Goal: Task Accomplishment & Management: Use online tool/utility

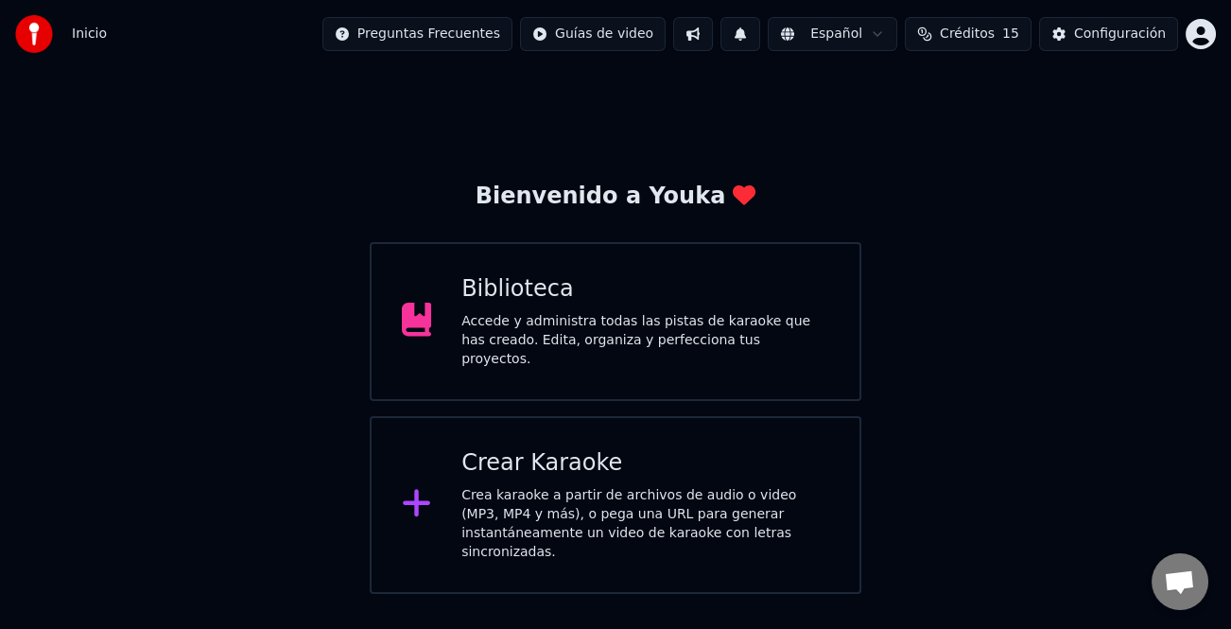
click at [695, 512] on div "Crea karaoke a partir de archivos de audio o video (MP3, MP4 y más), o pega una…" at bounding box center [645, 524] width 368 height 76
click at [619, 486] on div "Crea karaoke a partir de archivos de audio o video (MP3, MP4 y más), o pega una…" at bounding box center [645, 524] width 368 height 76
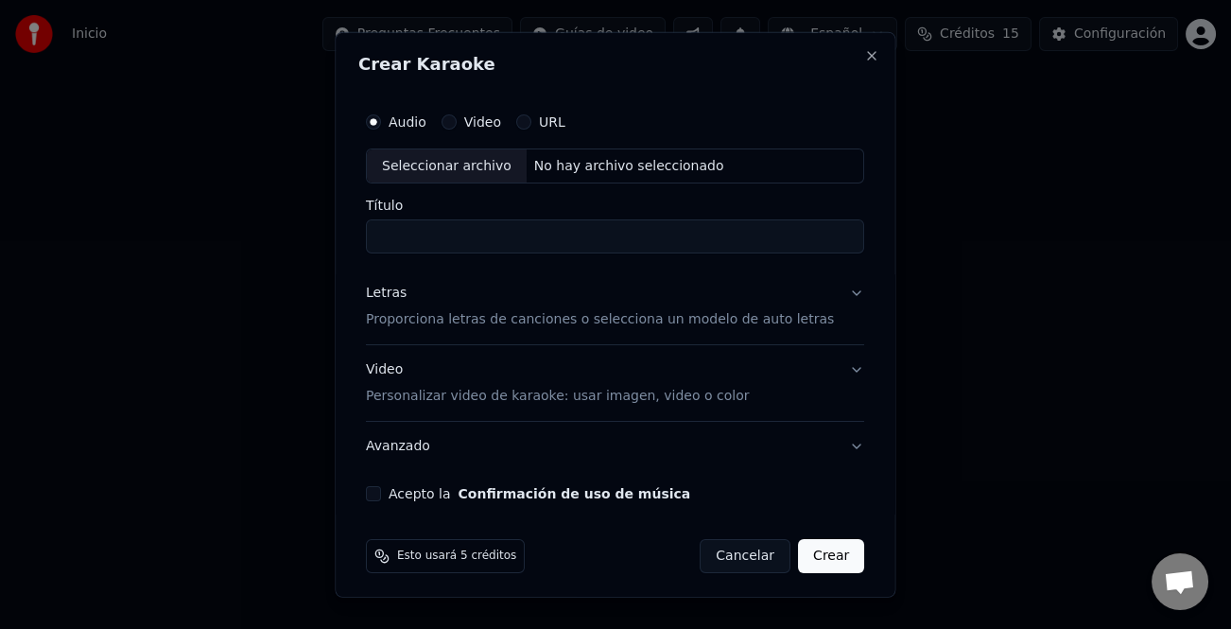
click at [456, 168] on div "Seleccionar archivo" at bounding box center [447, 165] width 160 height 34
type input "**********"
click at [374, 287] on div "**********" at bounding box center [614, 302] width 513 height 414
click at [392, 292] on div "Letras" at bounding box center [386, 293] width 41 height 19
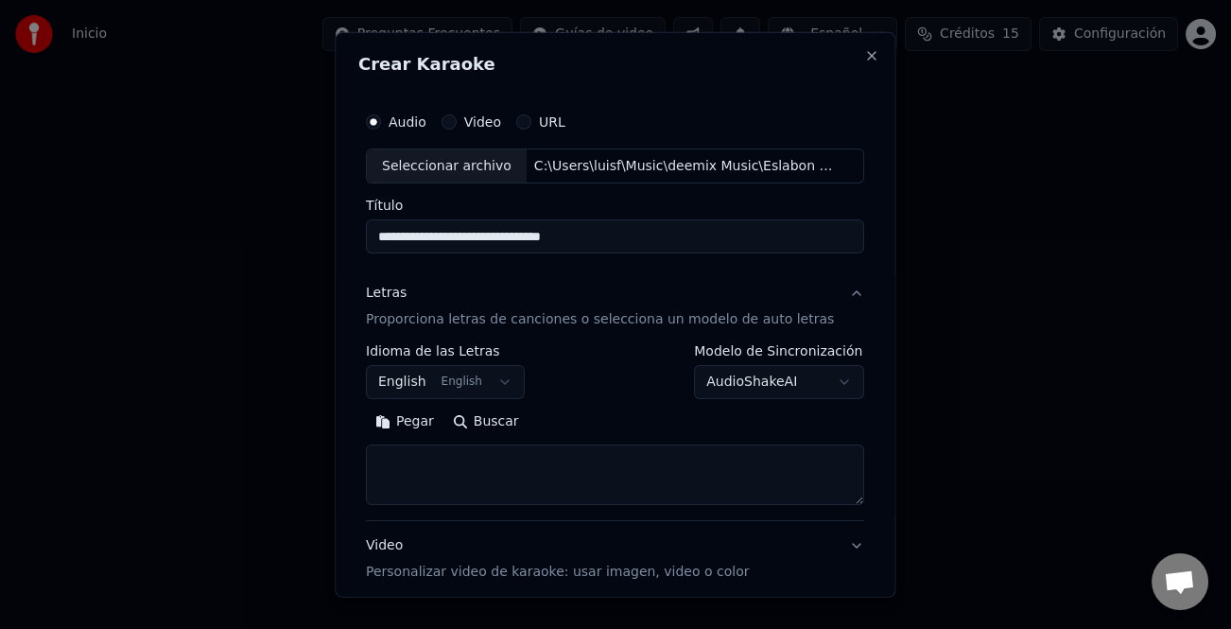
click at [434, 421] on button "Pegar" at bounding box center [405, 422] width 78 height 30
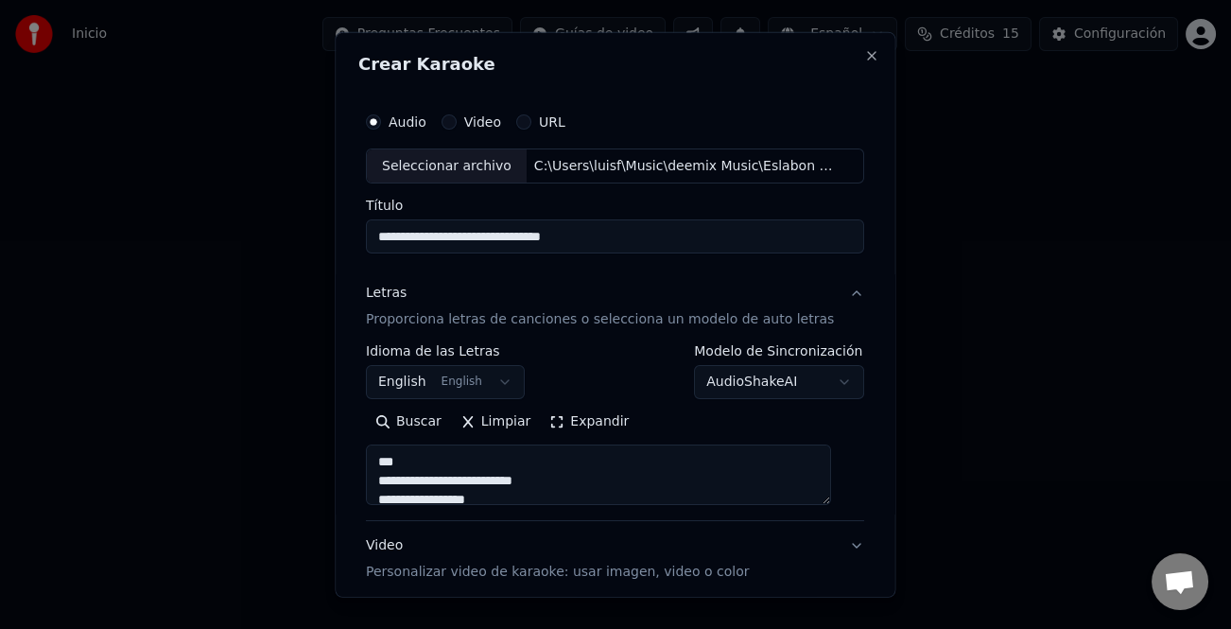
scroll to position [996, 0]
type textarea "**********"
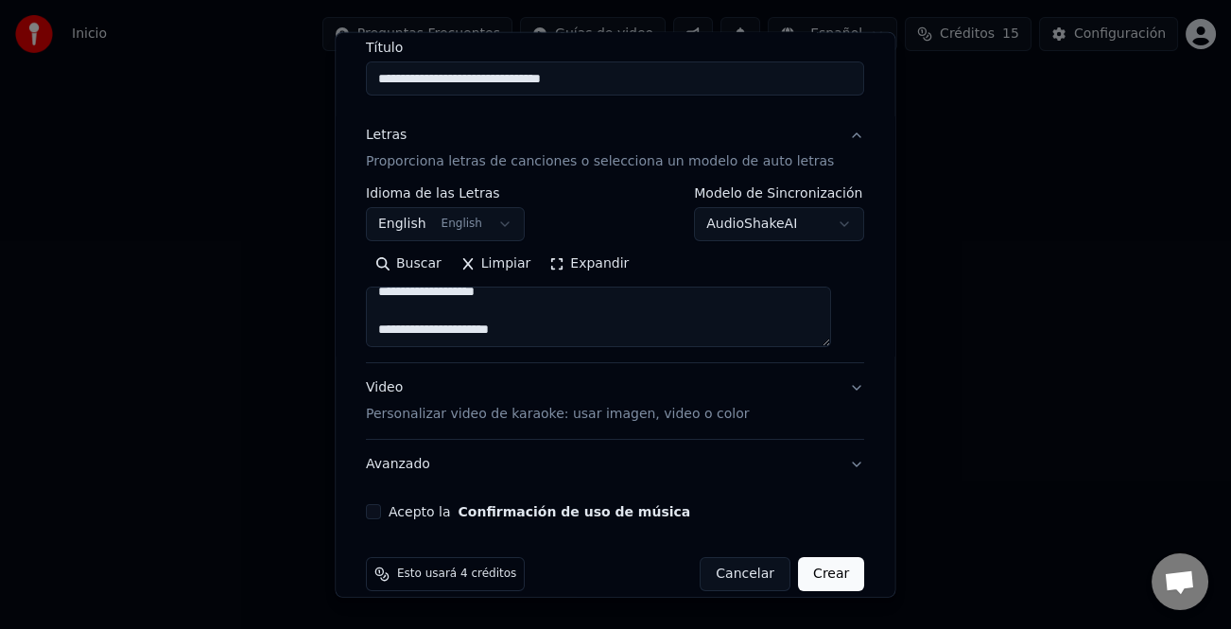
scroll to position [183, 0]
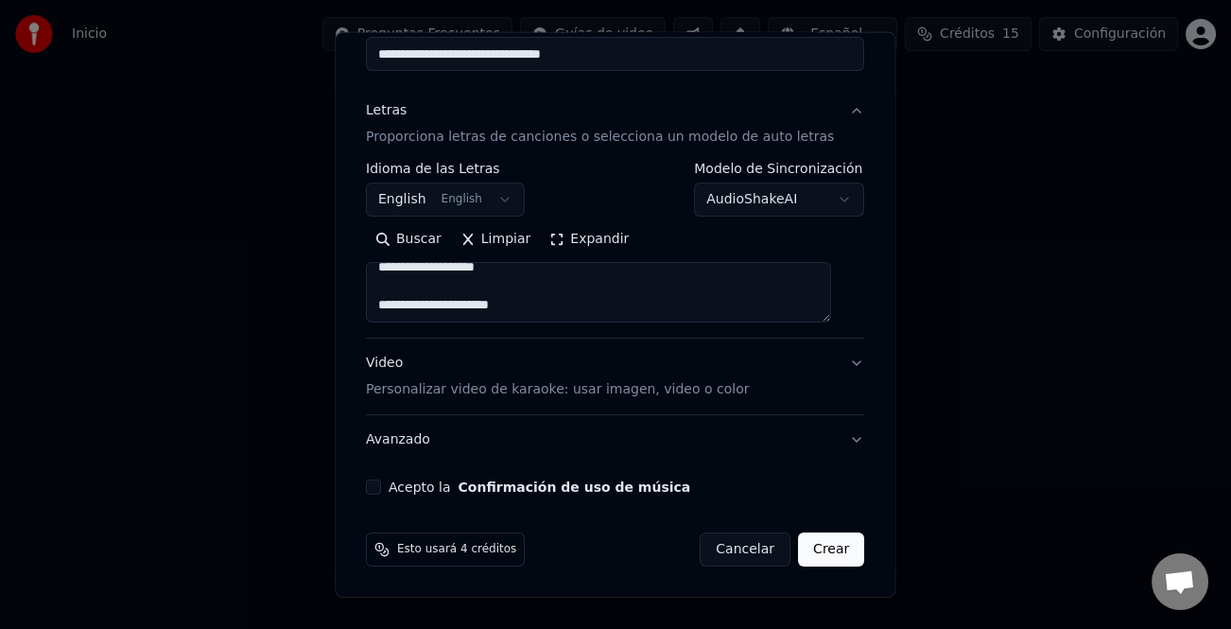
click at [381, 485] on button "Acepto la Confirmación de uso de música" at bounding box center [373, 486] width 15 height 15
click at [816, 556] on button "Crear" at bounding box center [831, 549] width 66 height 34
select select "**"
type textarea "**********"
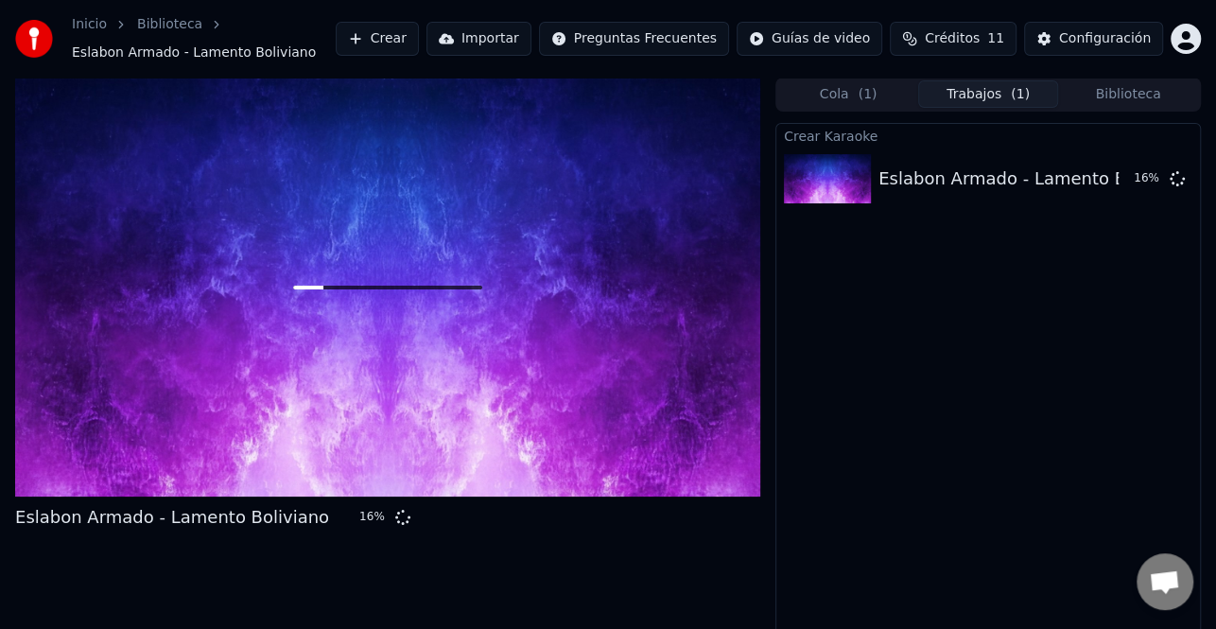
click at [419, 36] on button "Crear" at bounding box center [377, 39] width 83 height 34
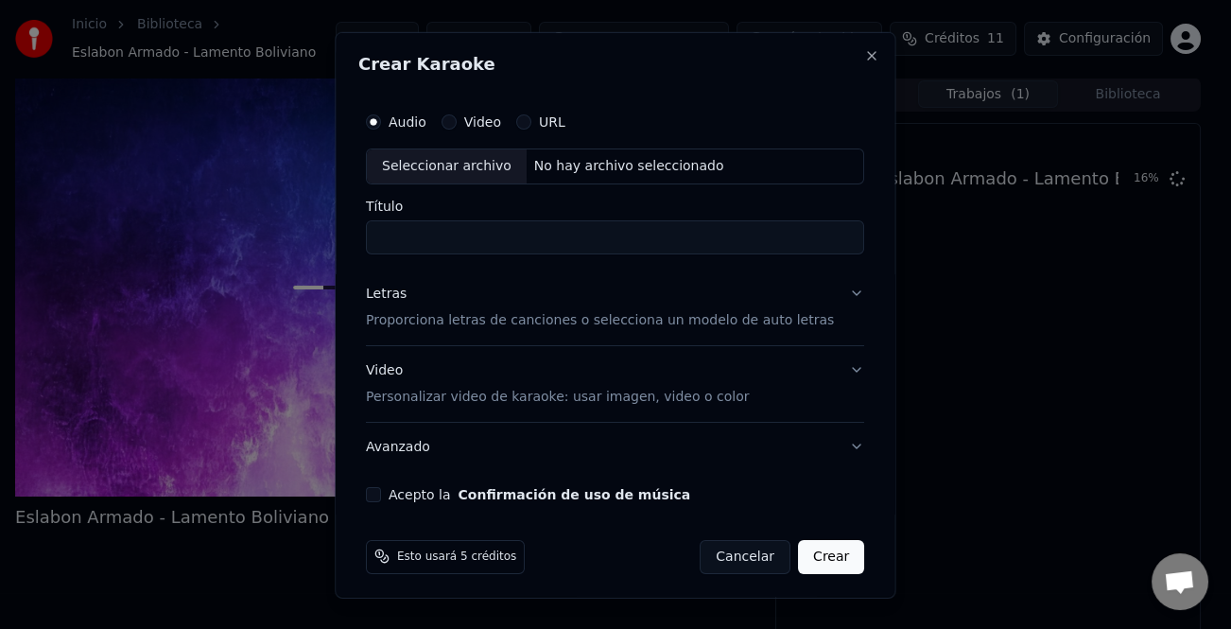
click at [462, 164] on div "Seleccionar archivo" at bounding box center [447, 165] width 160 height 34
type input "**********"
click at [393, 289] on div "Letras" at bounding box center [386, 293] width 41 height 19
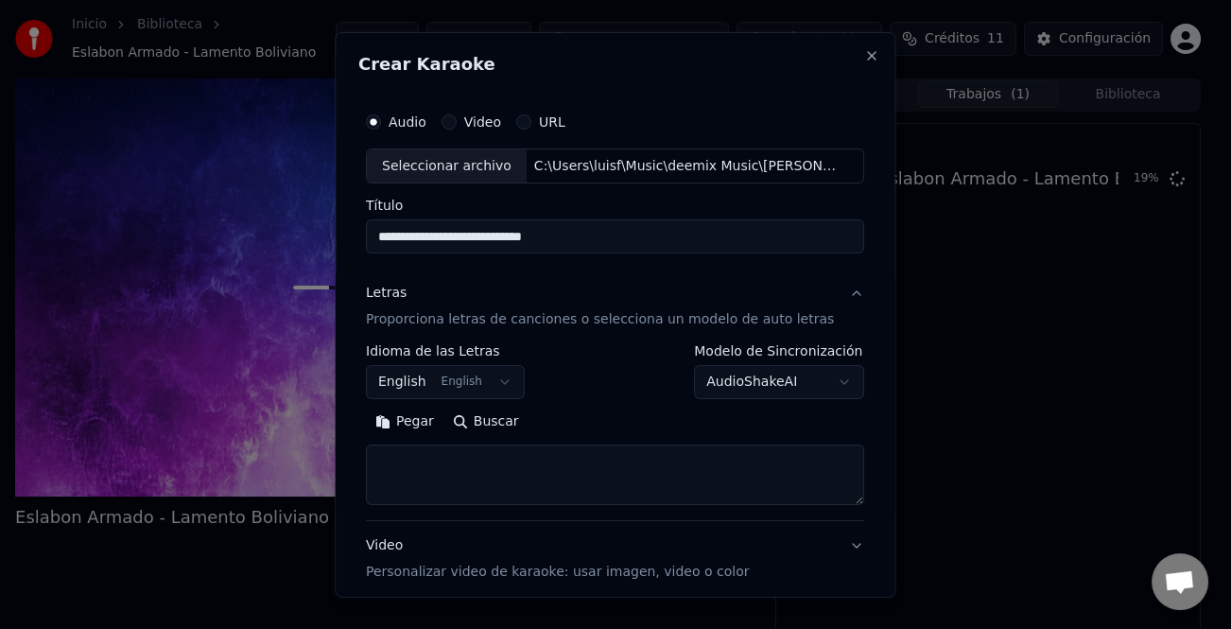
click at [411, 422] on button "Pegar" at bounding box center [405, 422] width 78 height 30
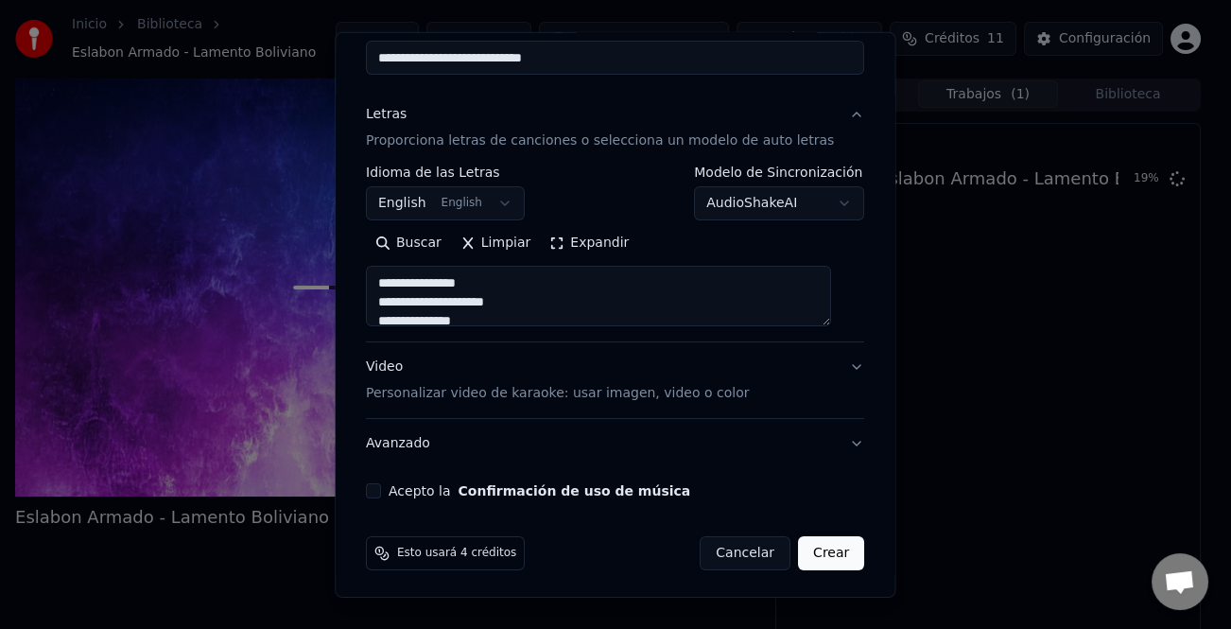
scroll to position [183, 0]
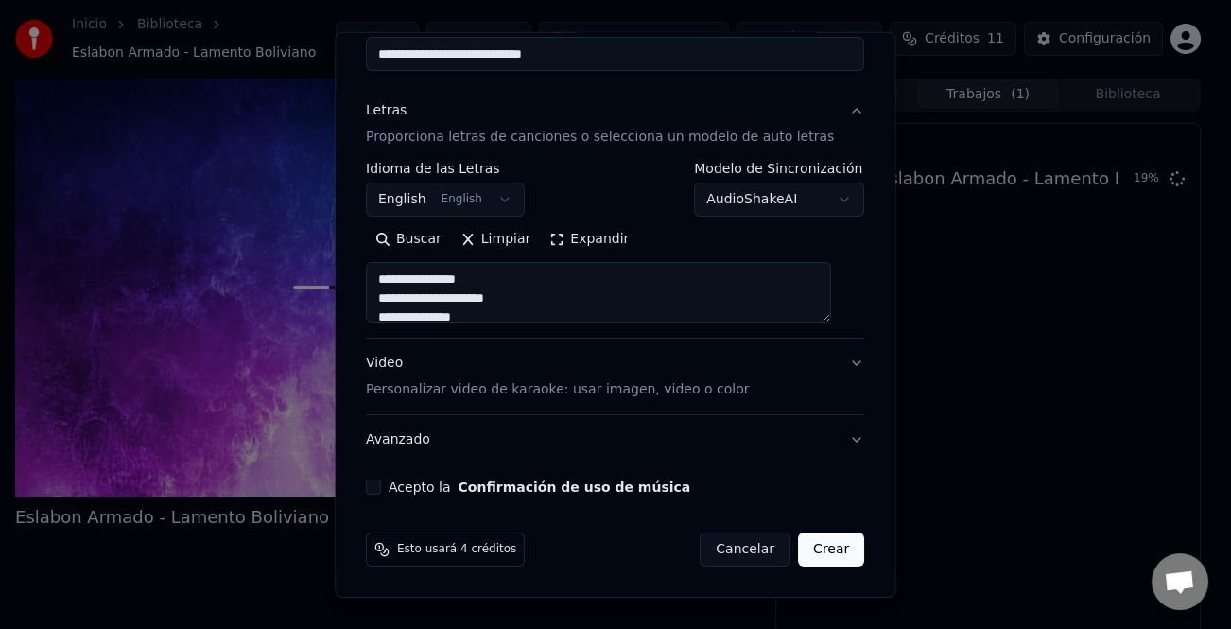
click at [381, 485] on button "Acepto la Confirmación de uso de música" at bounding box center [373, 486] width 15 height 15
click at [802, 554] on button "Crear" at bounding box center [831, 549] width 66 height 34
type textarea "**********"
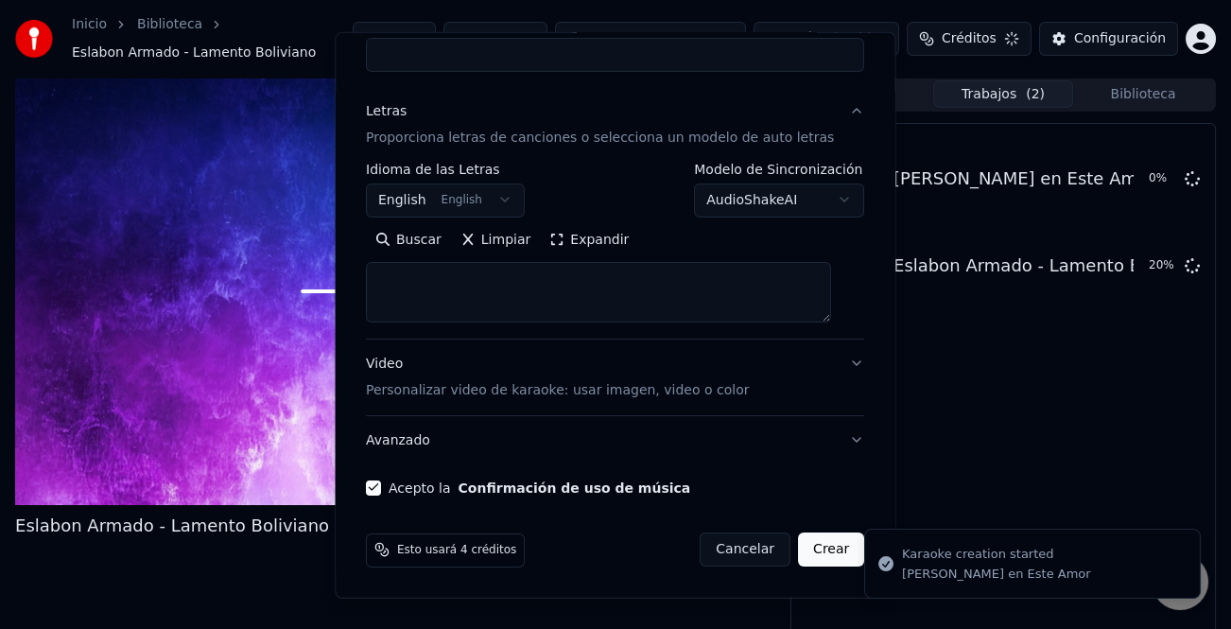
select select
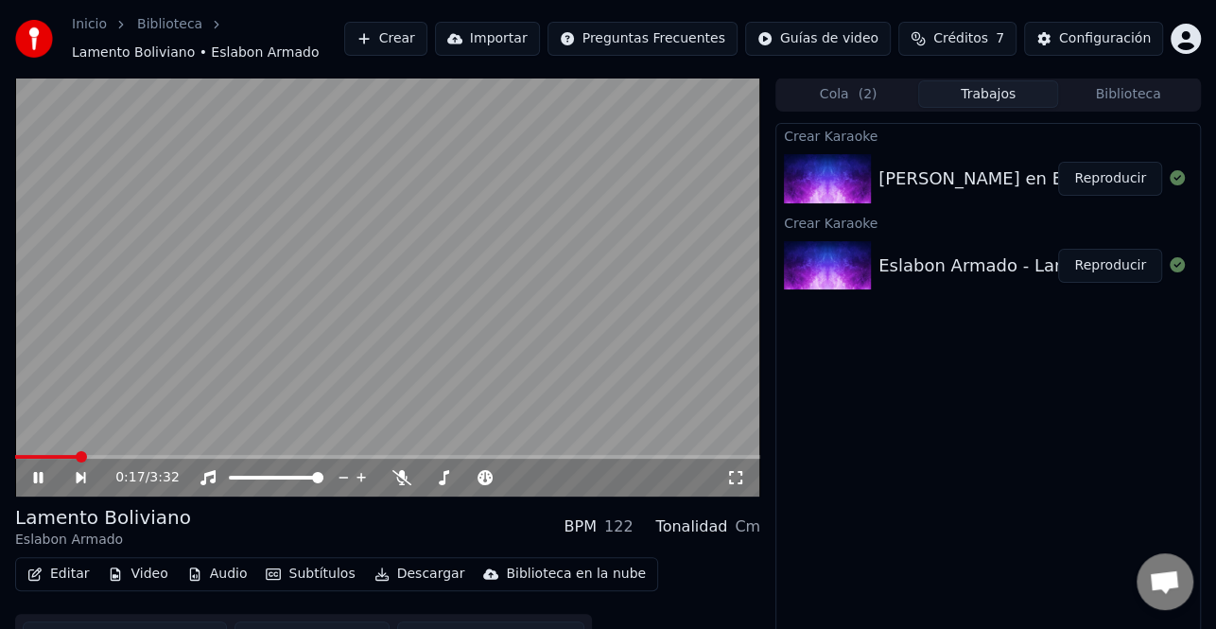
click at [42, 470] on icon at bounding box center [51, 477] width 43 height 15
click at [427, 40] on button "Crear" at bounding box center [385, 39] width 83 height 34
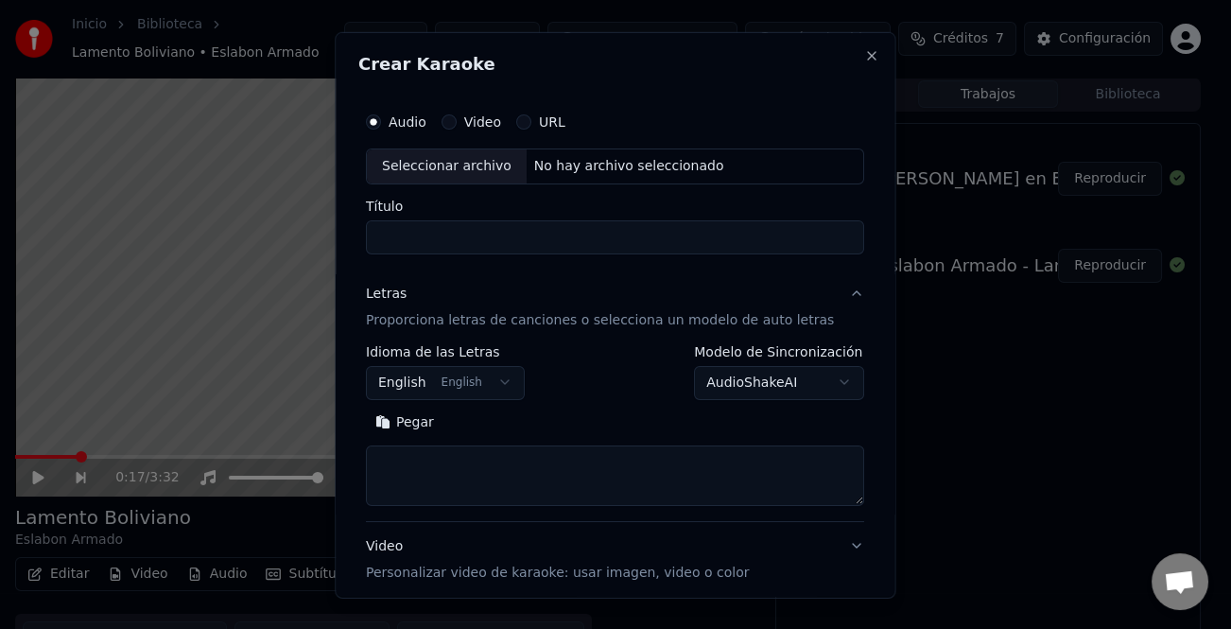
click at [451, 165] on div "Seleccionar archivo" at bounding box center [447, 165] width 160 height 34
type input "**********"
click at [392, 289] on div "Letras" at bounding box center [386, 293] width 41 height 19
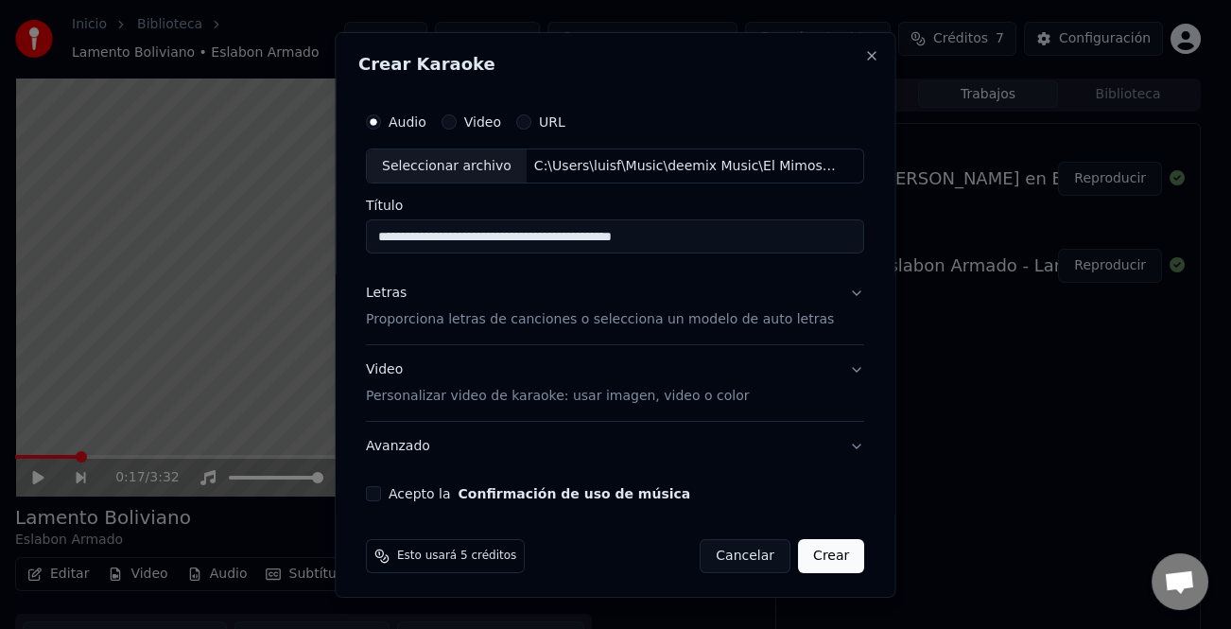
click at [390, 289] on div "Letras" at bounding box center [386, 293] width 41 height 19
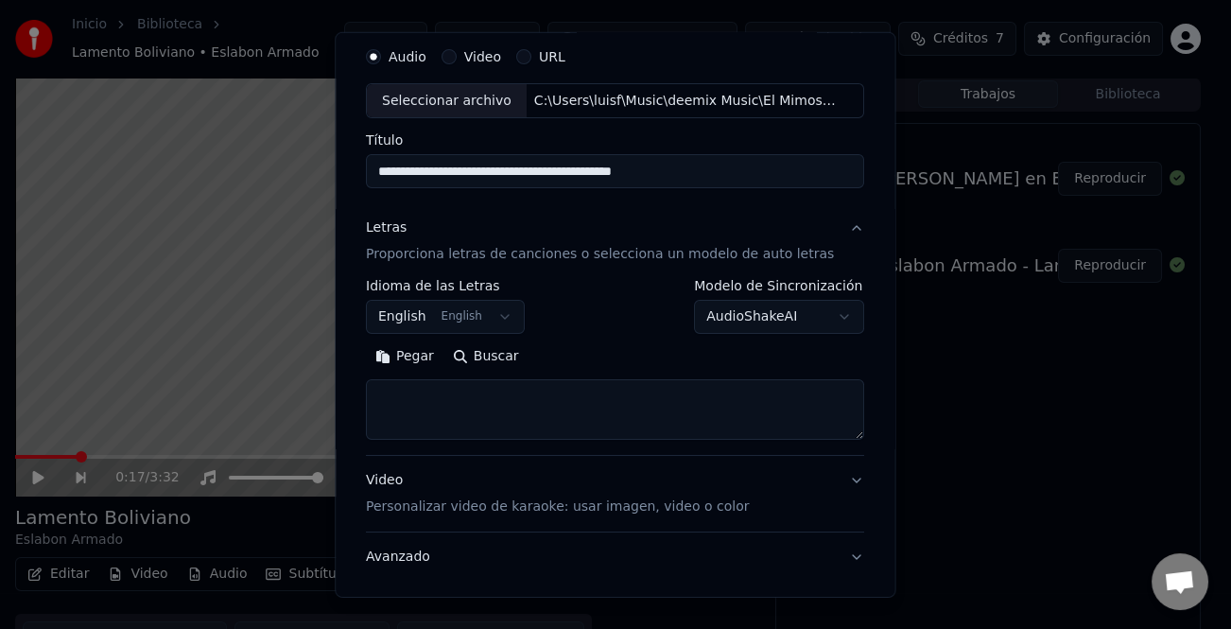
scroll to position [95, 0]
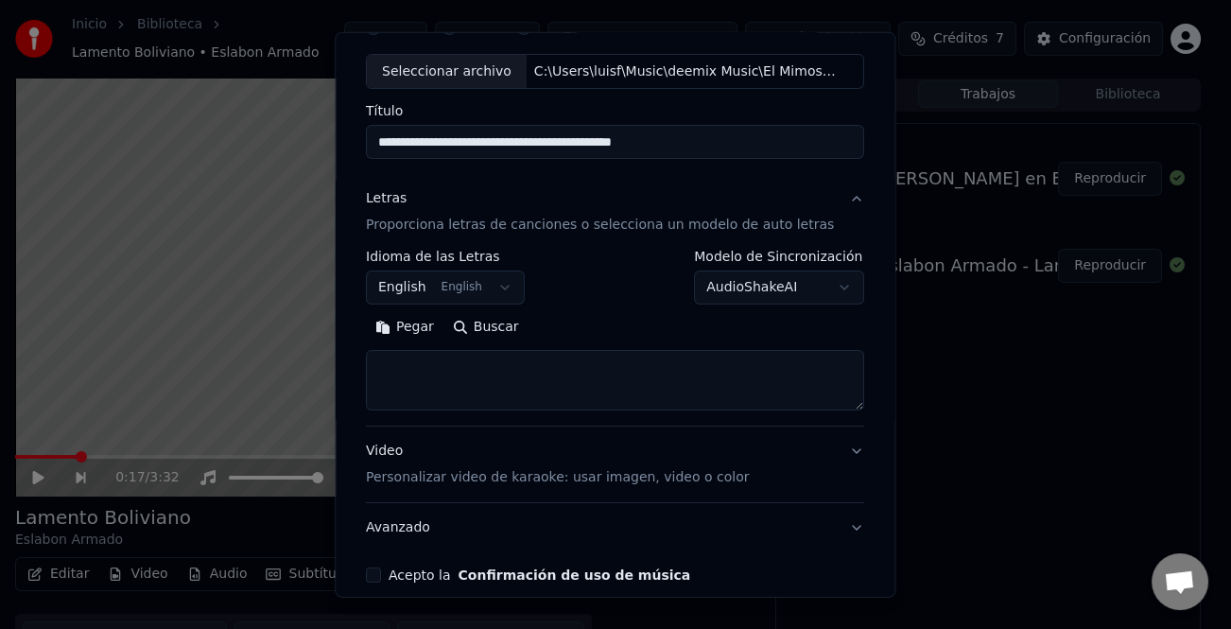
click at [416, 338] on button "Pegar" at bounding box center [405, 327] width 78 height 30
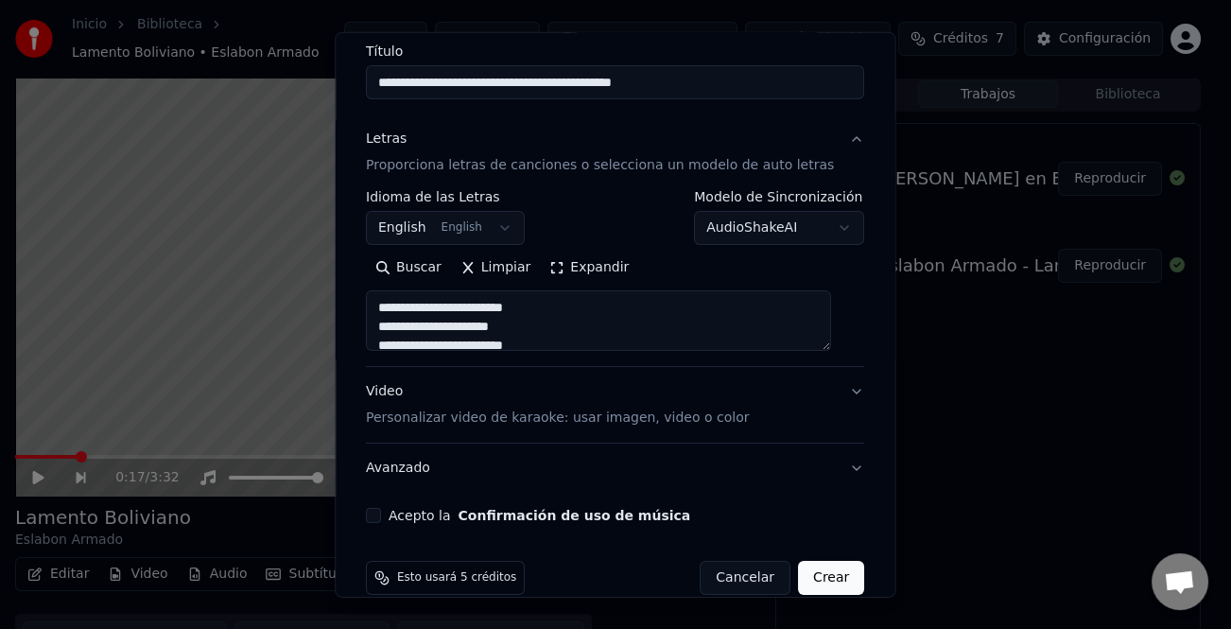
scroll to position [183, 0]
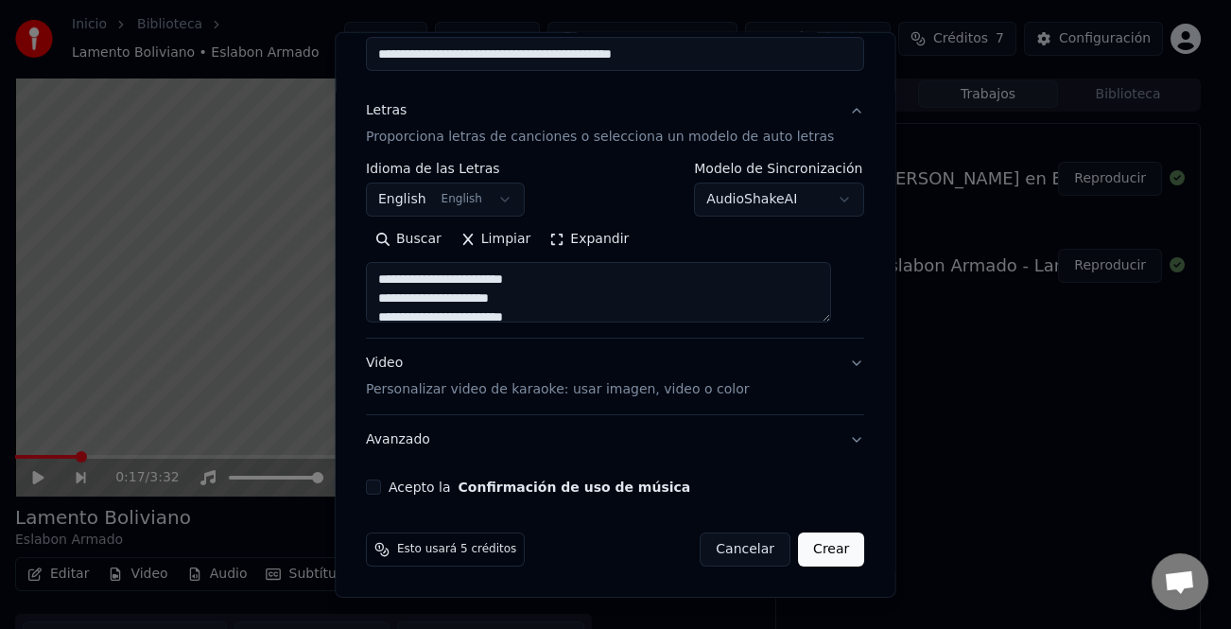
type textarea "**********"
click at [381, 483] on button "Acepto la Confirmación de uso de música" at bounding box center [373, 486] width 15 height 15
click at [798, 548] on button "Crear" at bounding box center [831, 549] width 66 height 34
select select "**"
type textarea "**********"
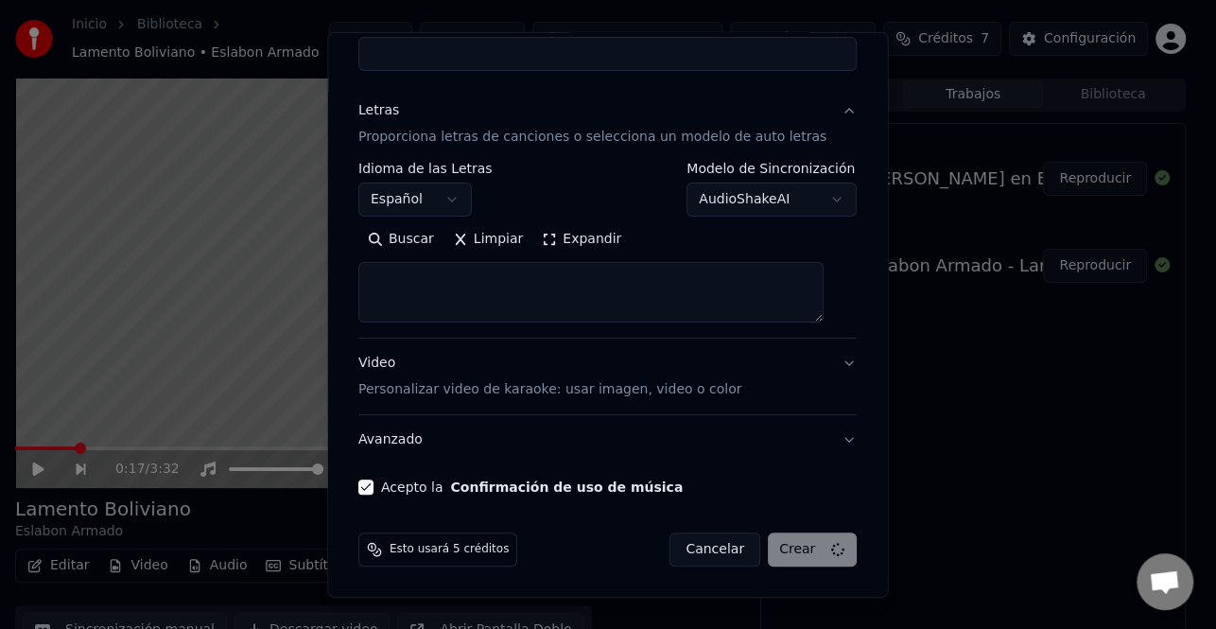
select select
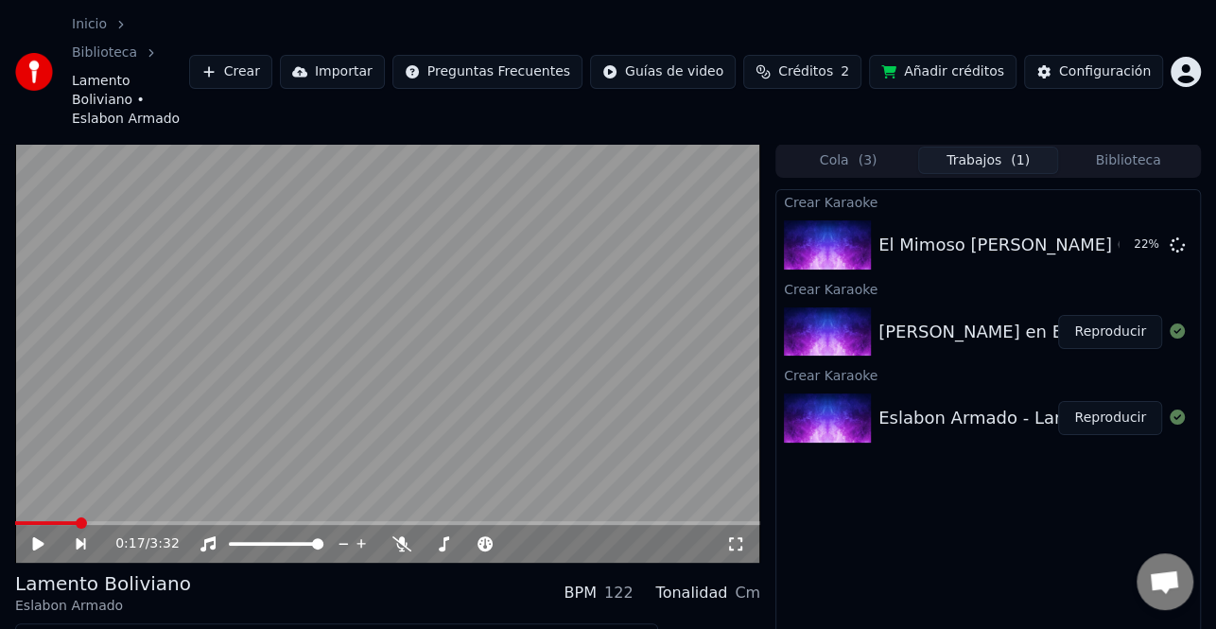
click at [1116, 401] on button "Reproducir" at bounding box center [1110, 418] width 104 height 34
click at [1119, 401] on button "Reproducir" at bounding box center [1110, 418] width 104 height 34
click at [59, 627] on button "Editar" at bounding box center [58, 640] width 77 height 26
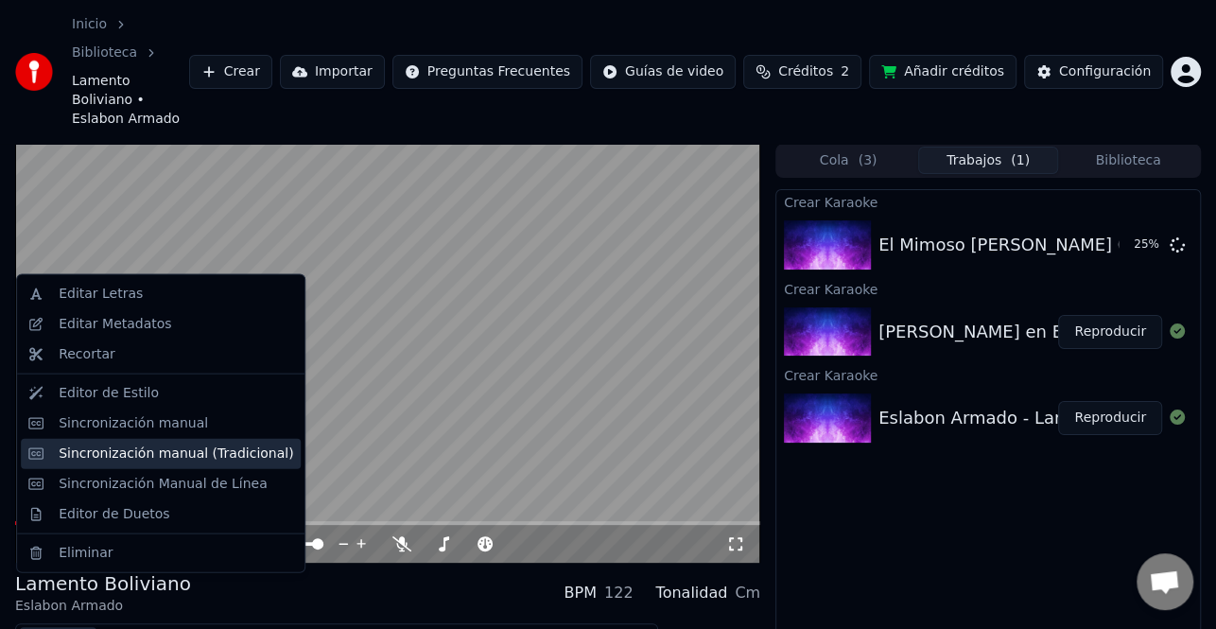
click at [197, 454] on div "Sincronización manual (Tradicional)" at bounding box center [176, 453] width 235 height 19
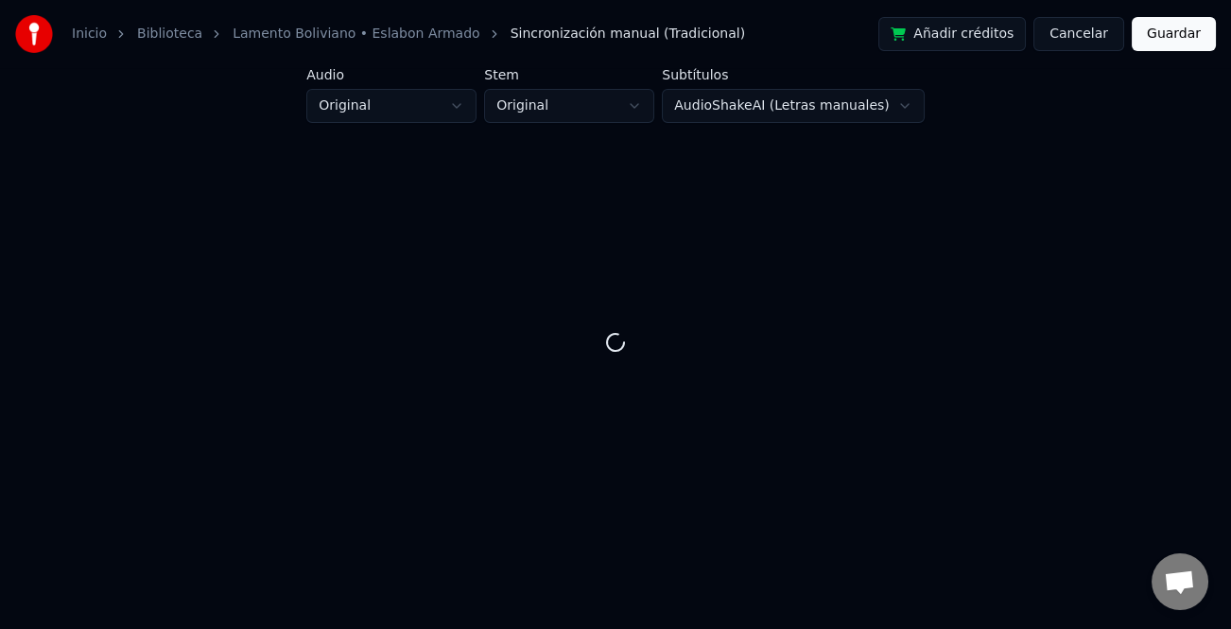
click at [973, 405] on div at bounding box center [615, 341] width 1171 height 377
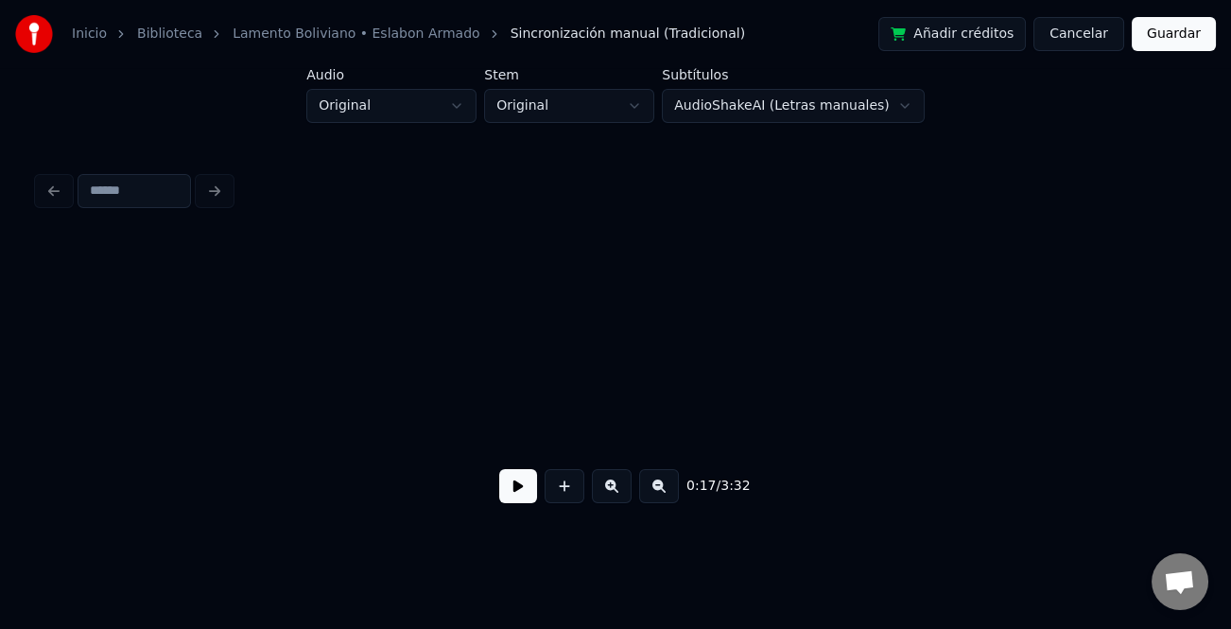
scroll to position [0, 2535]
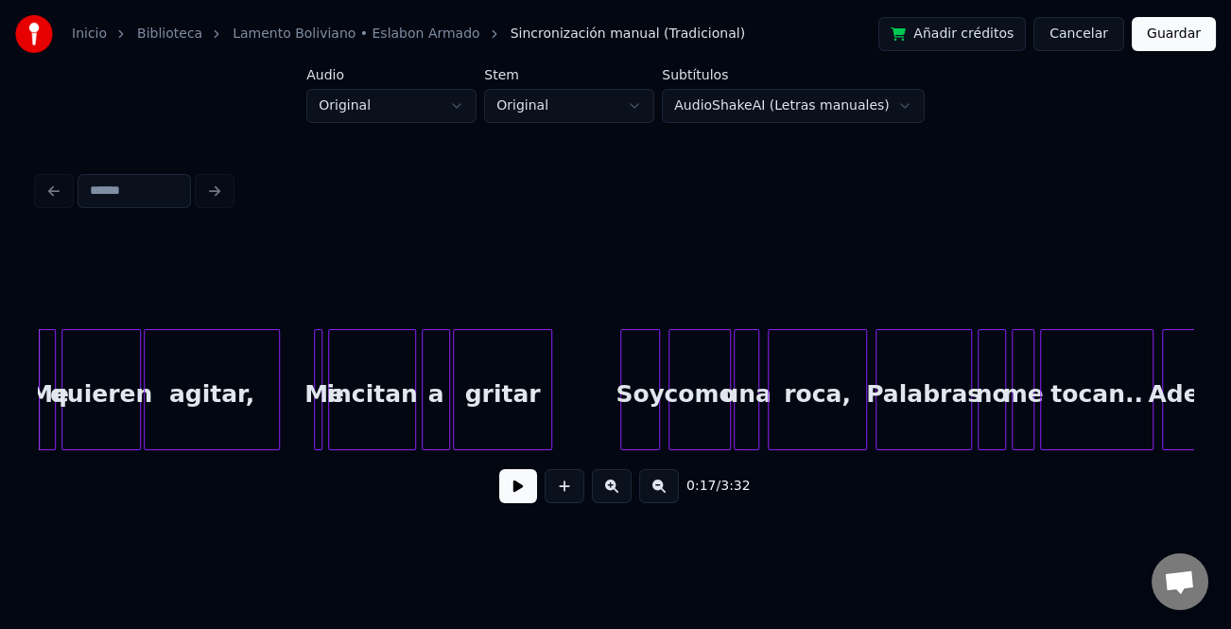
click at [524, 486] on button at bounding box center [518, 486] width 38 height 34
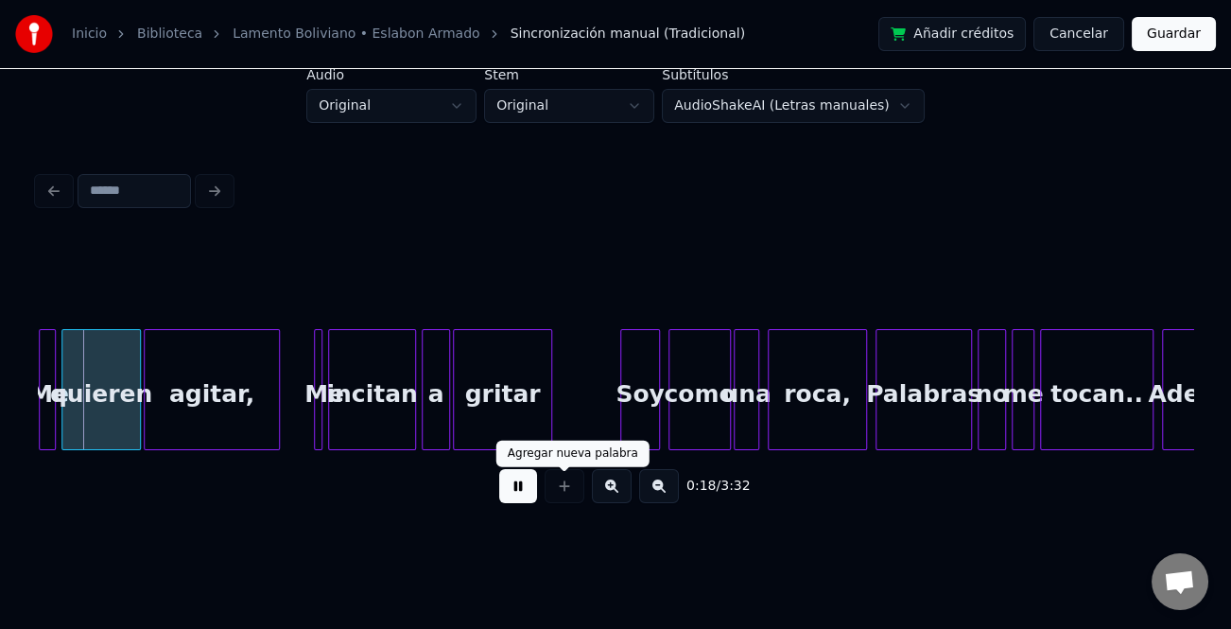
click at [613, 498] on button at bounding box center [612, 486] width 40 height 34
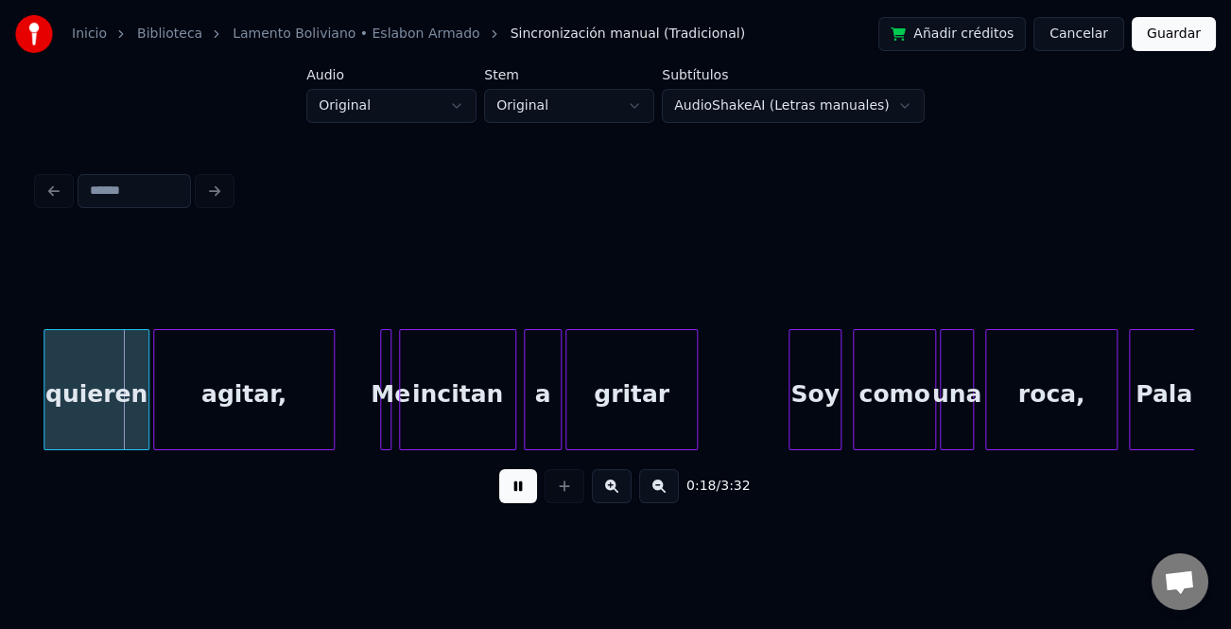
click at [613, 498] on button at bounding box center [612, 486] width 40 height 34
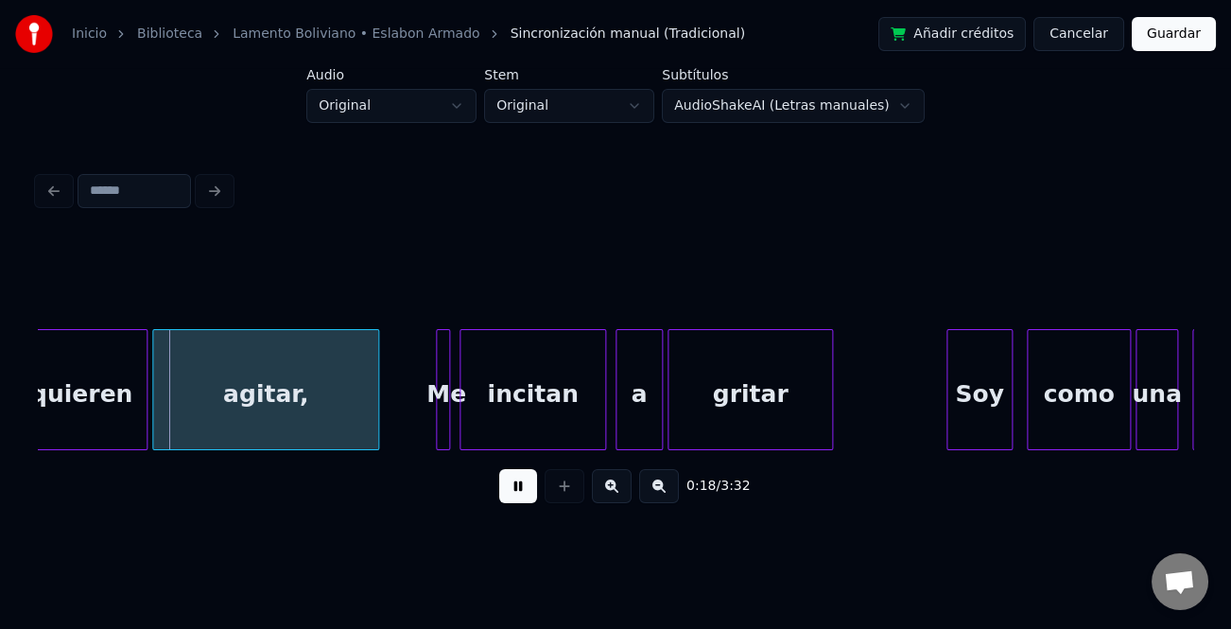
click at [613, 498] on button at bounding box center [612, 486] width 40 height 34
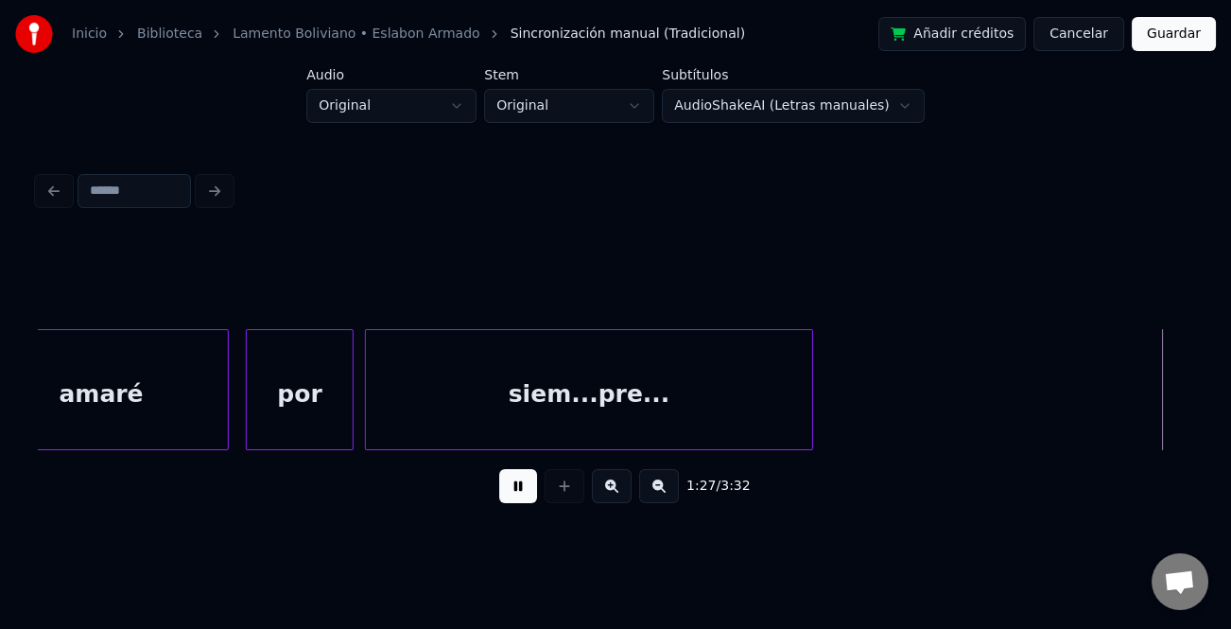
scroll to position [0, 24859]
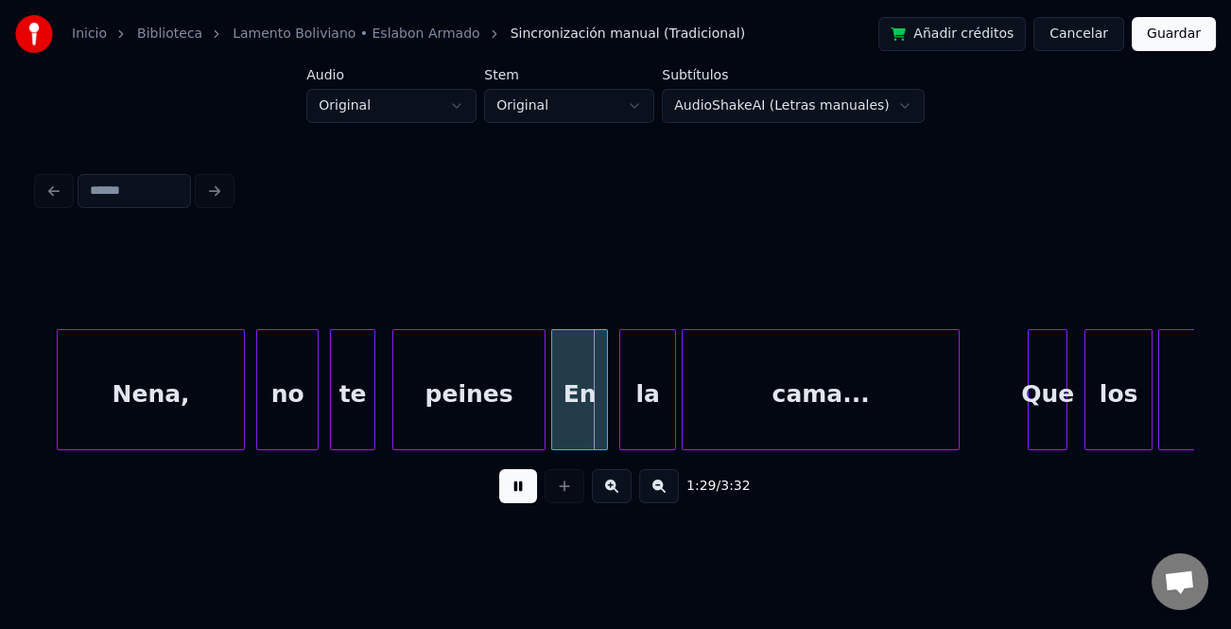
click at [58, 433] on div at bounding box center [61, 389] width 6 height 119
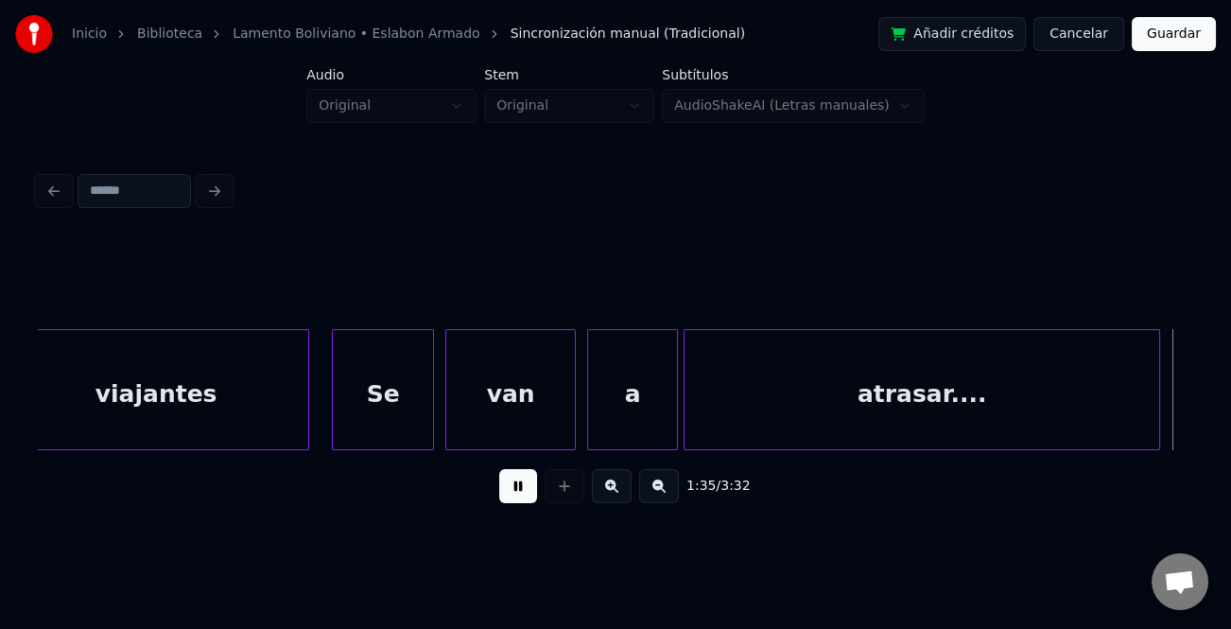
scroll to position [0, 27174]
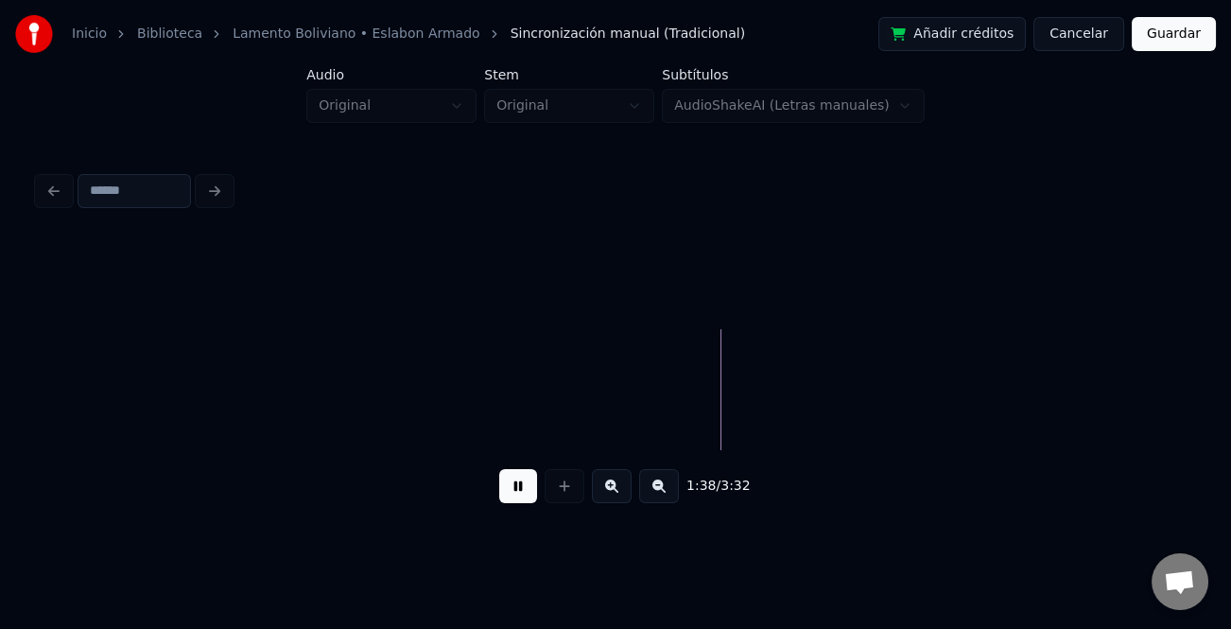
click at [649, 503] on button at bounding box center [659, 486] width 40 height 34
click at [650, 503] on button at bounding box center [659, 486] width 40 height 34
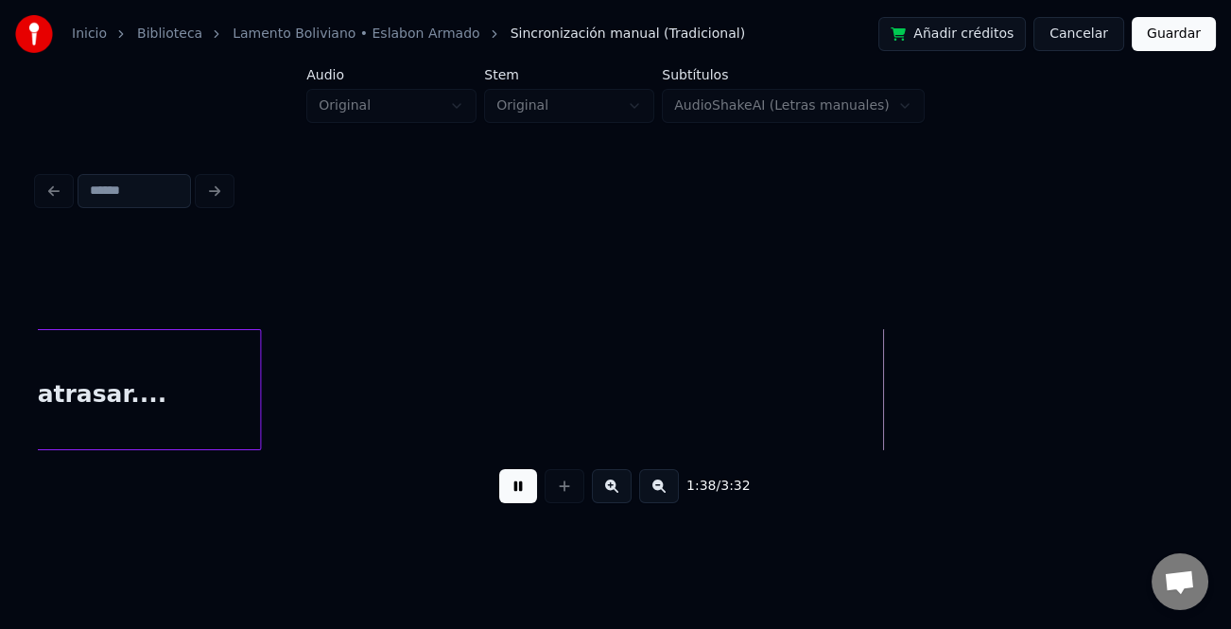
click at [650, 503] on button at bounding box center [659, 486] width 40 height 34
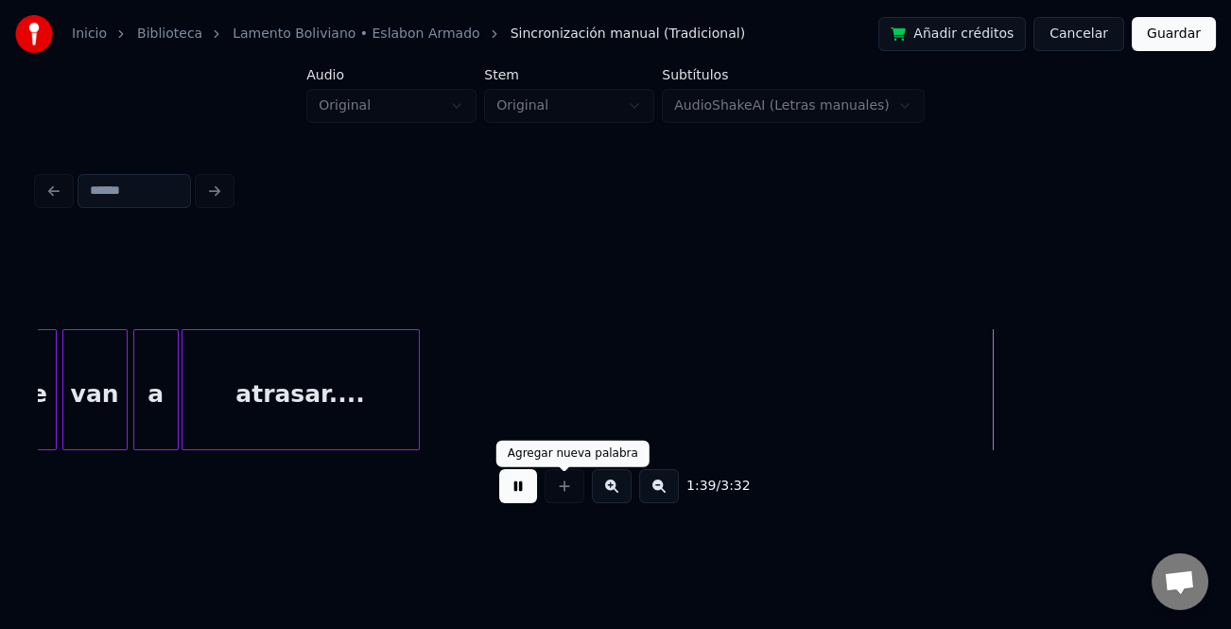
click at [513, 503] on button at bounding box center [518, 486] width 38 height 34
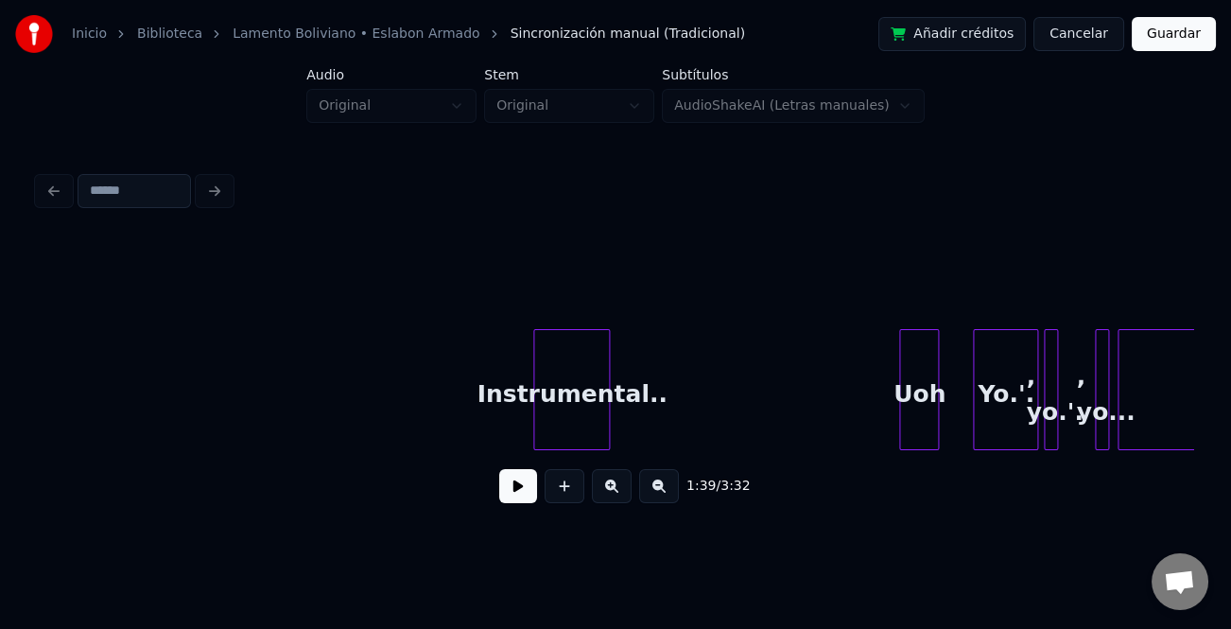
scroll to position [0, 17595]
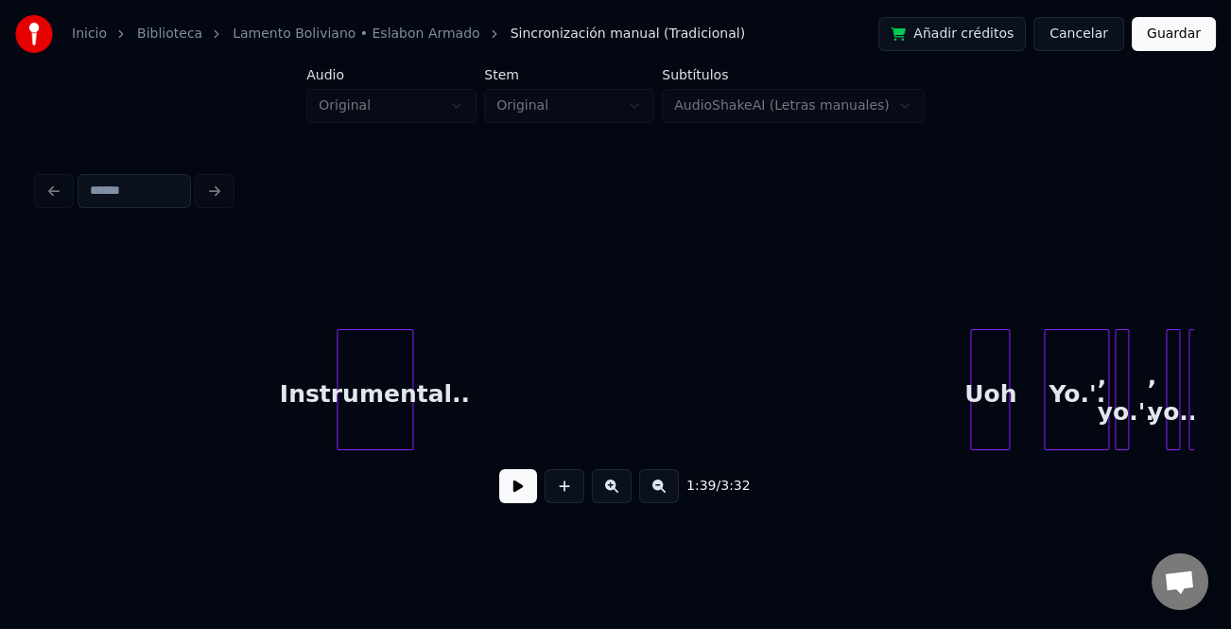
click at [374, 423] on div "Instrumental.." at bounding box center [375, 394] width 75 height 129
click at [508, 492] on button at bounding box center [518, 486] width 38 height 34
drag, startPoint x: 508, startPoint y: 492, endPoint x: 830, endPoint y: 489, distance: 322.5
click at [509, 492] on button at bounding box center [518, 486] width 38 height 34
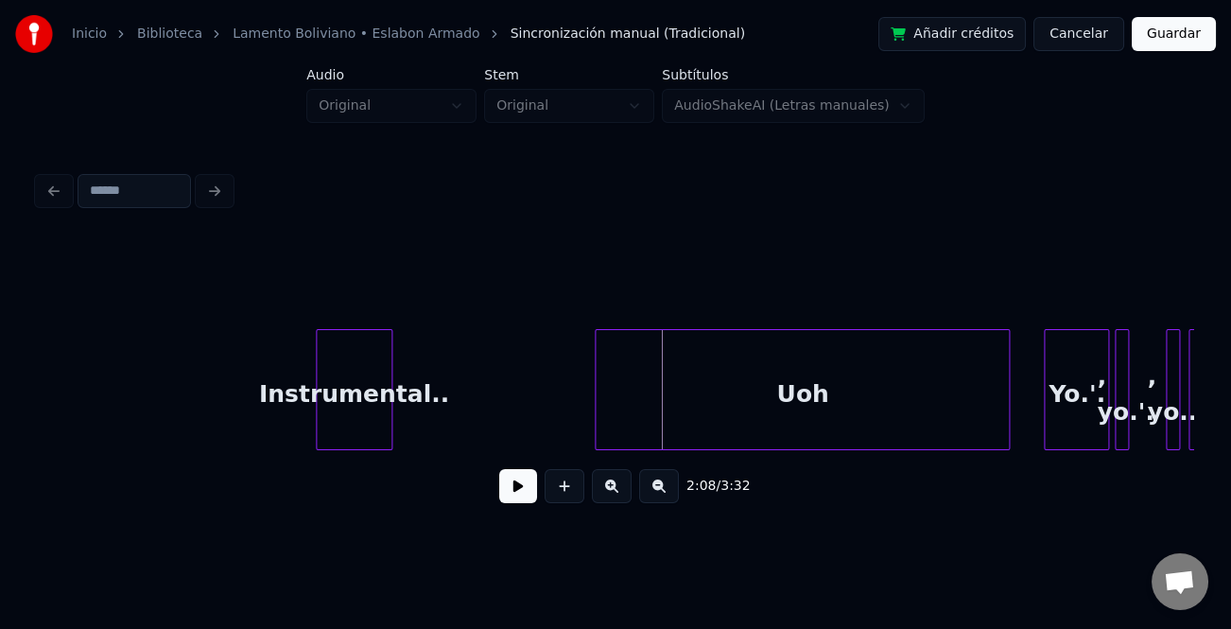
click at [600, 441] on div "Uoh" at bounding box center [802, 389] width 415 height 121
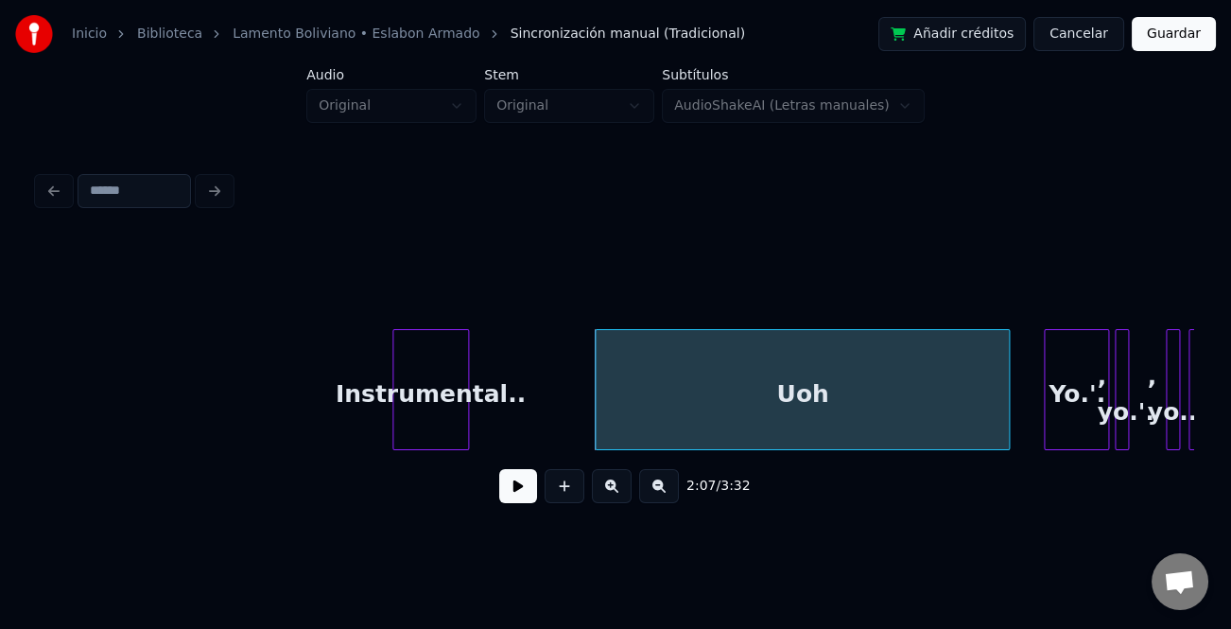
click at [436, 413] on div "Instrumental.." at bounding box center [430, 394] width 75 height 129
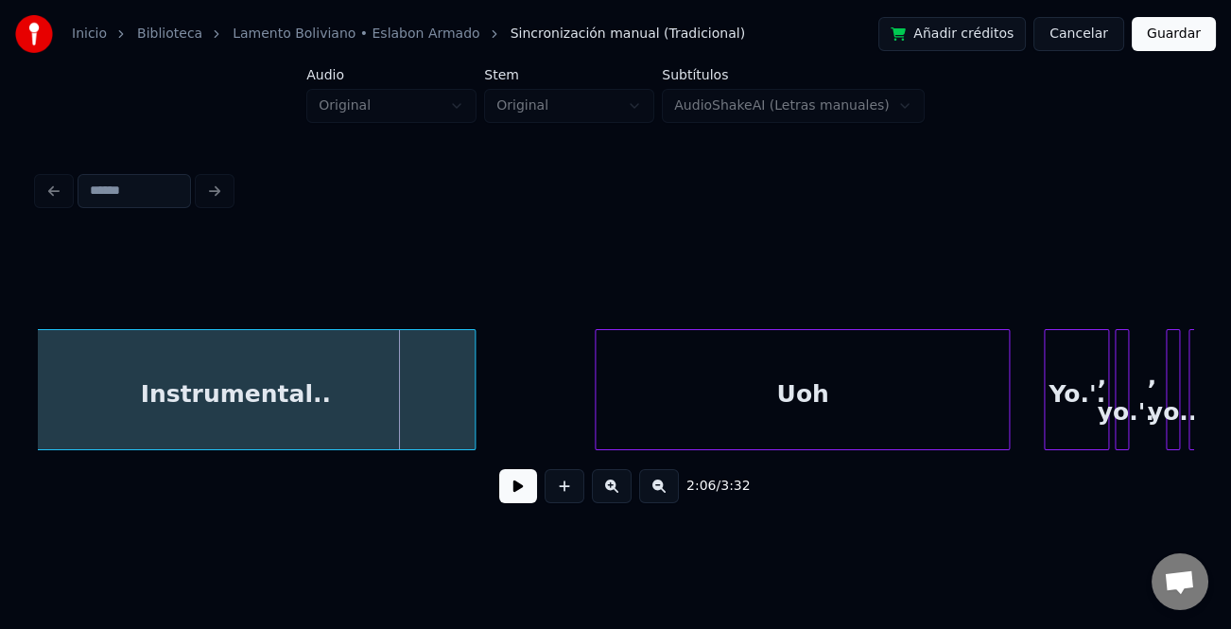
click at [0, 410] on div "Inicio Biblioteca Lamento Boliviano • Eslabon Armado Sincronización manual (Tra…" at bounding box center [615, 265] width 1231 height 531
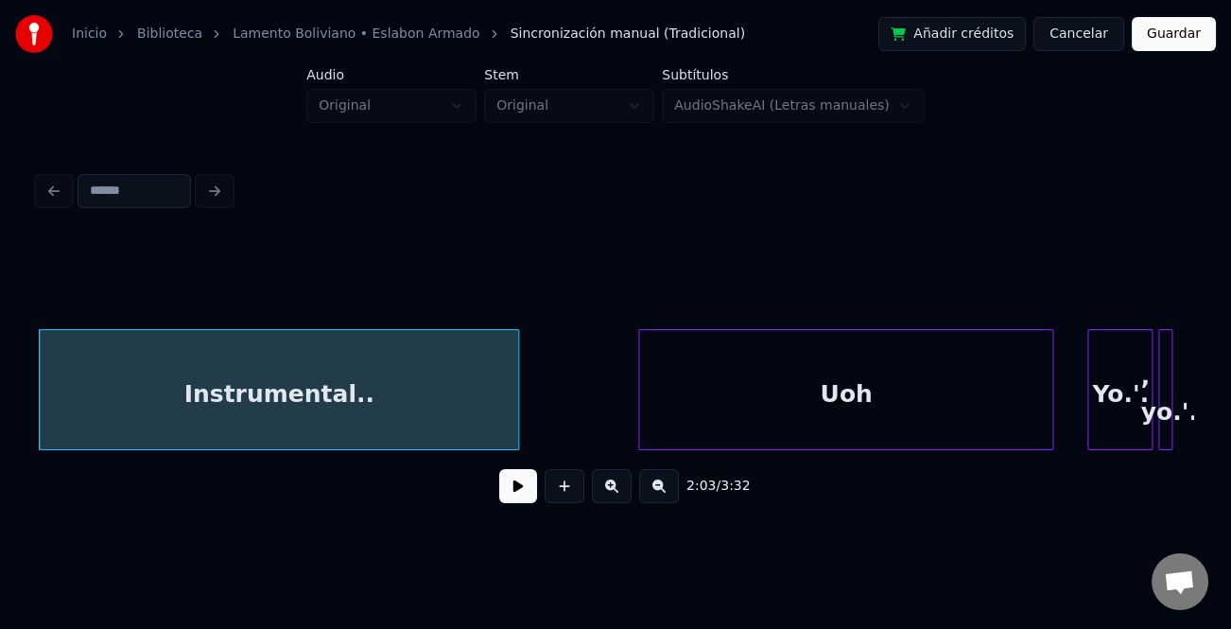
click at [686, 503] on div "2:03 / 3:32" at bounding box center [615, 486] width 1125 height 42
drag, startPoint x: 676, startPoint y: 500, endPoint x: 660, endPoint y: 500, distance: 16.1
click at [672, 500] on button at bounding box center [659, 486] width 40 height 34
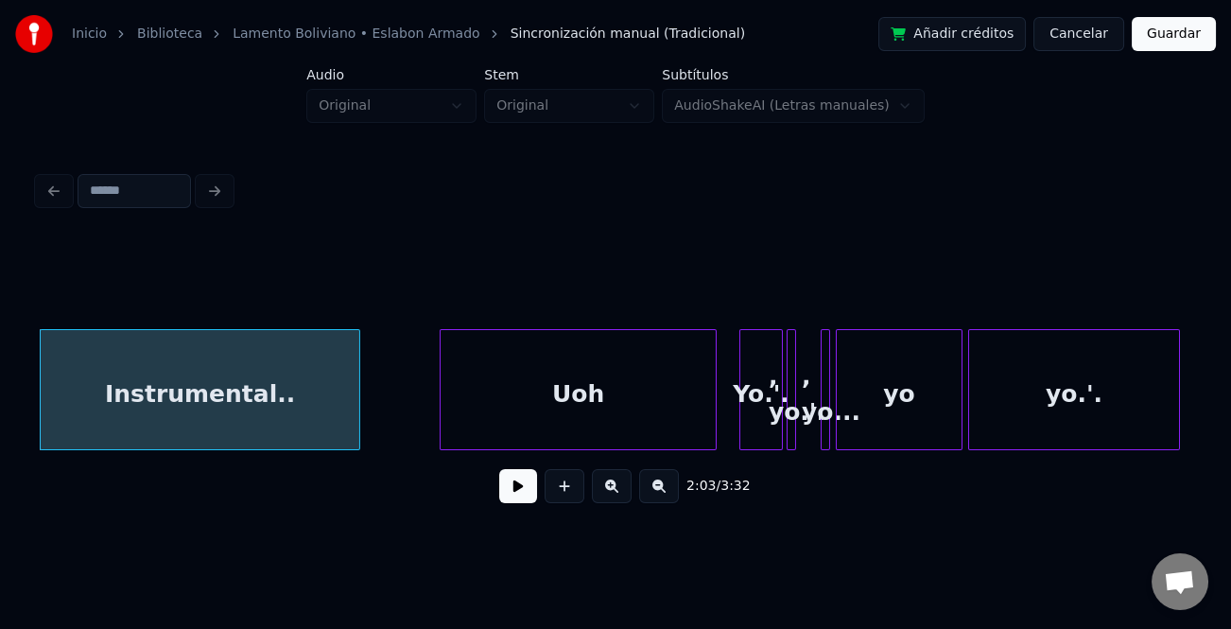
click at [662, 498] on button at bounding box center [659, 486] width 40 height 34
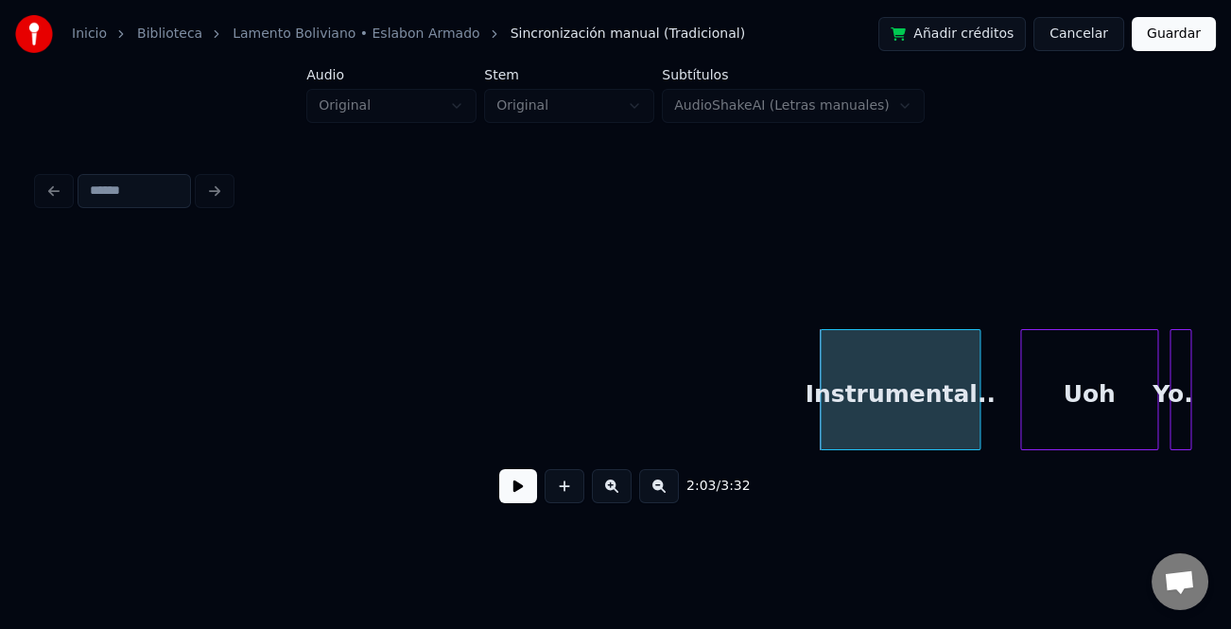
scroll to position [0, 5062]
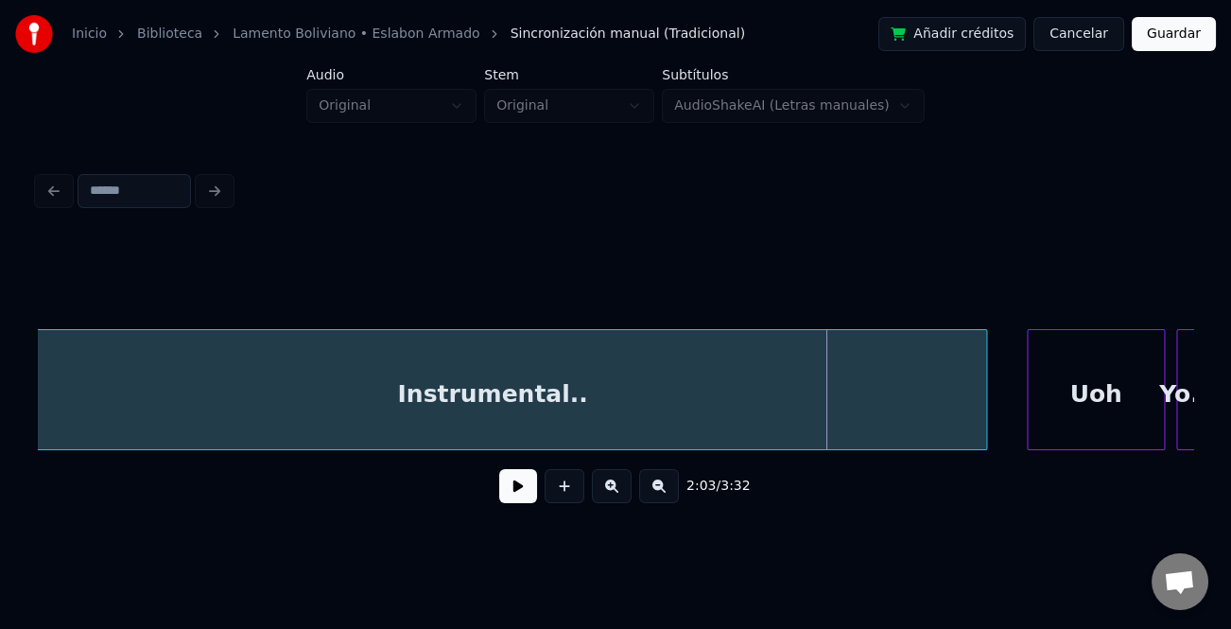
click at [0, 378] on div "Inicio Biblioteca Lamento Boliviano • Eslabon Armado Sincronización manual (Tra…" at bounding box center [615, 265] width 1231 height 531
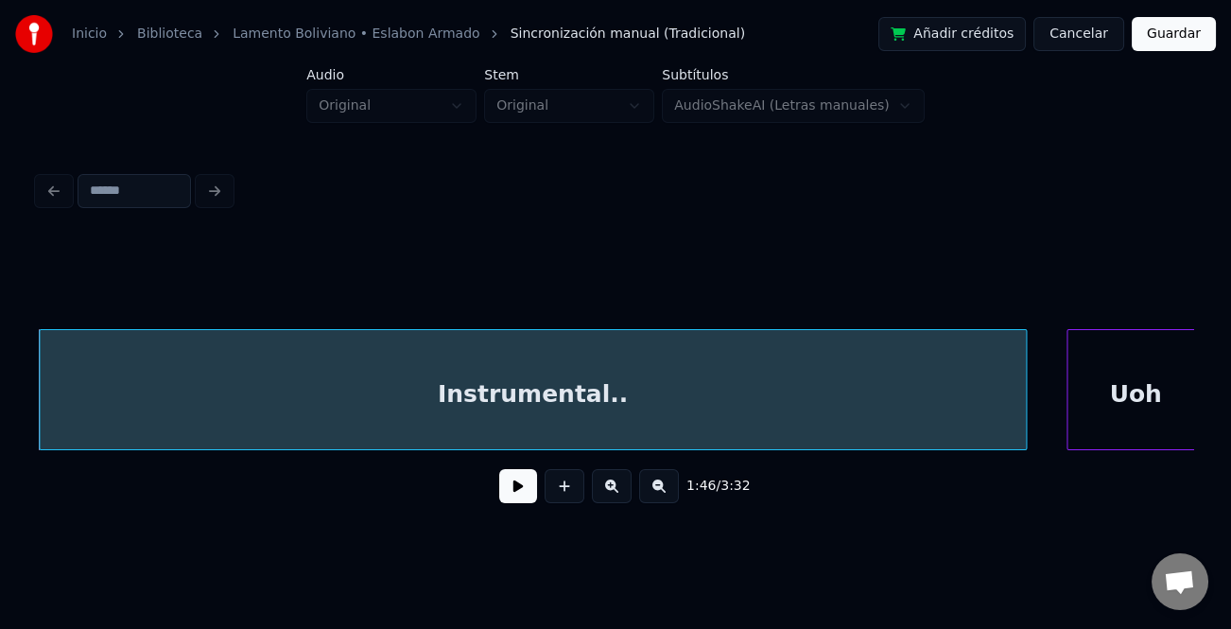
drag, startPoint x: 694, startPoint y: 456, endPoint x: 664, endPoint y: 457, distance: 30.3
click at [642, 459] on div "1:46 / 3:32" at bounding box center [616, 378] width 1156 height 287
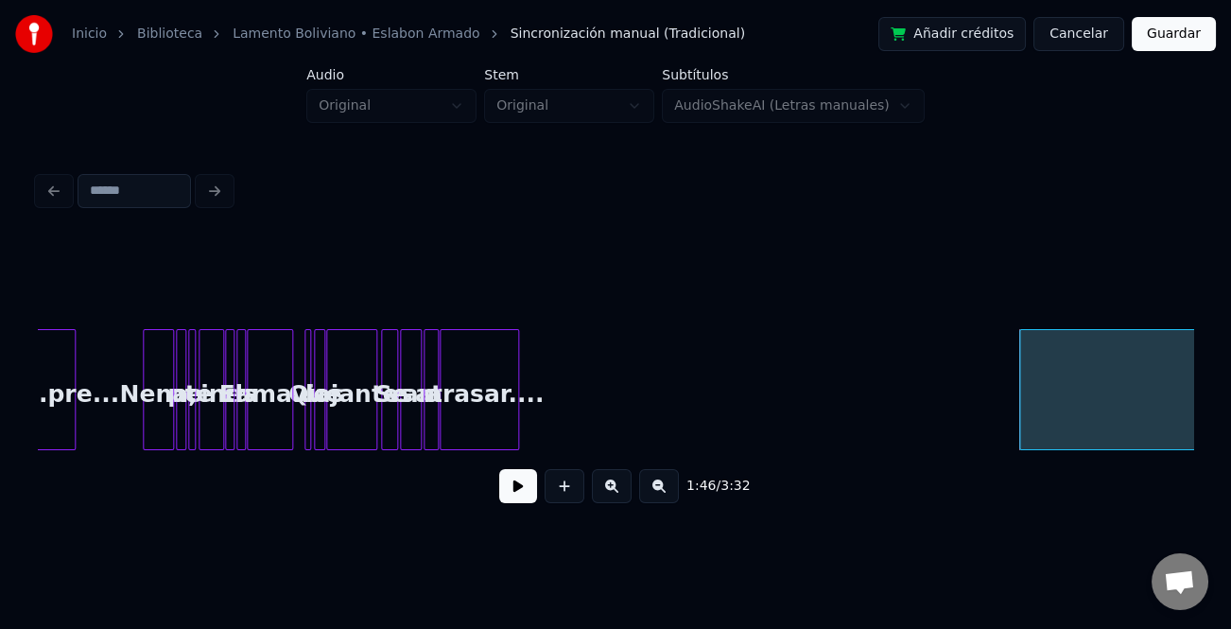
scroll to position [0, 4033]
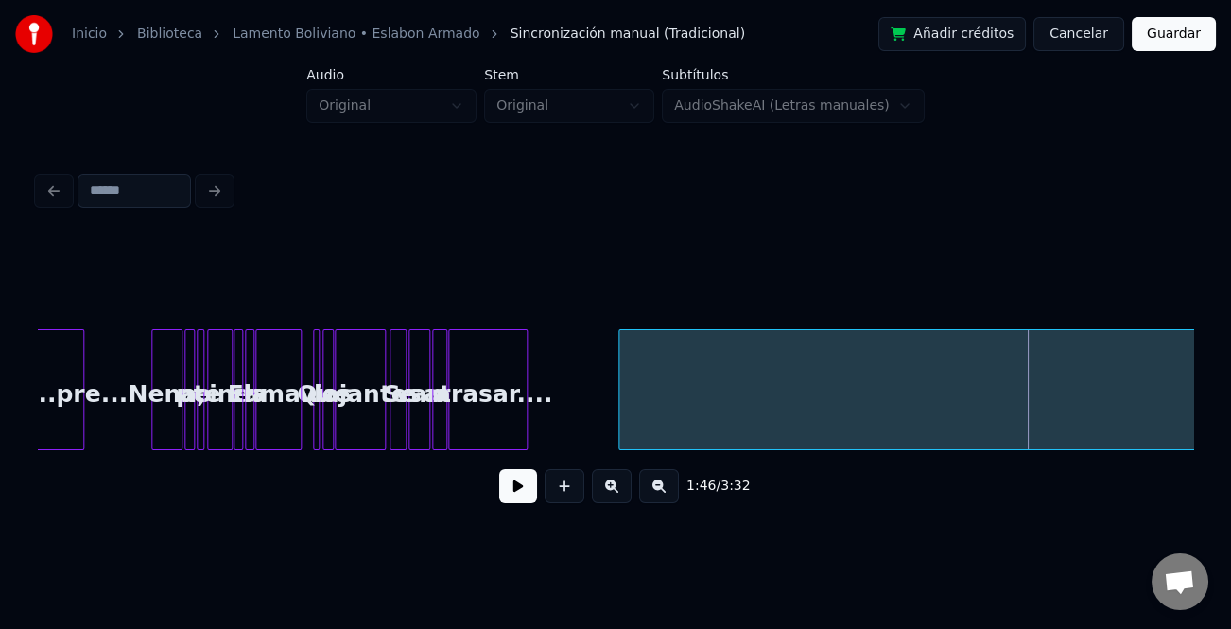
click at [621, 428] on div at bounding box center [622, 389] width 6 height 119
click at [534, 426] on div at bounding box center [534, 389] width 6 height 119
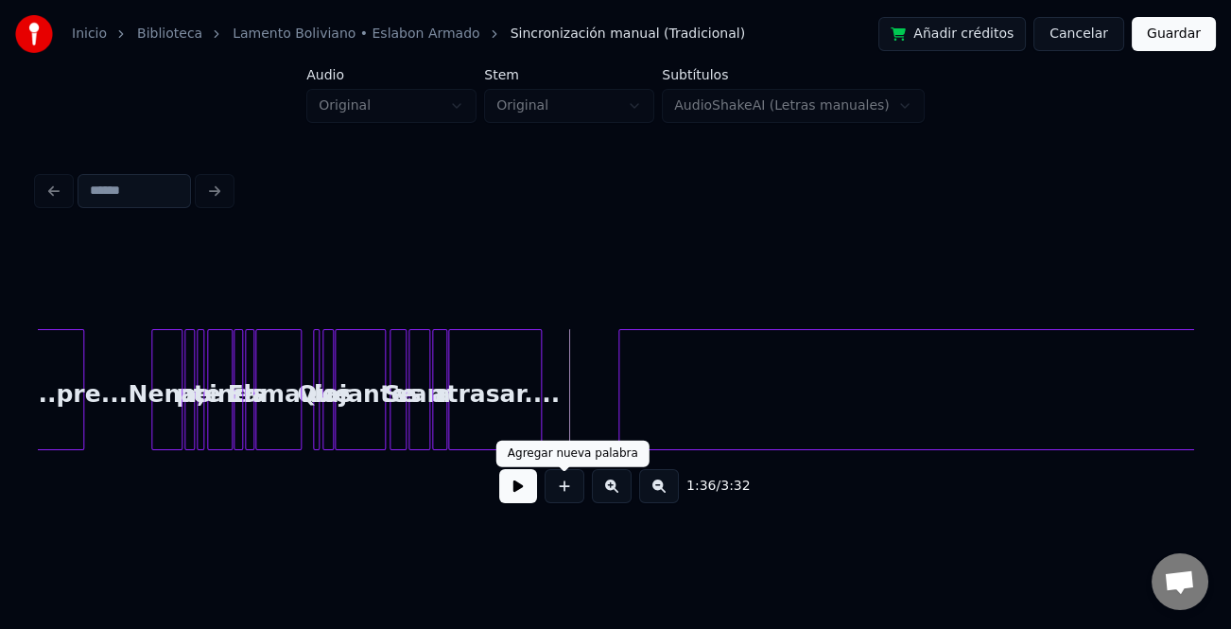
click at [526, 495] on button at bounding box center [518, 486] width 38 height 34
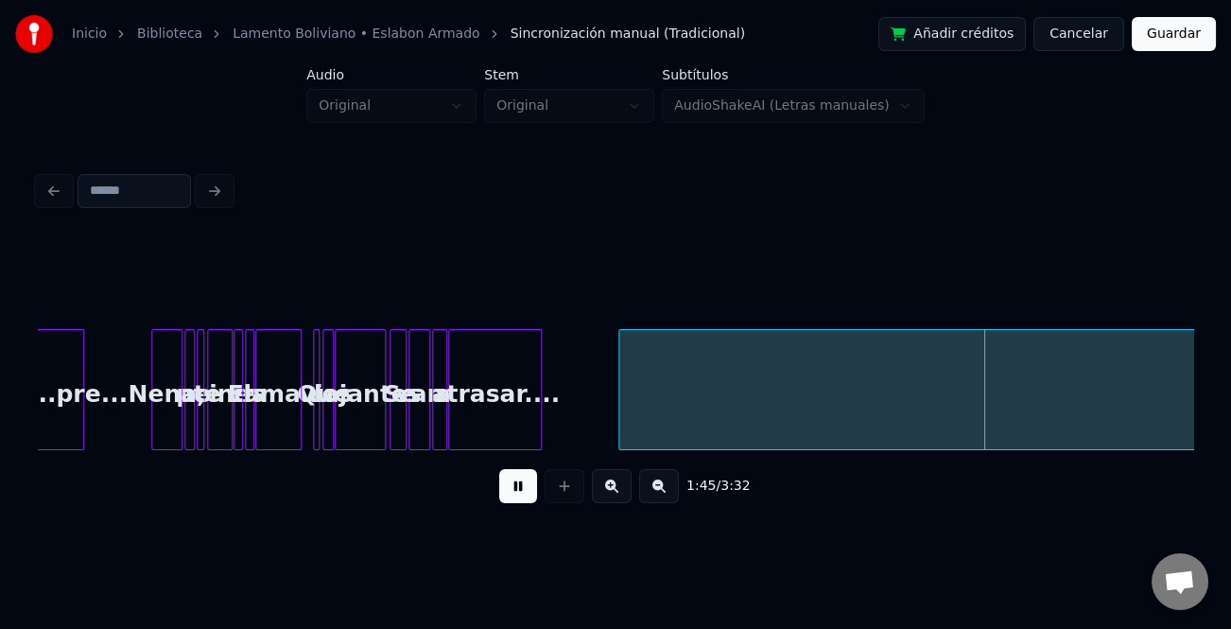
drag, startPoint x: 509, startPoint y: 495, endPoint x: 613, endPoint y: 473, distance: 106.3
click at [510, 494] on button at bounding box center [518, 486] width 38 height 34
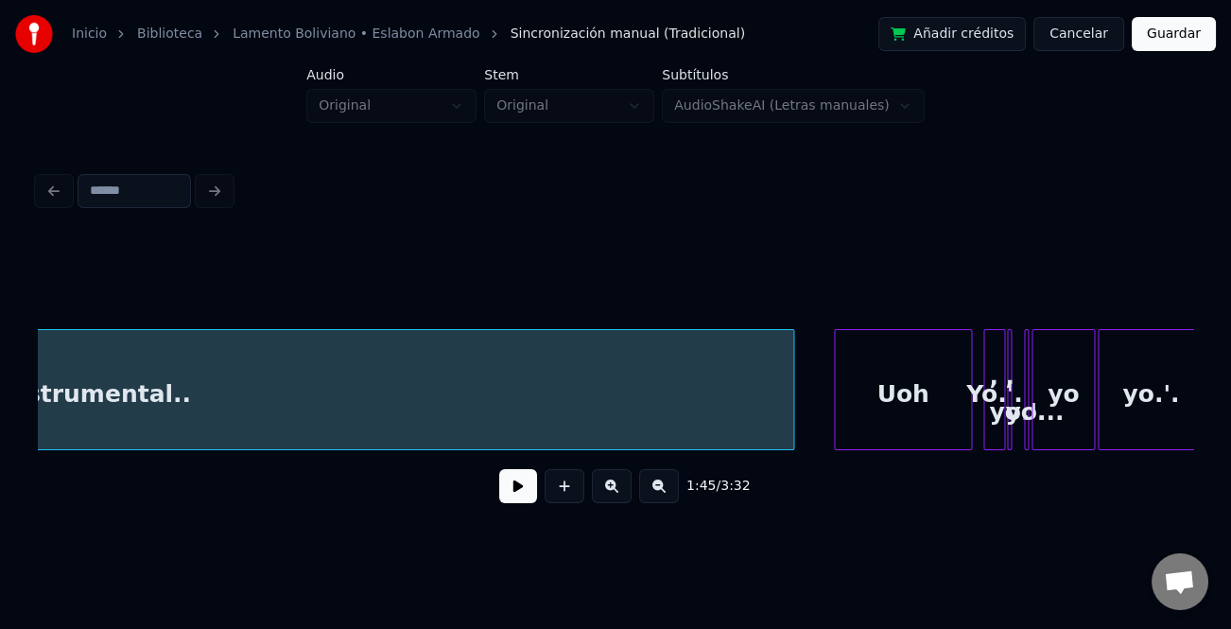
scroll to position [0, 5472]
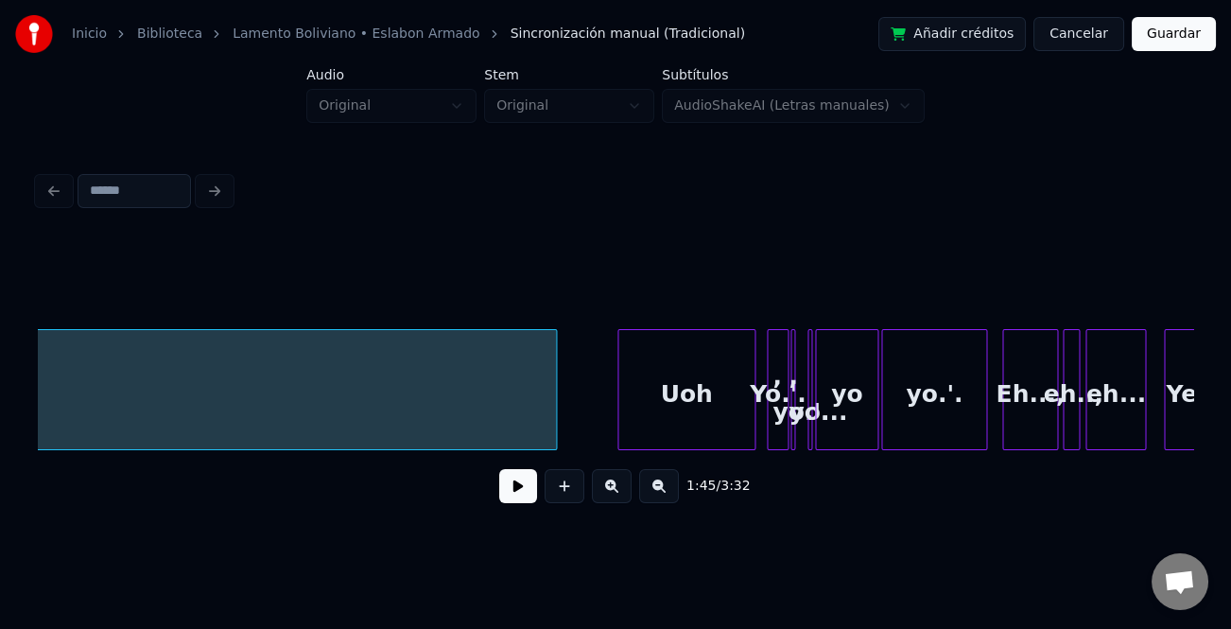
click at [550, 408] on div at bounding box center [553, 389] width 6 height 119
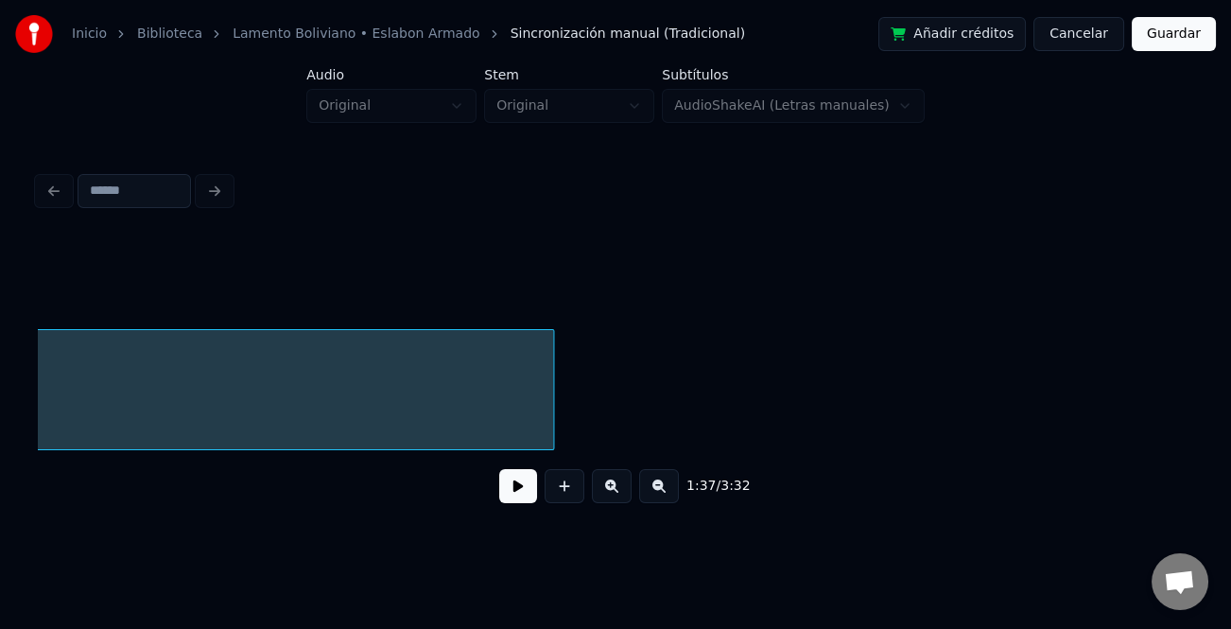
scroll to position [0, 4614]
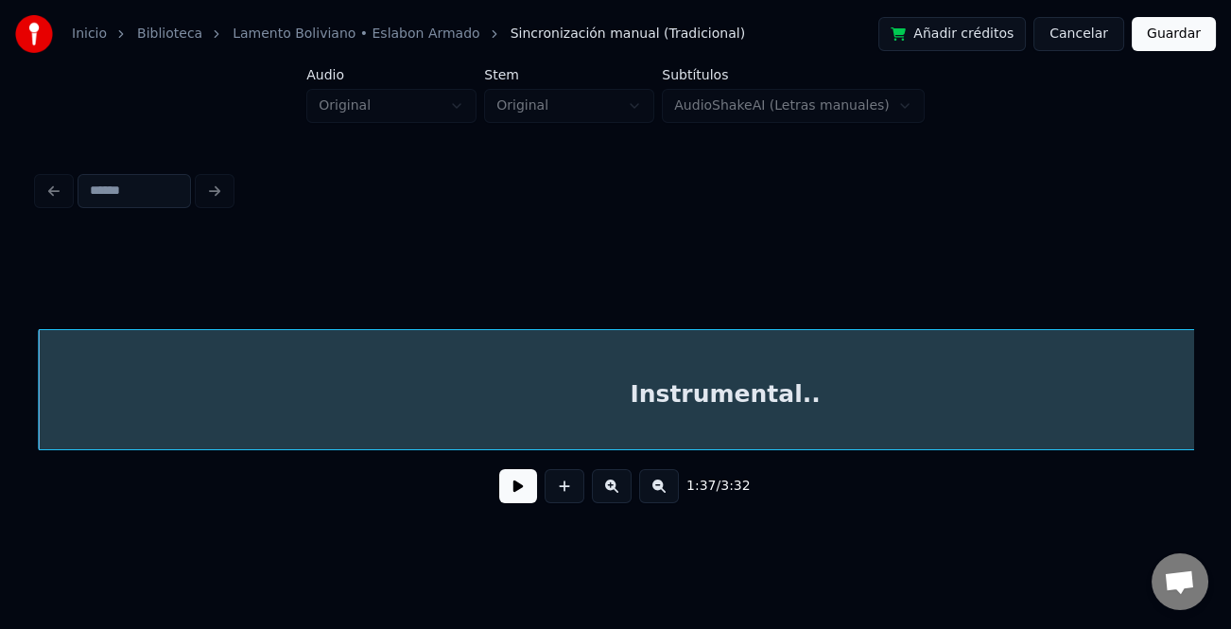
click at [586, 408] on div "Instrumental.." at bounding box center [724, 394] width 1371 height 129
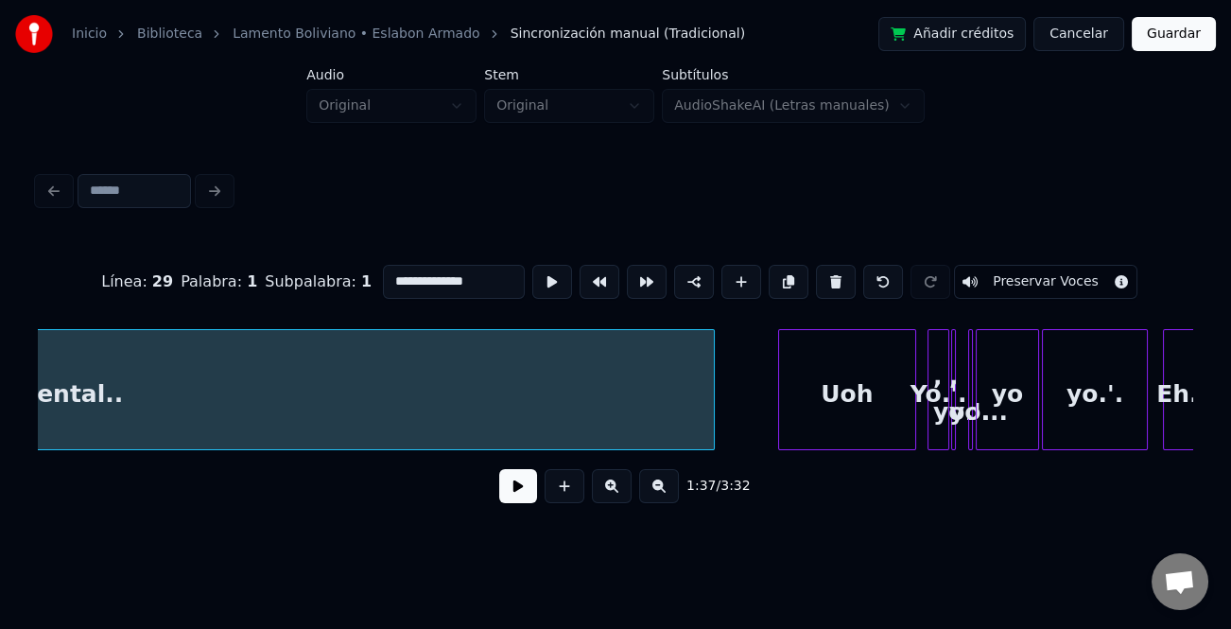
scroll to position [0, 5319]
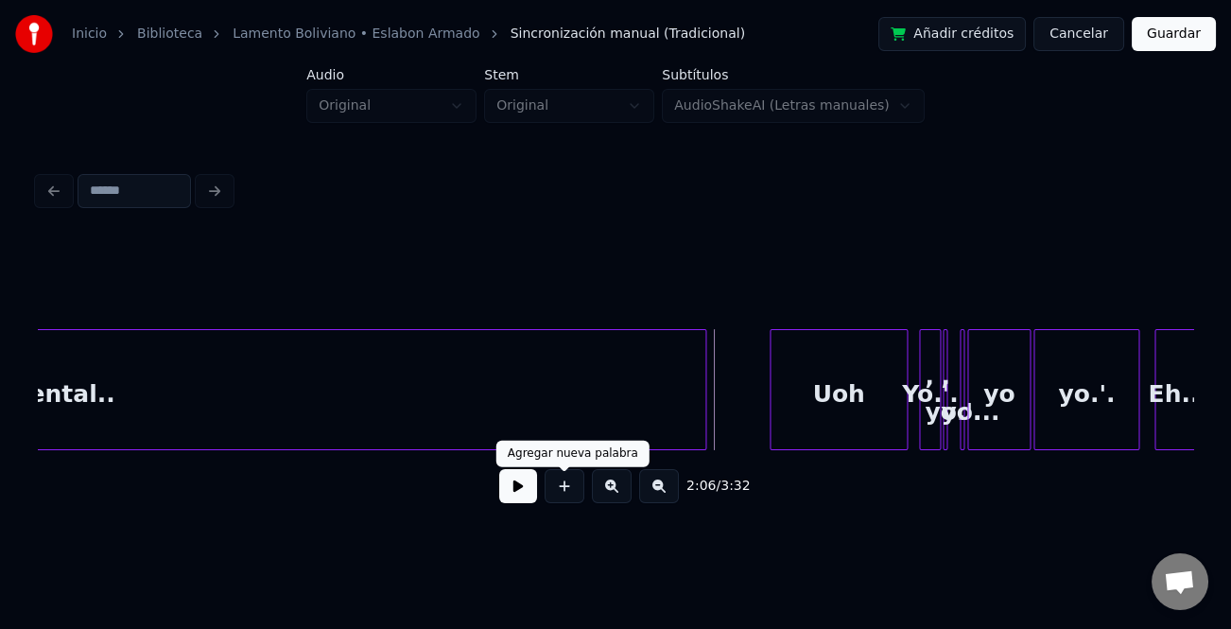
click at [531, 501] on button at bounding box center [518, 486] width 38 height 34
click at [613, 487] on button at bounding box center [612, 486] width 40 height 34
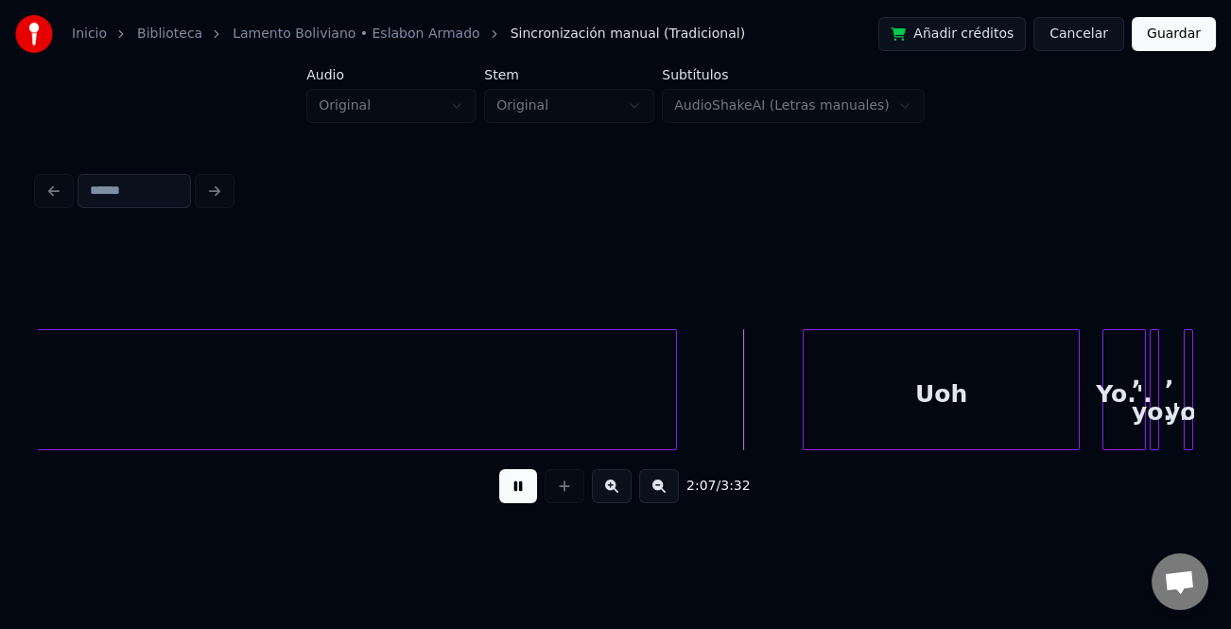
click at [613, 487] on button at bounding box center [612, 486] width 40 height 34
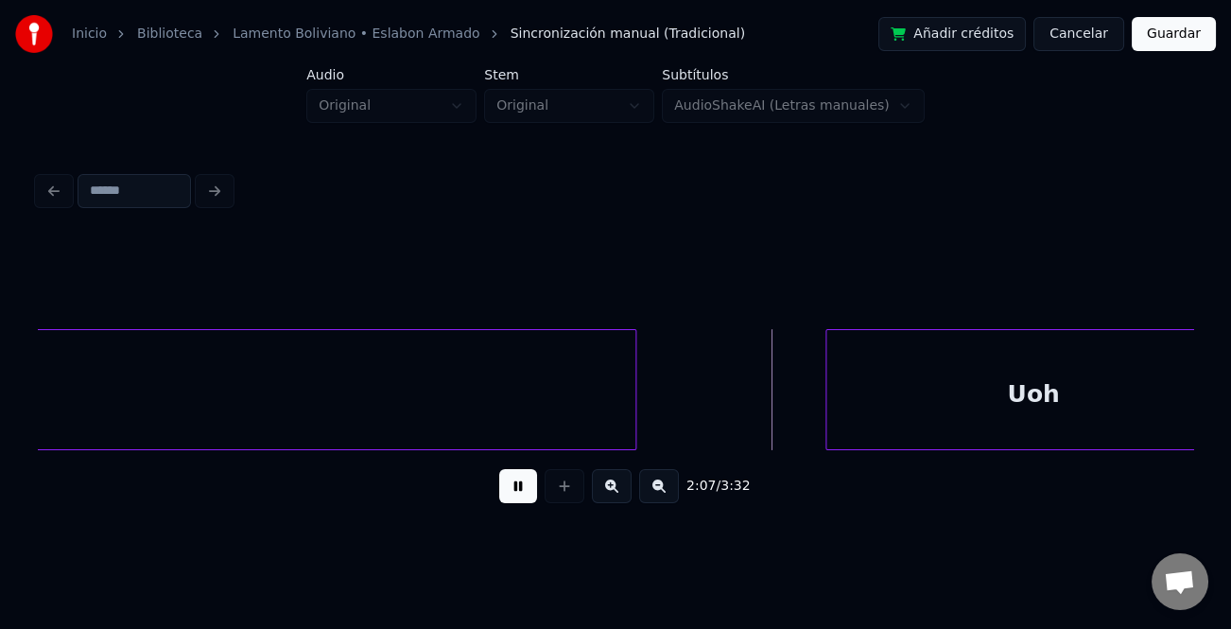
click at [613, 487] on button at bounding box center [612, 486] width 40 height 34
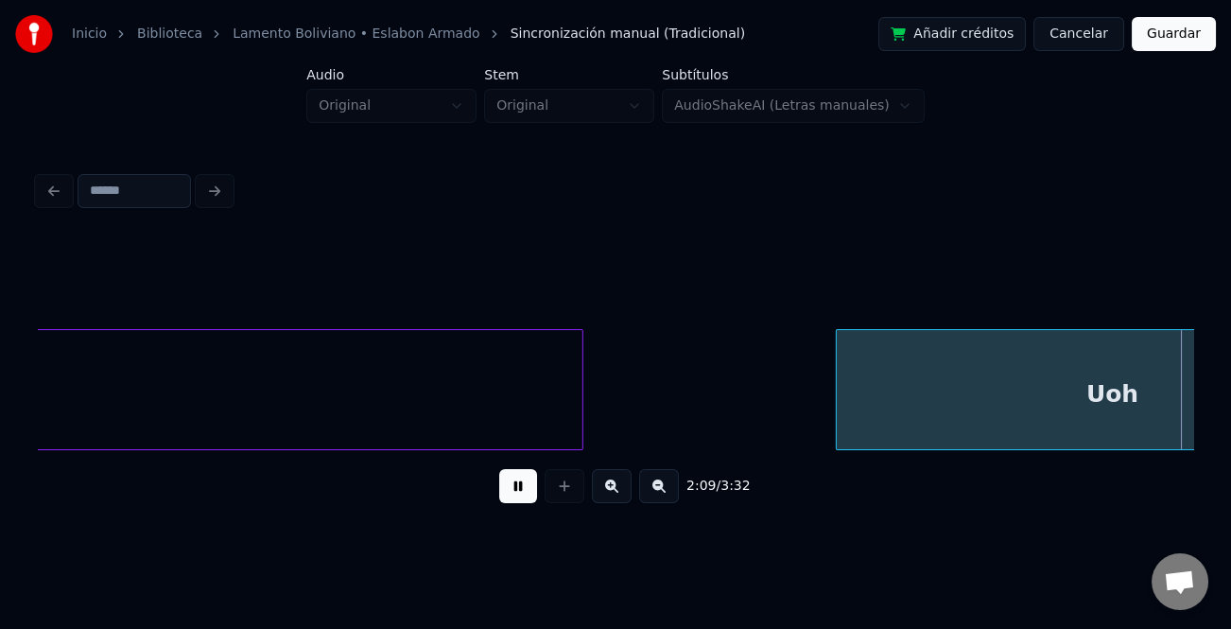
scroll to position [0, 24564]
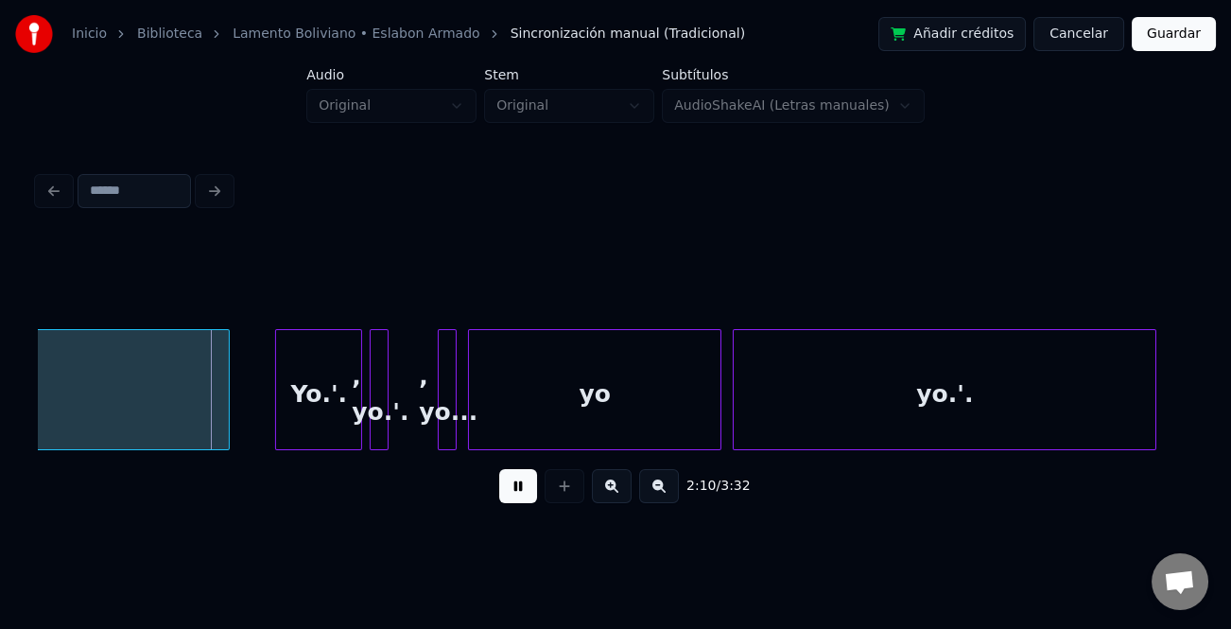
click at [613, 485] on button at bounding box center [612, 486] width 40 height 34
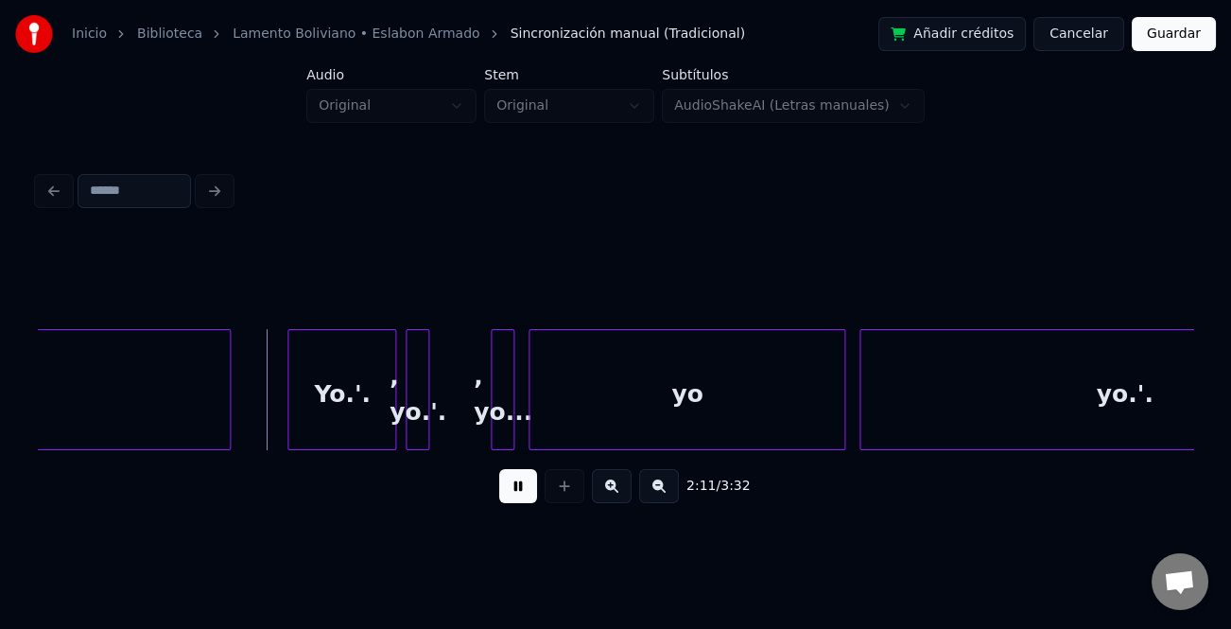
click at [613, 485] on button at bounding box center [612, 486] width 40 height 34
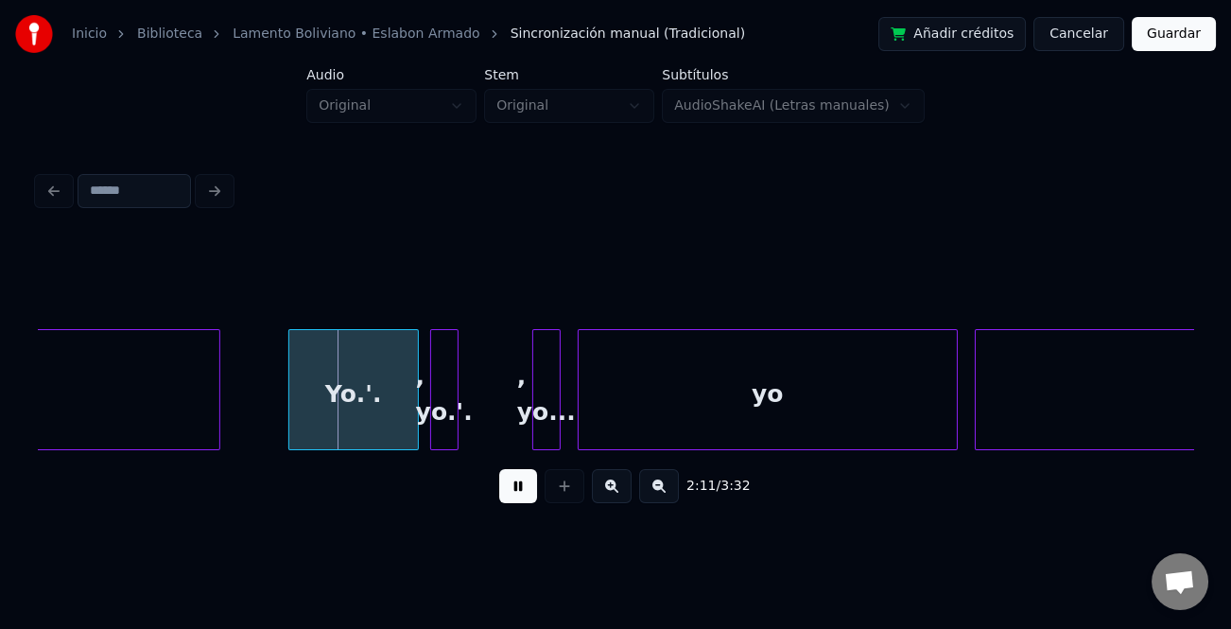
click at [613, 485] on button at bounding box center [612, 486] width 40 height 34
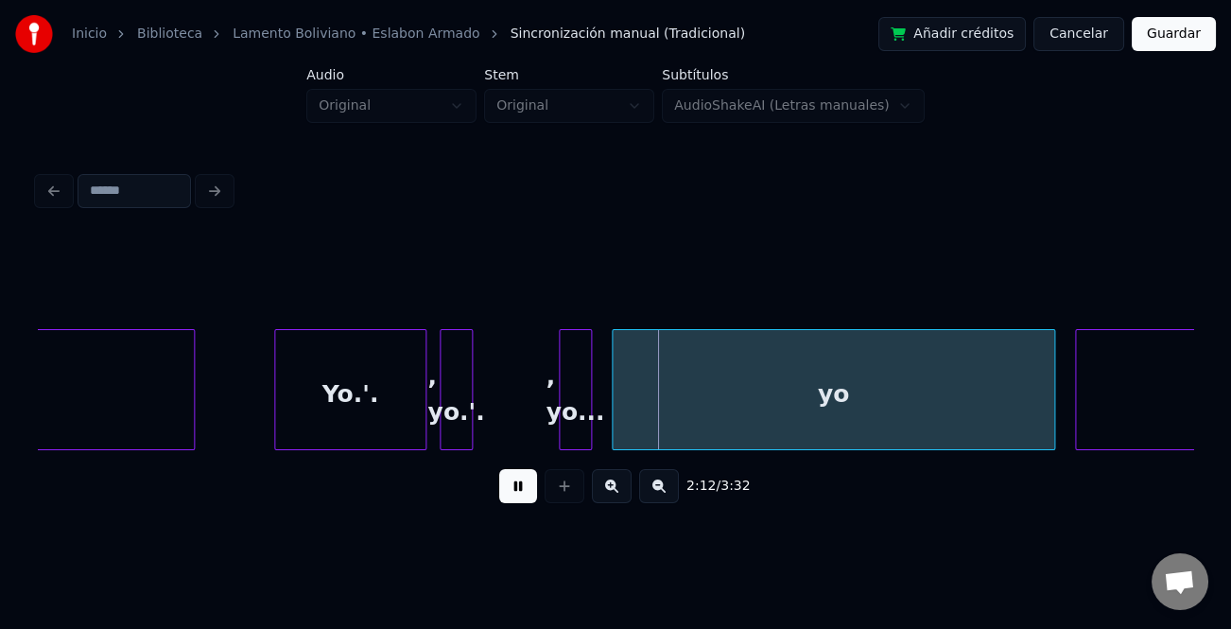
click at [613, 485] on button at bounding box center [612, 486] width 40 height 34
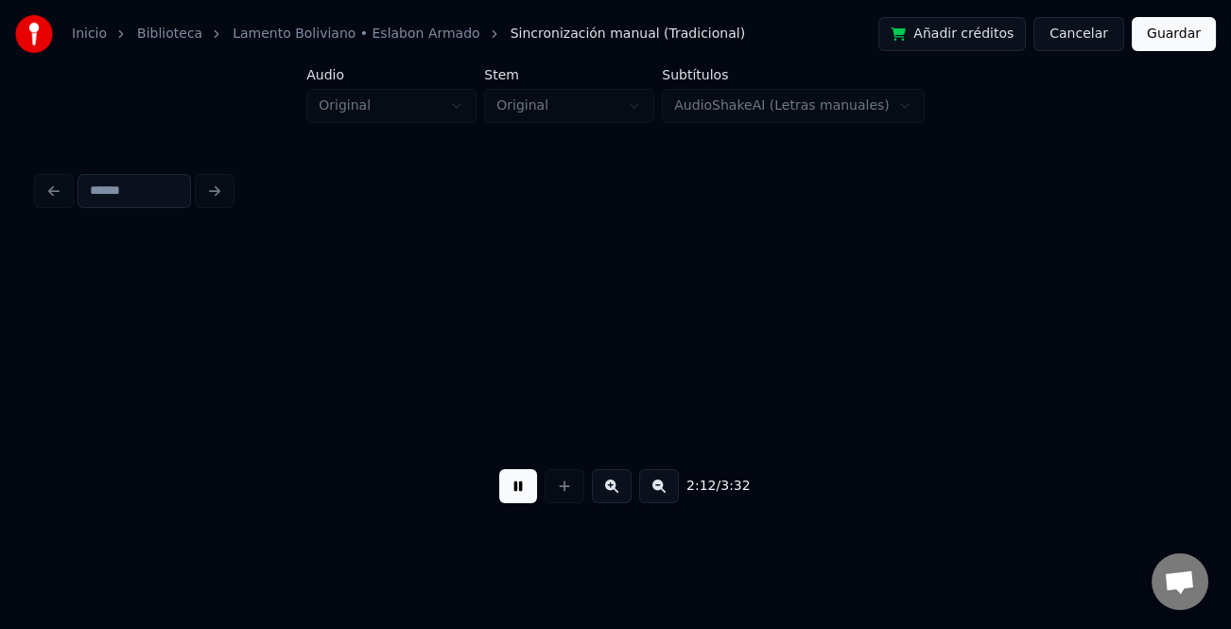
scroll to position [0, 49431]
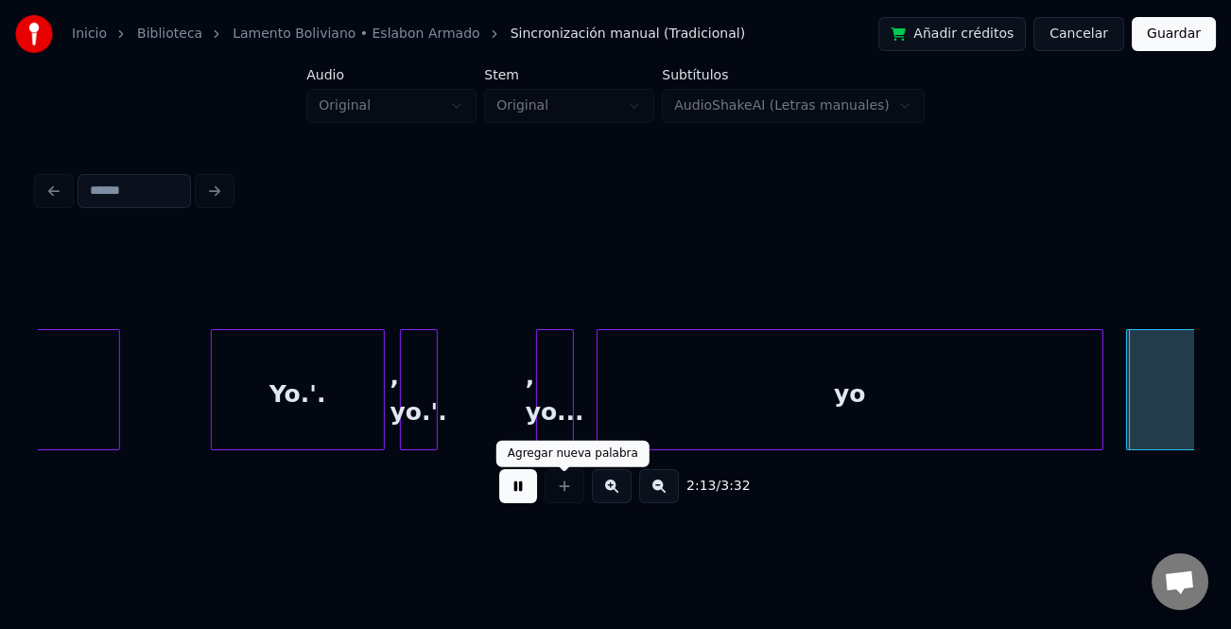
click at [519, 487] on button at bounding box center [518, 486] width 38 height 34
click at [519, 492] on button at bounding box center [518, 486] width 38 height 34
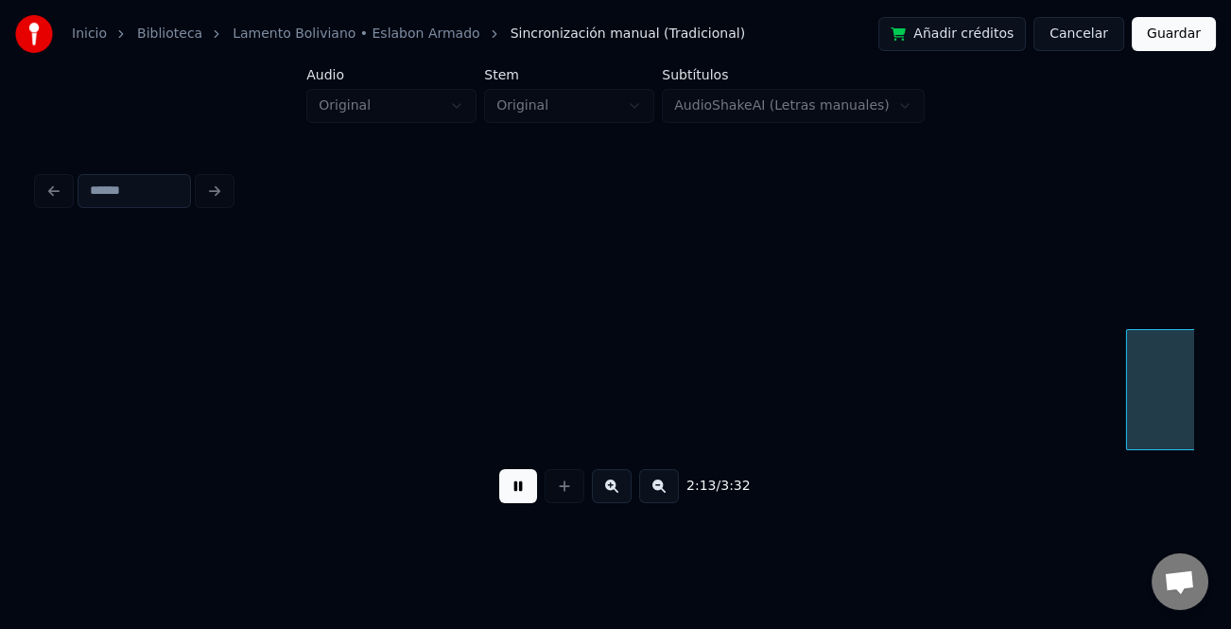
scroll to position [0, 50587]
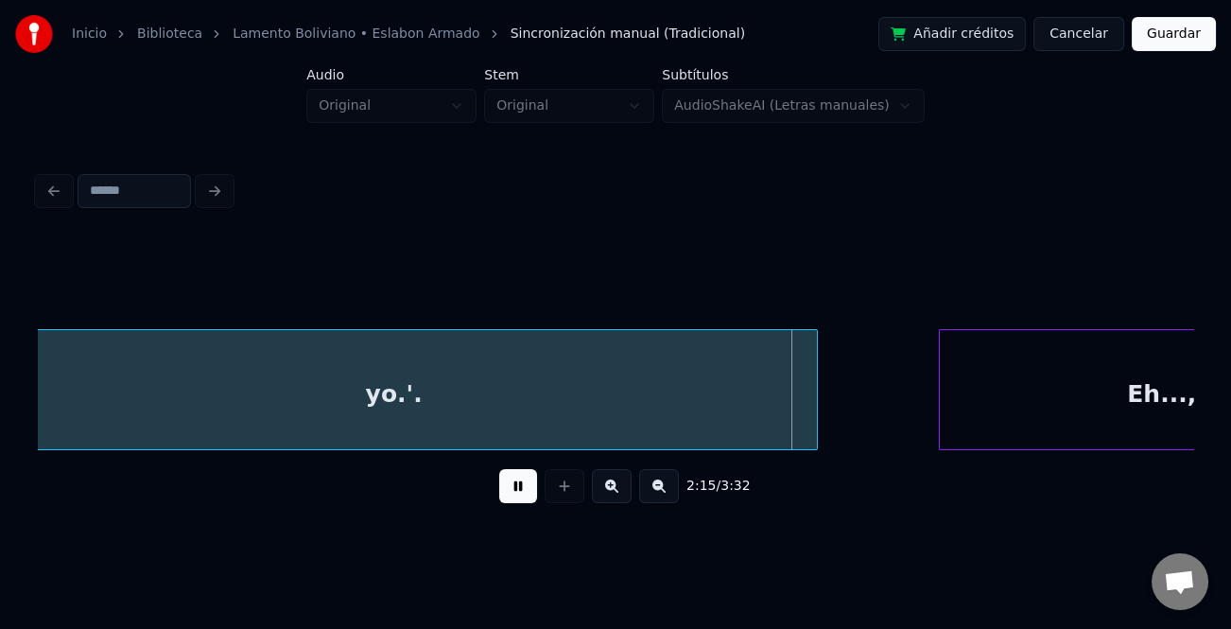
click at [519, 492] on button at bounding box center [518, 486] width 38 height 34
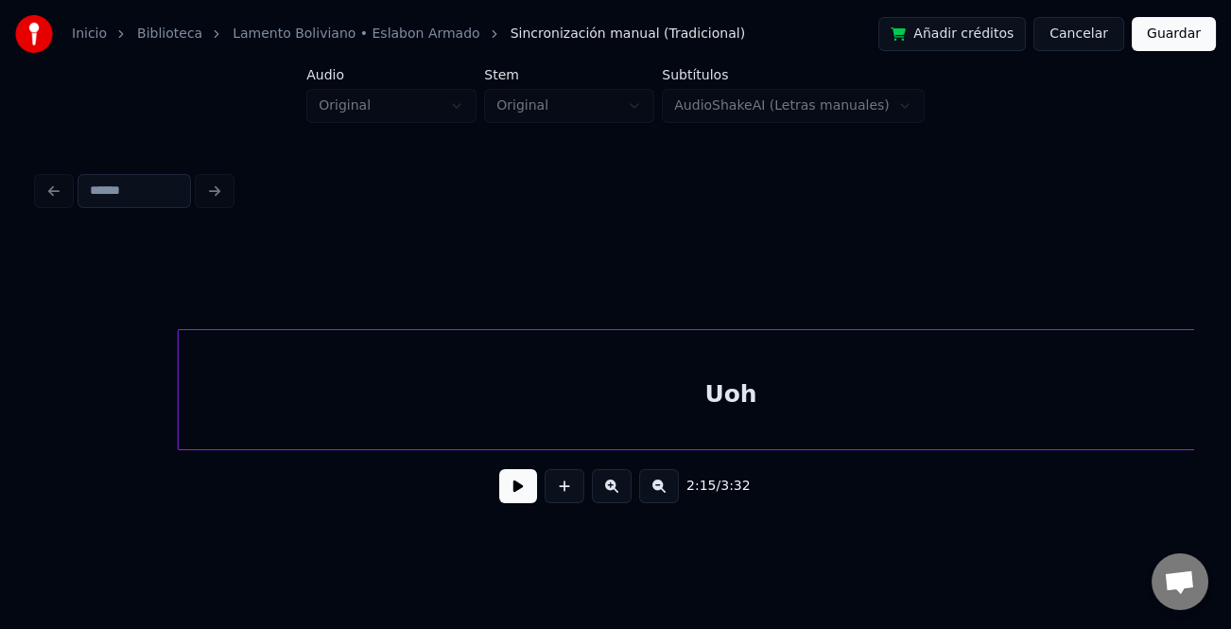
scroll to position [0, 48074]
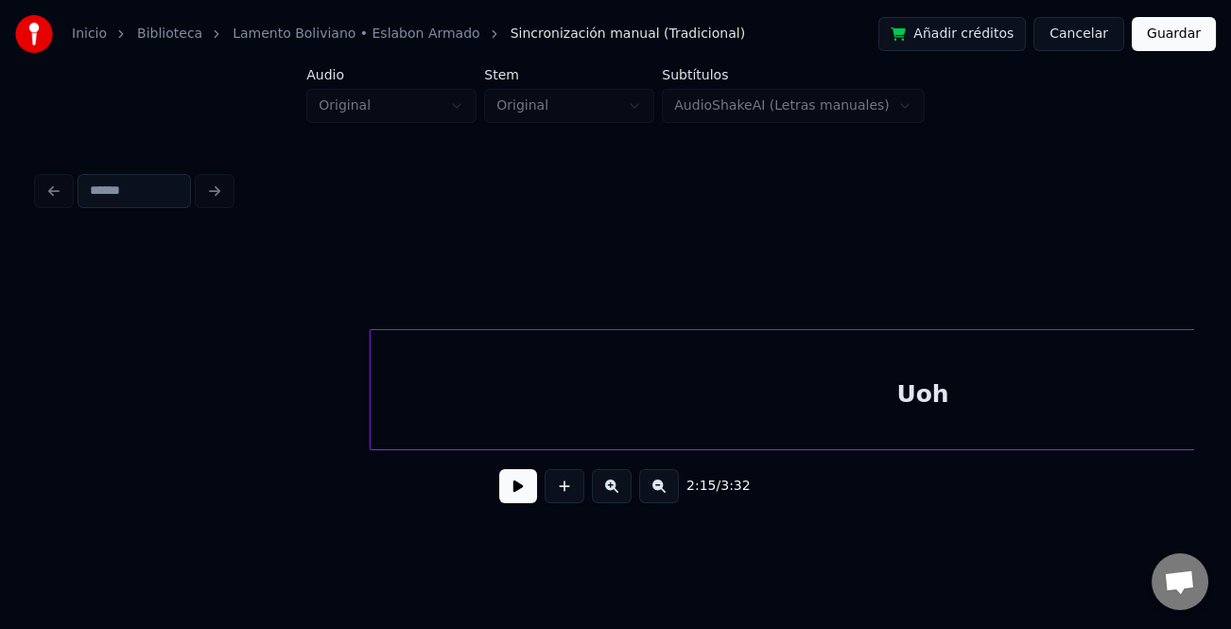
click at [520, 398] on div "Uoh" at bounding box center [923, 394] width 1105 height 129
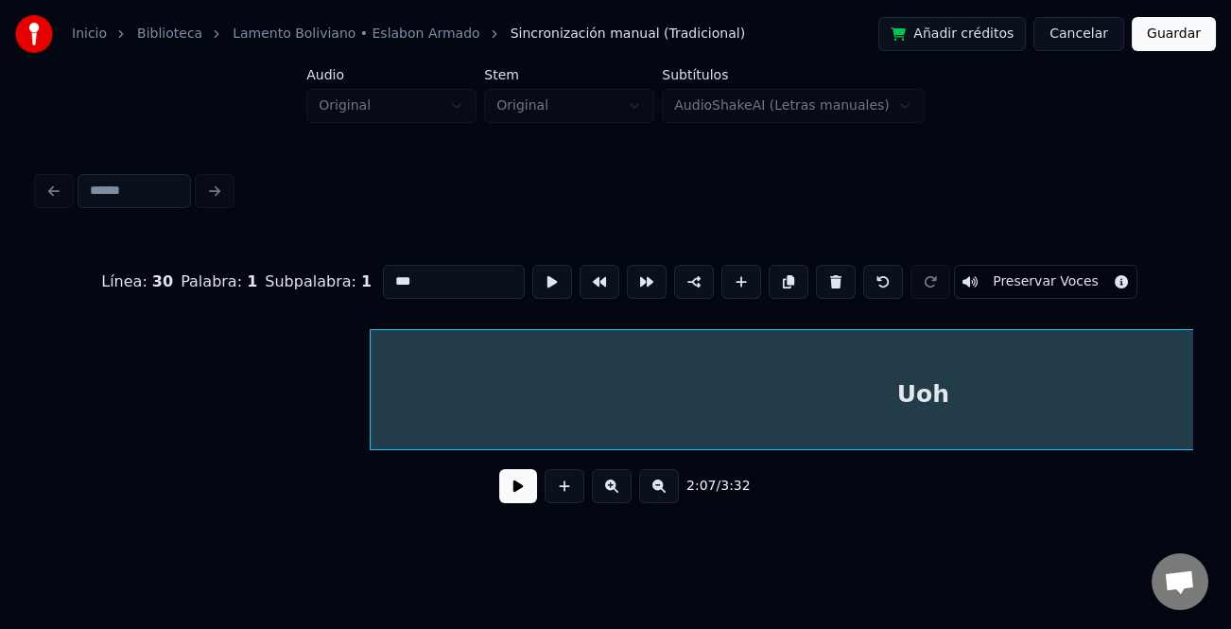
click at [527, 492] on button at bounding box center [518, 486] width 38 height 34
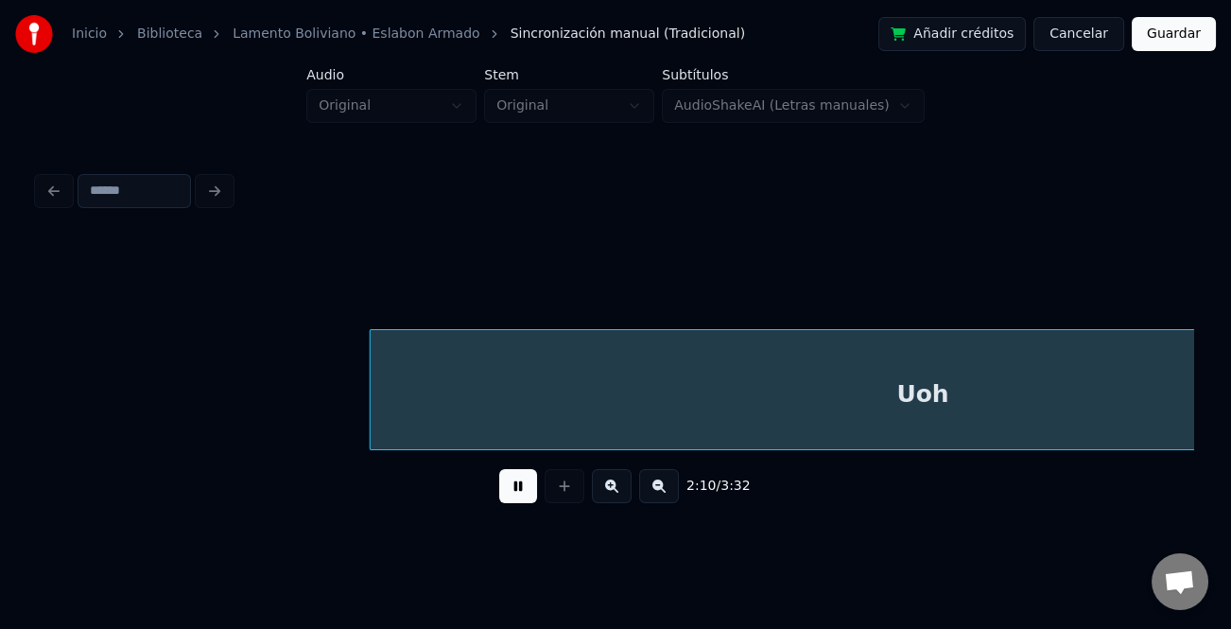
scroll to position [0, 49231]
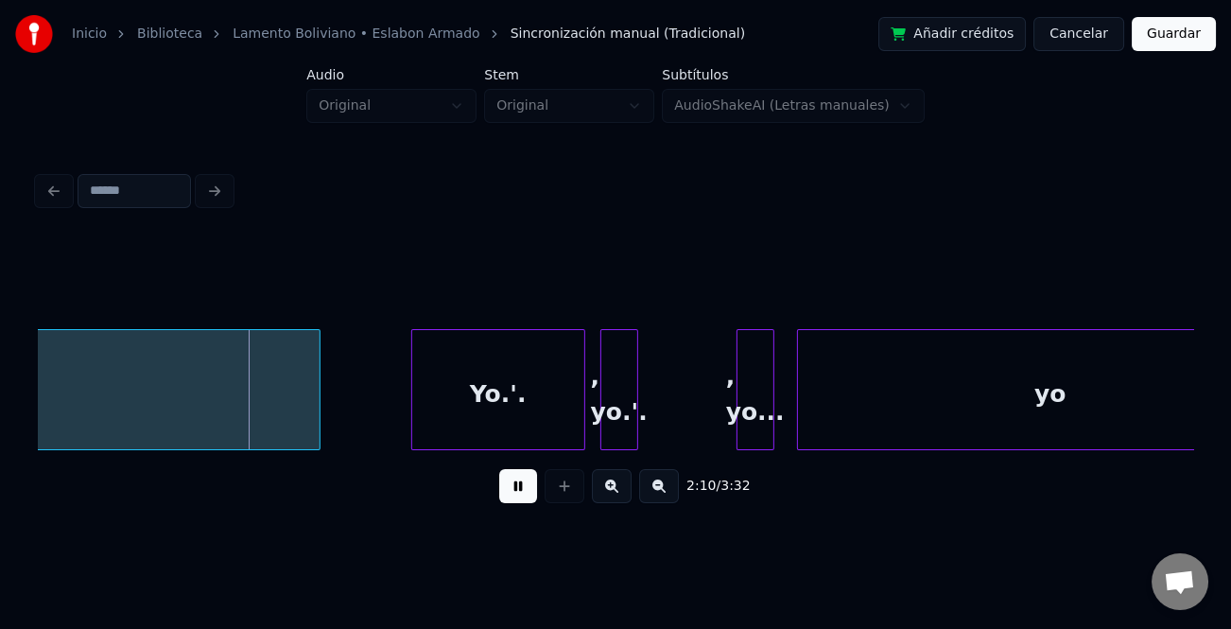
click at [513, 491] on button at bounding box center [518, 486] width 38 height 34
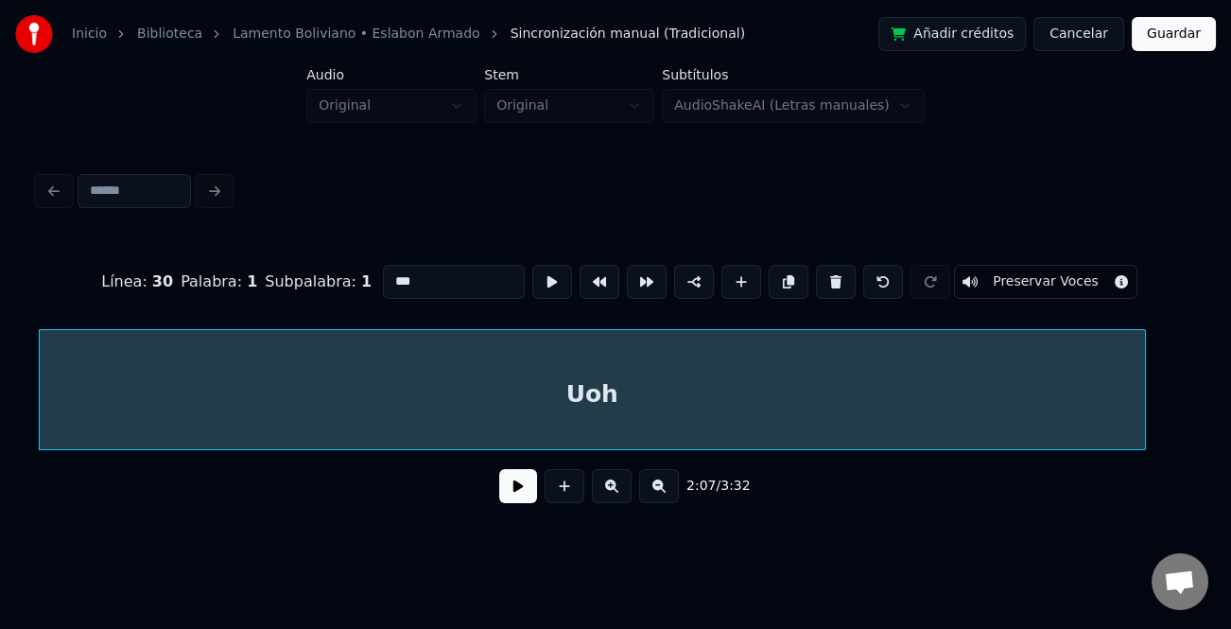
click at [469, 287] on input "***" at bounding box center [454, 282] width 142 height 34
type input "*********"
click at [504, 486] on button at bounding box center [518, 486] width 38 height 34
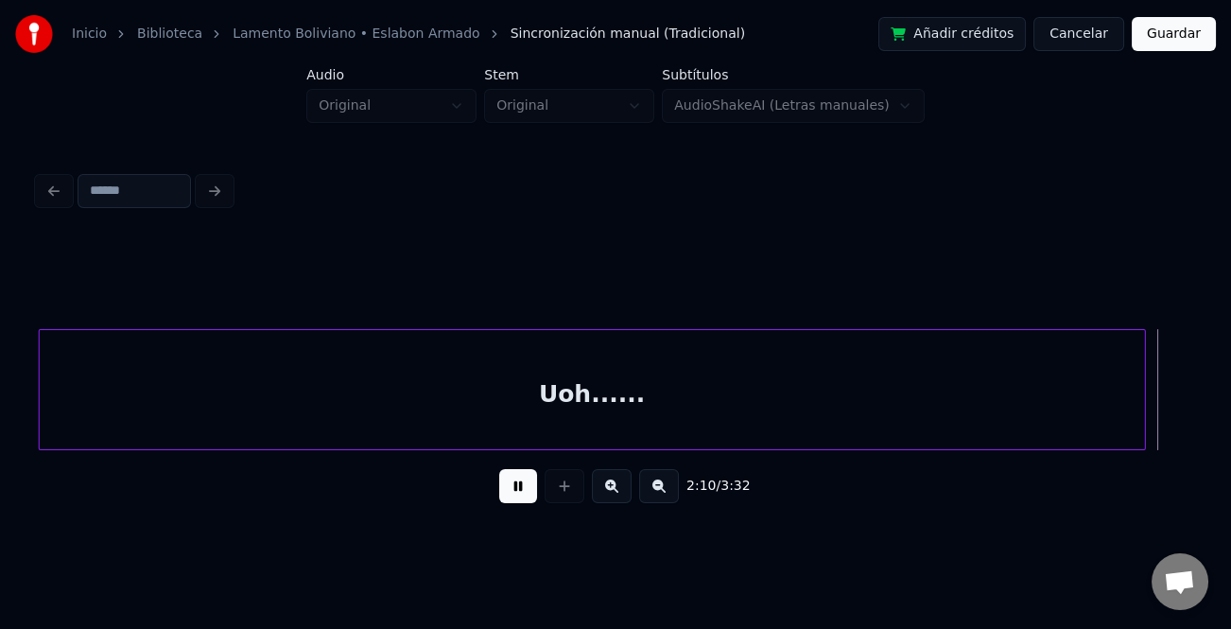
scroll to position [0, 49563]
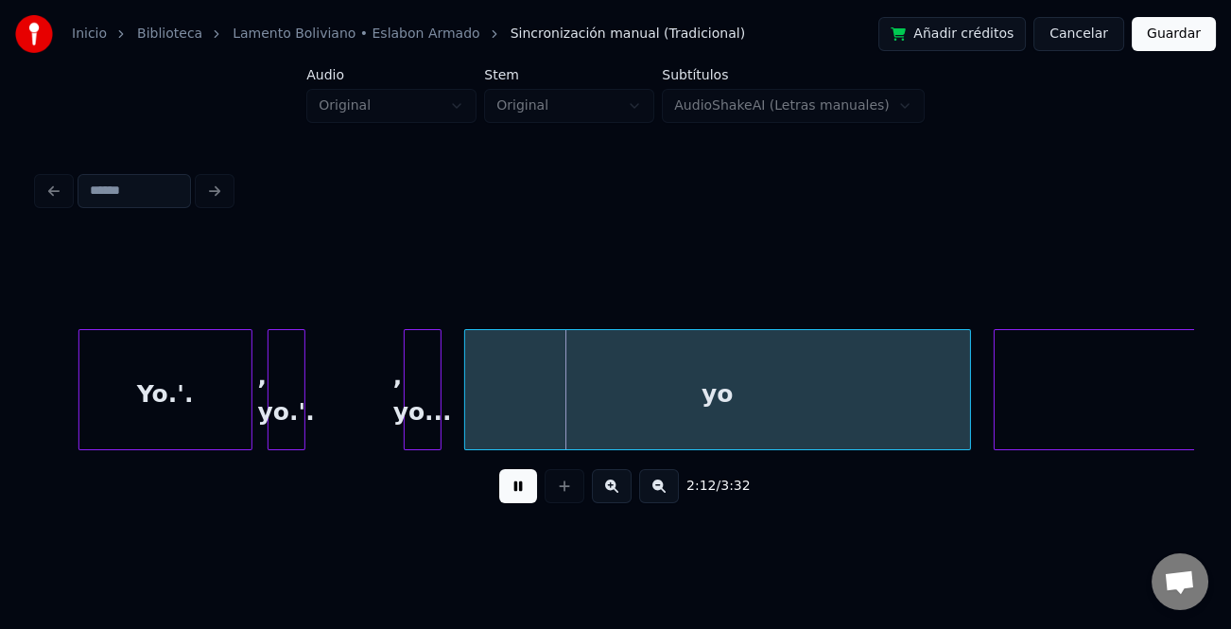
click at [515, 496] on button at bounding box center [518, 486] width 38 height 34
click at [356, 409] on div at bounding box center [356, 389] width 6 height 119
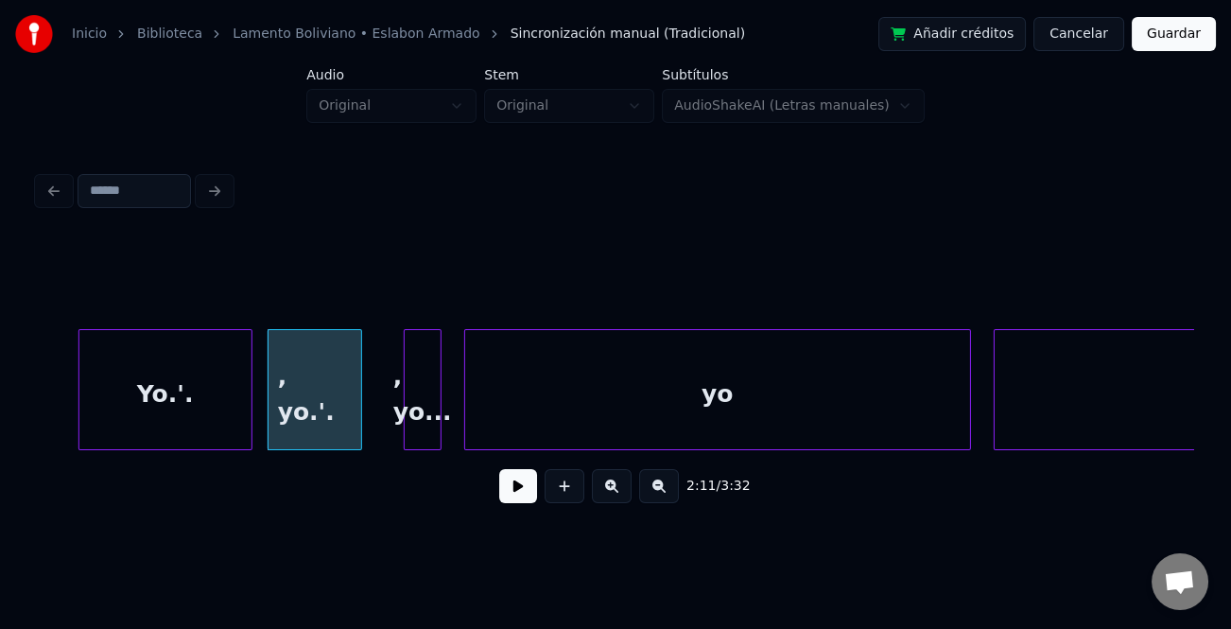
click at [343, 409] on div ", yo.'." at bounding box center [315, 394] width 93 height 129
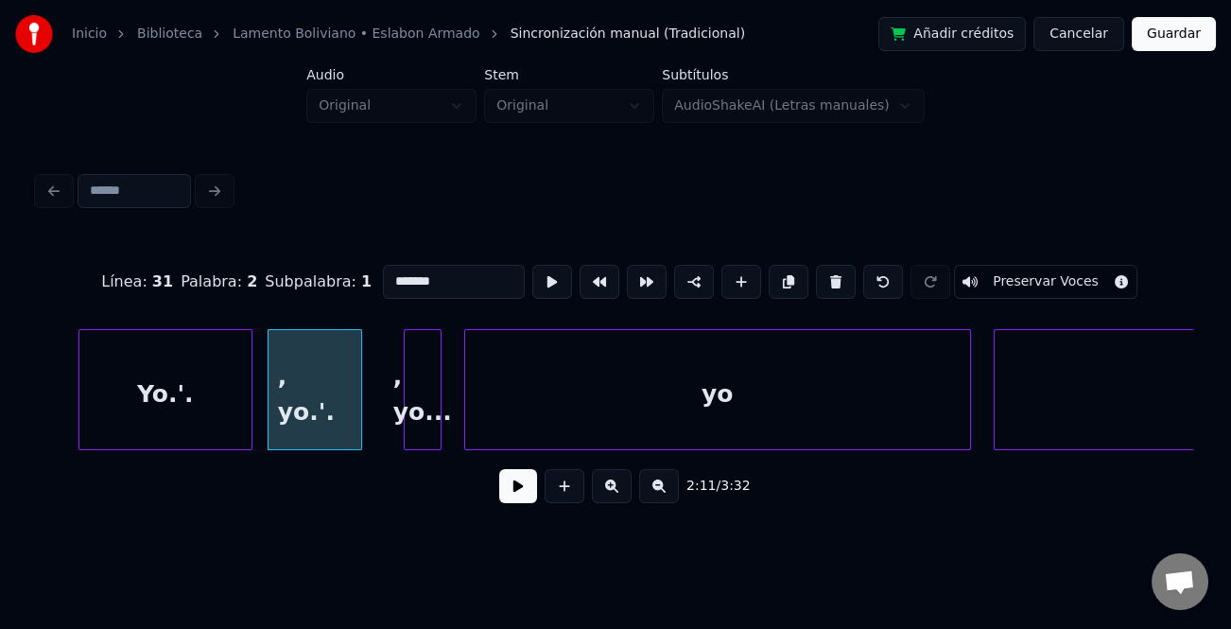
click at [439, 274] on input "*******" at bounding box center [454, 282] width 142 height 34
click at [56, 400] on div at bounding box center [56, 389] width 6 height 119
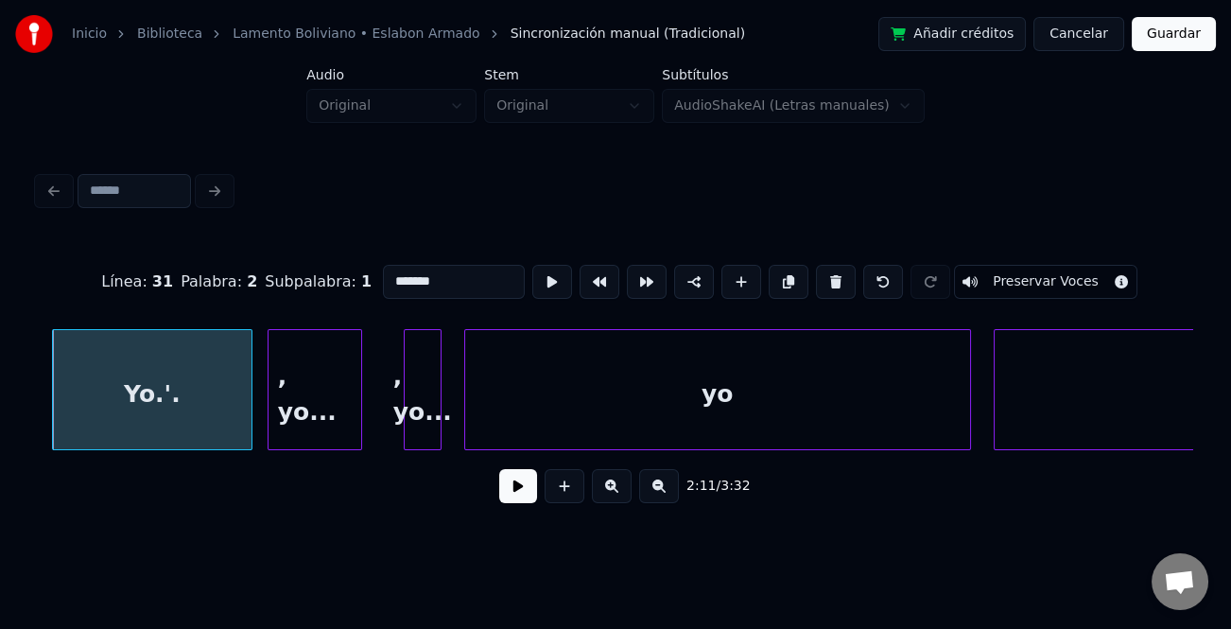
click at [82, 400] on div "Yo.'." at bounding box center [152, 394] width 199 height 129
click at [207, 391] on div "Yo.'." at bounding box center [152, 394] width 199 height 129
click at [343, 405] on div ", yo..." at bounding box center [315, 394] width 93 height 129
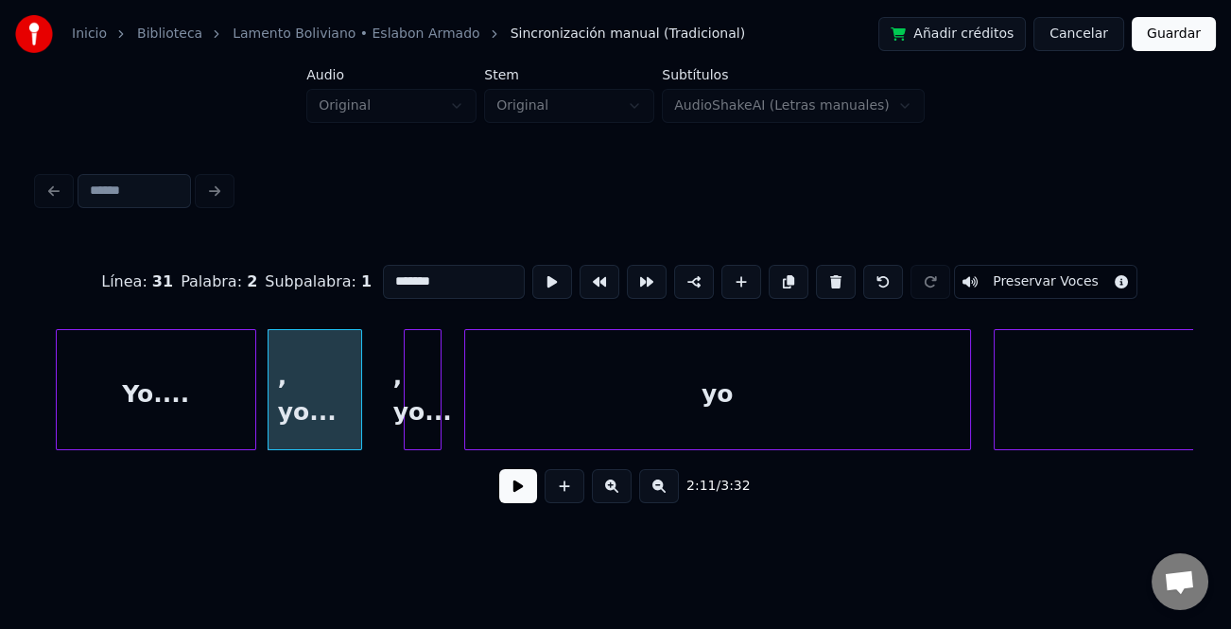
click at [426, 406] on div ", yo..." at bounding box center [423, 394] width 36 height 129
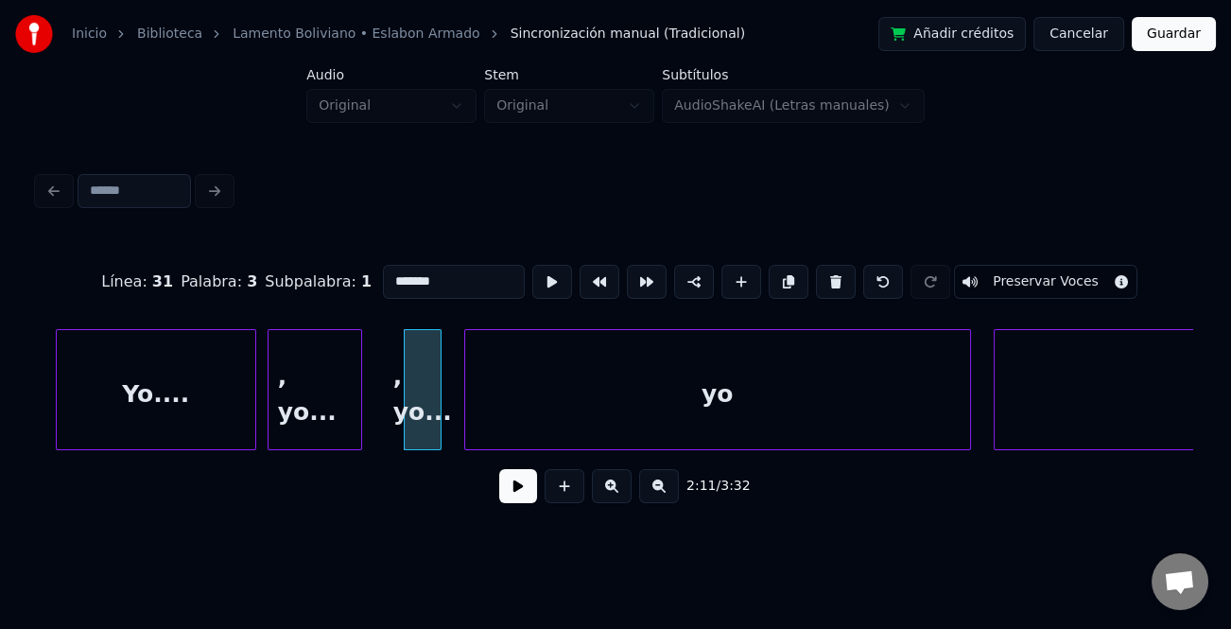
click at [389, 278] on input "*******" at bounding box center [454, 282] width 142 height 34
click at [130, 375] on div "Yo...." at bounding box center [156, 394] width 199 height 129
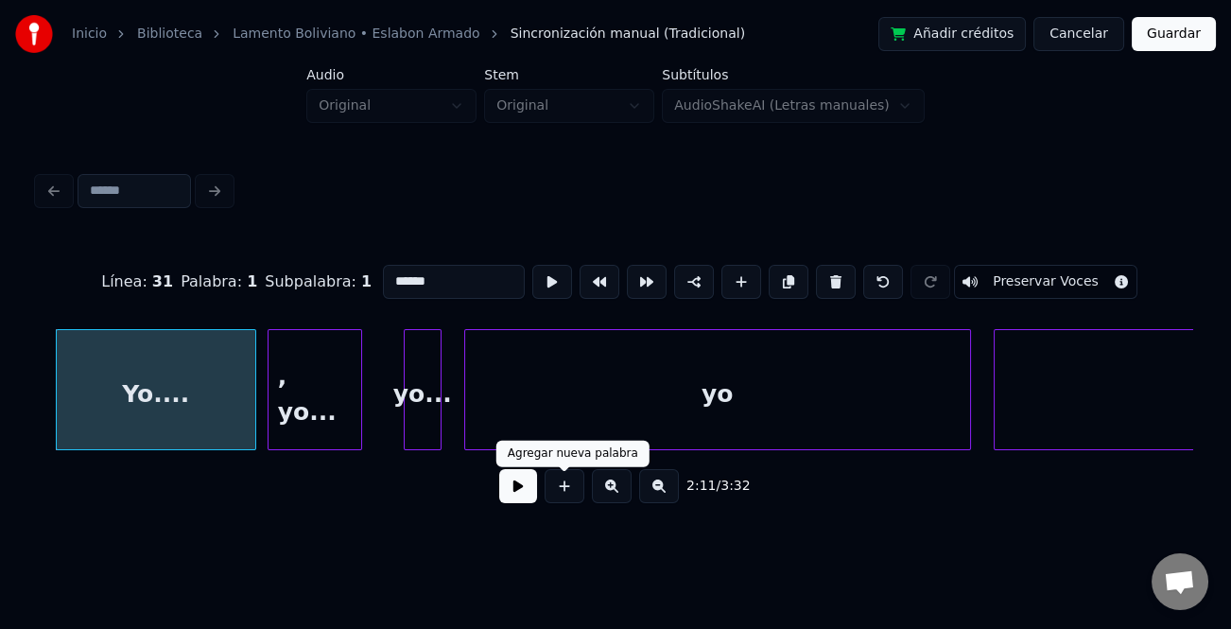
type input "******"
click at [542, 497] on div at bounding box center [564, 486] width 47 height 34
click at [525, 498] on button at bounding box center [518, 486] width 38 height 34
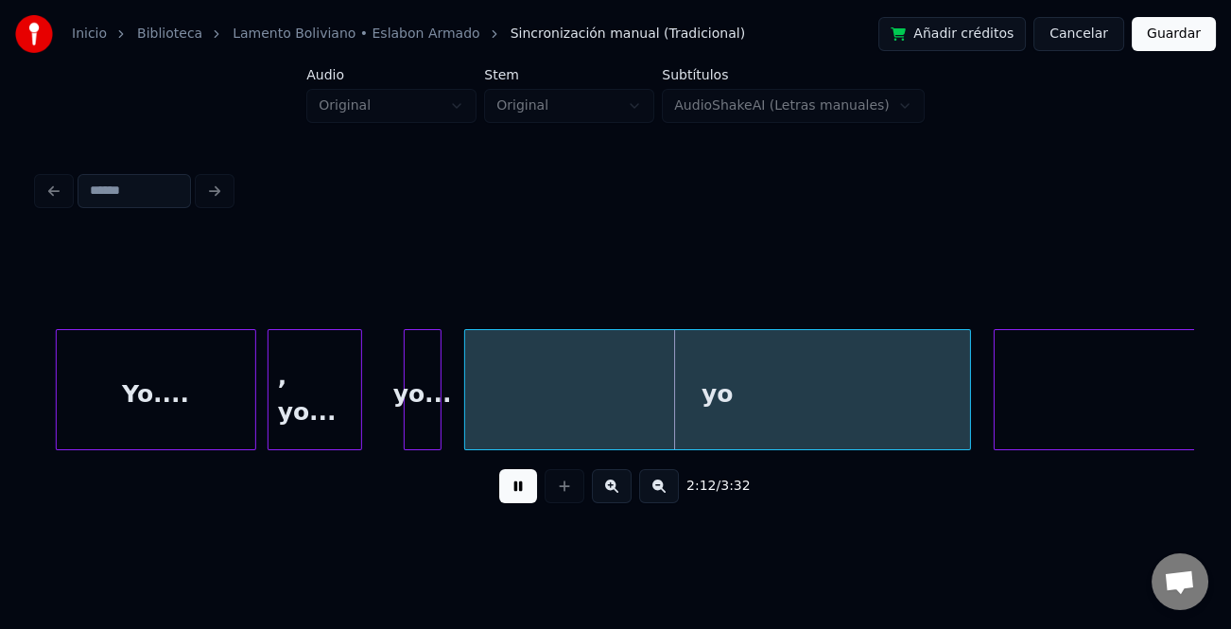
click at [519, 490] on button at bounding box center [518, 486] width 38 height 34
click at [431, 407] on div "yo..." at bounding box center [423, 394] width 36 height 129
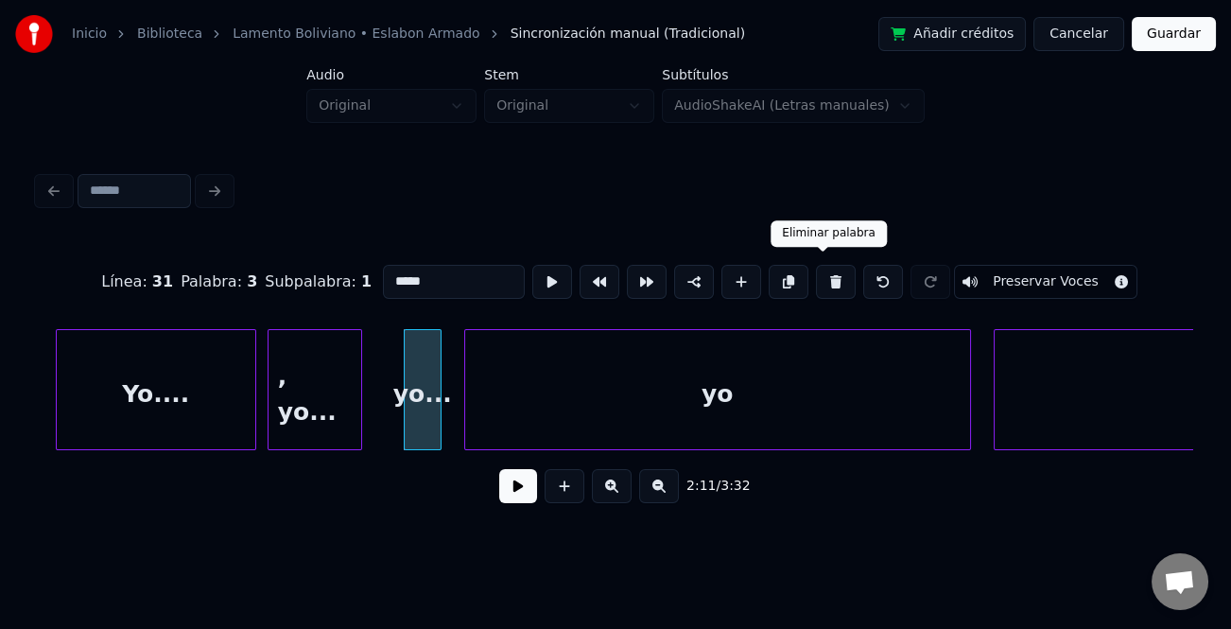
click at [824, 273] on button at bounding box center [836, 282] width 40 height 34
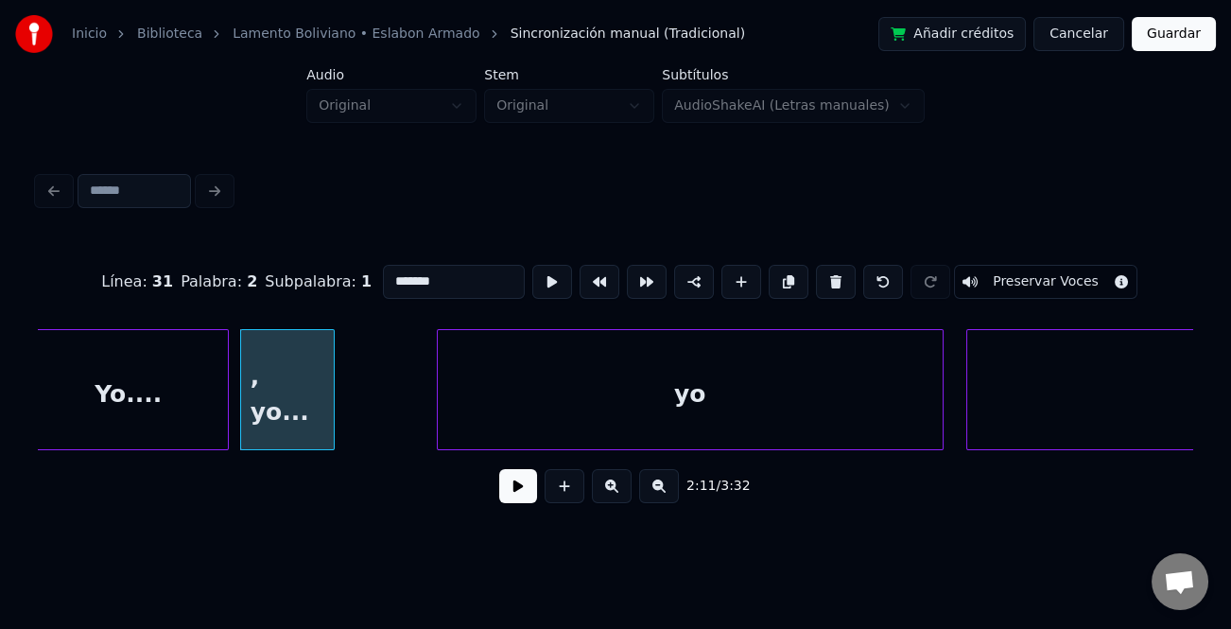
scroll to position [0, 49599]
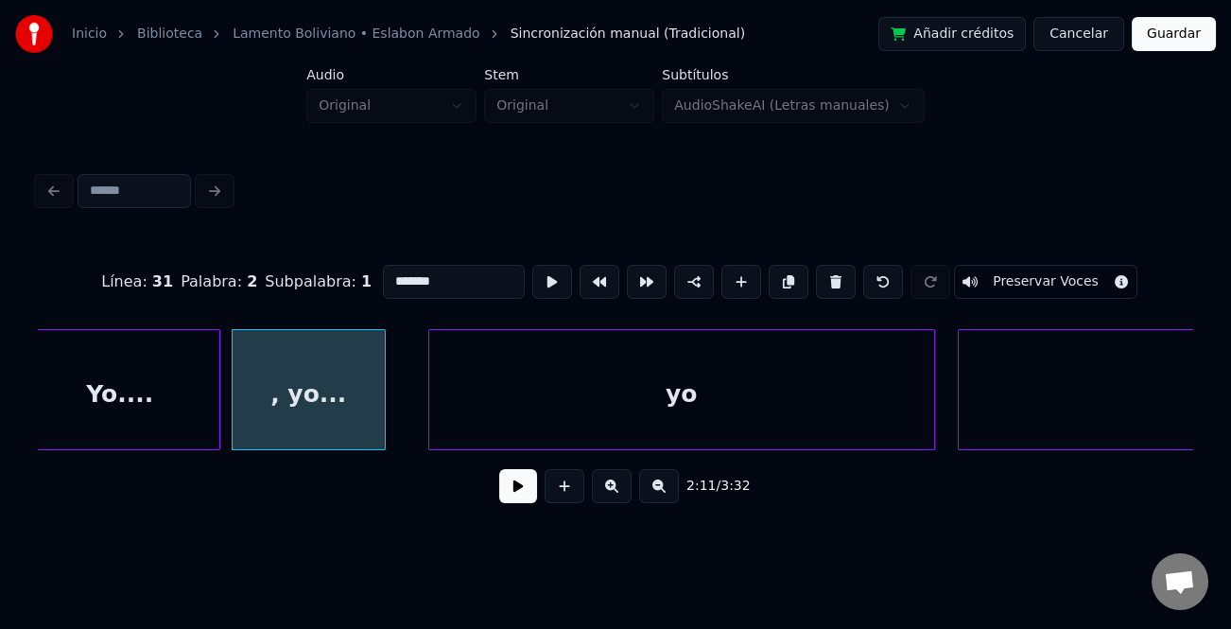
click at [382, 390] on div at bounding box center [382, 389] width 6 height 119
click at [364, 393] on div ", yo..." at bounding box center [309, 394] width 152 height 129
click at [390, 274] on input "*******" at bounding box center [454, 282] width 142 height 34
click at [426, 419] on div at bounding box center [429, 389] width 6 height 119
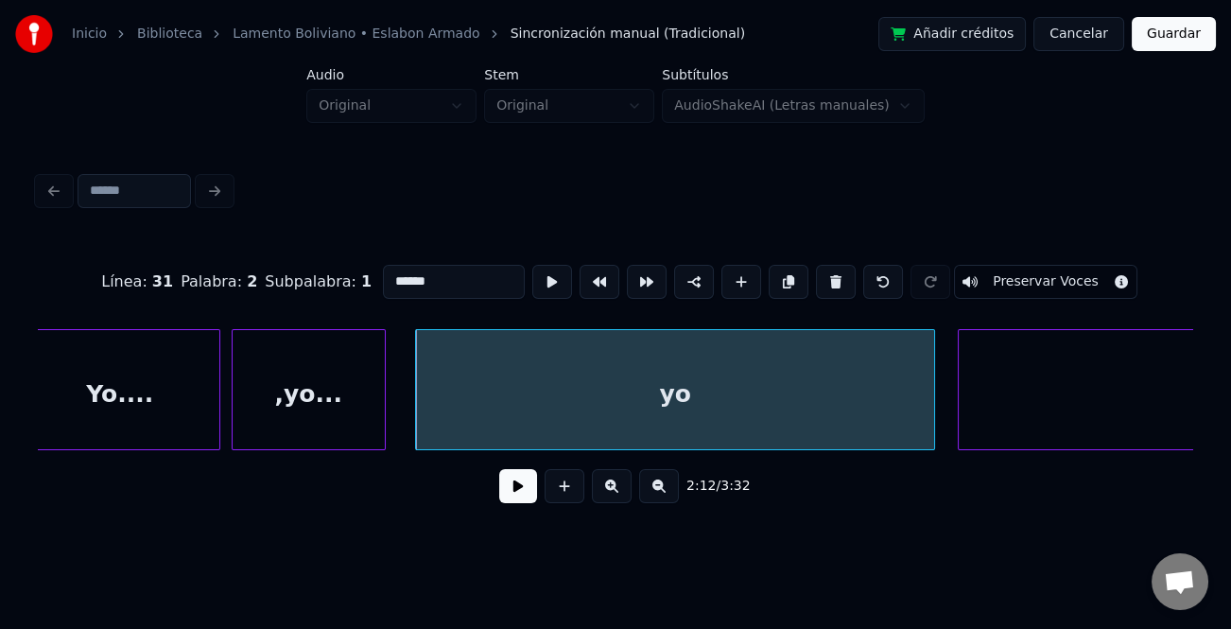
click at [150, 408] on div "Yo...." at bounding box center [120, 394] width 199 height 129
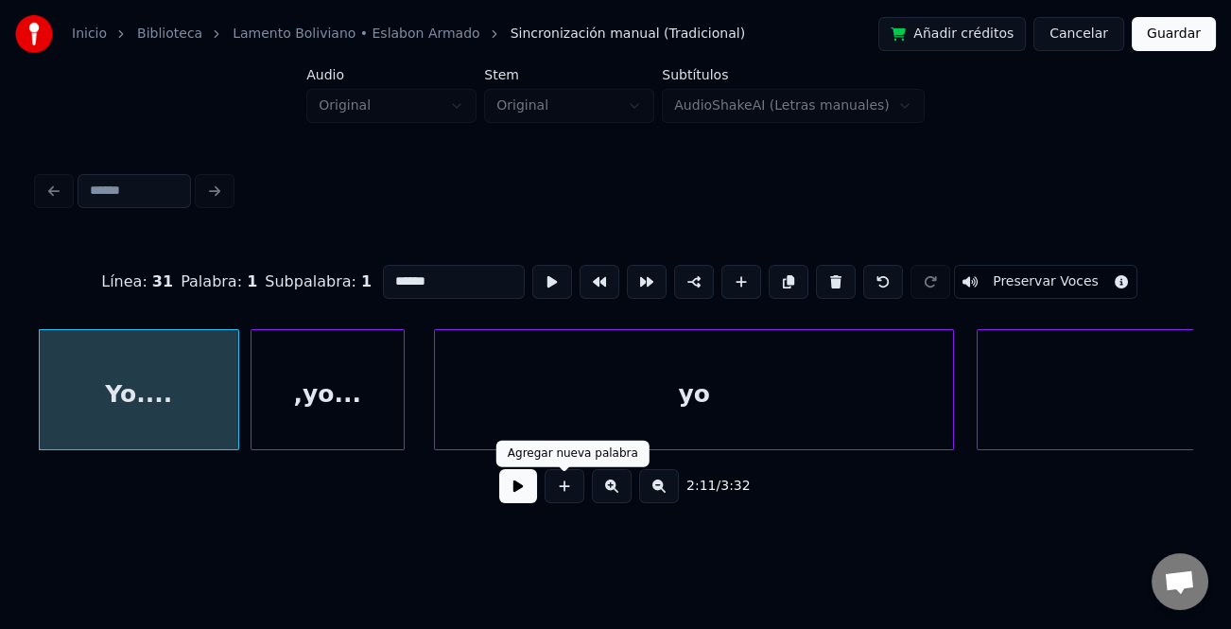
type input "******"
click at [517, 498] on button at bounding box center [518, 486] width 38 height 34
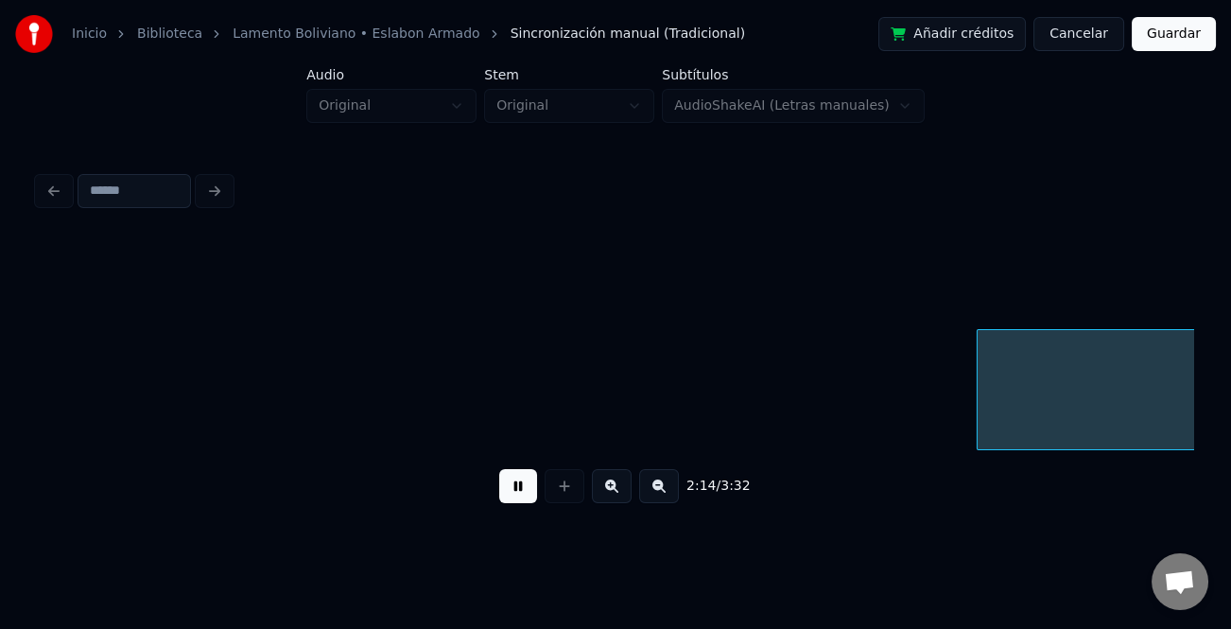
scroll to position [0, 50740]
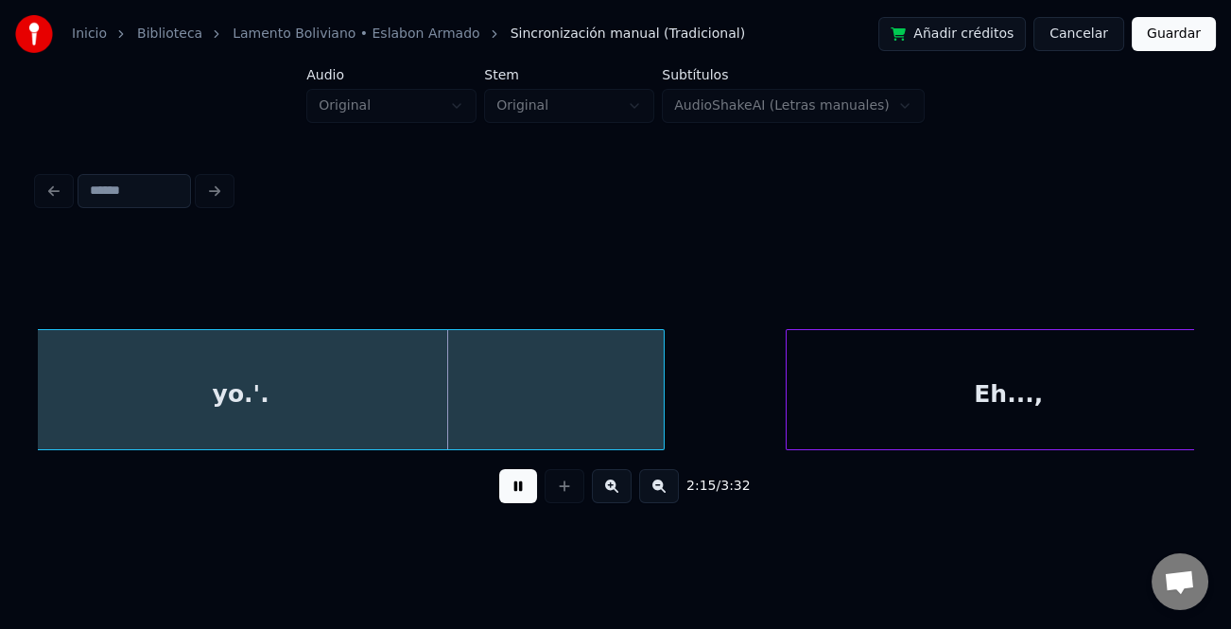
click at [518, 492] on button at bounding box center [518, 486] width 38 height 34
click at [377, 396] on div "yo.'." at bounding box center [240, 394] width 845 height 129
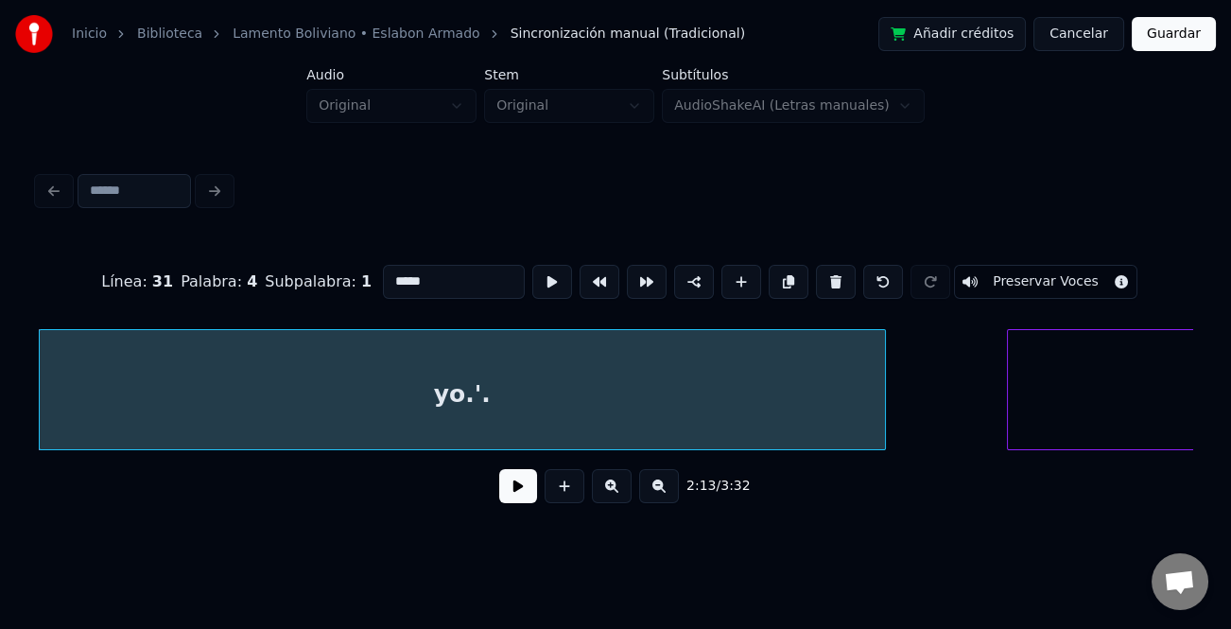
click at [454, 292] on div "Línea : 31 Palabra : 4 Subpalabra : 1 ***** Preservar Voces" at bounding box center [616, 282] width 1156 height 95
click at [454, 279] on input "*****" at bounding box center [454, 282] width 142 height 34
type input "**********"
click at [527, 492] on button at bounding box center [518, 486] width 38 height 34
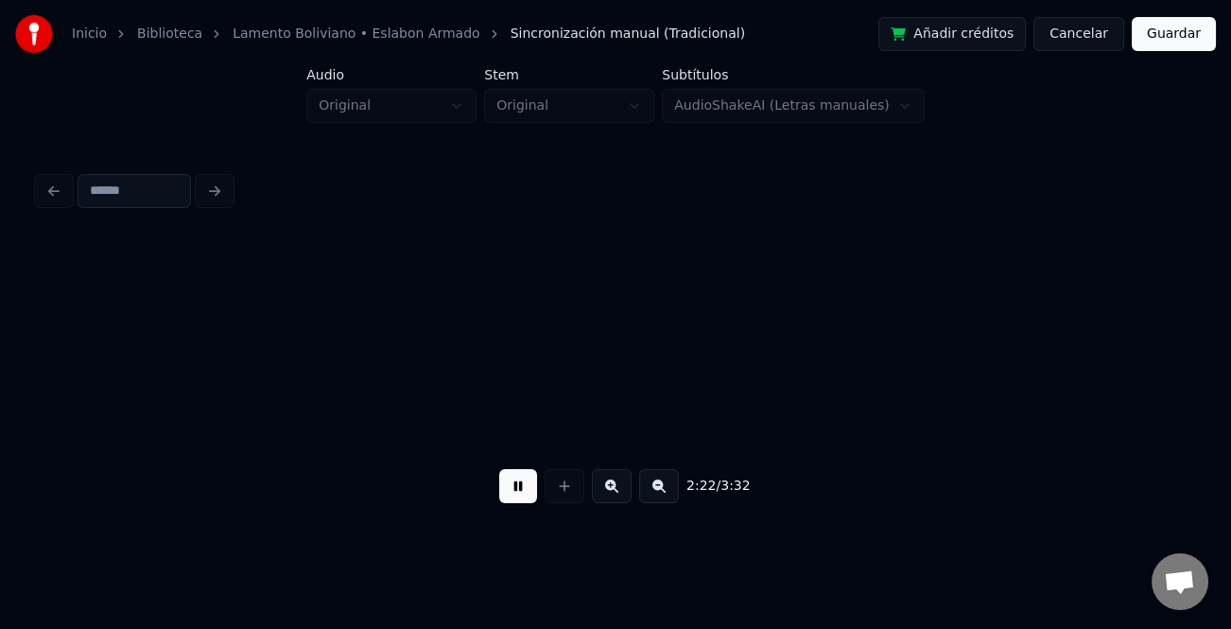
scroll to position [0, 53996]
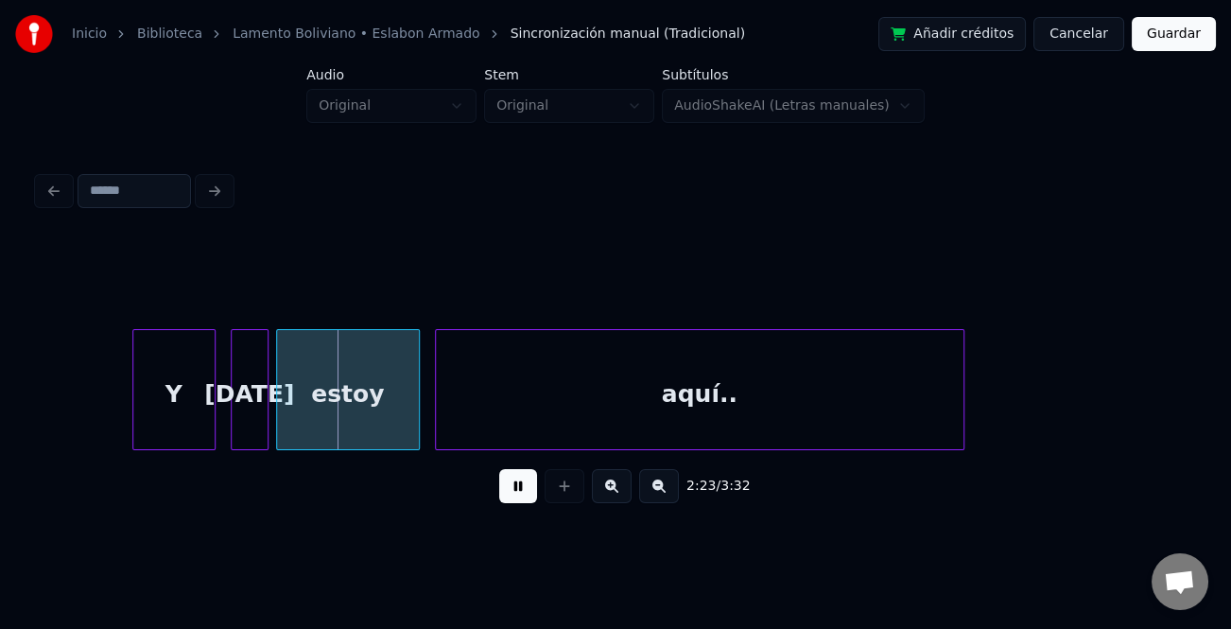
click at [527, 492] on button at bounding box center [518, 486] width 38 height 34
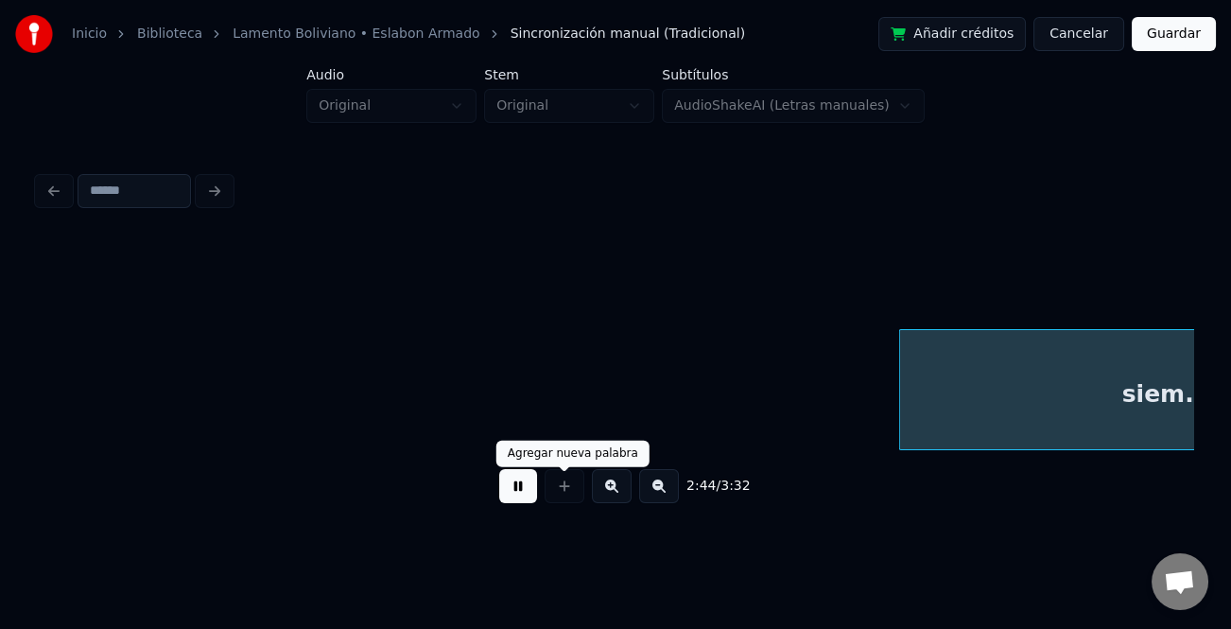
scroll to position [0, 62106]
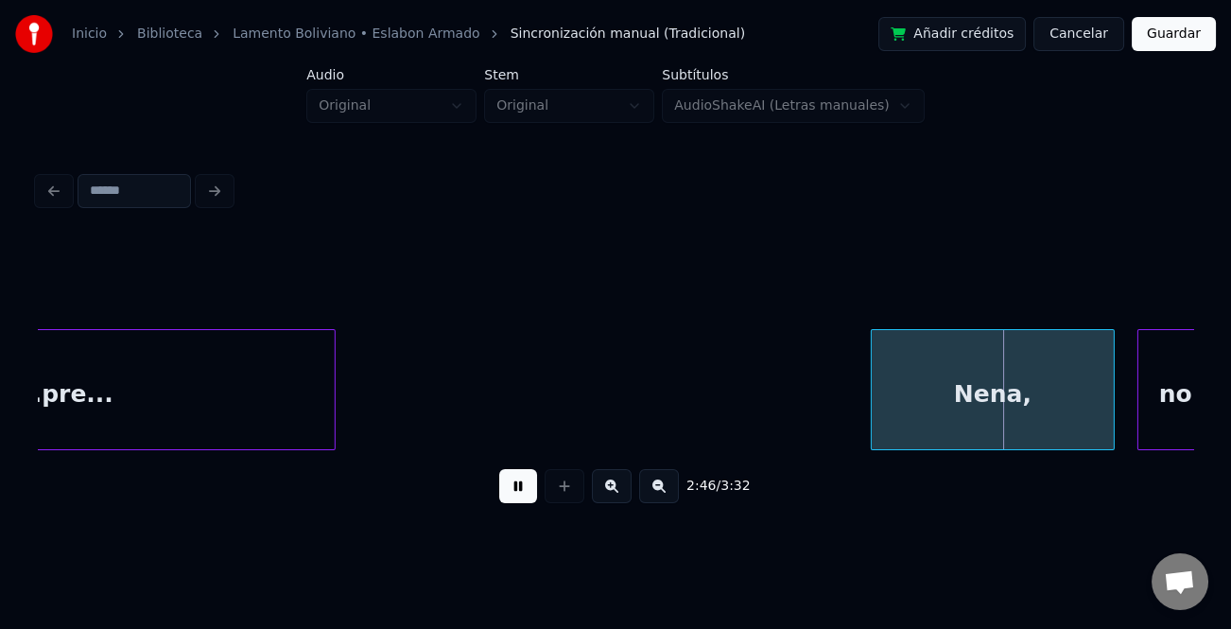
click at [872, 437] on div at bounding box center [875, 389] width 6 height 119
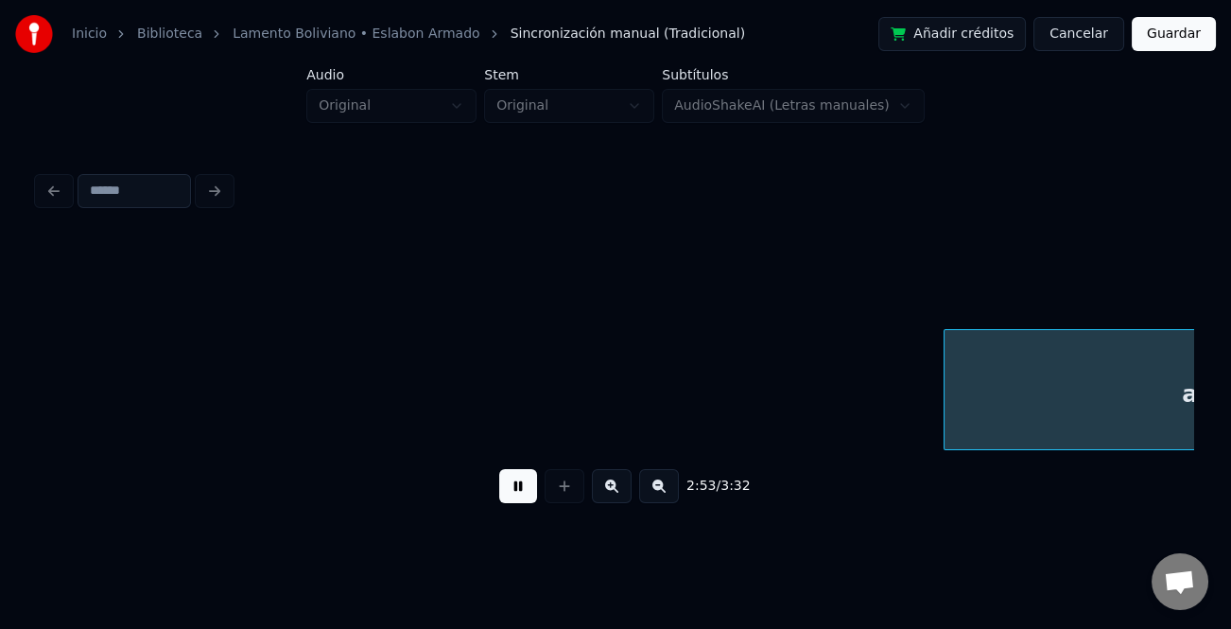
scroll to position [0, 65580]
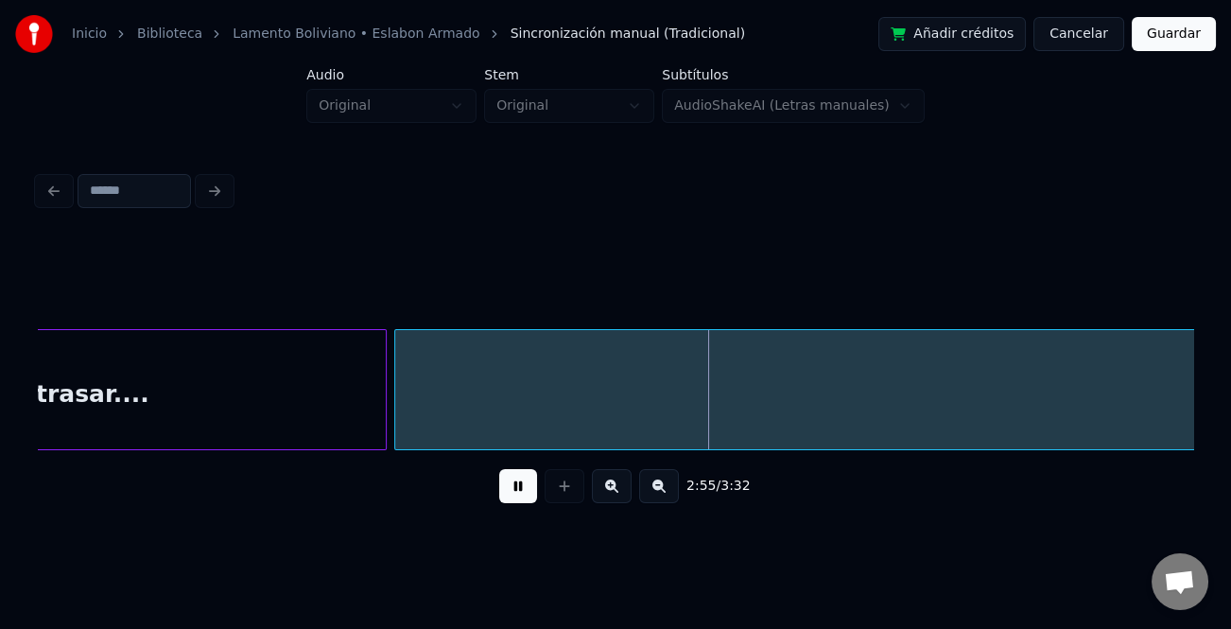
click at [672, 482] on button at bounding box center [659, 486] width 40 height 34
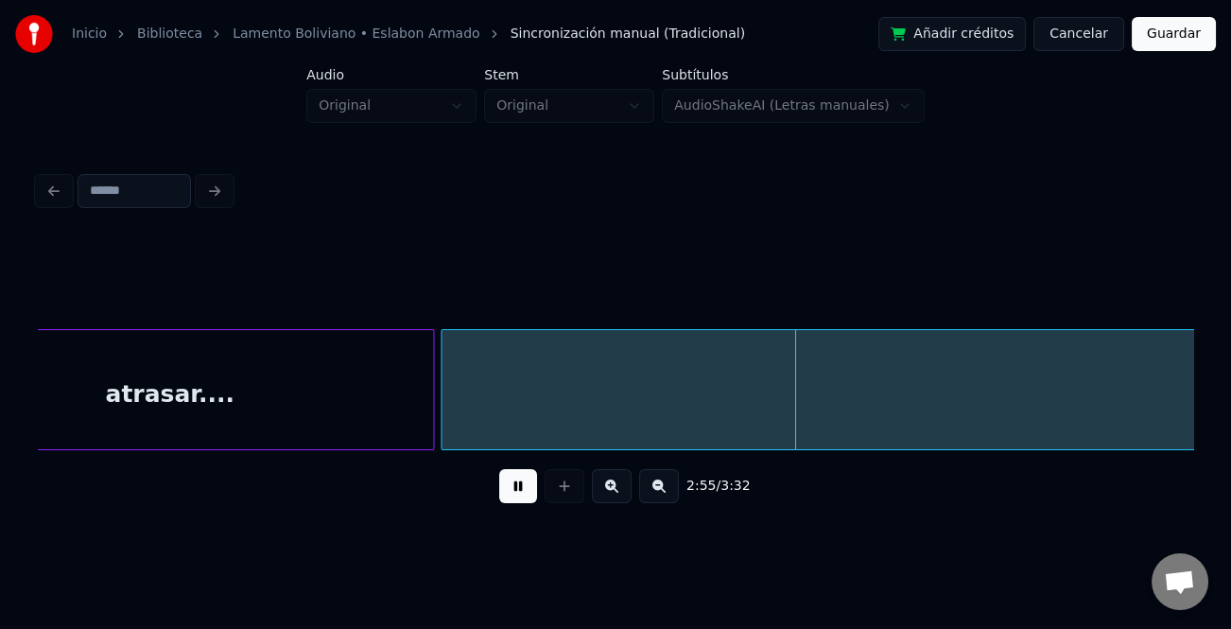
click at [672, 482] on button at bounding box center [659, 486] width 40 height 34
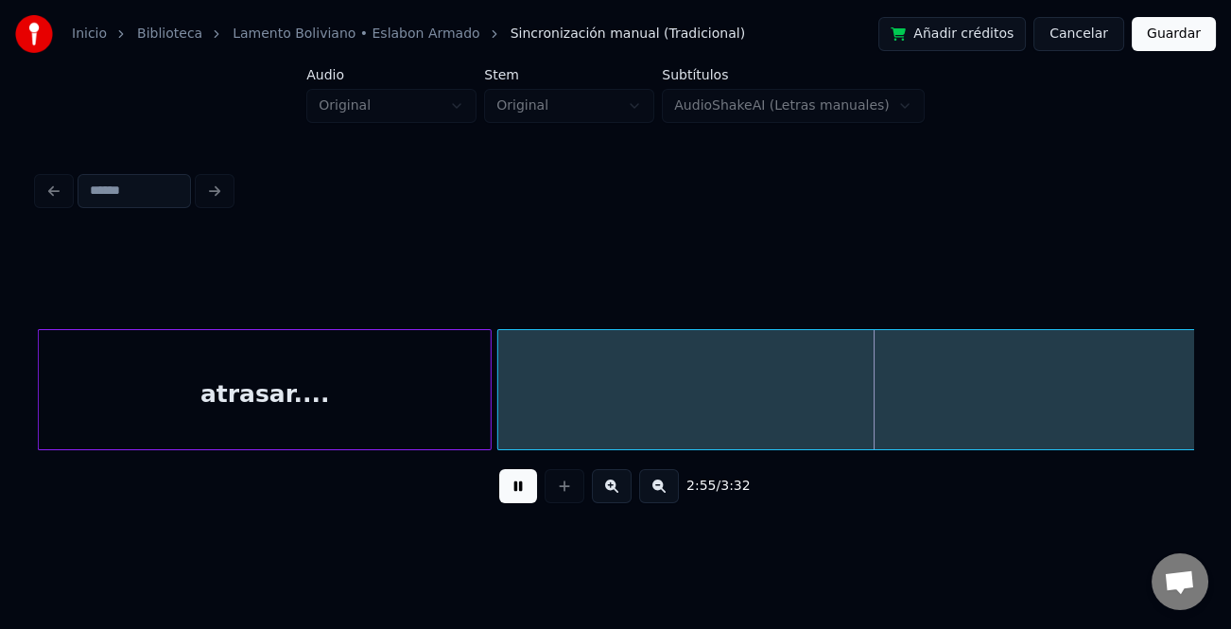
click at [672, 482] on button at bounding box center [659, 486] width 40 height 34
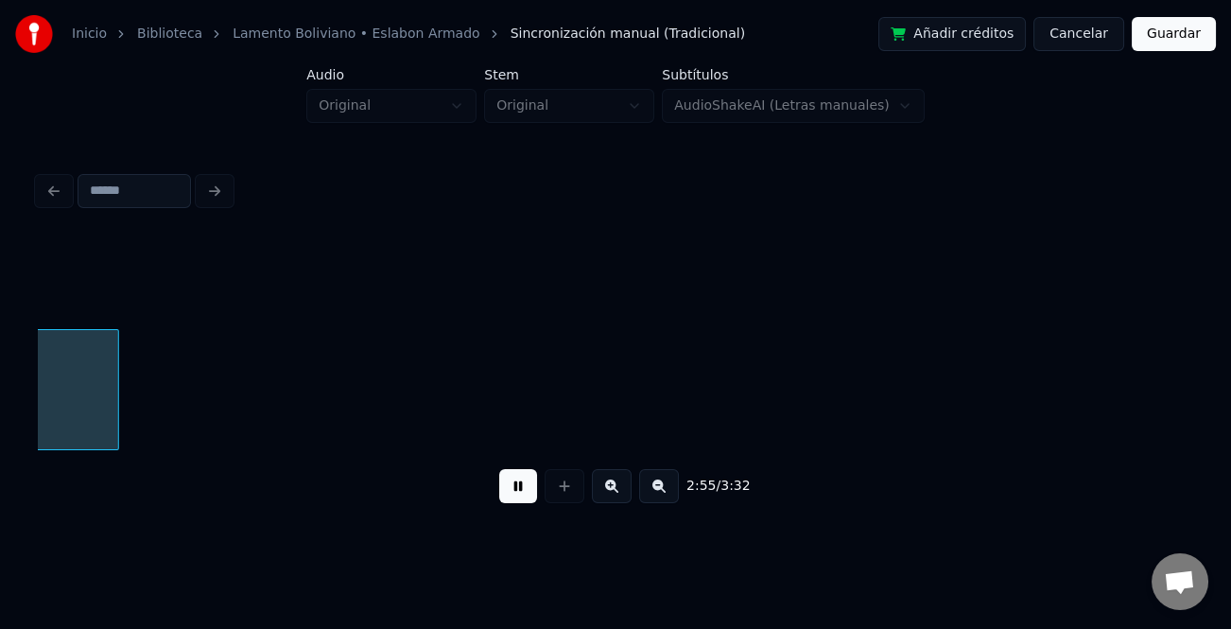
scroll to position [0, 40682]
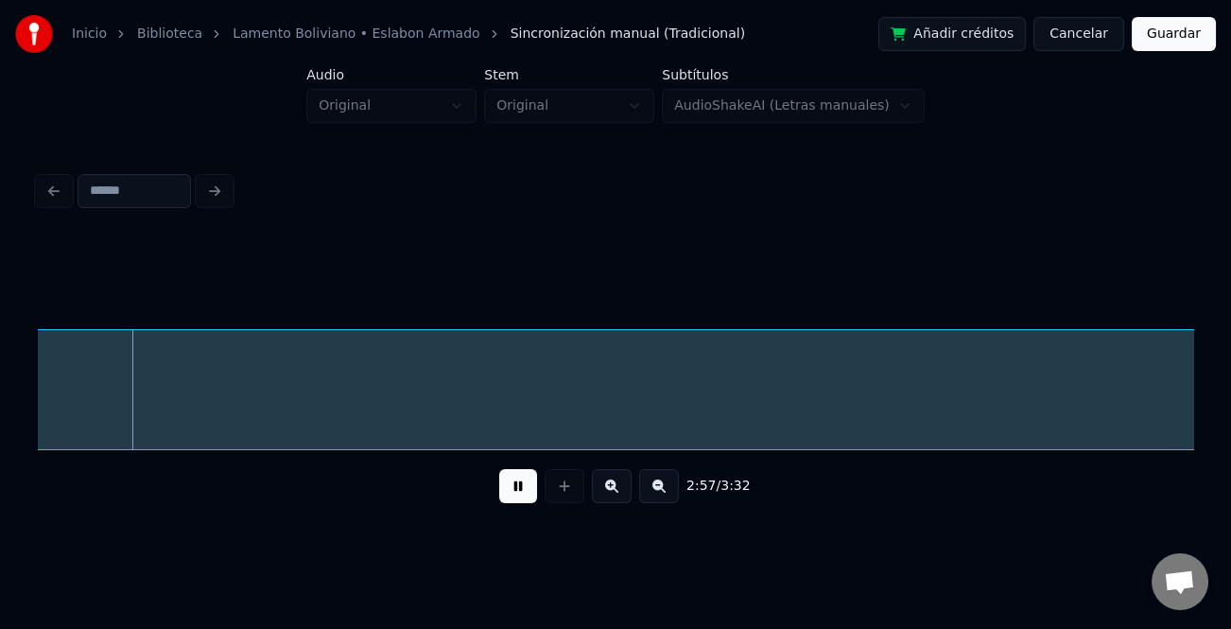
click at [652, 489] on button at bounding box center [659, 486] width 40 height 34
click at [511, 497] on button at bounding box center [518, 486] width 38 height 34
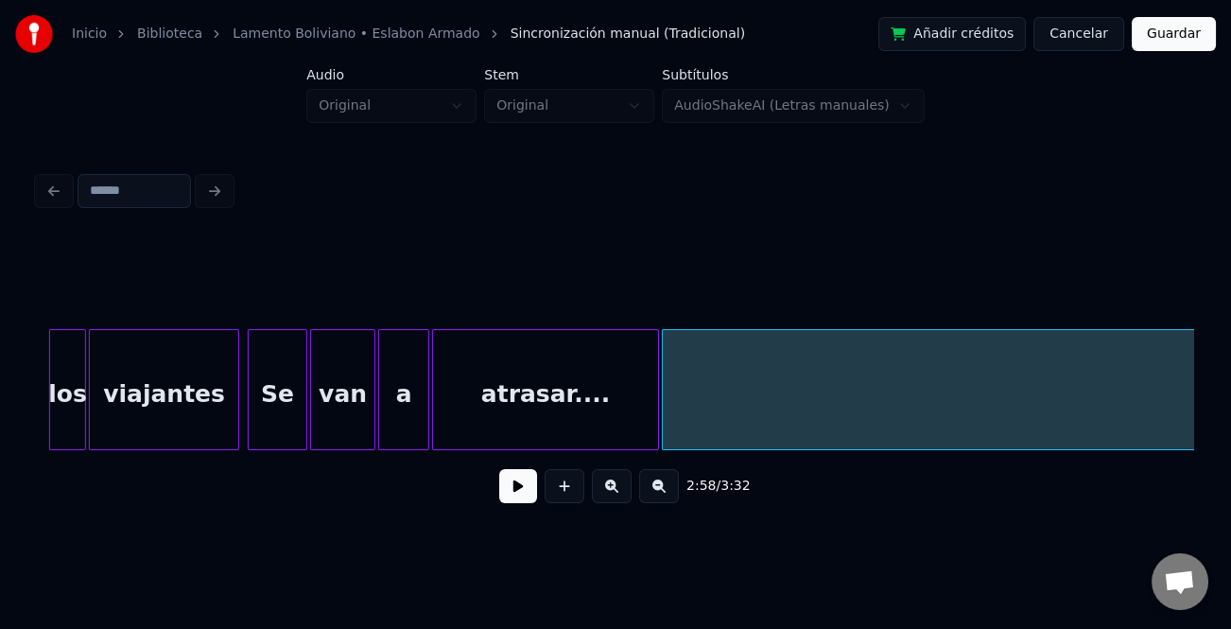
scroll to position [0, 24126]
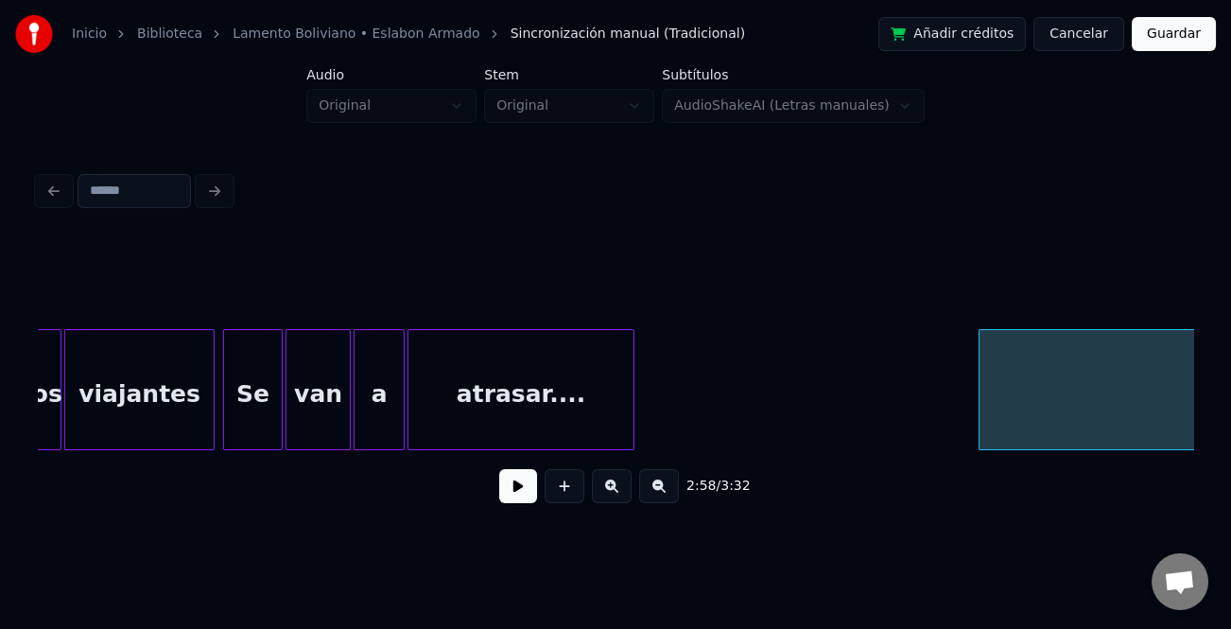
click at [980, 426] on div at bounding box center [983, 389] width 6 height 119
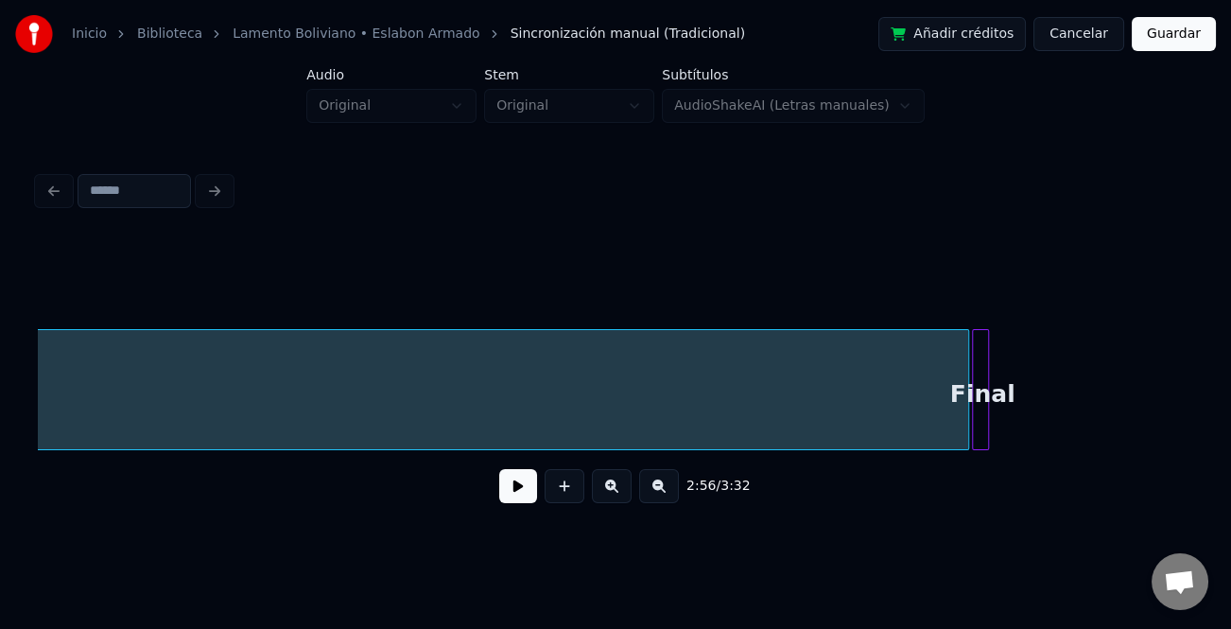
scroll to position [0, 28946]
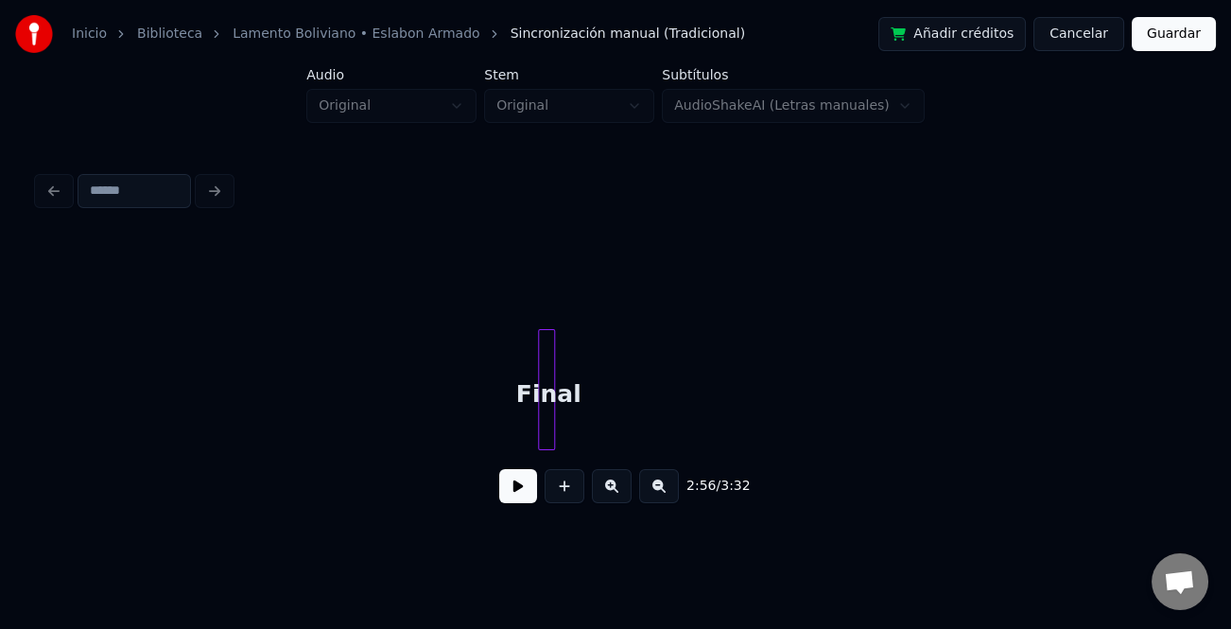
click at [23, 426] on div "Inicio Biblioteca Lamento Boliviano • Eslabon Armado Sincronización manual (Tra…" at bounding box center [615, 265] width 1231 height 531
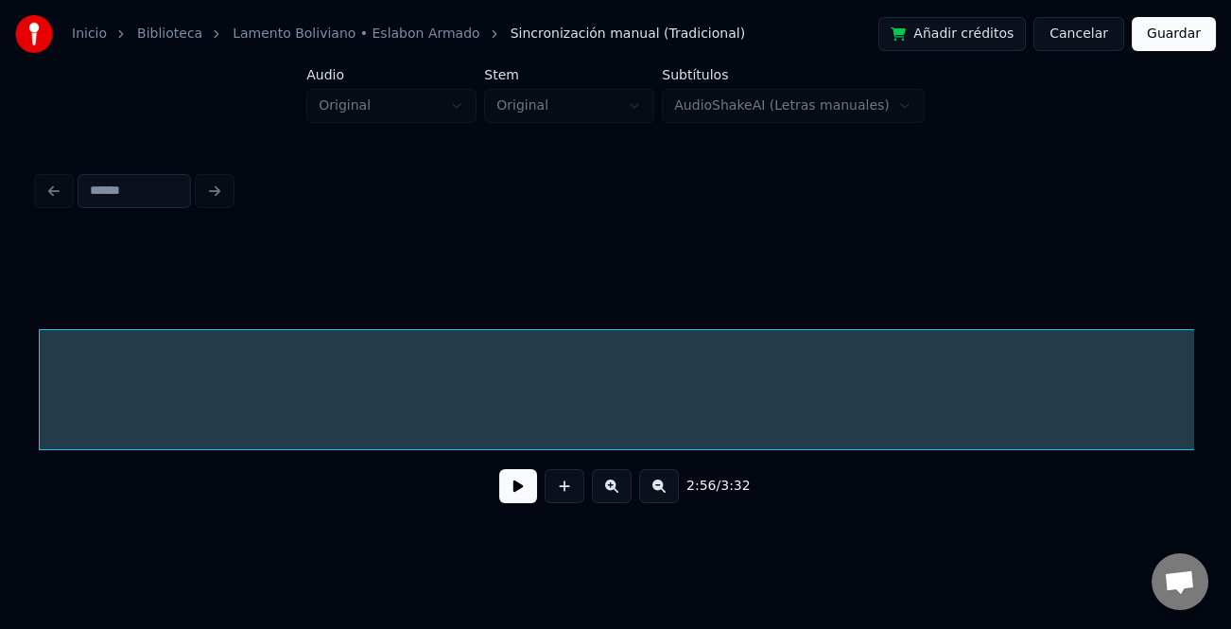
click at [663, 490] on button at bounding box center [659, 486] width 40 height 34
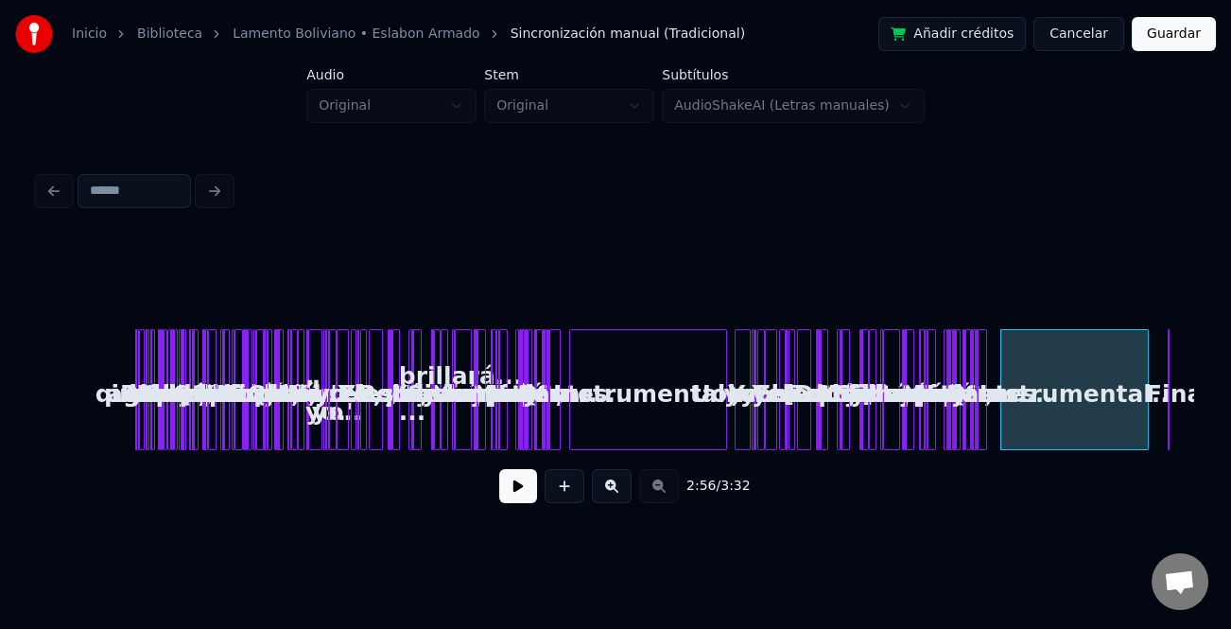
click at [663, 490] on div "2:56 / 3:32" at bounding box center [615, 486] width 1125 height 42
click at [1086, 444] on div at bounding box center [1089, 389] width 6 height 119
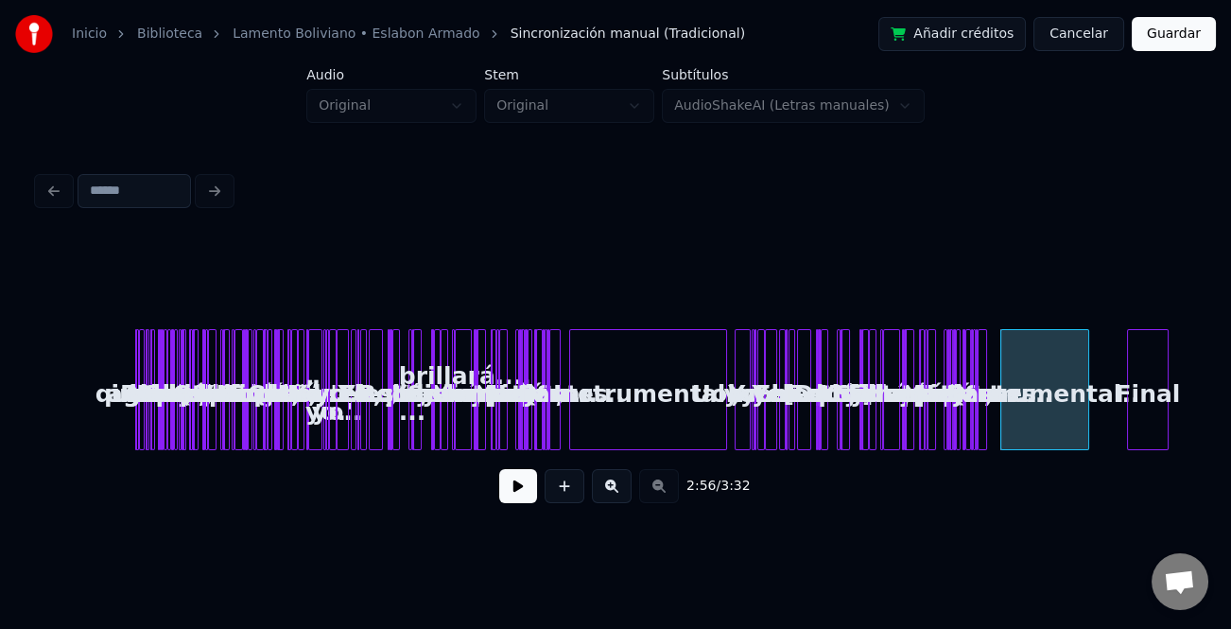
click at [1130, 431] on div at bounding box center [1131, 389] width 6 height 119
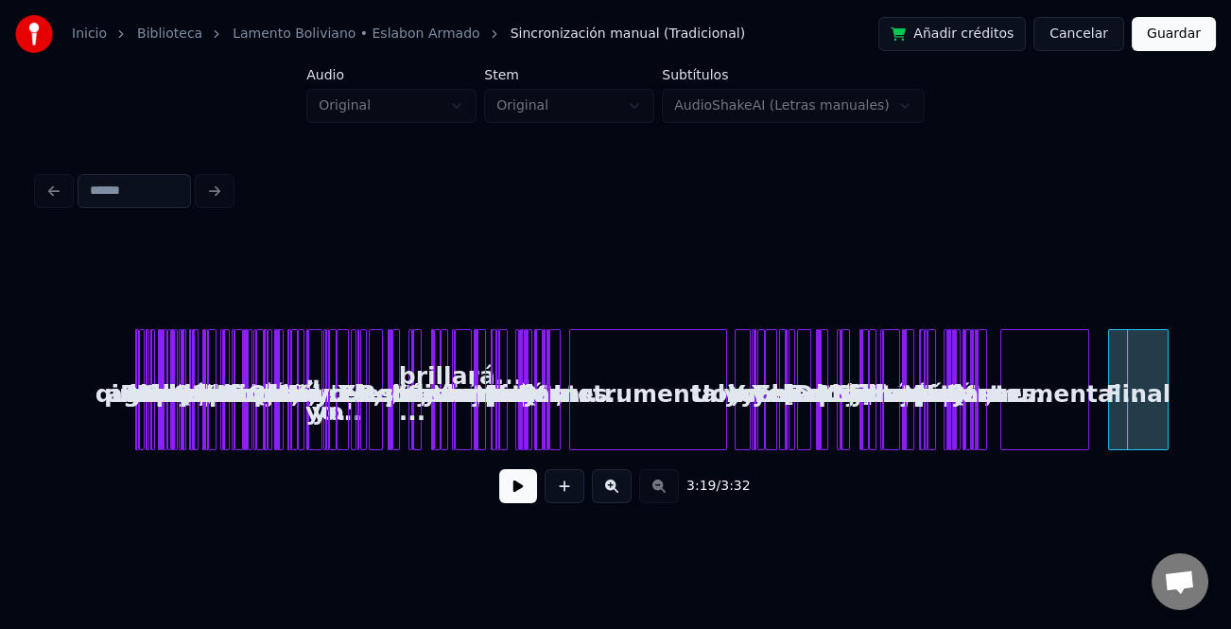
click at [1109, 442] on div at bounding box center [1112, 389] width 6 height 119
click at [1132, 445] on div "Final" at bounding box center [1127, 394] width 64 height 129
click at [1192, 30] on button "Guardar" at bounding box center [1174, 34] width 84 height 34
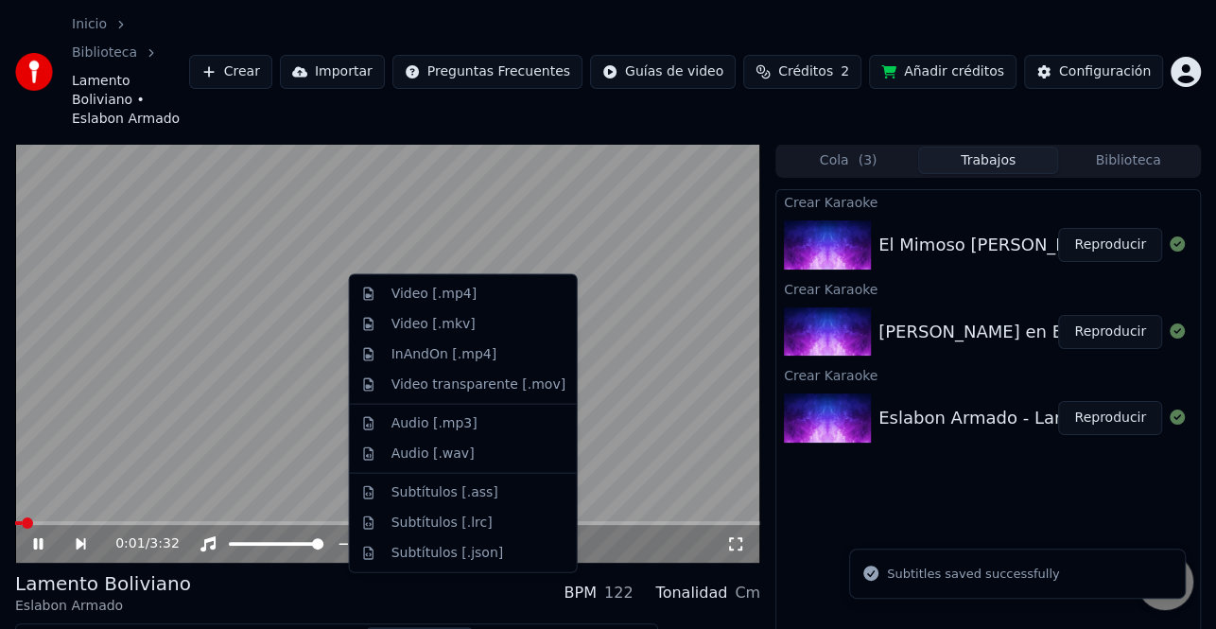
click at [391, 627] on button "Descargar" at bounding box center [420, 640] width 106 height 26
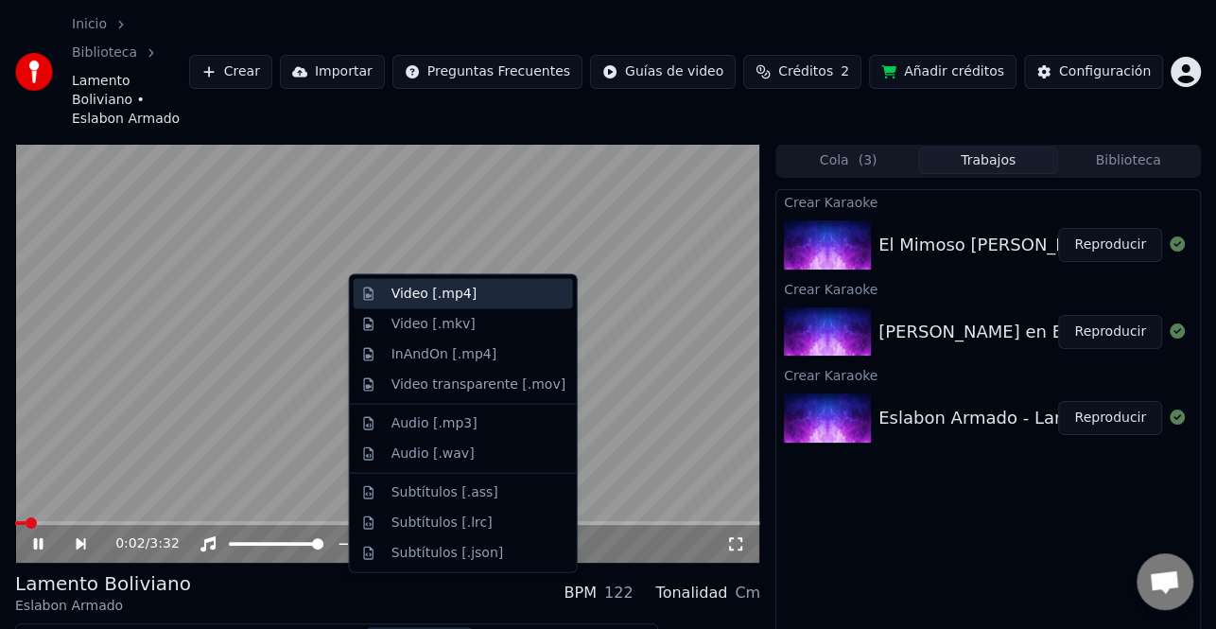
click at [490, 299] on div "Video [.mp4]" at bounding box center [478, 294] width 174 height 19
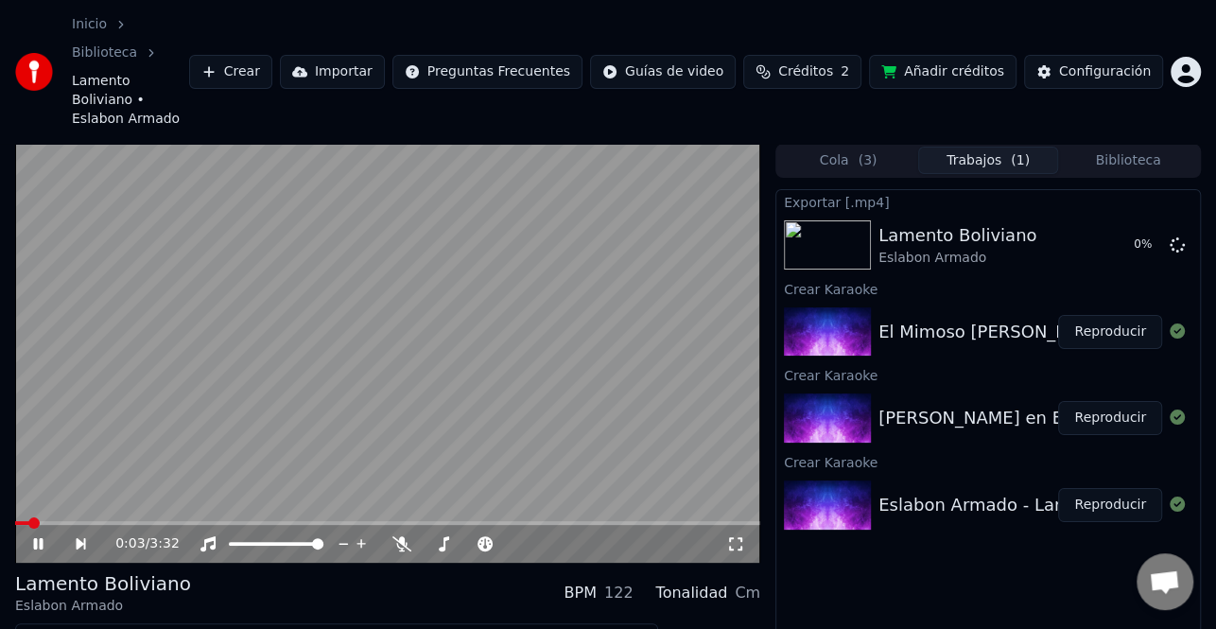
click at [36, 536] on icon at bounding box center [51, 543] width 43 height 15
click at [1096, 401] on button "Reproducir" at bounding box center [1110, 418] width 104 height 34
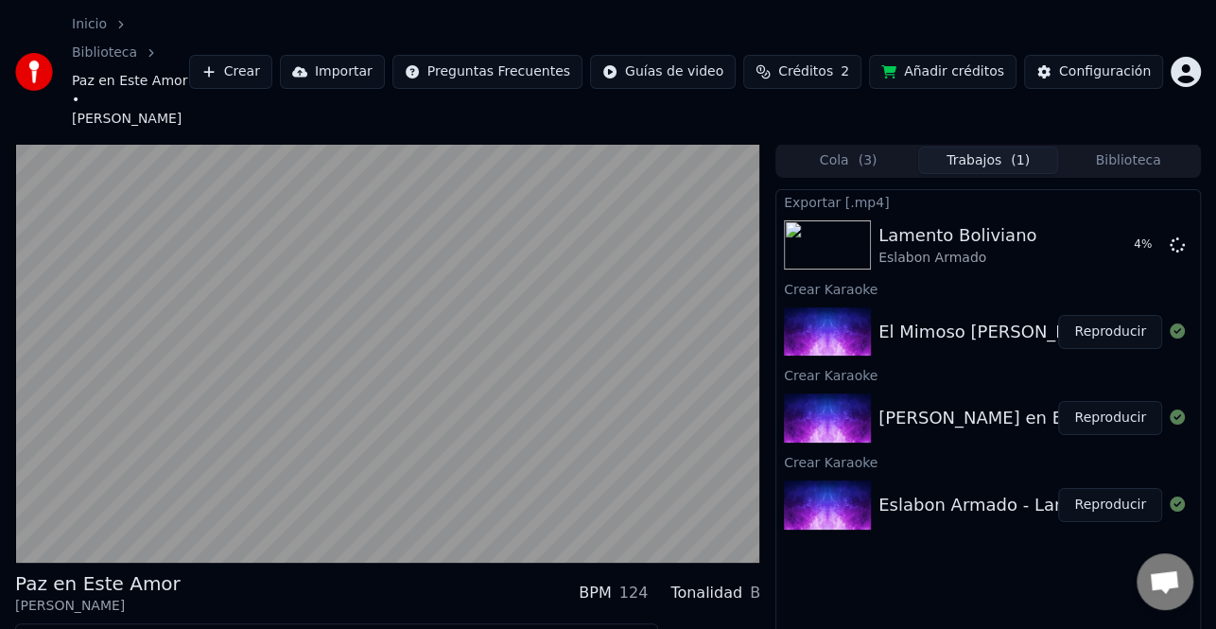
click at [61, 627] on button "Editar" at bounding box center [58, 640] width 77 height 26
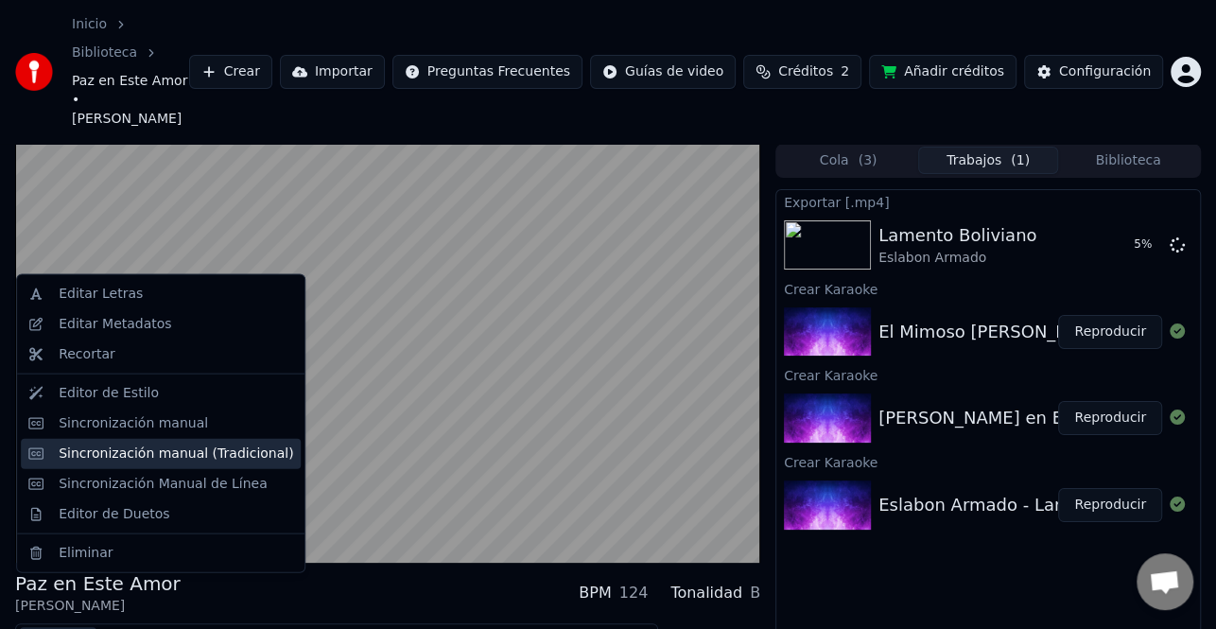
click at [162, 457] on div "Sincronización manual (Tradicional)" at bounding box center [176, 453] width 235 height 19
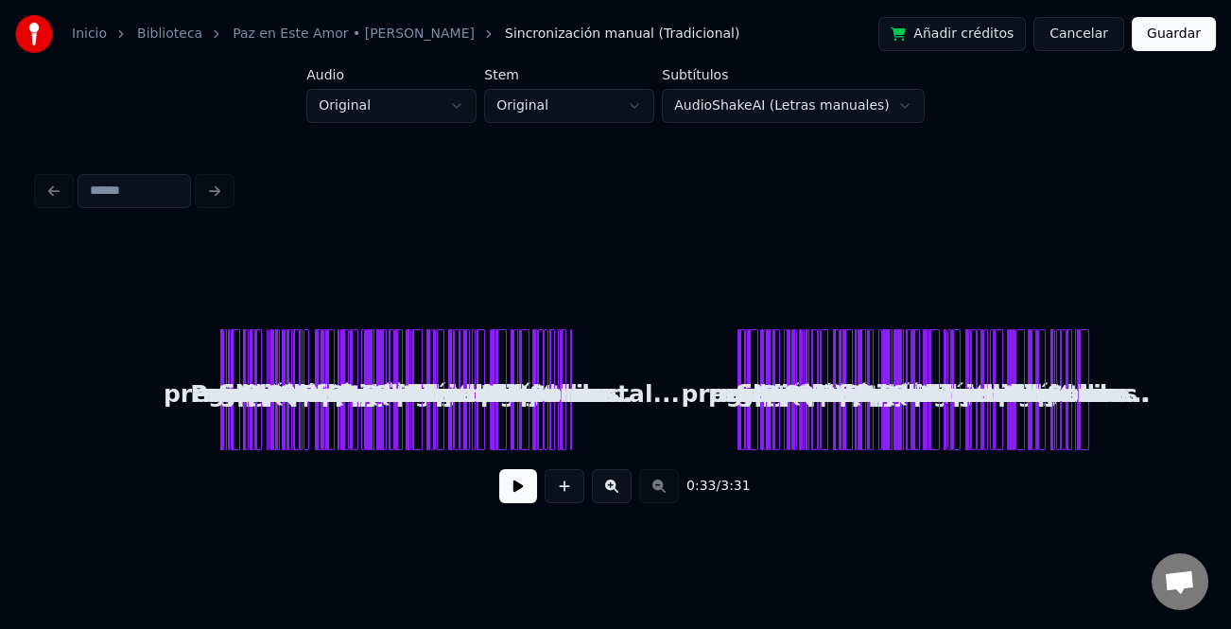
click at [515, 486] on button at bounding box center [518, 486] width 38 height 34
click at [611, 492] on button at bounding box center [612, 486] width 40 height 34
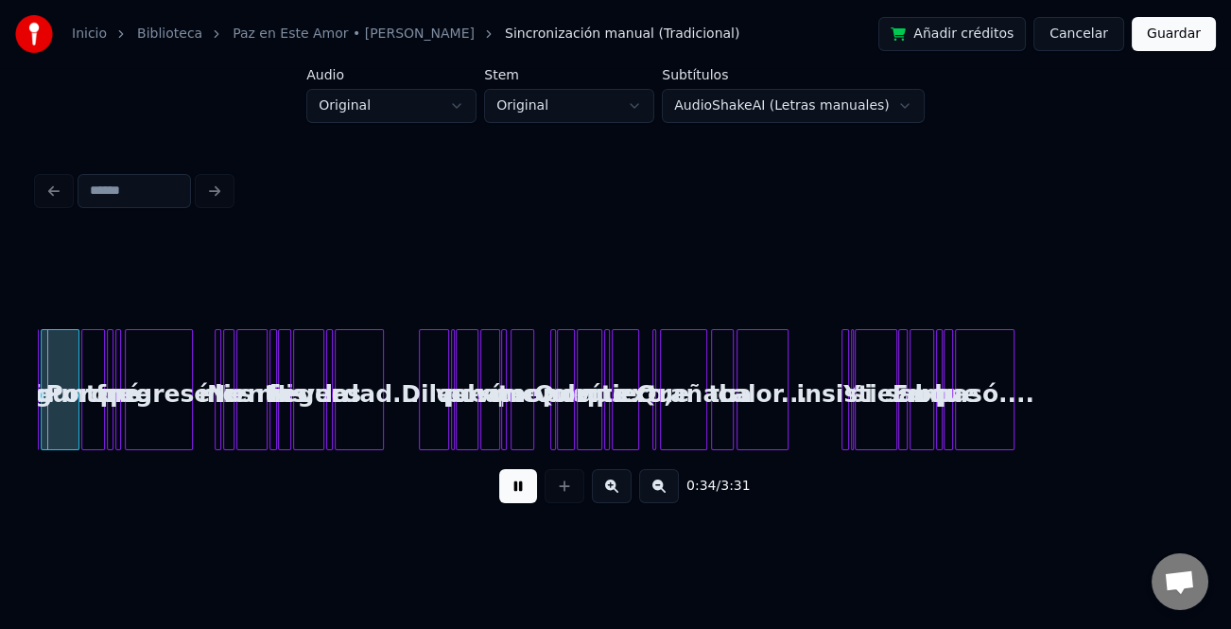
click at [611, 492] on button at bounding box center [612, 486] width 40 height 34
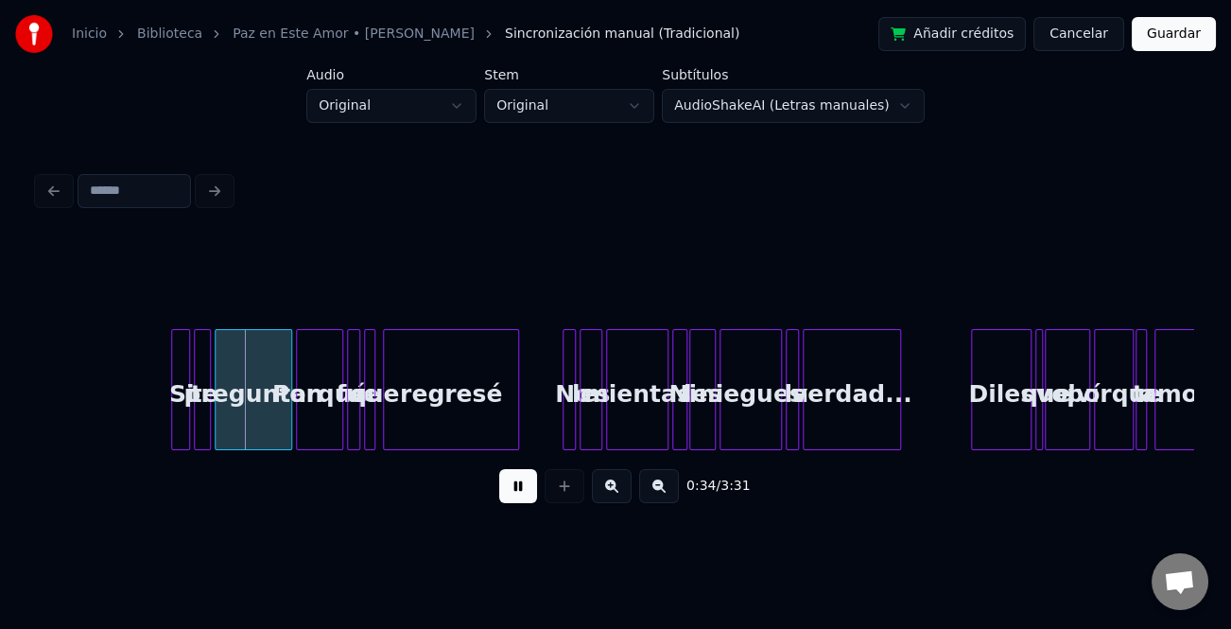
click at [611, 492] on button at bounding box center [612, 486] width 40 height 34
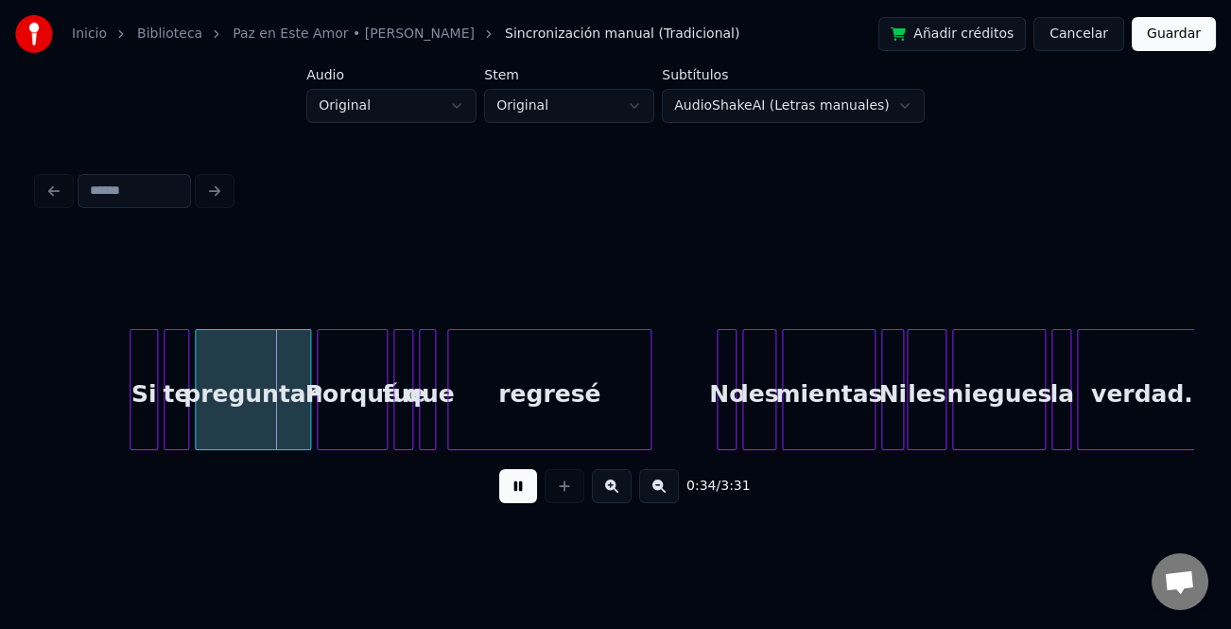
click at [611, 492] on button at bounding box center [612, 486] width 40 height 34
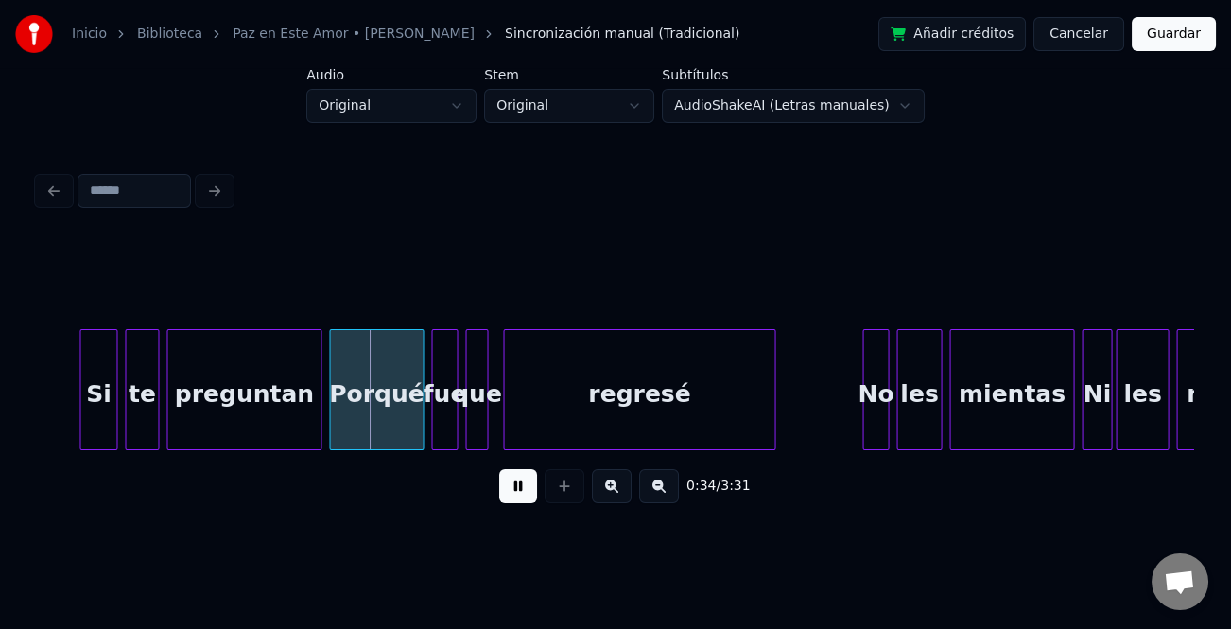
click at [611, 492] on button at bounding box center [612, 486] width 40 height 34
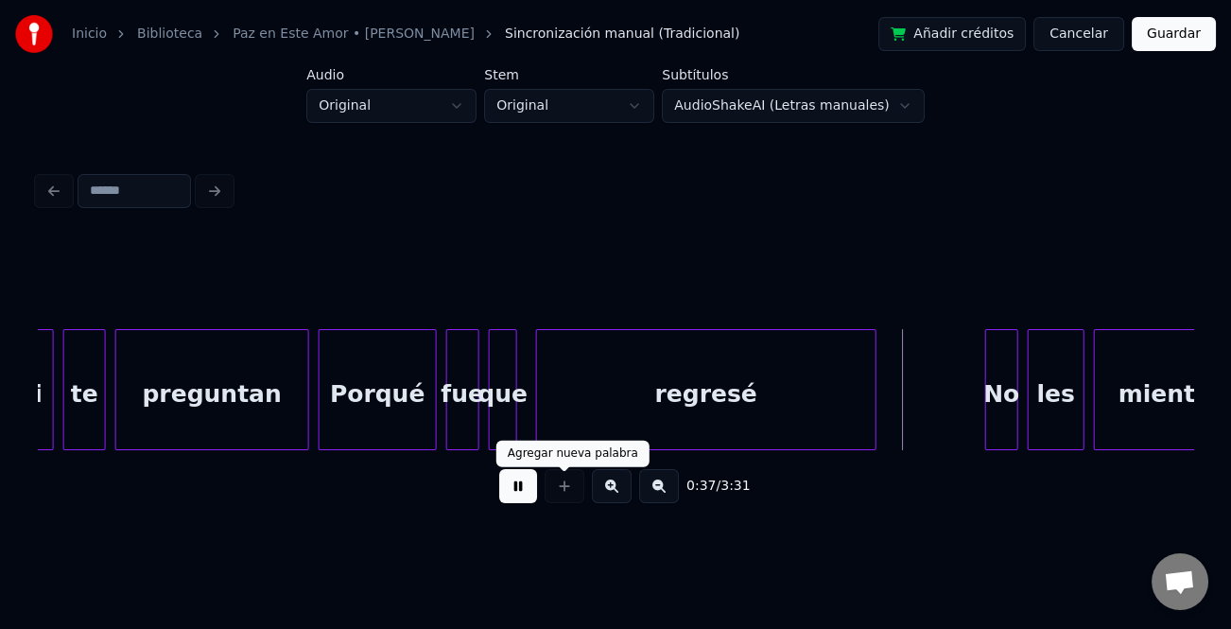
click at [516, 485] on button at bounding box center [518, 486] width 38 height 34
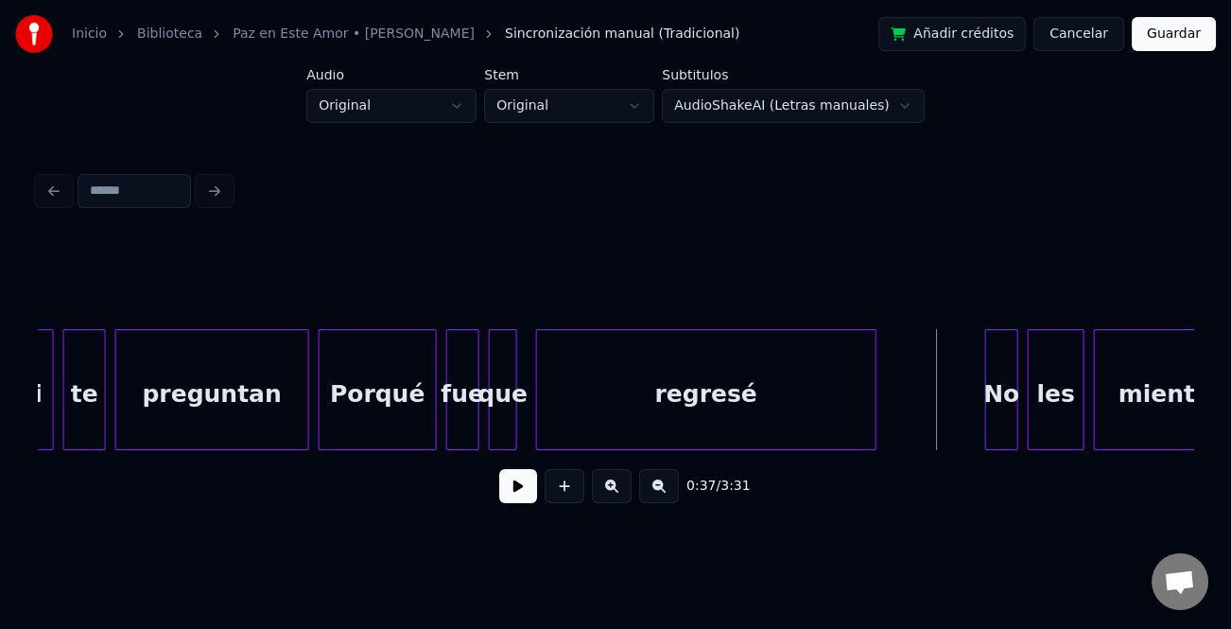
click at [734, 397] on div "regresé" at bounding box center [706, 394] width 339 height 129
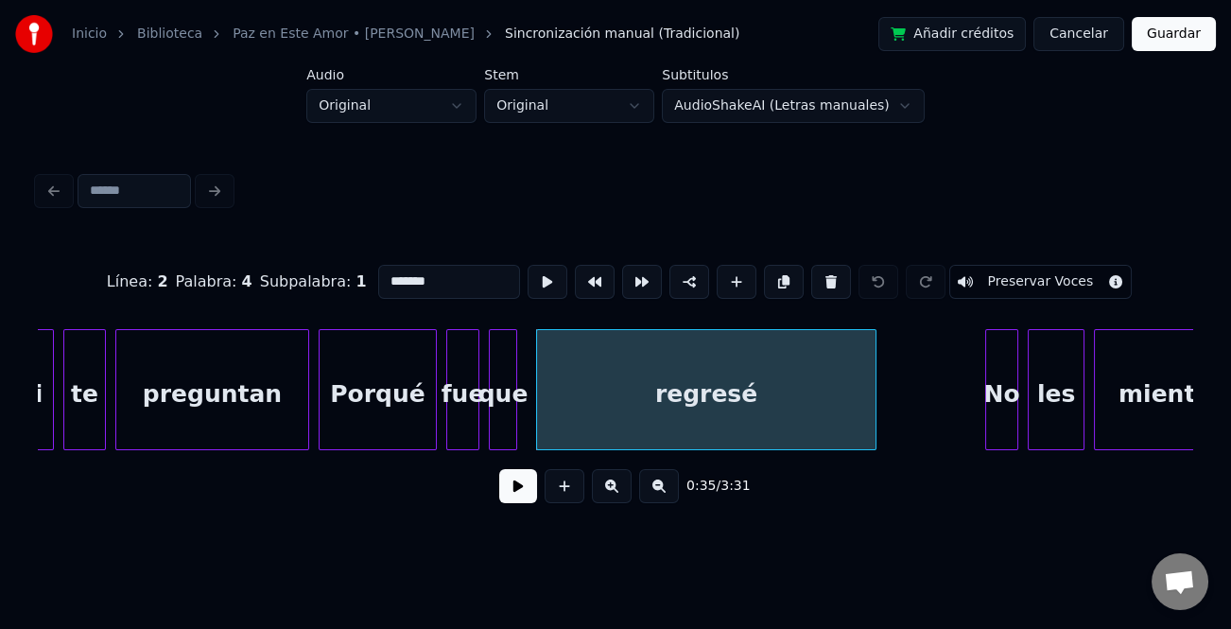
click at [435, 285] on input "*******" at bounding box center [449, 282] width 142 height 34
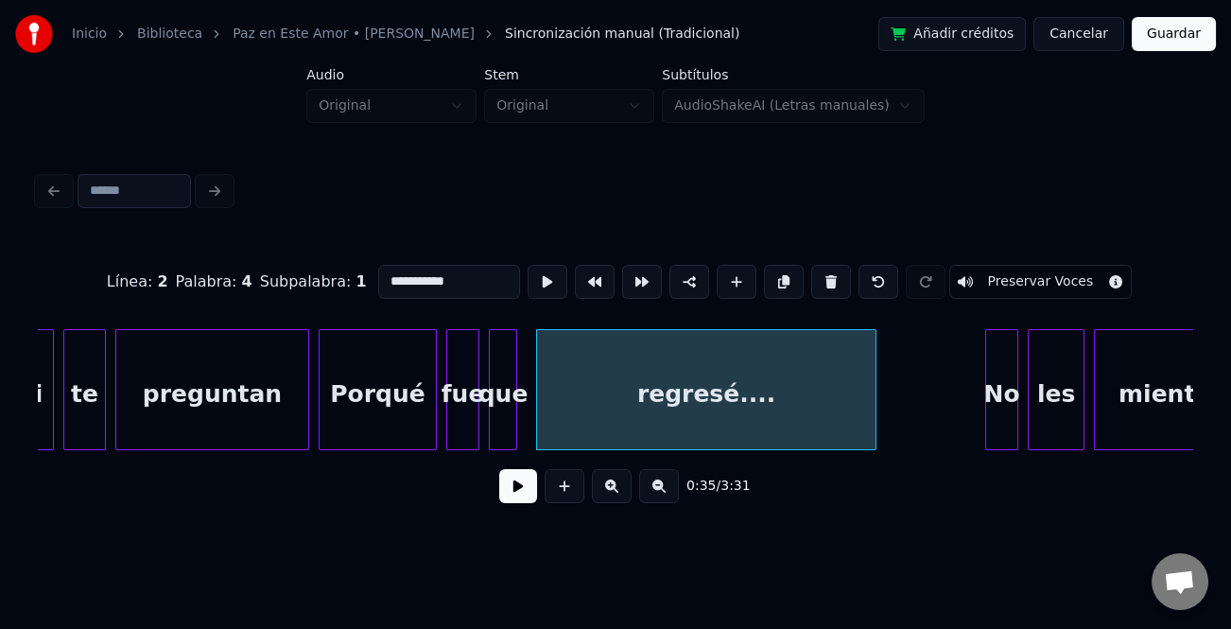
type input "**********"
click at [507, 497] on button at bounding box center [518, 486] width 38 height 34
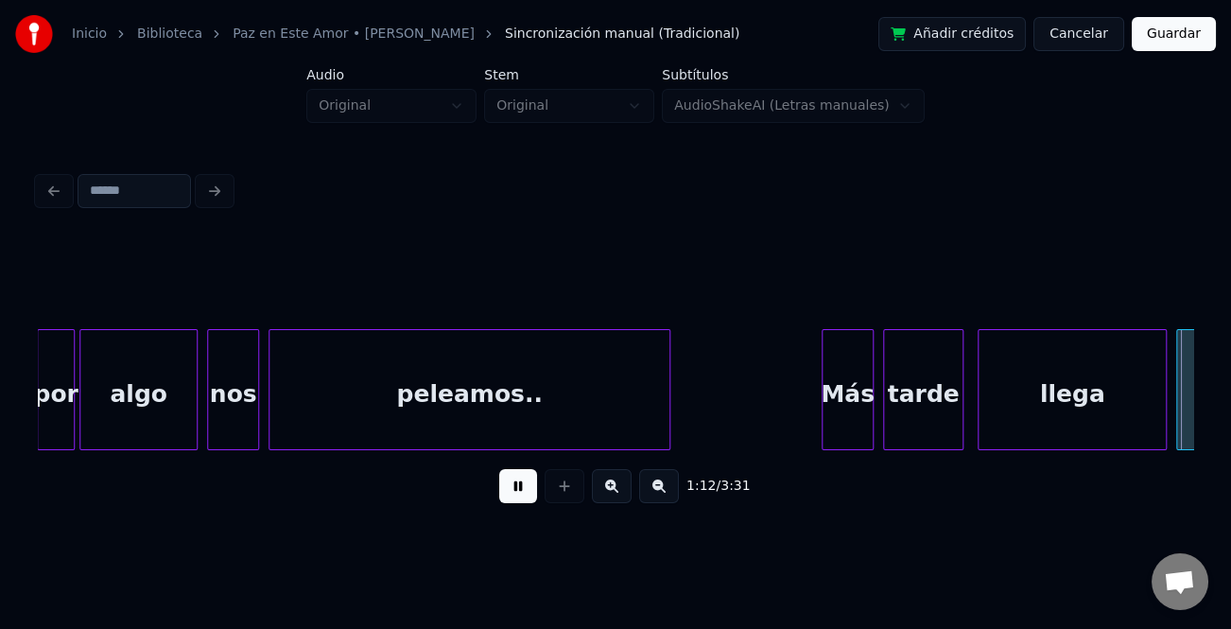
scroll to position [0, 17186]
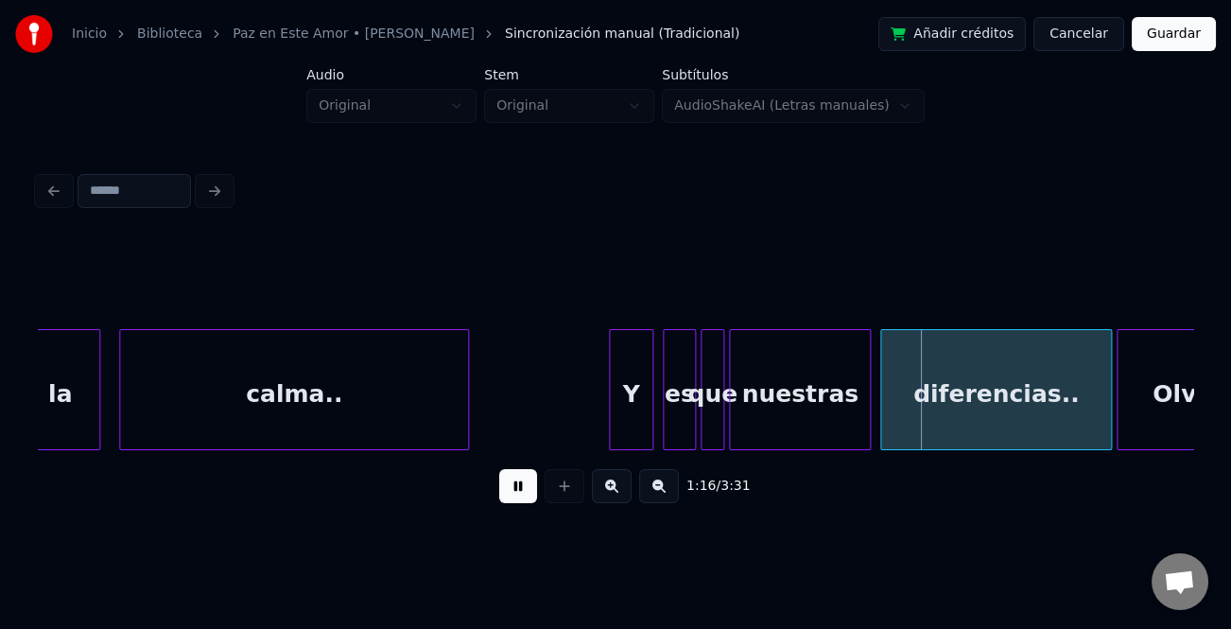
click at [613, 409] on div at bounding box center [613, 389] width 6 height 119
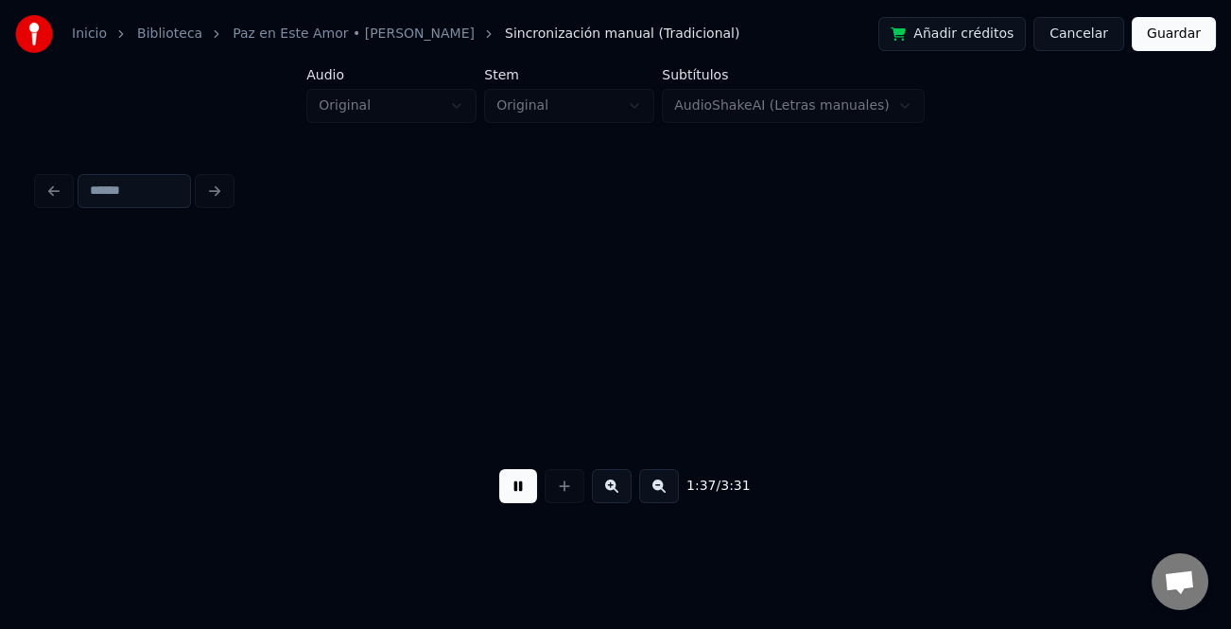
scroll to position [0, 22973]
click at [661, 497] on button at bounding box center [659, 486] width 40 height 34
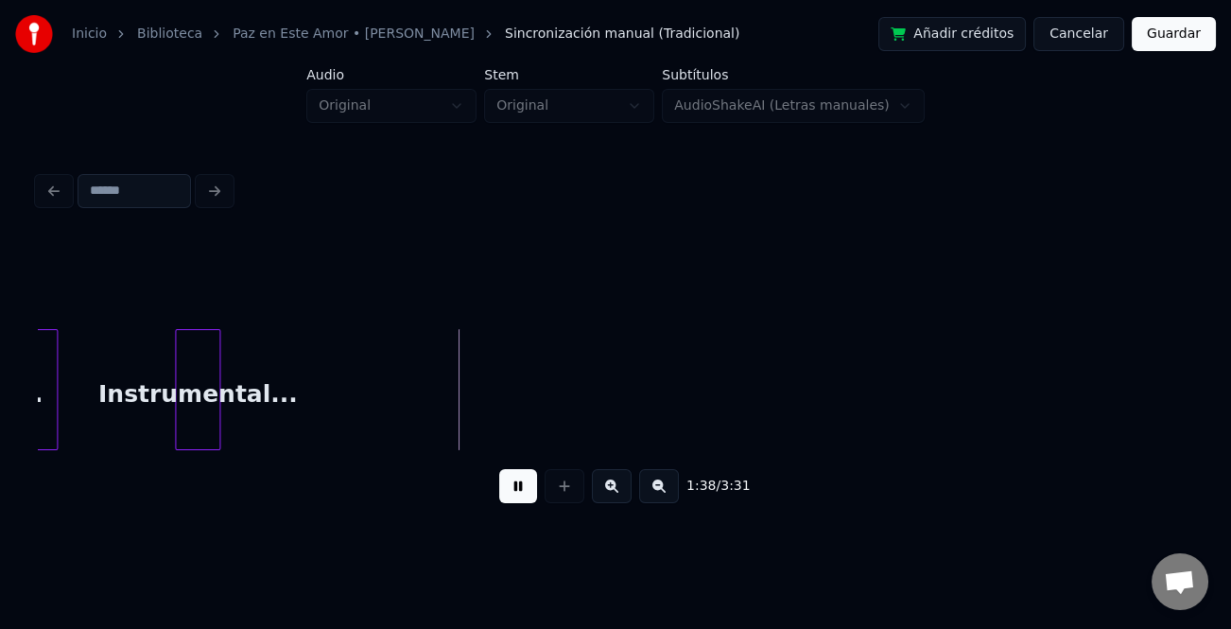
click at [661, 497] on button at bounding box center [659, 486] width 40 height 34
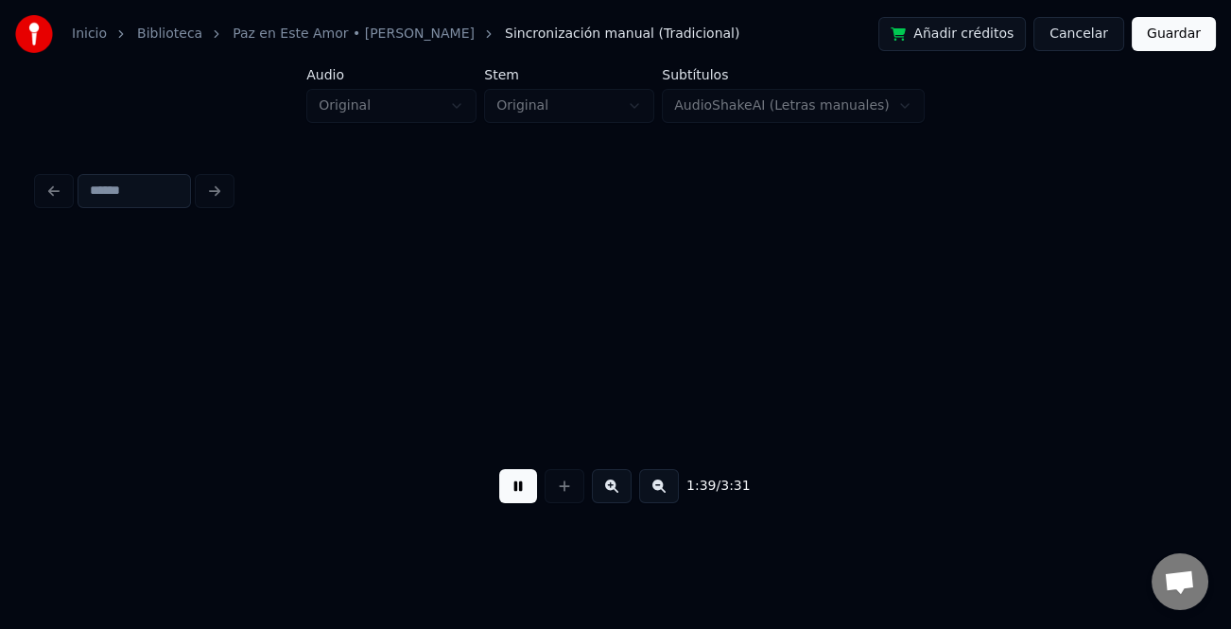
scroll to position [0, 13609]
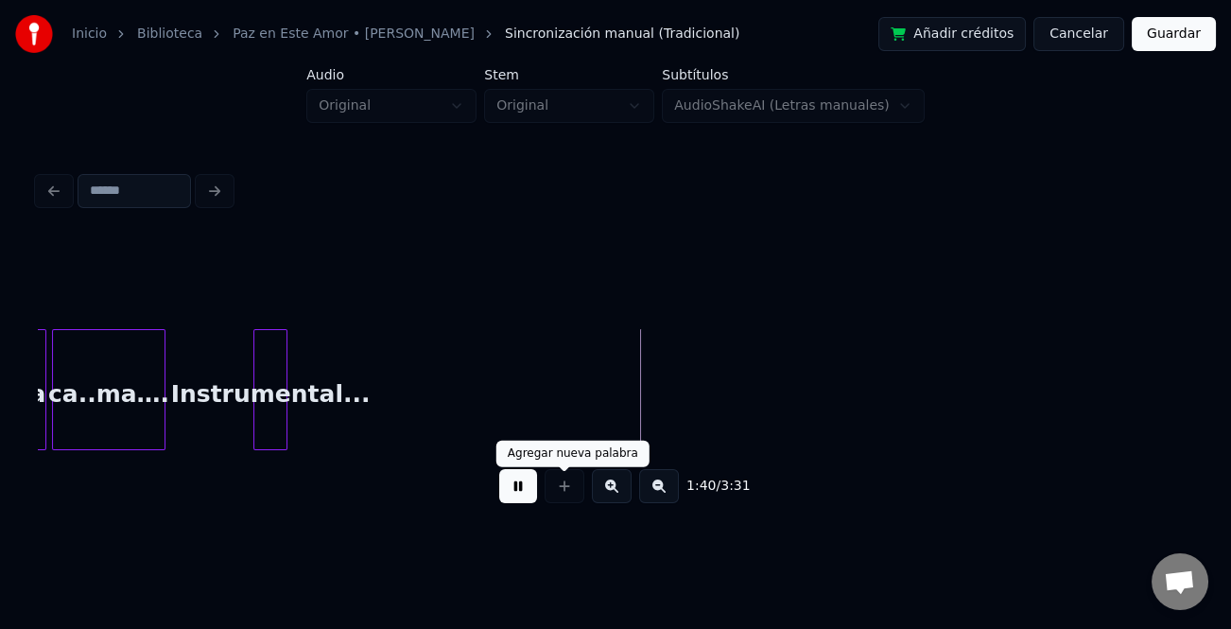
click at [534, 489] on button at bounding box center [518, 486] width 38 height 34
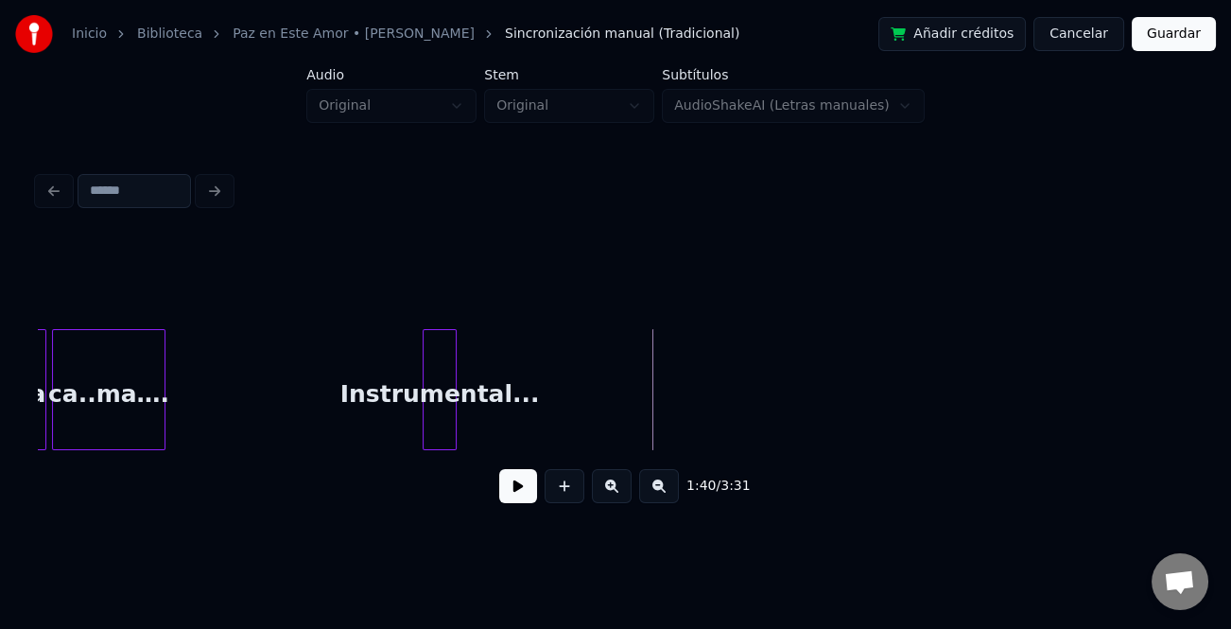
click at [456, 433] on div "Instrumental..." at bounding box center [440, 394] width 32 height 129
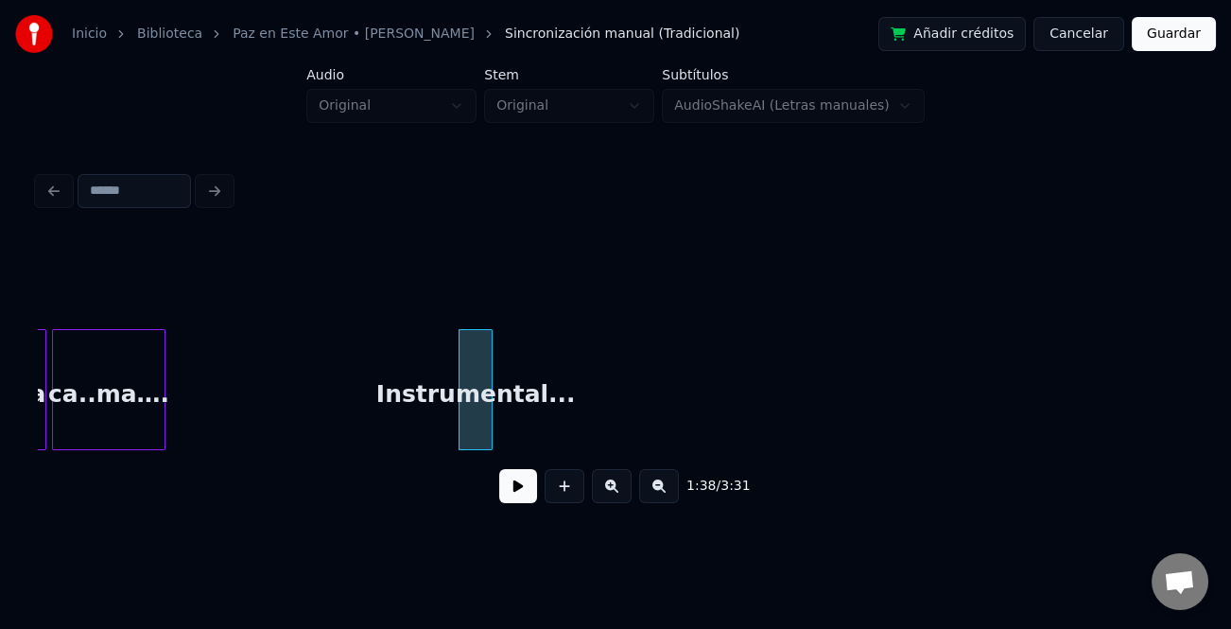
click at [165, 419] on div "ca..ma…." at bounding box center [108, 389] width 113 height 121
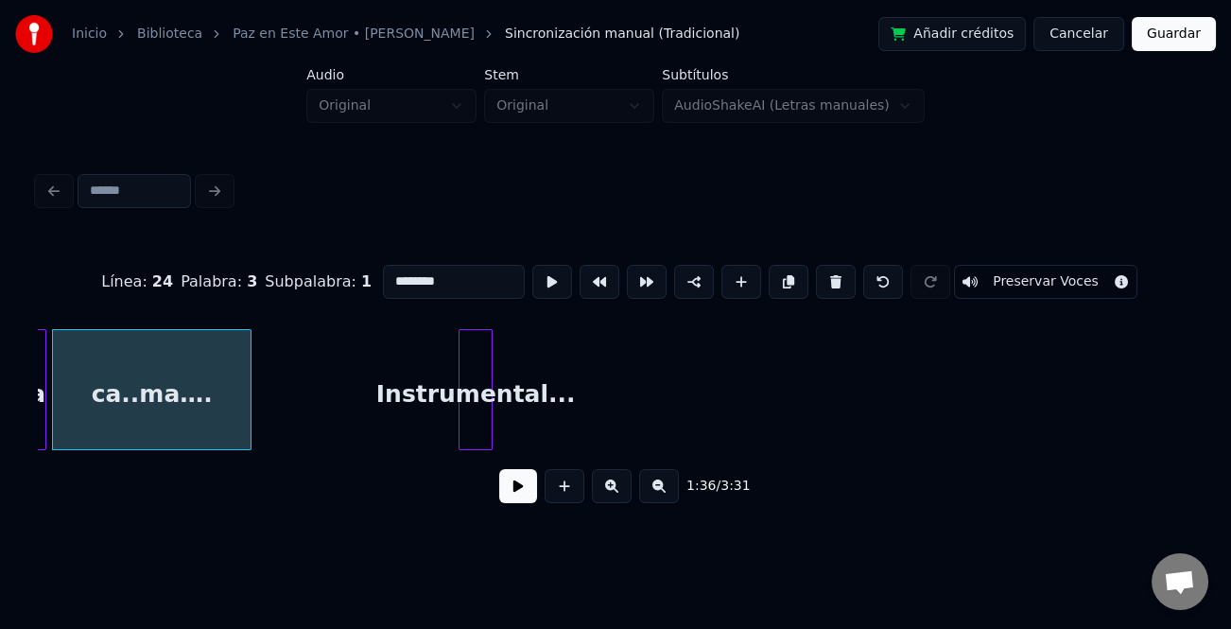
click at [250, 422] on div at bounding box center [248, 389] width 6 height 119
click at [368, 426] on div at bounding box center [368, 389] width 6 height 119
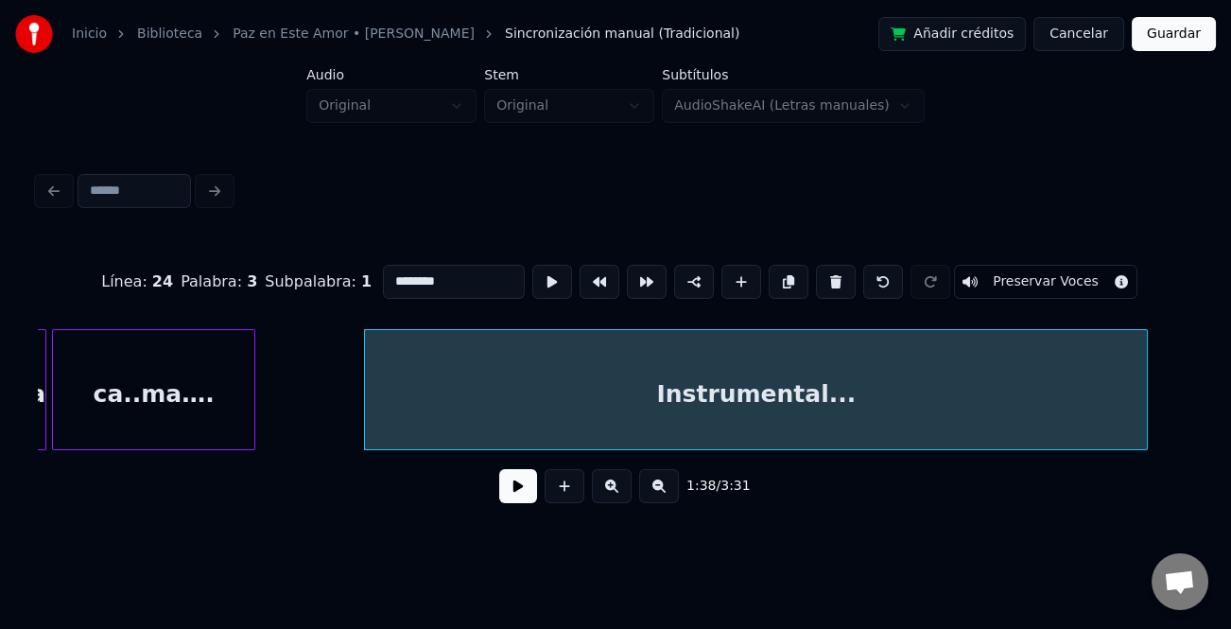
click at [1145, 515] on div "Línea : 24 Palabra : 3 Subpalabra : 1 ******** Preservar Voces 1:38 / 3:31" at bounding box center [616, 378] width 1156 height 287
click at [667, 496] on button at bounding box center [659, 486] width 40 height 34
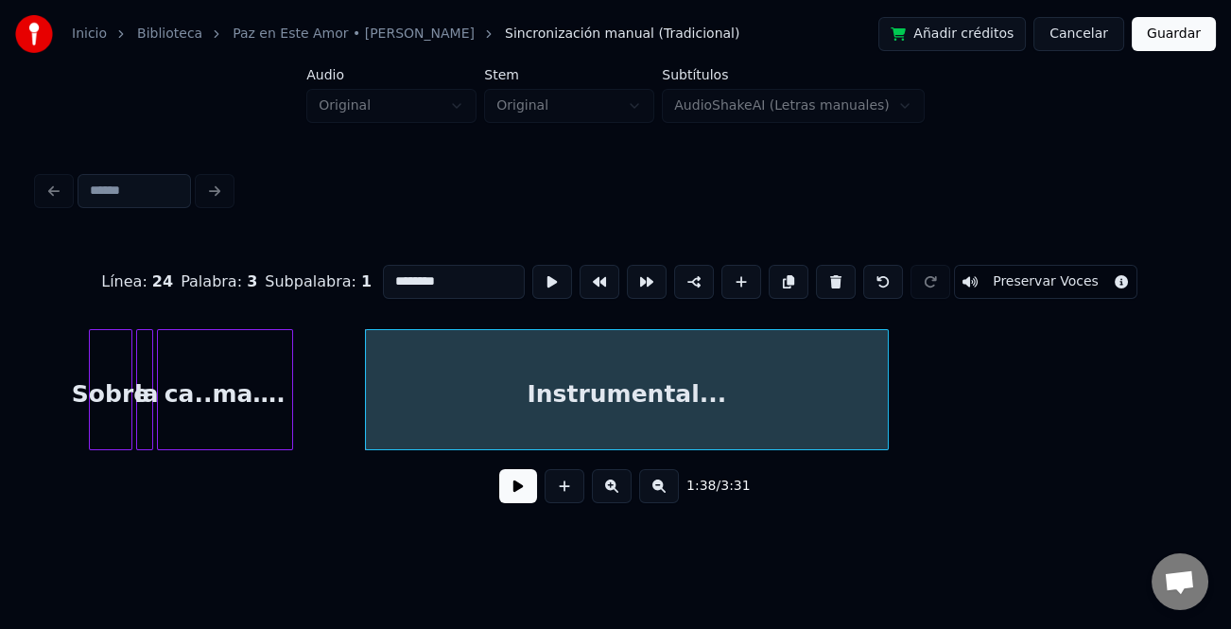
click at [666, 496] on button at bounding box center [659, 486] width 40 height 34
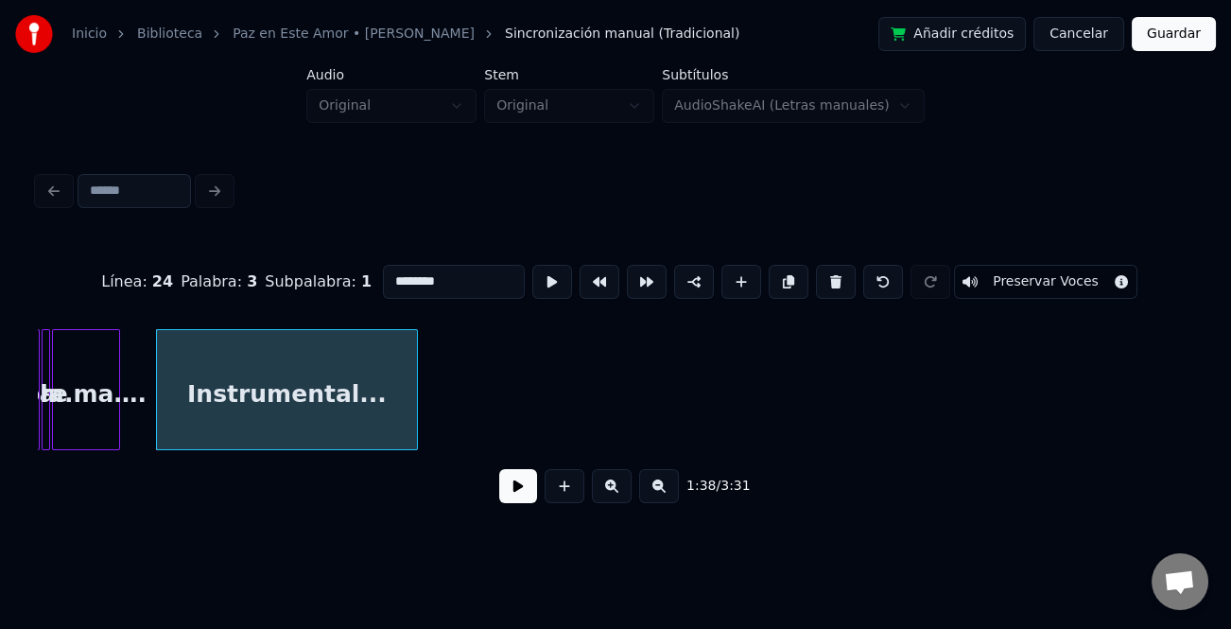
scroll to position [0, 4583]
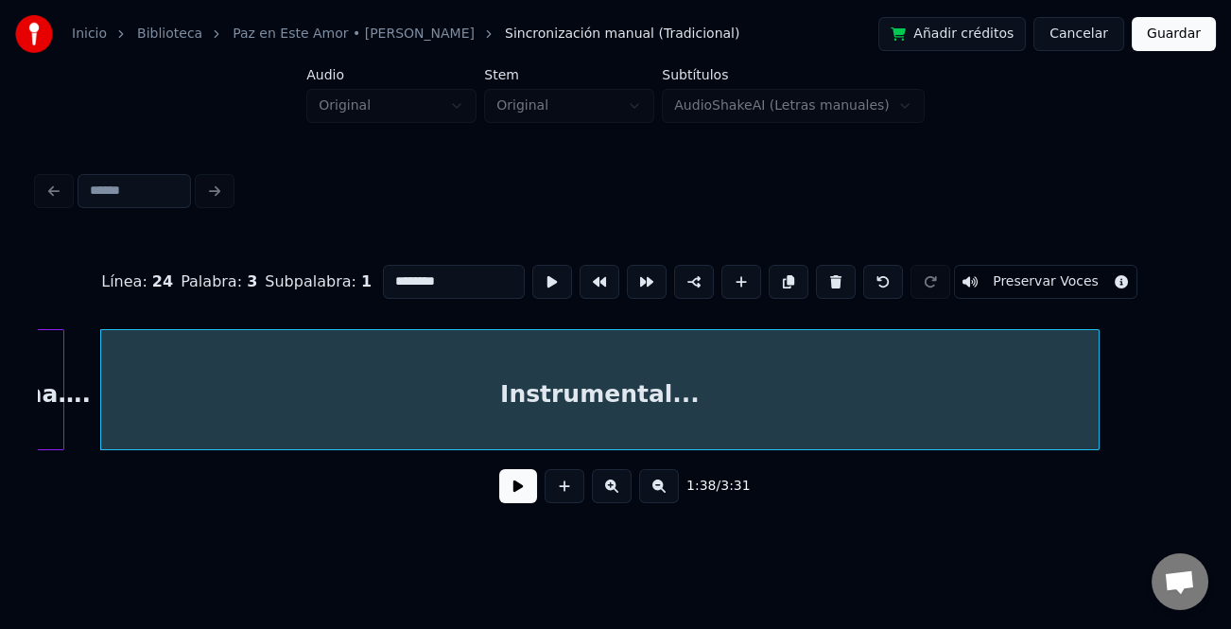
click at [1113, 488] on div "Línea : 24 Palabra : 3 Subpalabra : 1 ******** Preservar Voces 1:38 / 3:31" at bounding box center [616, 378] width 1156 height 287
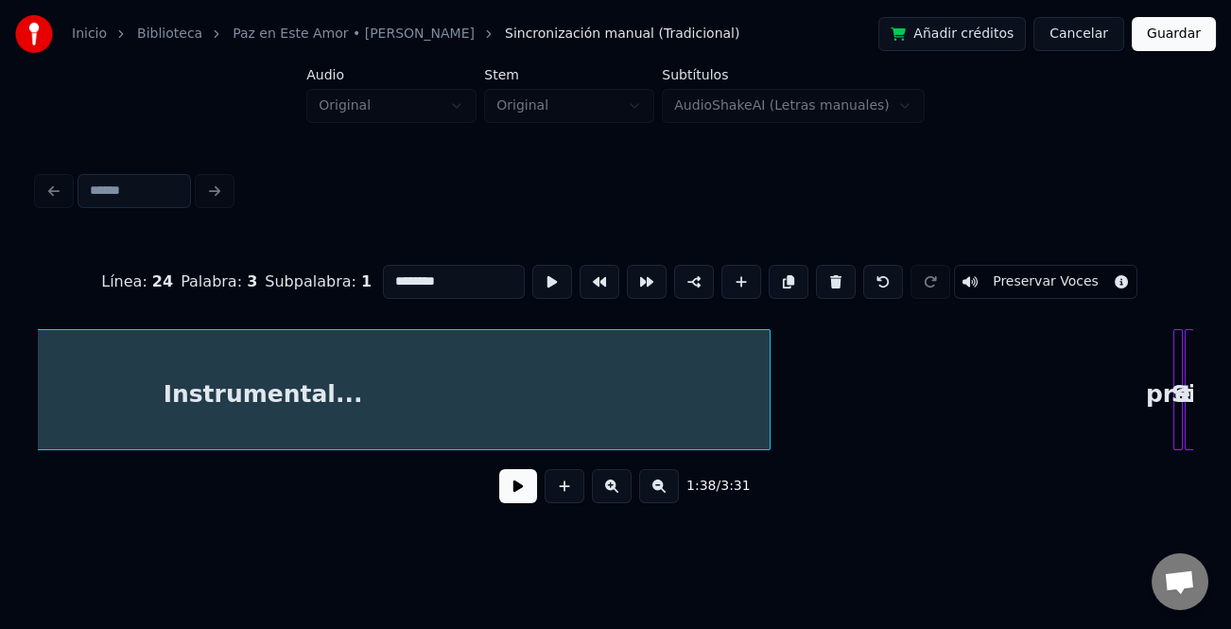
scroll to position [0, 5160]
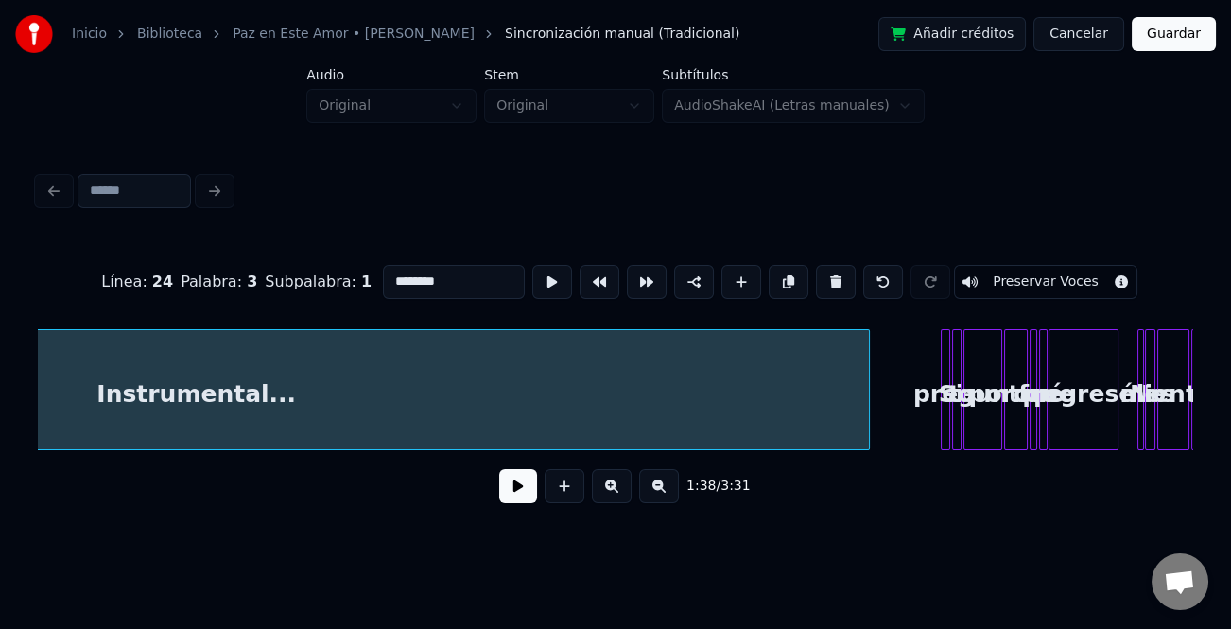
click at [866, 450] on div "Instrumental... Si te preguntan porqué fue que regresé No les mientas ni" at bounding box center [616, 389] width 1156 height 121
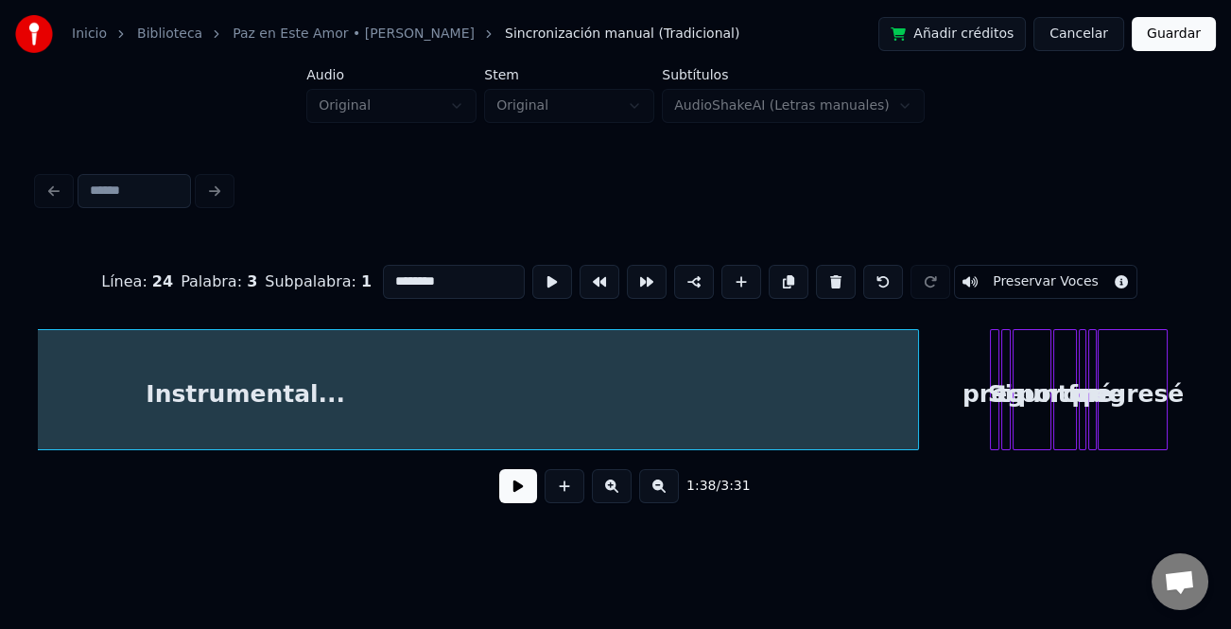
scroll to position [0, 5127]
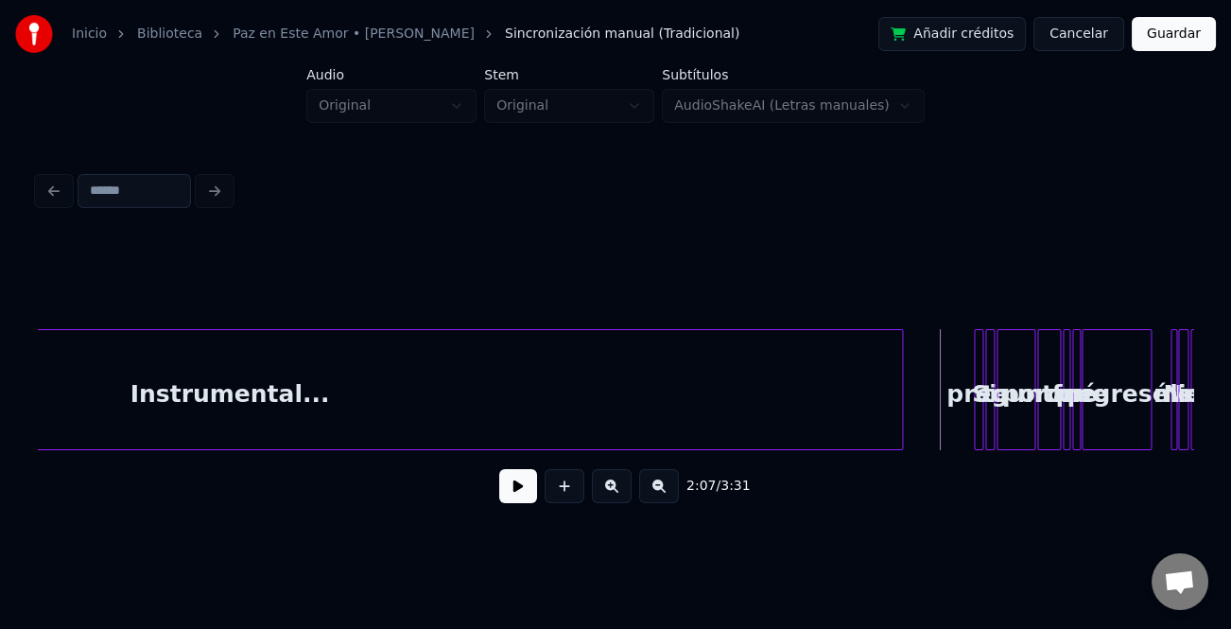
click at [509, 488] on button at bounding box center [518, 486] width 38 height 34
click at [611, 492] on button at bounding box center [612, 486] width 40 height 34
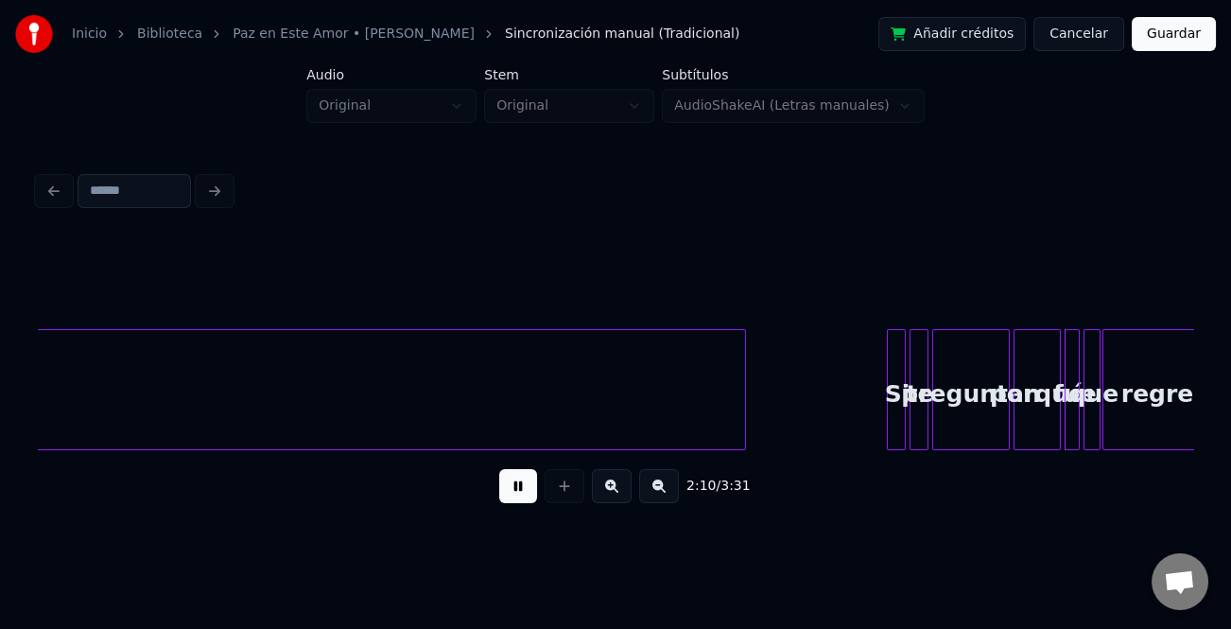
click at [611, 492] on button at bounding box center [612, 486] width 40 height 34
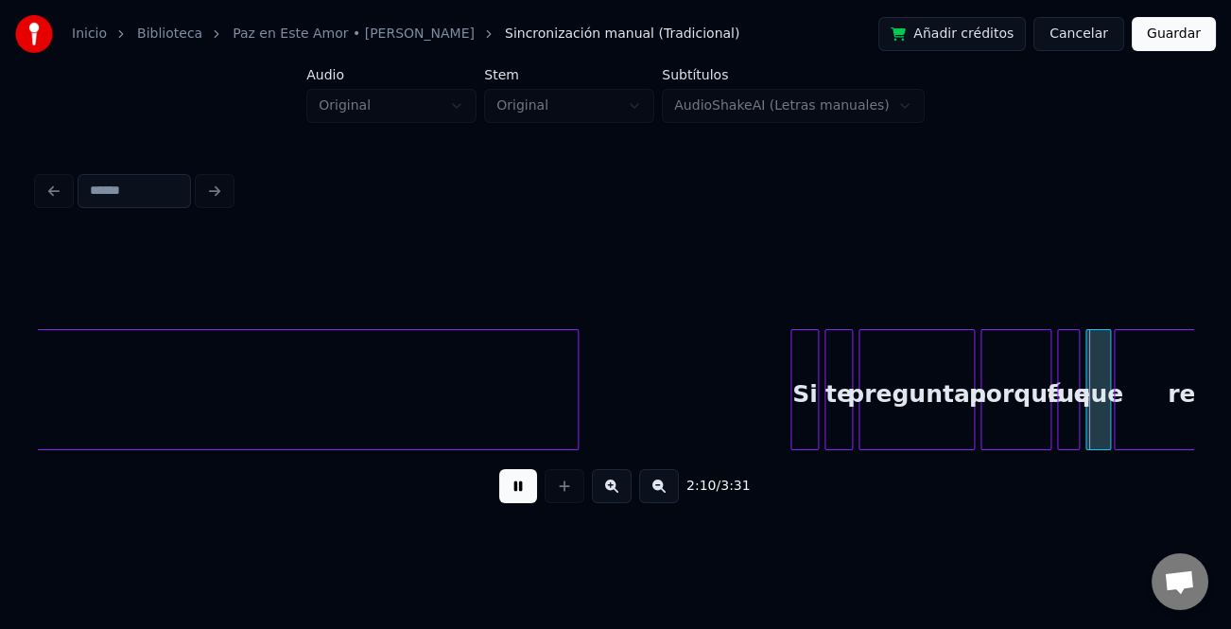
click at [611, 492] on button at bounding box center [612, 486] width 40 height 34
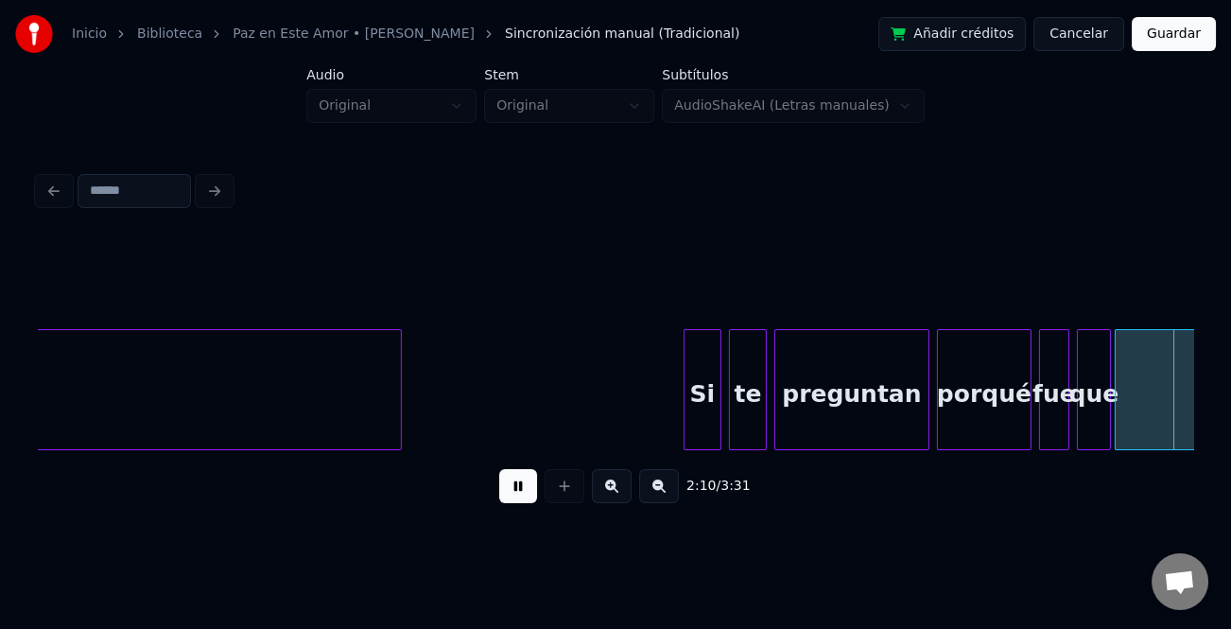
scroll to position [0, 24764]
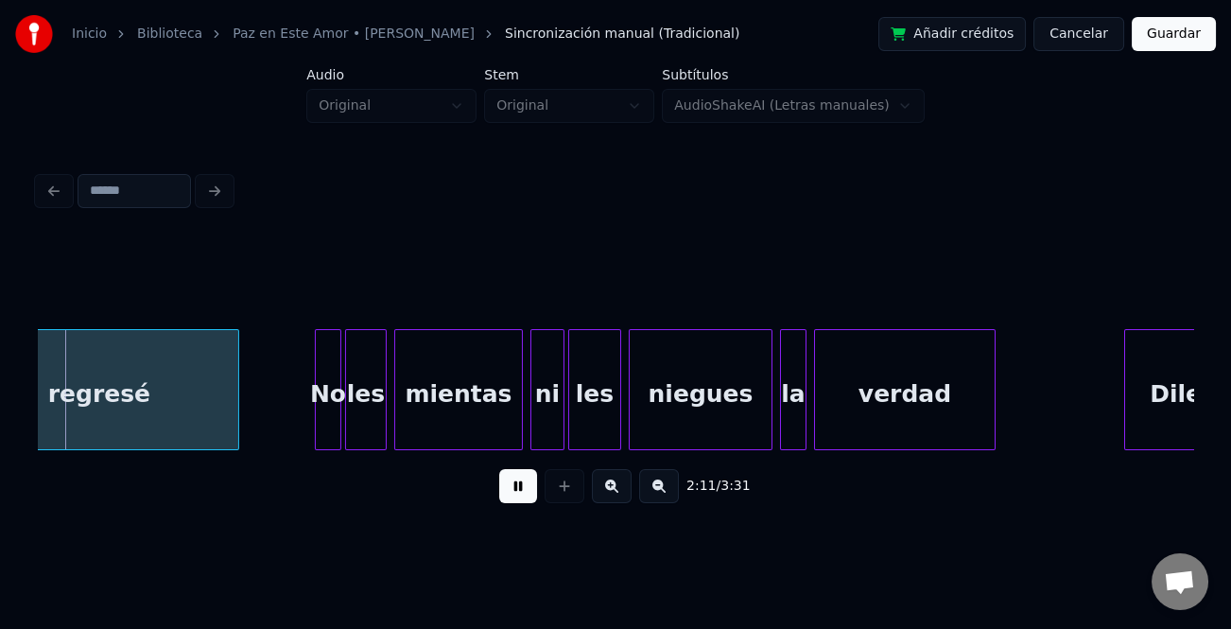
click at [610, 366] on div "les" at bounding box center [594, 394] width 51 height 129
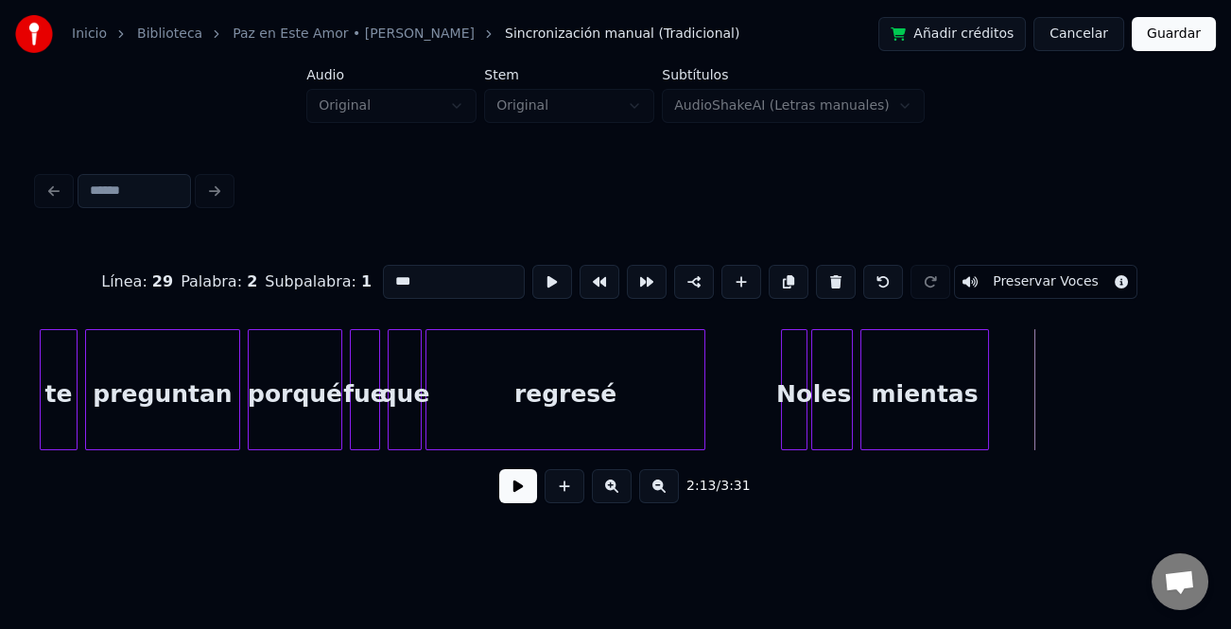
scroll to position [0, 24073]
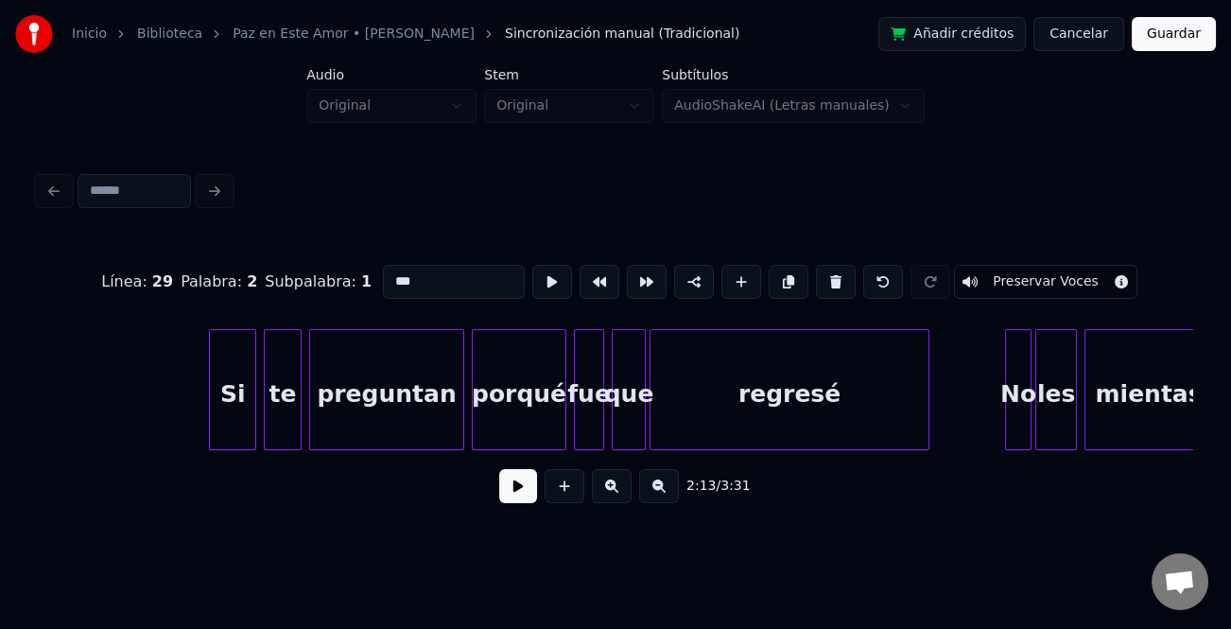
click at [210, 407] on div at bounding box center [213, 389] width 6 height 119
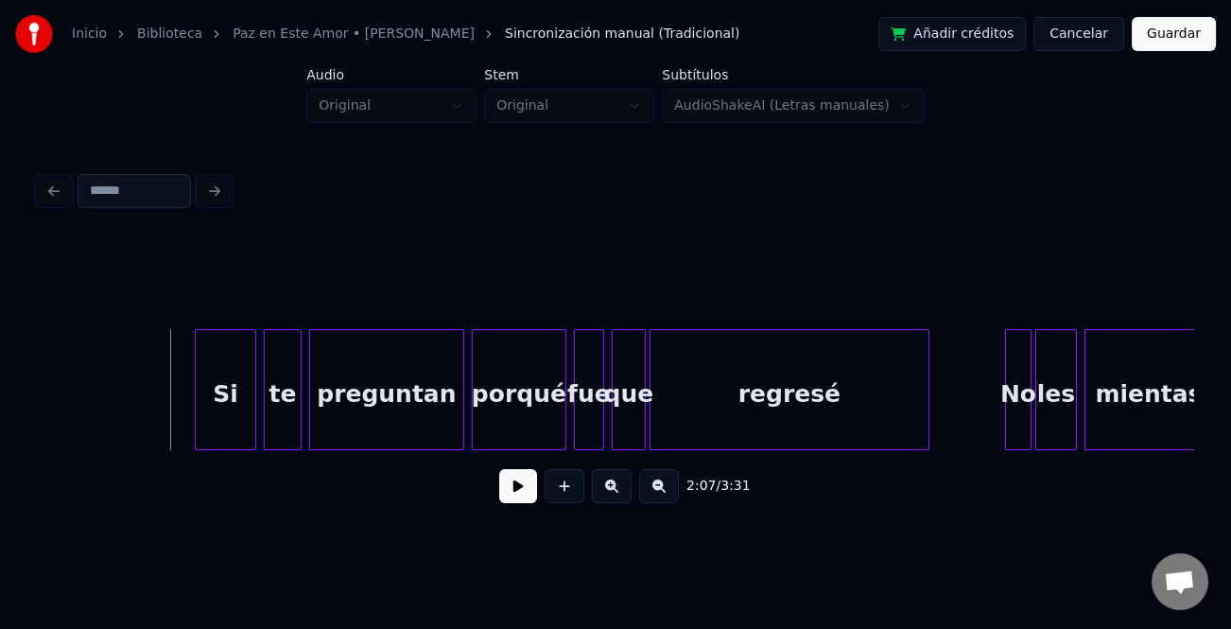
click at [534, 493] on button at bounding box center [518, 486] width 38 height 34
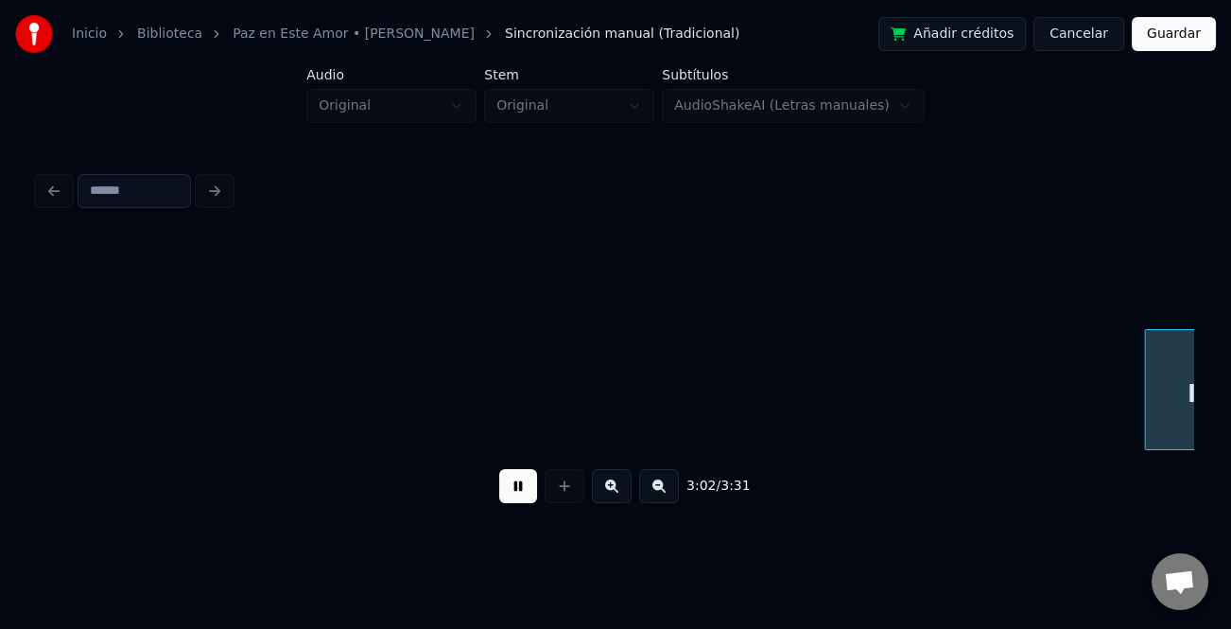
scroll to position [0, 34492]
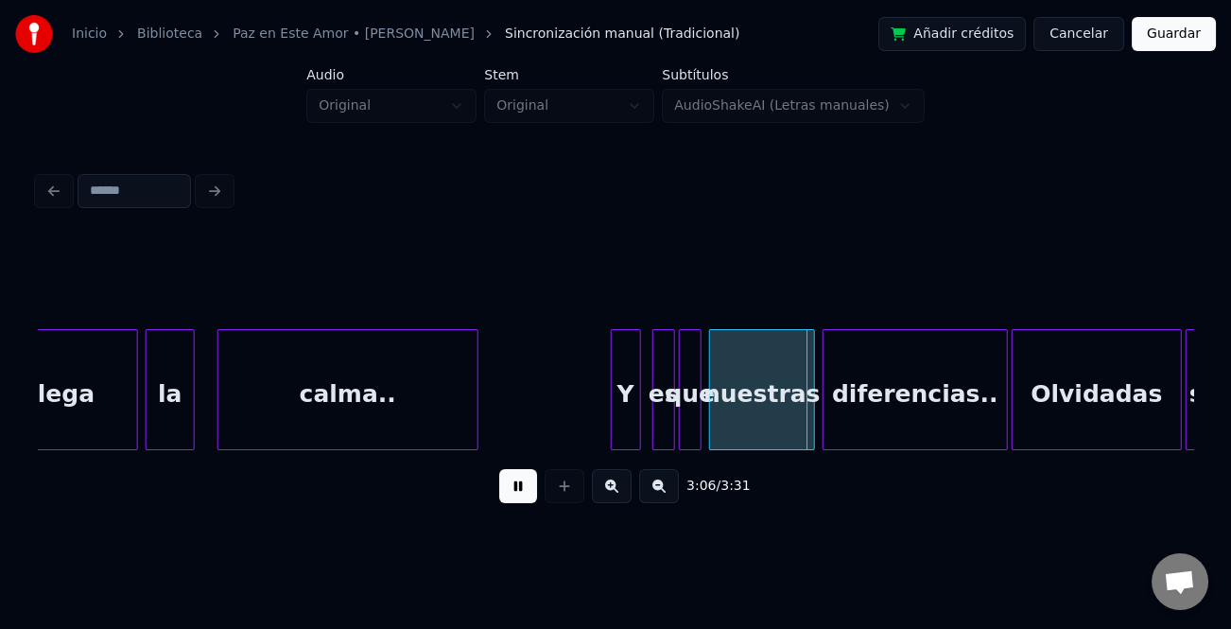
click at [613, 378] on div at bounding box center [615, 389] width 6 height 119
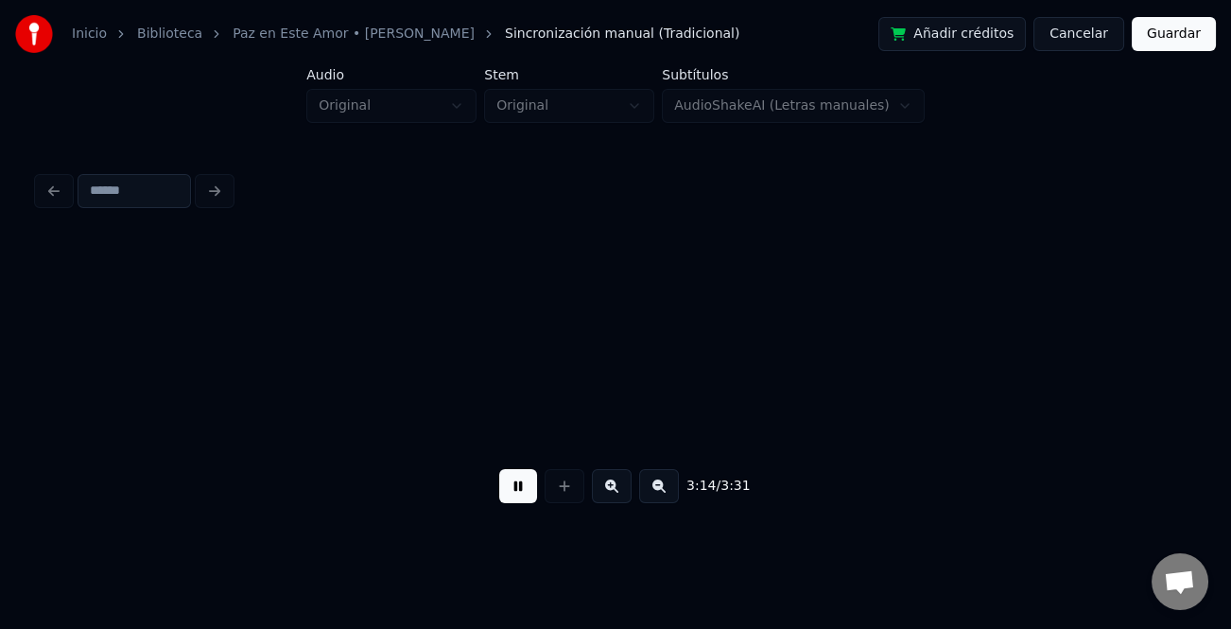
scroll to position [0, 36808]
click at [1186, 41] on button "Guardar" at bounding box center [1174, 34] width 84 height 34
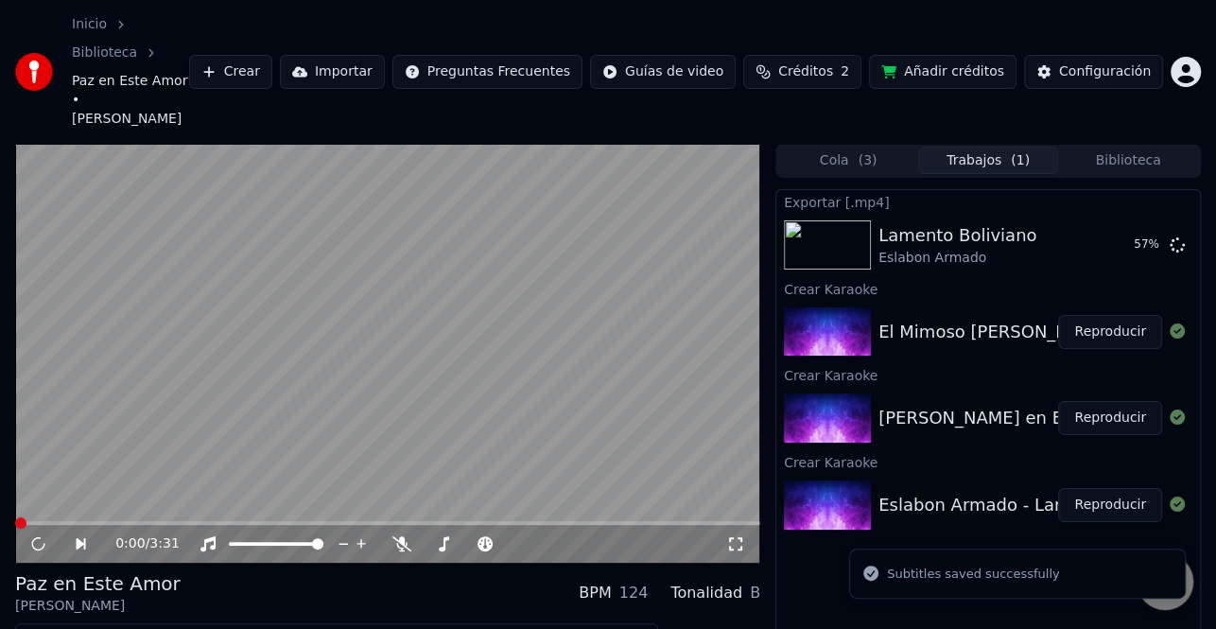
click at [409, 627] on button "Descargar" at bounding box center [420, 640] width 106 height 26
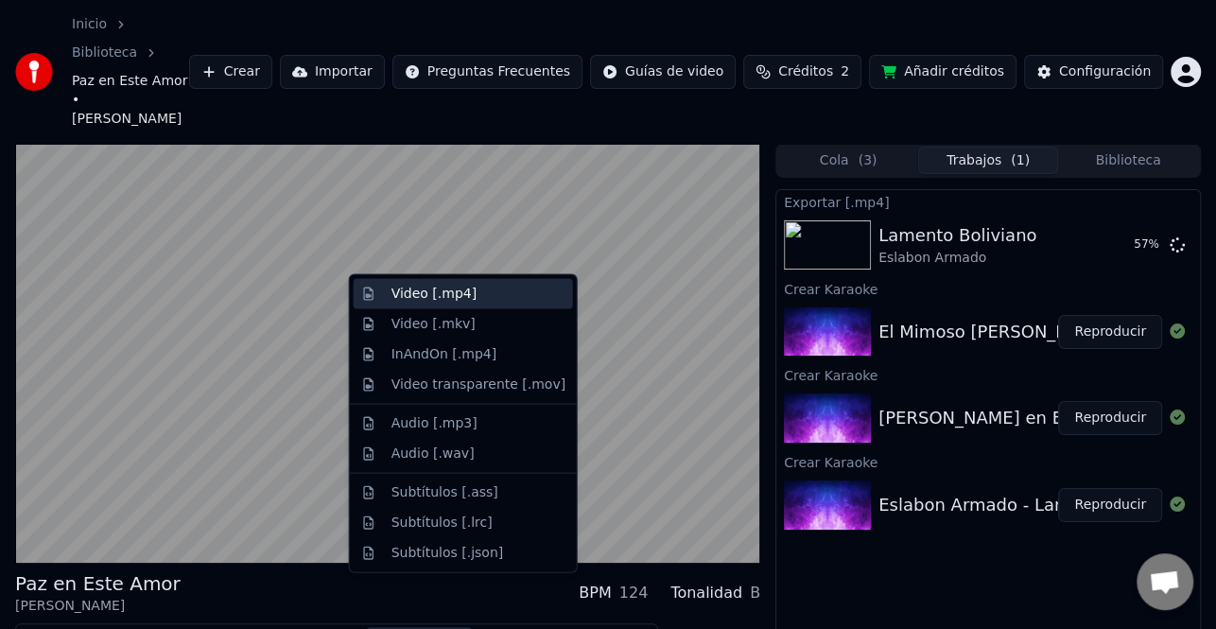
click at [461, 297] on div "Video [.mp4]" at bounding box center [433, 294] width 85 height 19
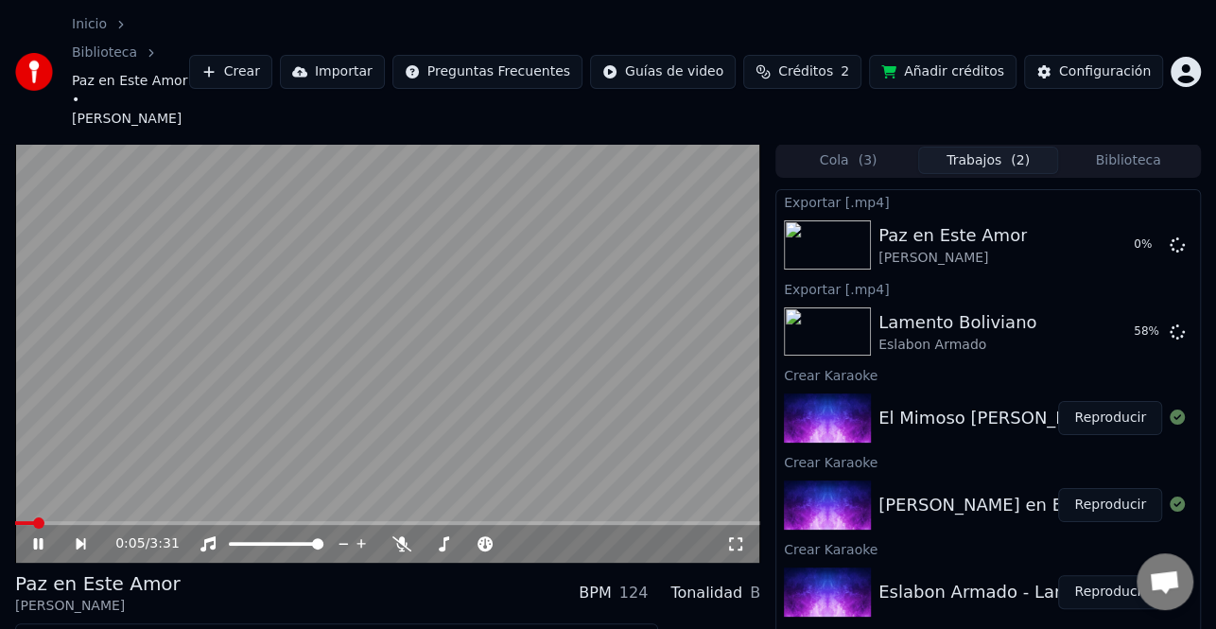
click at [38, 536] on icon at bounding box center [51, 543] width 43 height 15
click at [1102, 401] on button "Reproducir" at bounding box center [1110, 418] width 104 height 34
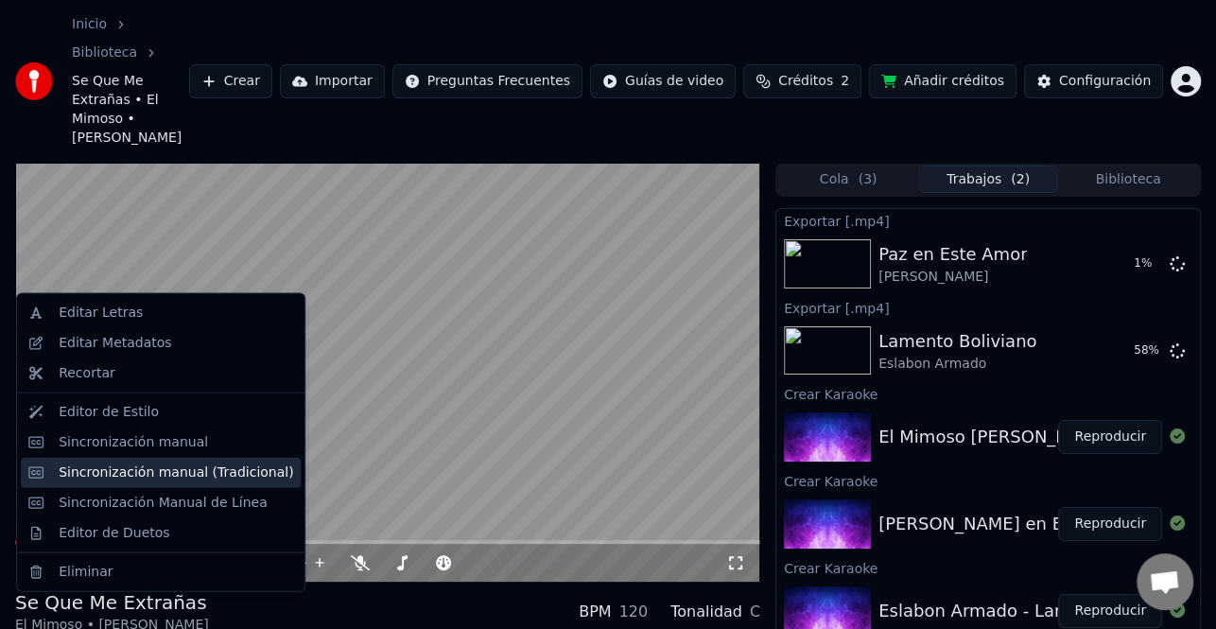
click at [171, 479] on div "Sincronización manual (Tradicional)" at bounding box center [176, 471] width 235 height 19
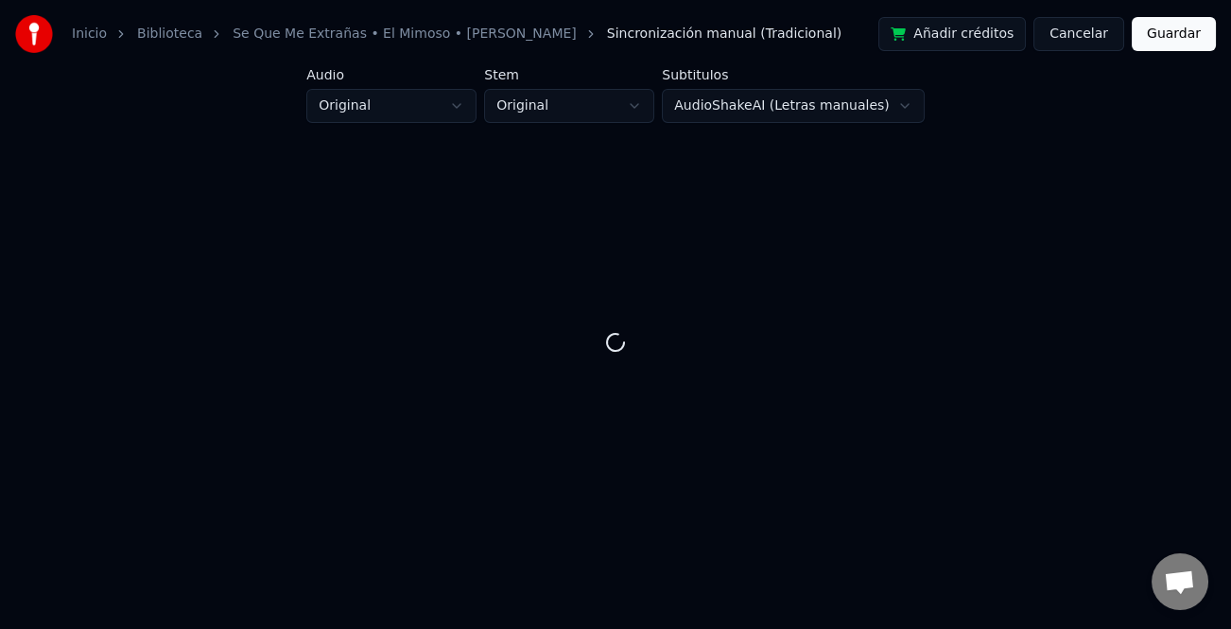
click at [1087, 37] on button "Cancelar" at bounding box center [1079, 34] width 91 height 34
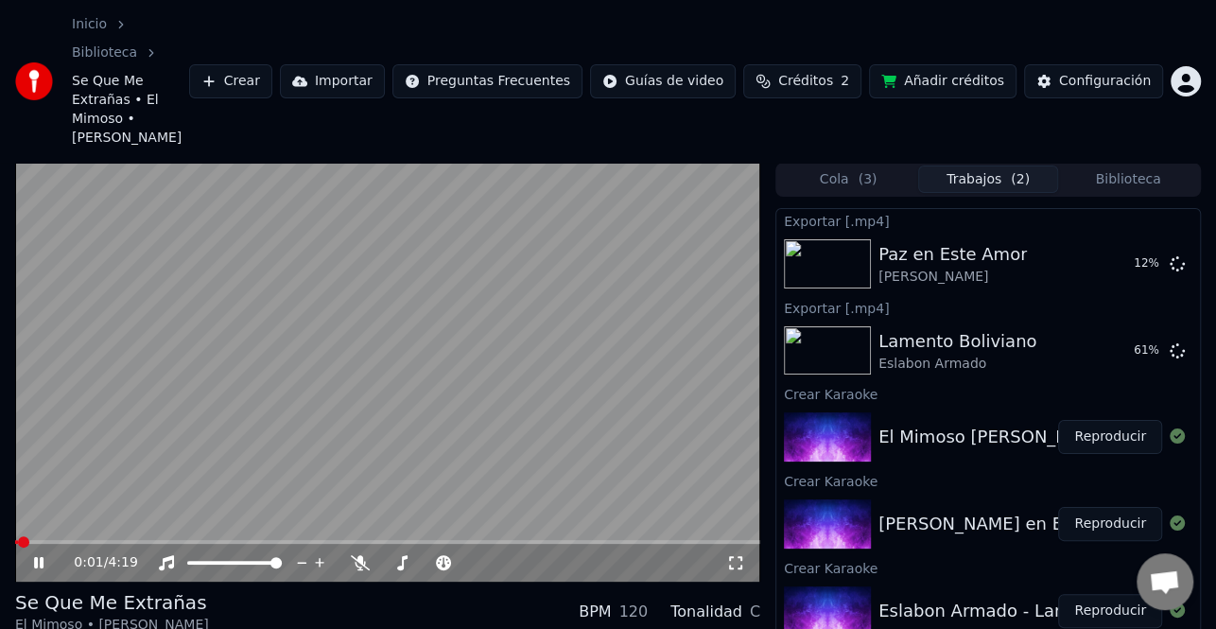
click at [31, 555] on icon at bounding box center [51, 562] width 43 height 15
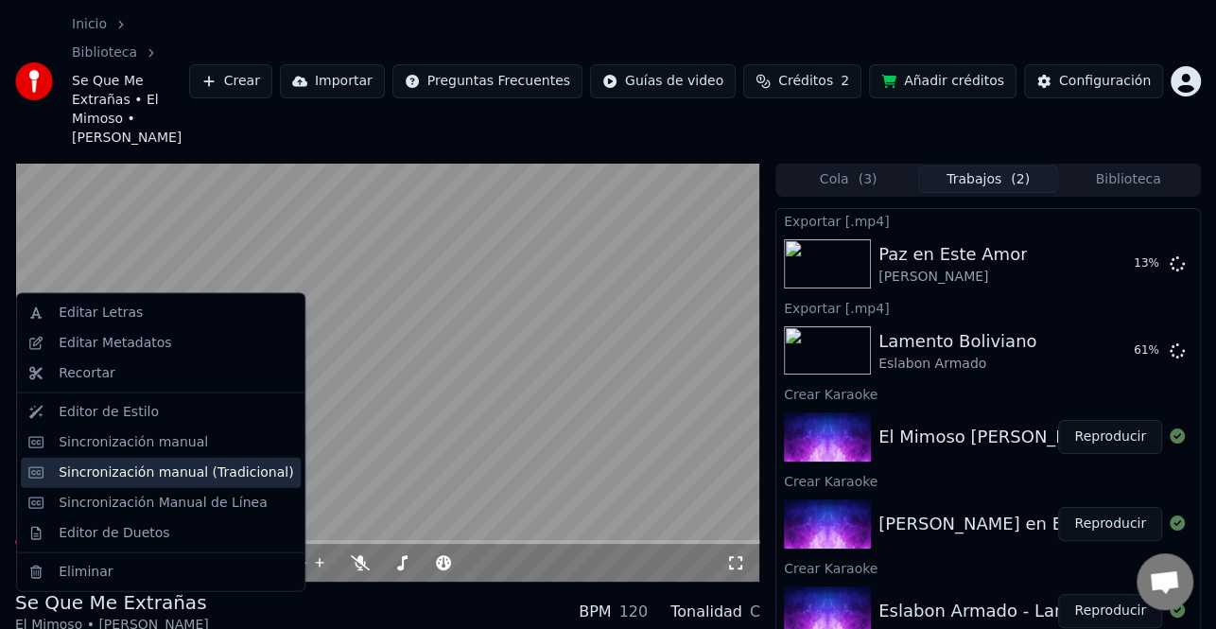
click at [165, 464] on div "Sincronización manual (Tradicional)" at bounding box center [176, 471] width 235 height 19
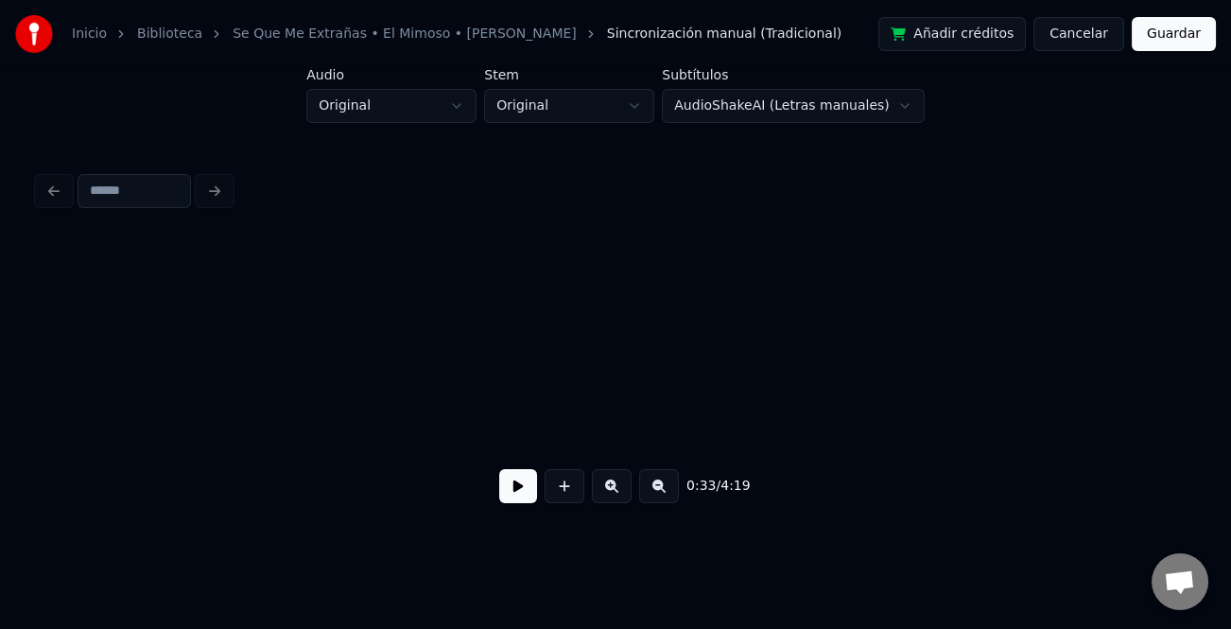
scroll to position [0, 6407]
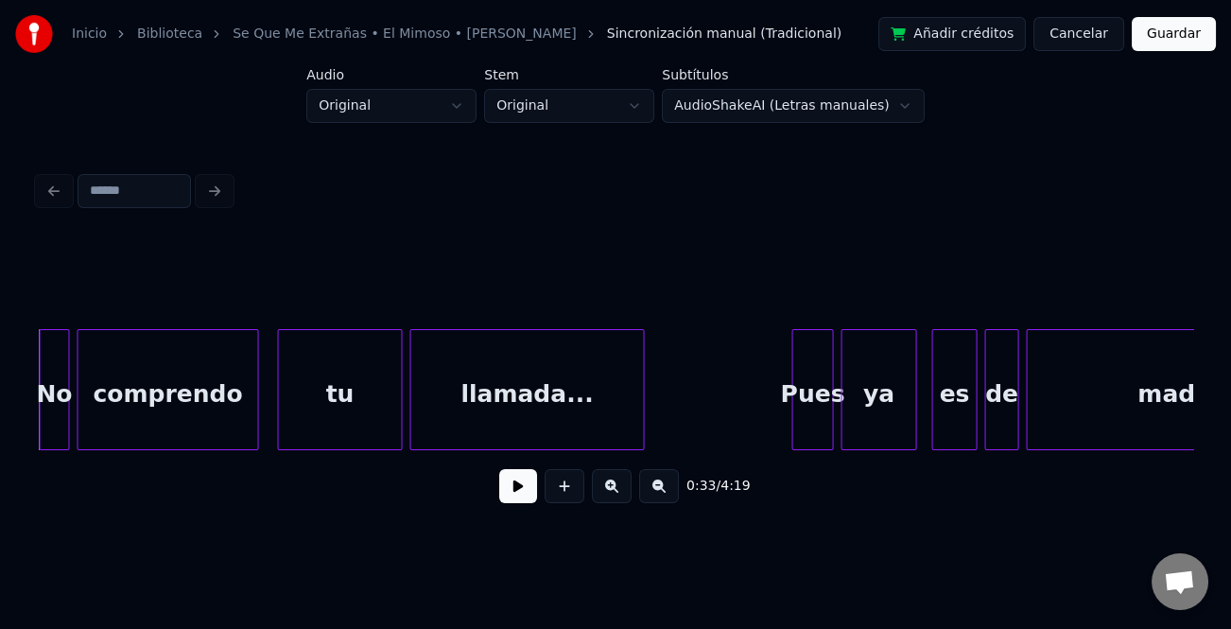
click at [526, 500] on button at bounding box center [518, 486] width 38 height 34
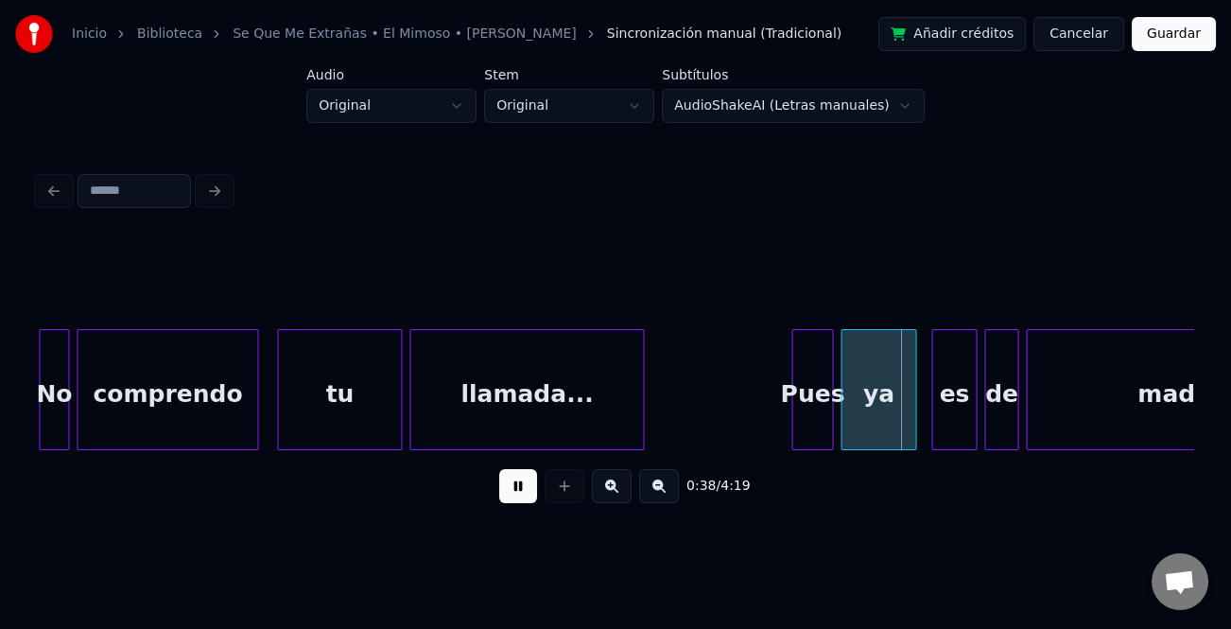
click at [598, 495] on button at bounding box center [612, 486] width 40 height 34
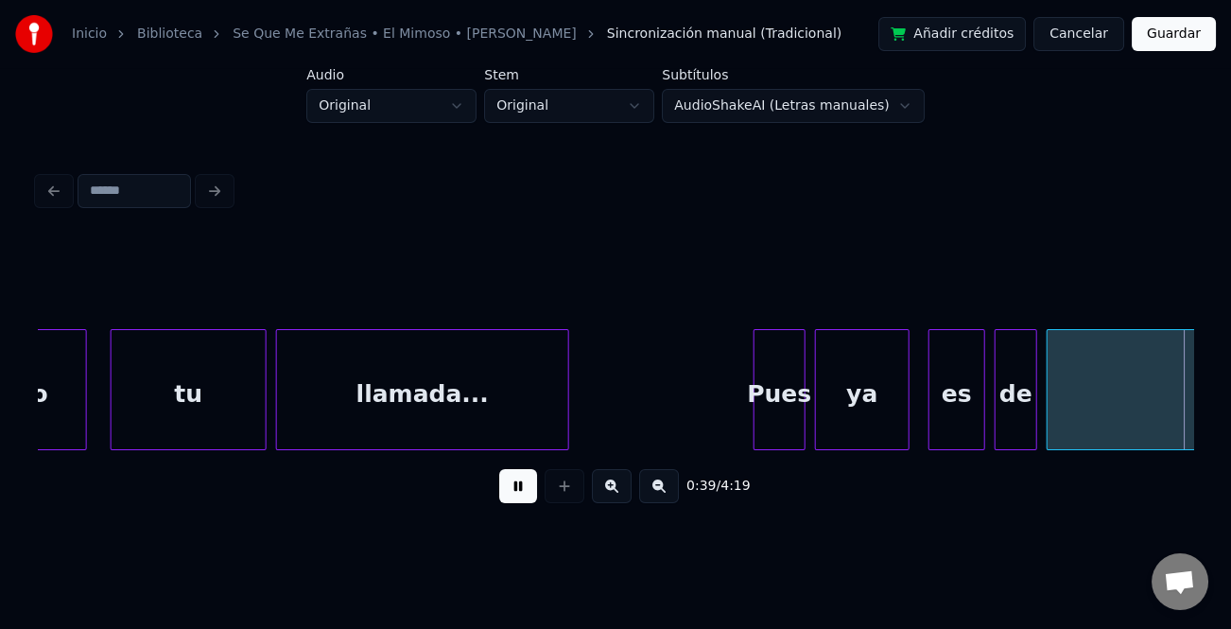
scroll to position [0, 9394]
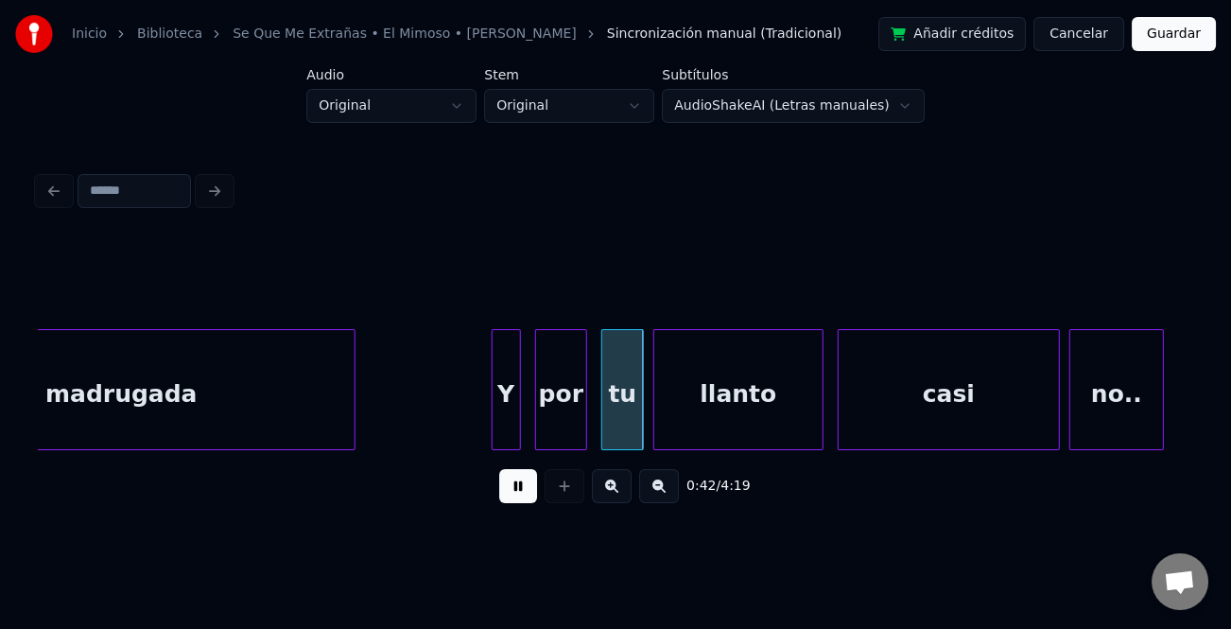
click at [493, 418] on div at bounding box center [496, 389] width 6 height 119
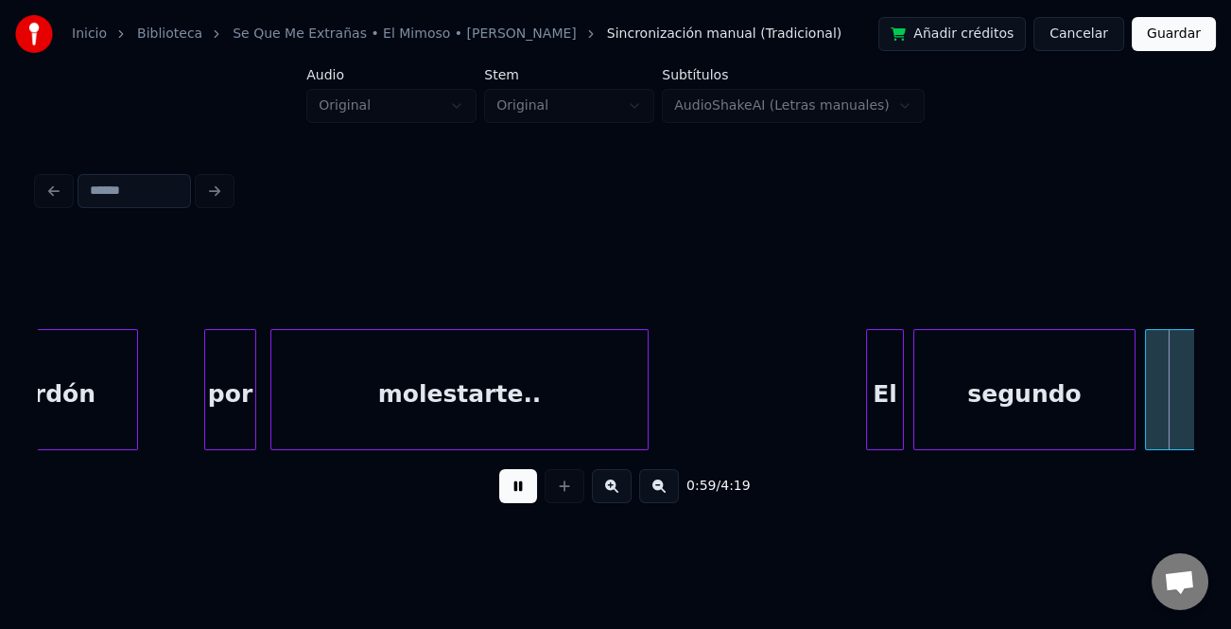
scroll to position [0, 14021]
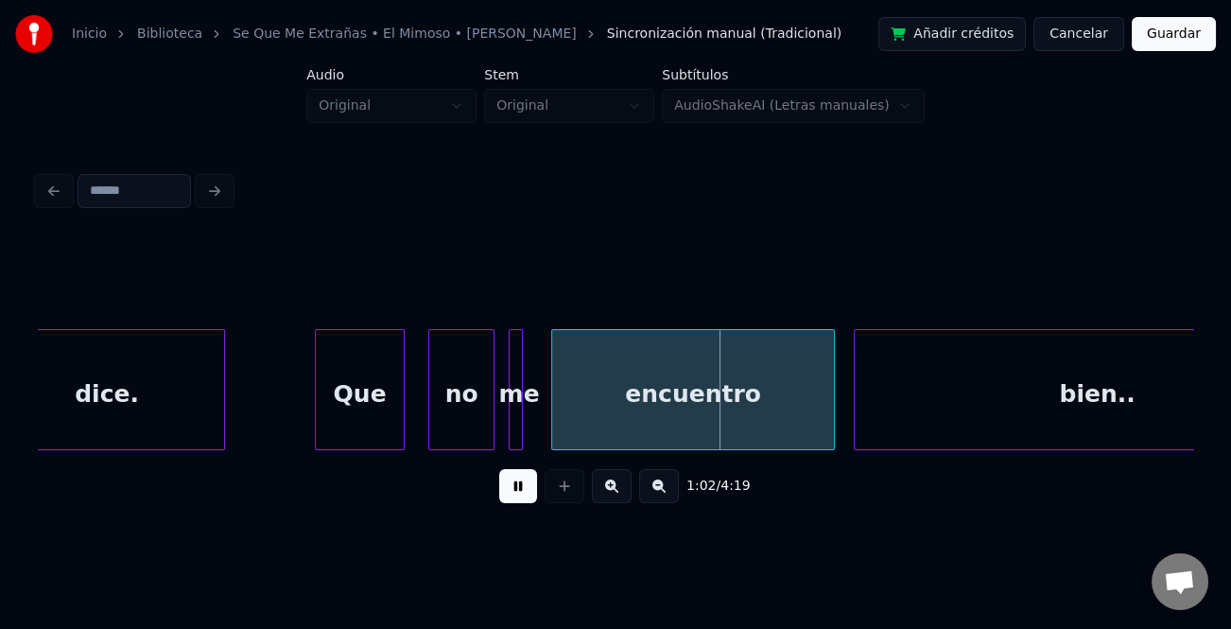
click at [526, 431] on div "me" at bounding box center [519, 394] width 19 height 129
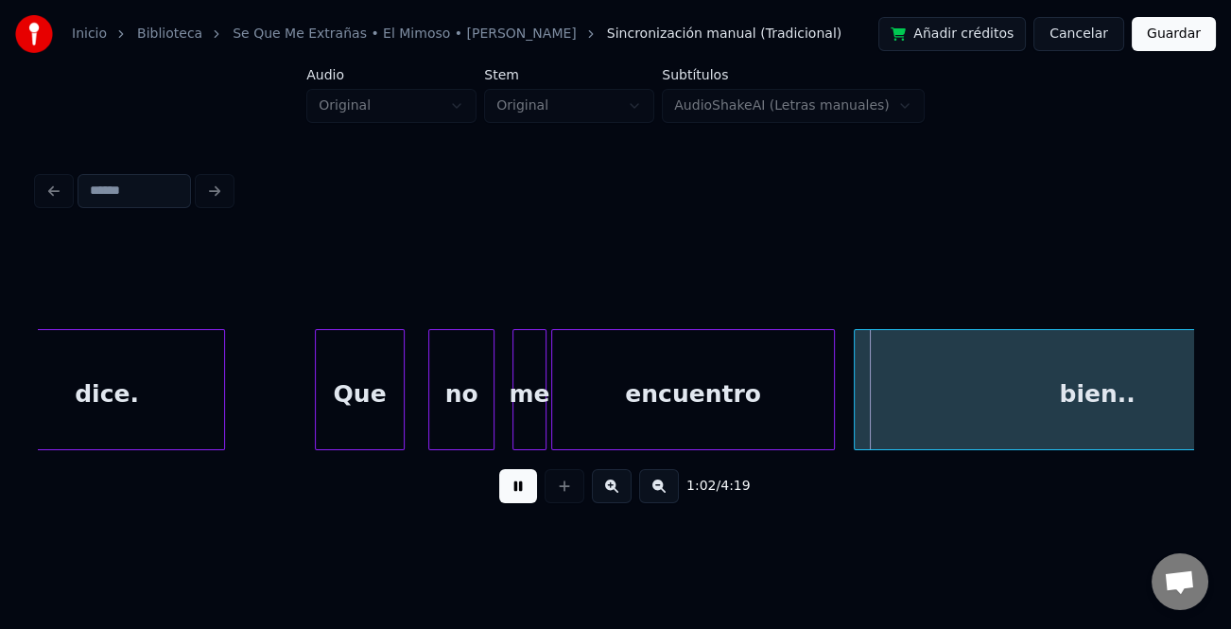
click at [544, 446] on div "dice. Que no me encuentro bien.." at bounding box center [616, 389] width 1156 height 121
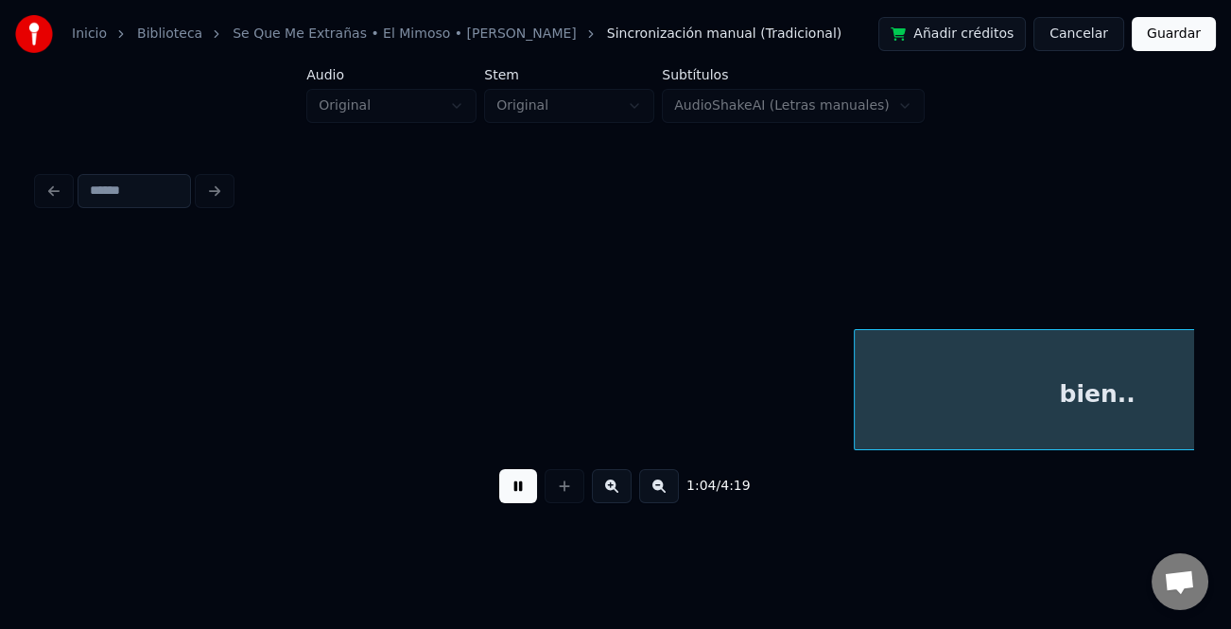
scroll to position [0, 15178]
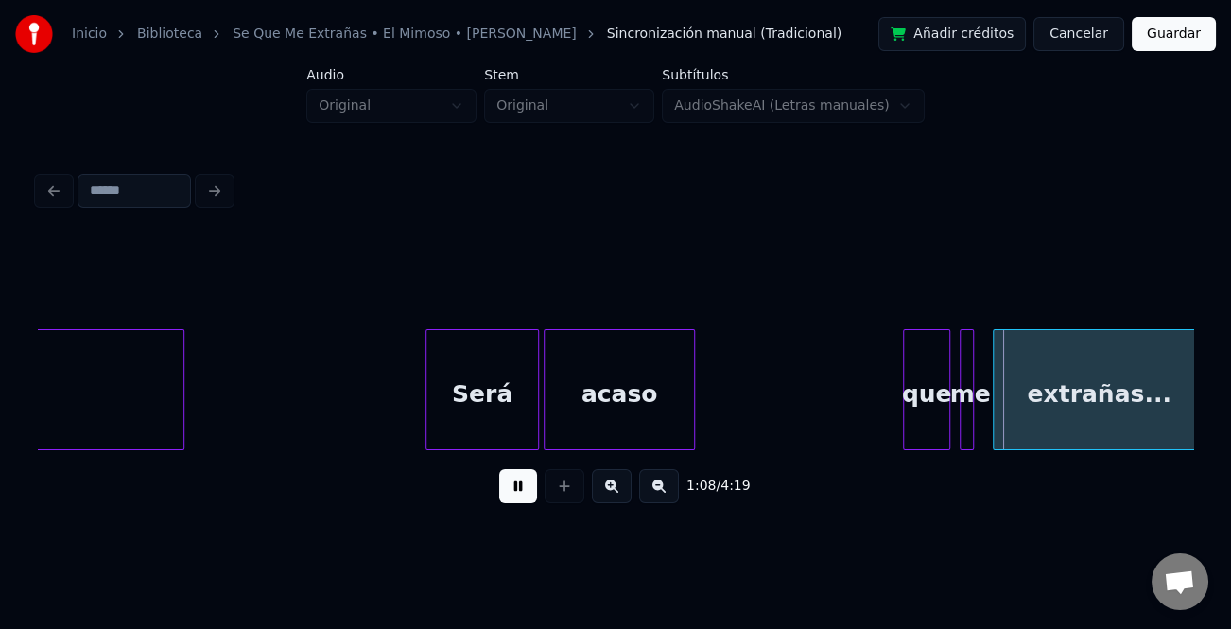
drag, startPoint x: 519, startPoint y: 490, endPoint x: 827, endPoint y: 433, distance: 313.5
click at [519, 489] on button at bounding box center [518, 486] width 38 height 34
click at [914, 407] on div "que" at bounding box center [926, 394] width 45 height 129
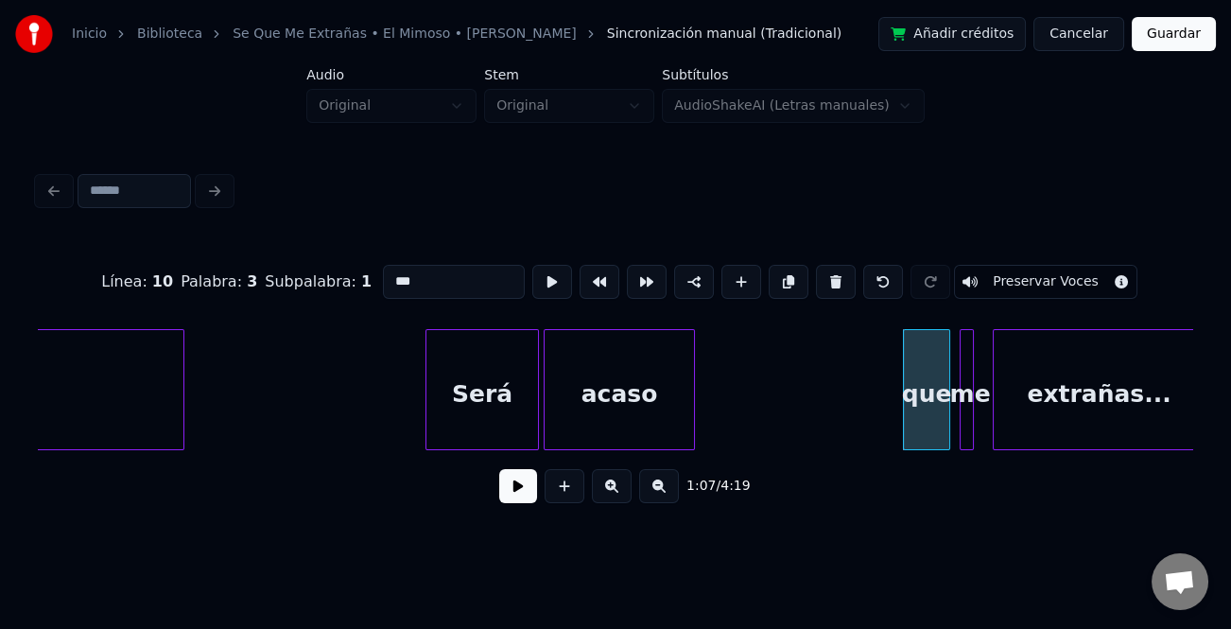
click at [393, 270] on input "***" at bounding box center [454, 282] width 142 height 34
type input "***"
click at [513, 487] on button at bounding box center [518, 486] width 38 height 34
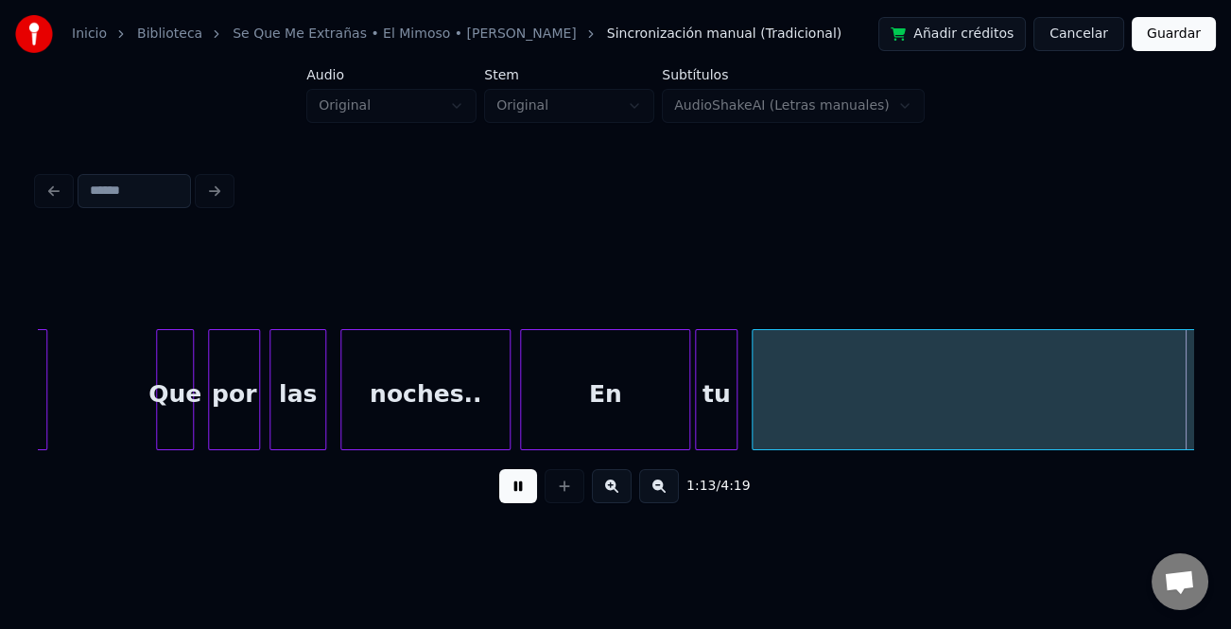
scroll to position [0, 17494]
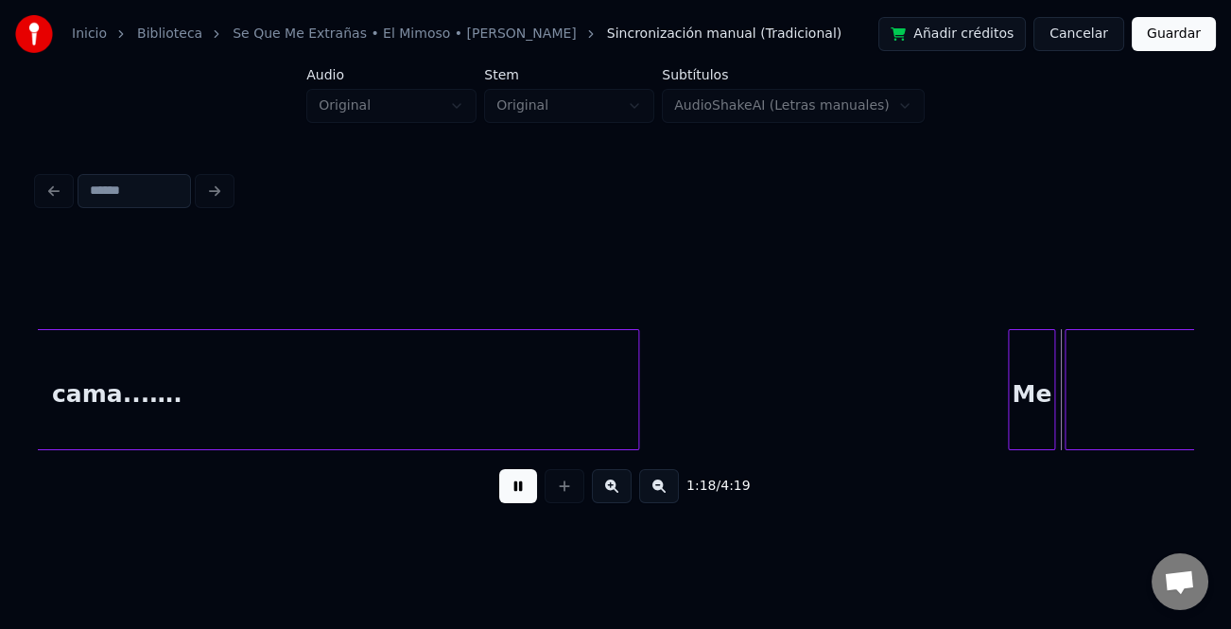
click at [1015, 385] on div "Me" at bounding box center [1031, 394] width 45 height 129
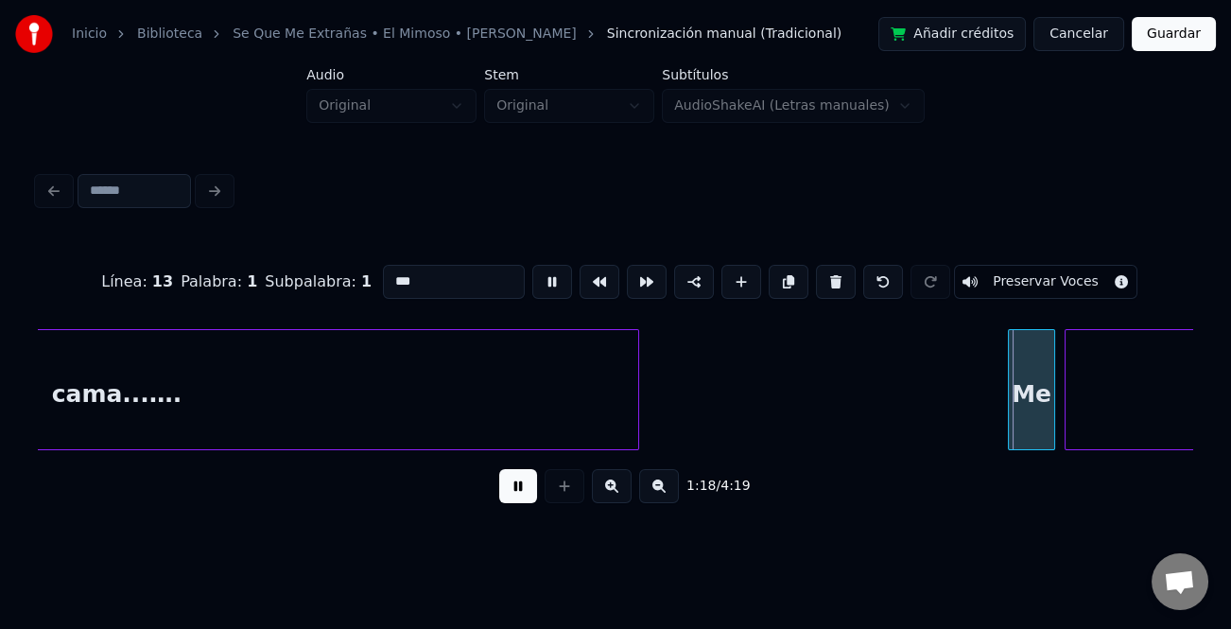
type input "**"
click at [984, 392] on div at bounding box center [987, 389] width 6 height 119
click at [505, 487] on button at bounding box center [518, 486] width 38 height 34
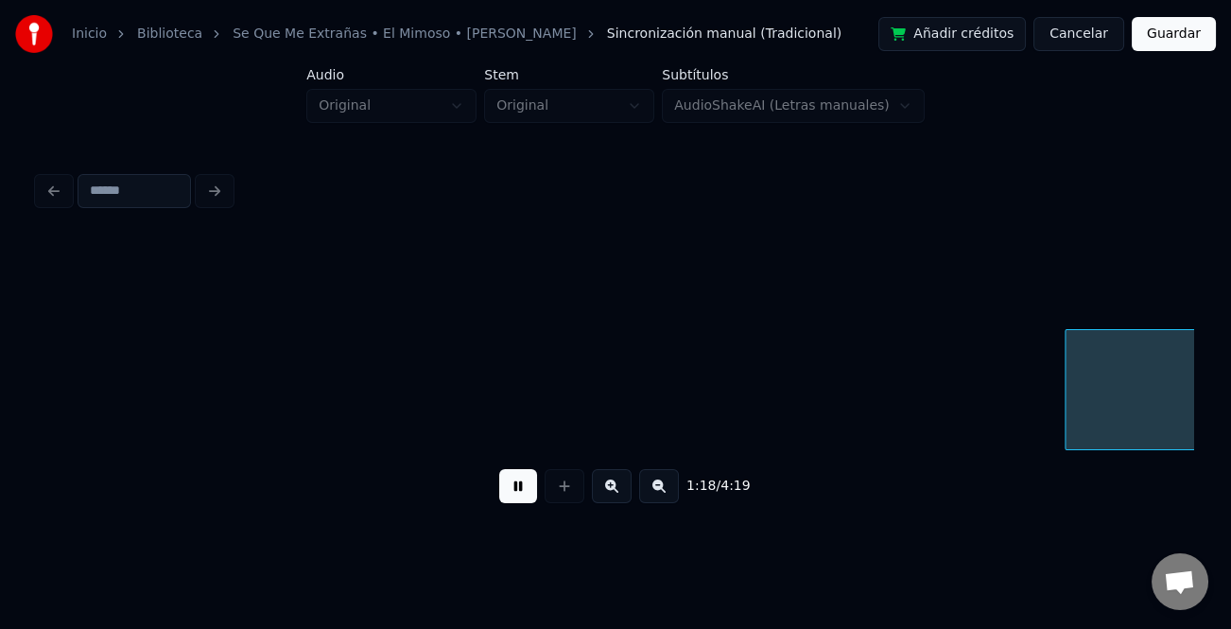
scroll to position [0, 18652]
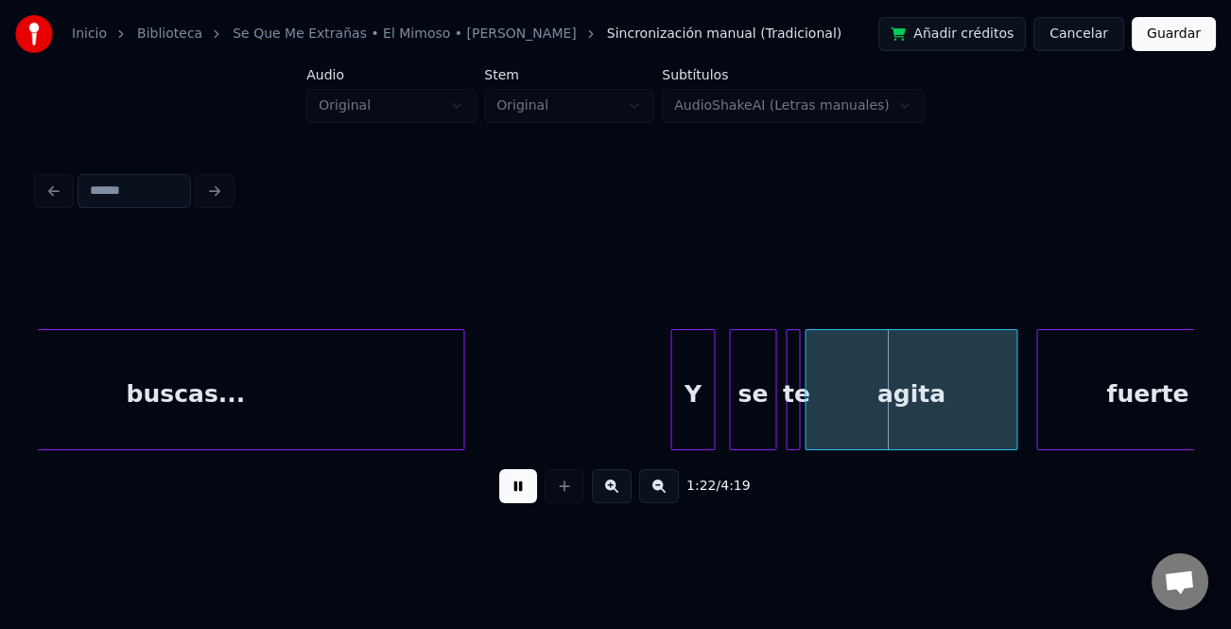
click at [673, 430] on div at bounding box center [674, 389] width 6 height 119
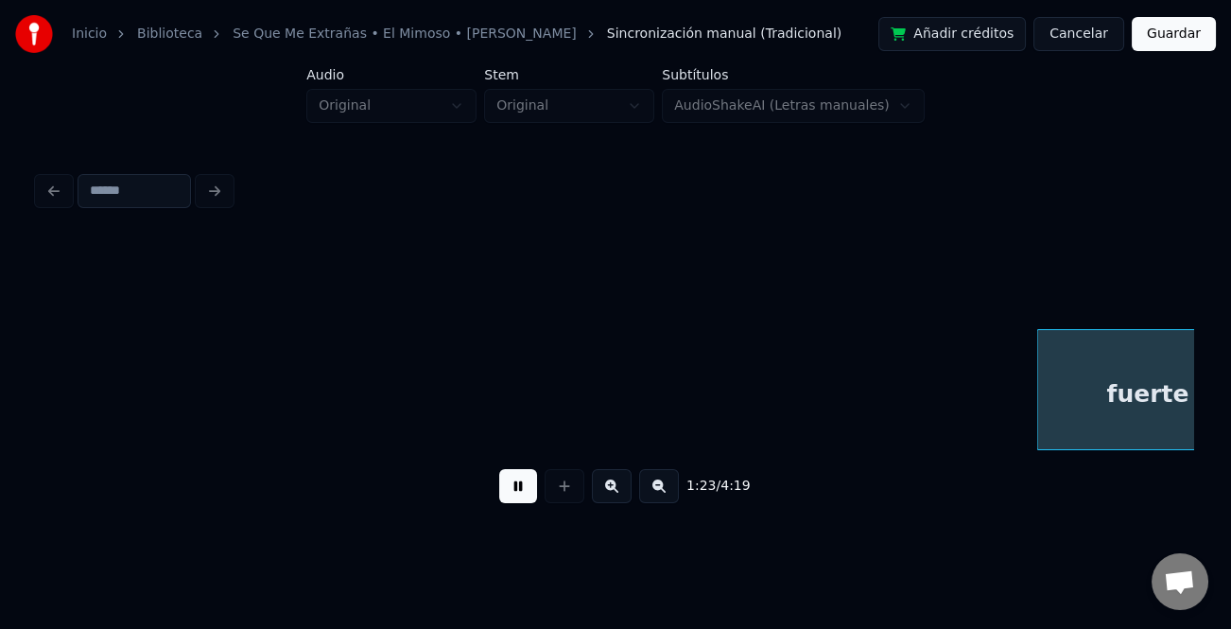
scroll to position [0, 19808]
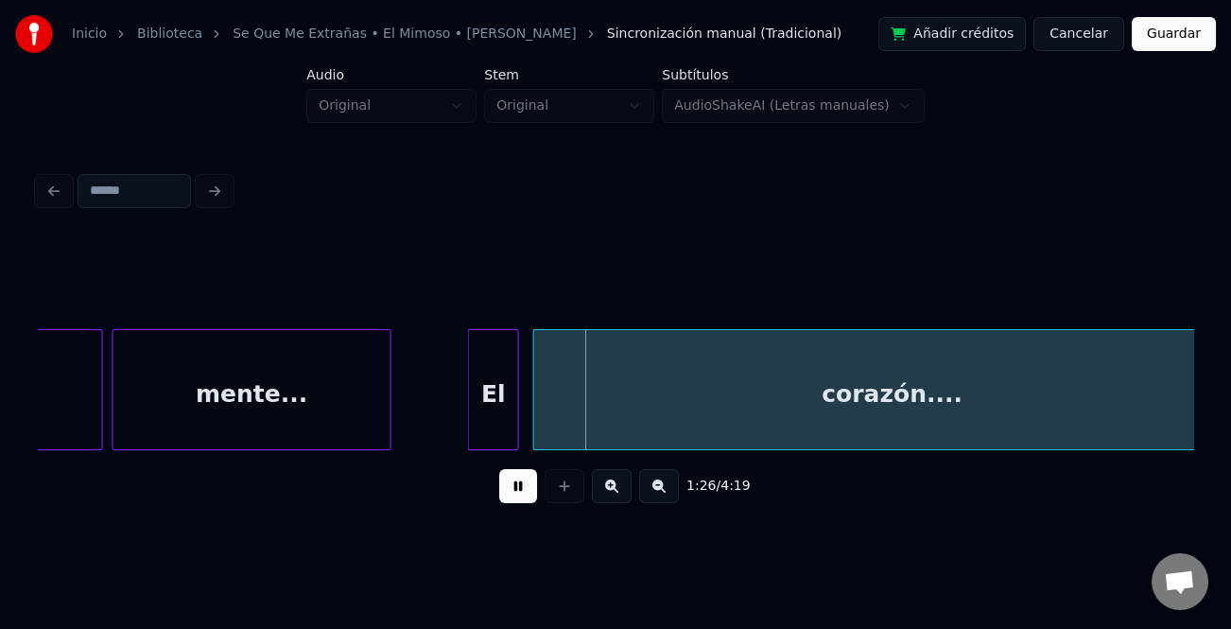
click at [473, 425] on div at bounding box center [472, 389] width 6 height 119
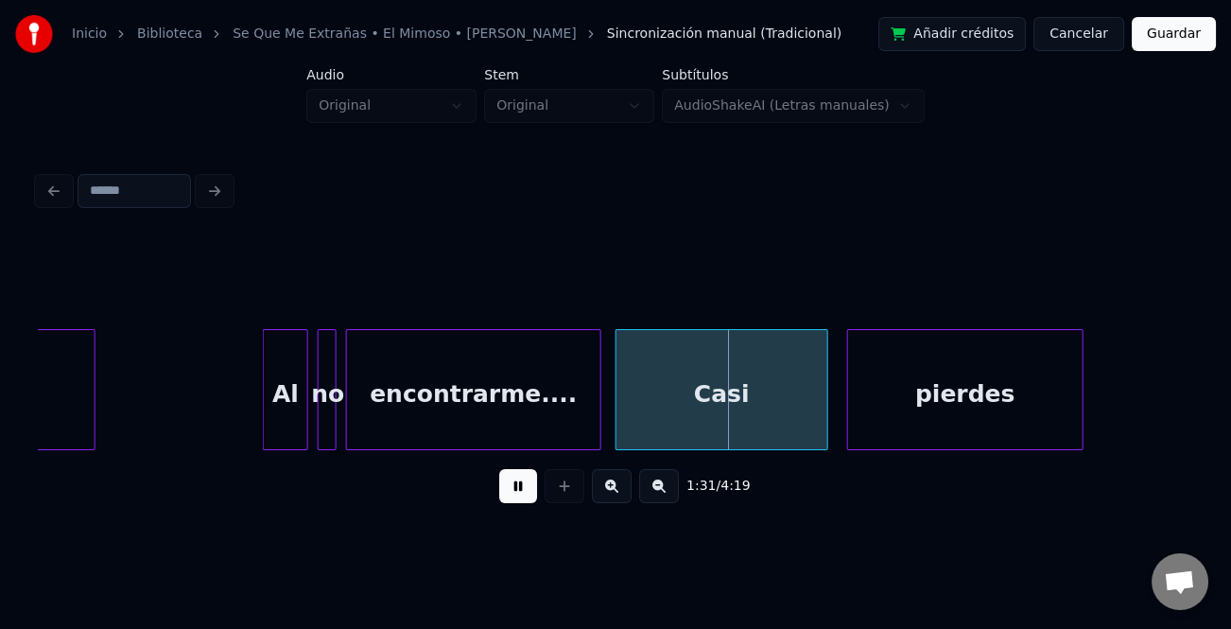
click at [265, 425] on div at bounding box center [267, 389] width 6 height 119
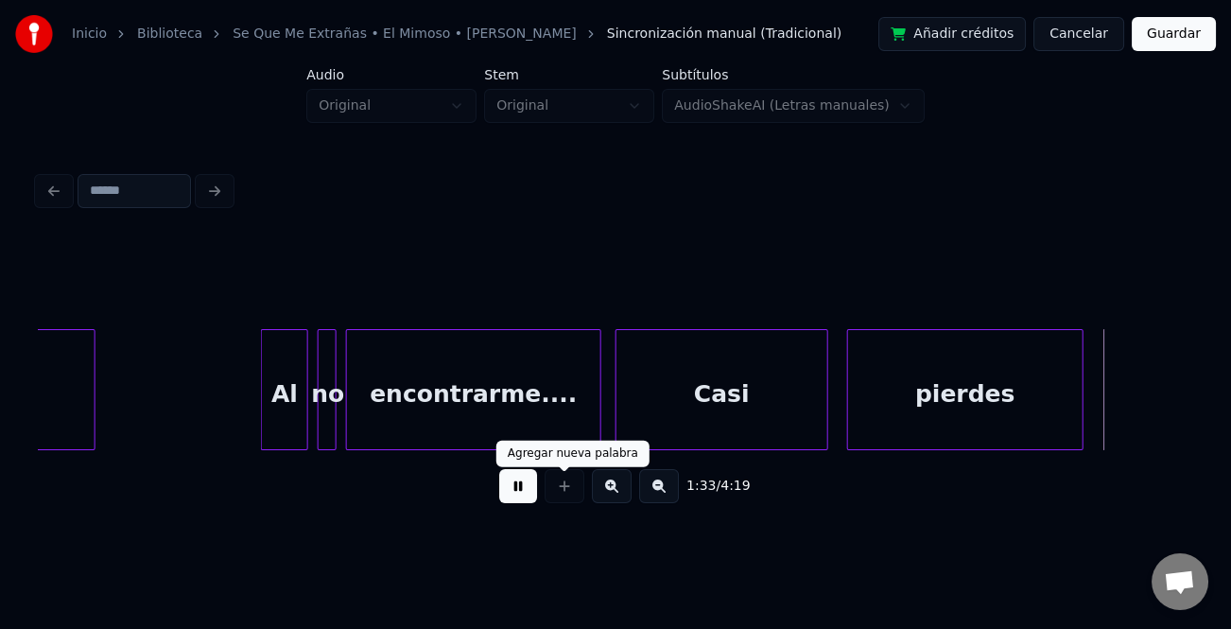
click at [534, 489] on button at bounding box center [518, 486] width 38 height 34
click at [974, 436] on div "pierdes" at bounding box center [965, 394] width 235 height 129
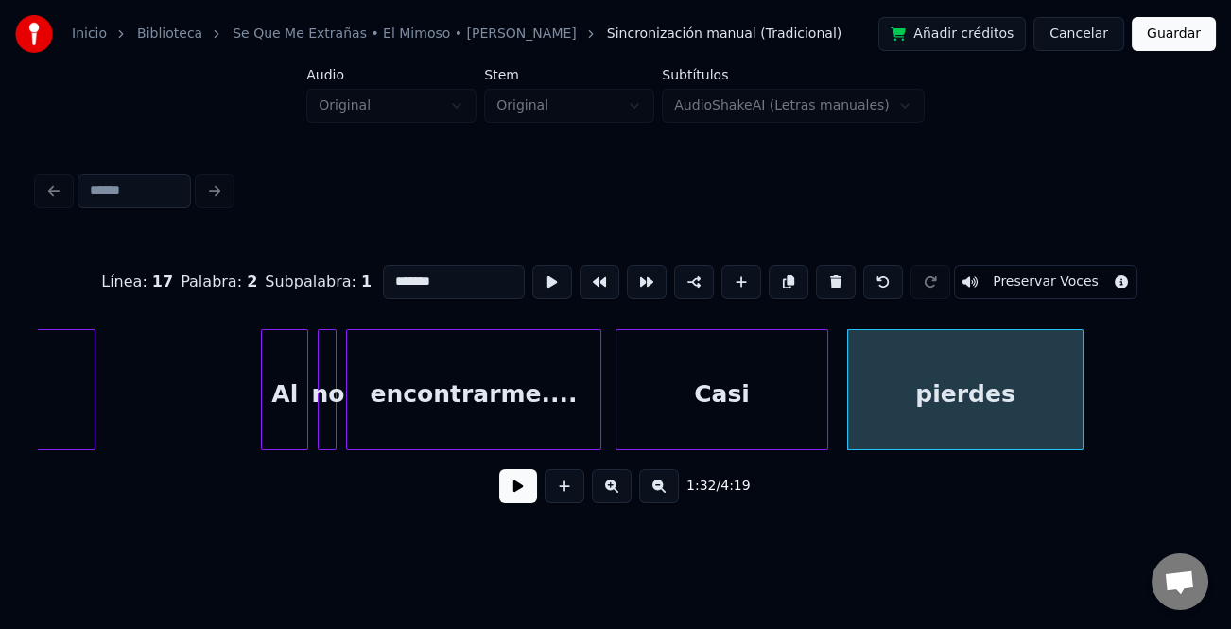
click at [453, 293] on div "Línea : 17 Palabra : 2 Subpalabra : 1 ******* Preservar Voces" at bounding box center [616, 282] width 1156 height 95
click at [454, 280] on input "*******" at bounding box center [454, 282] width 142 height 34
type input "**********"
click at [525, 483] on button at bounding box center [518, 486] width 38 height 34
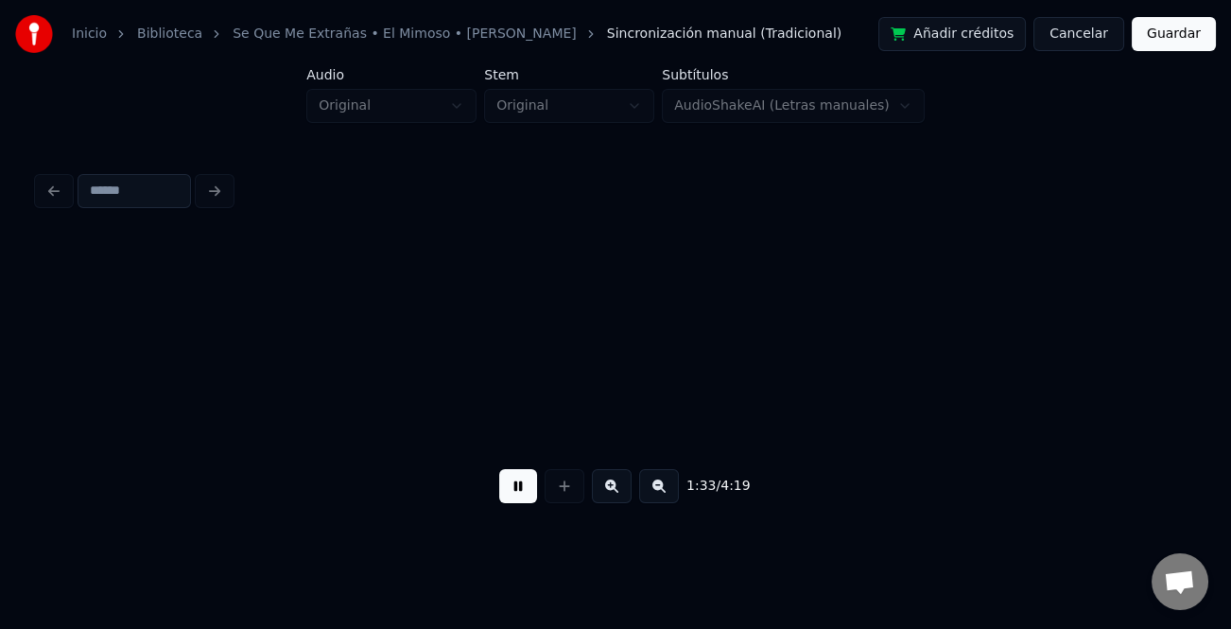
scroll to position [0, 22123]
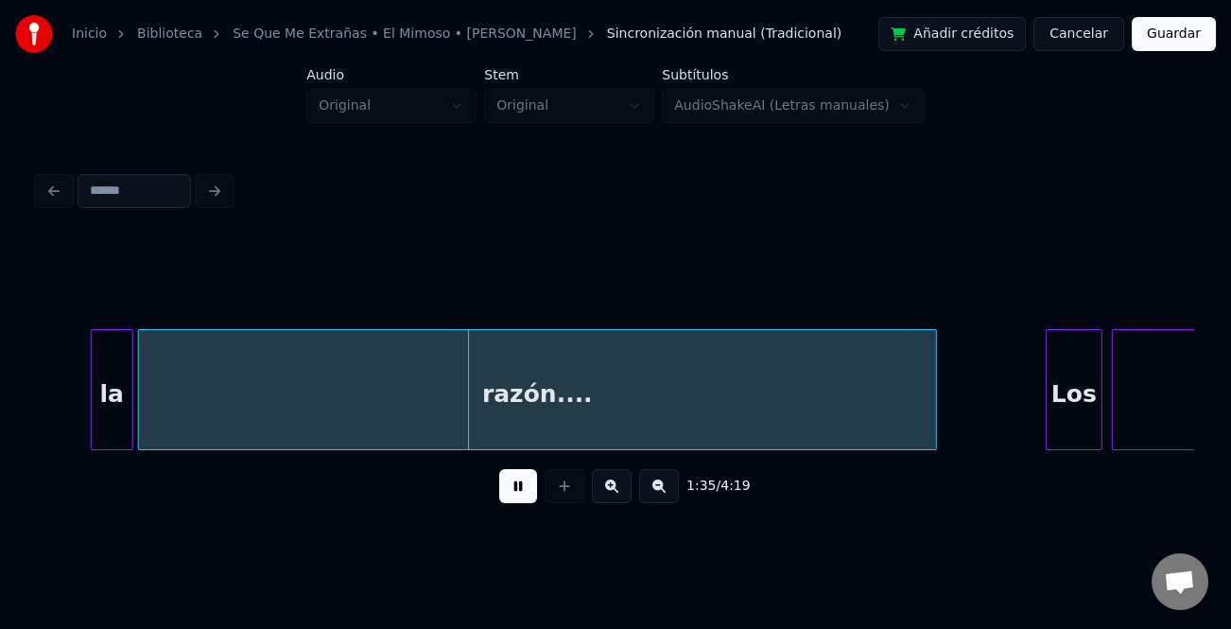
click at [525, 483] on button at bounding box center [518, 486] width 38 height 34
click at [62, 372] on div at bounding box center [65, 389] width 6 height 119
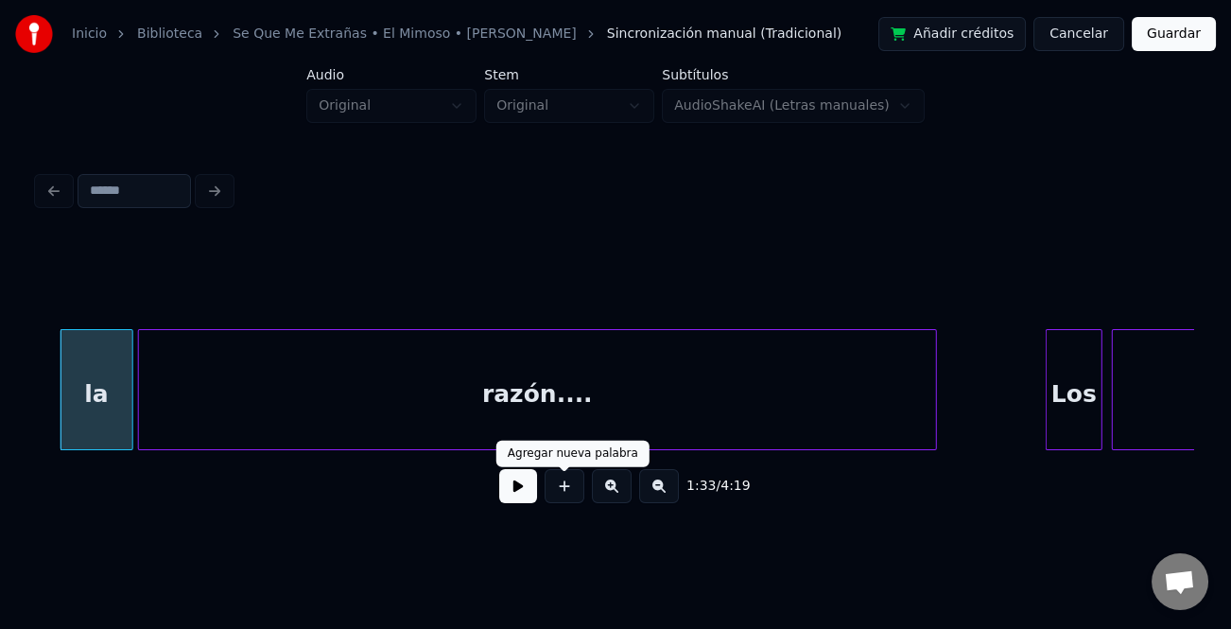
click at [513, 492] on button at bounding box center [518, 486] width 38 height 34
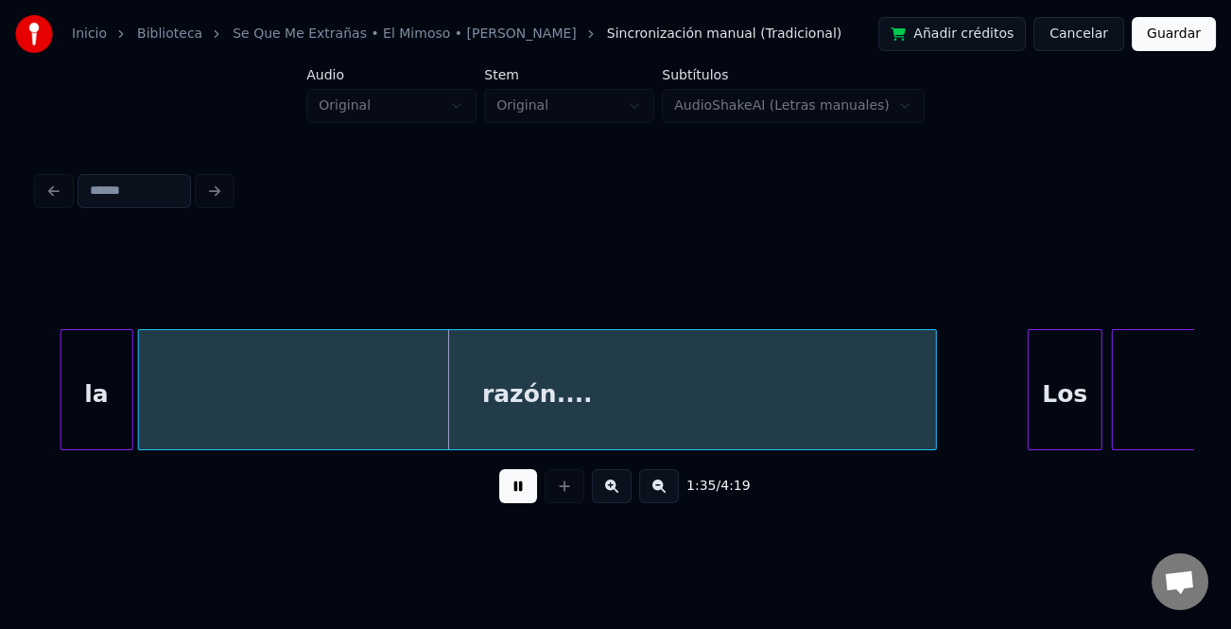
click at [1029, 437] on div at bounding box center [1032, 389] width 6 height 119
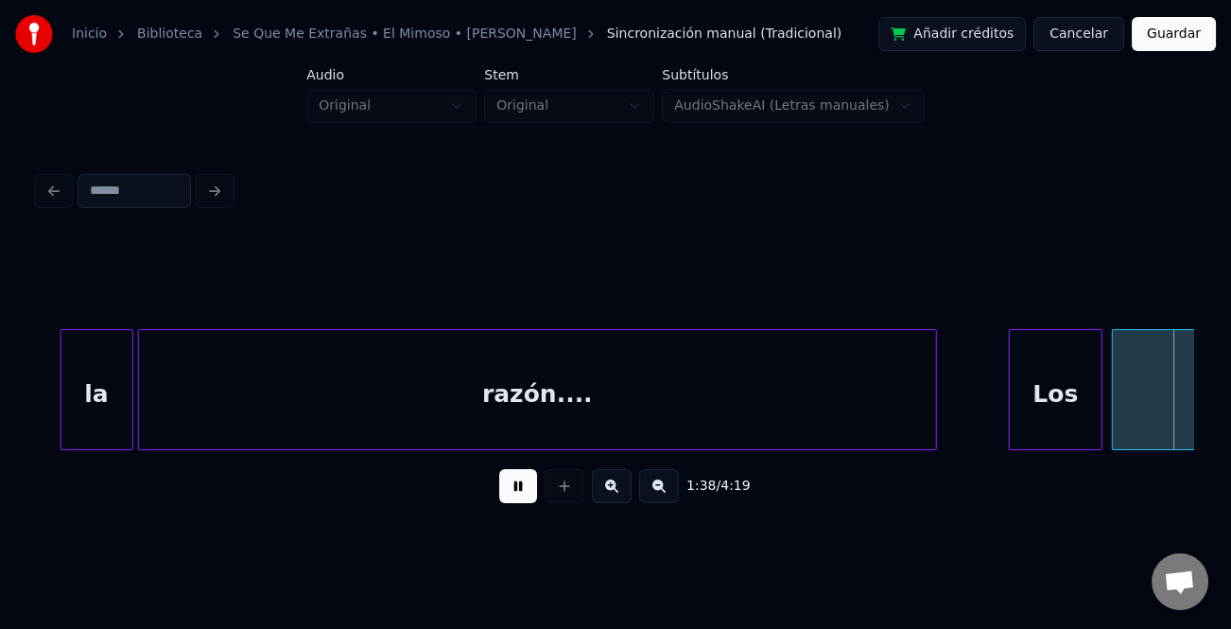
scroll to position [0, 23280]
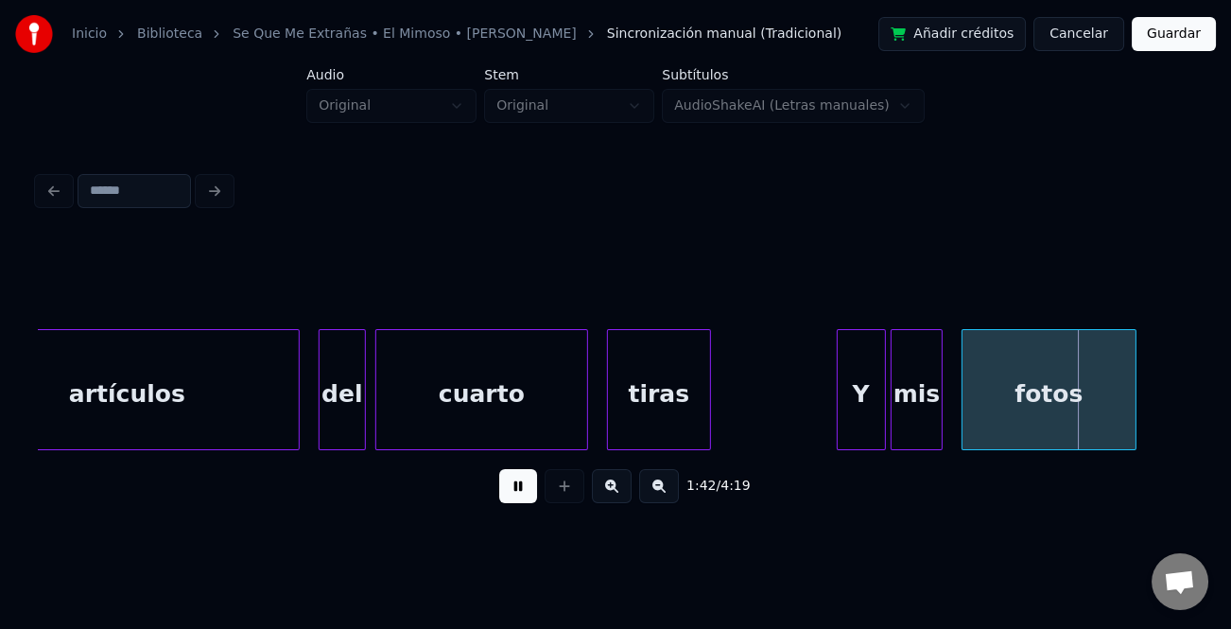
click at [838, 426] on div at bounding box center [841, 389] width 6 height 119
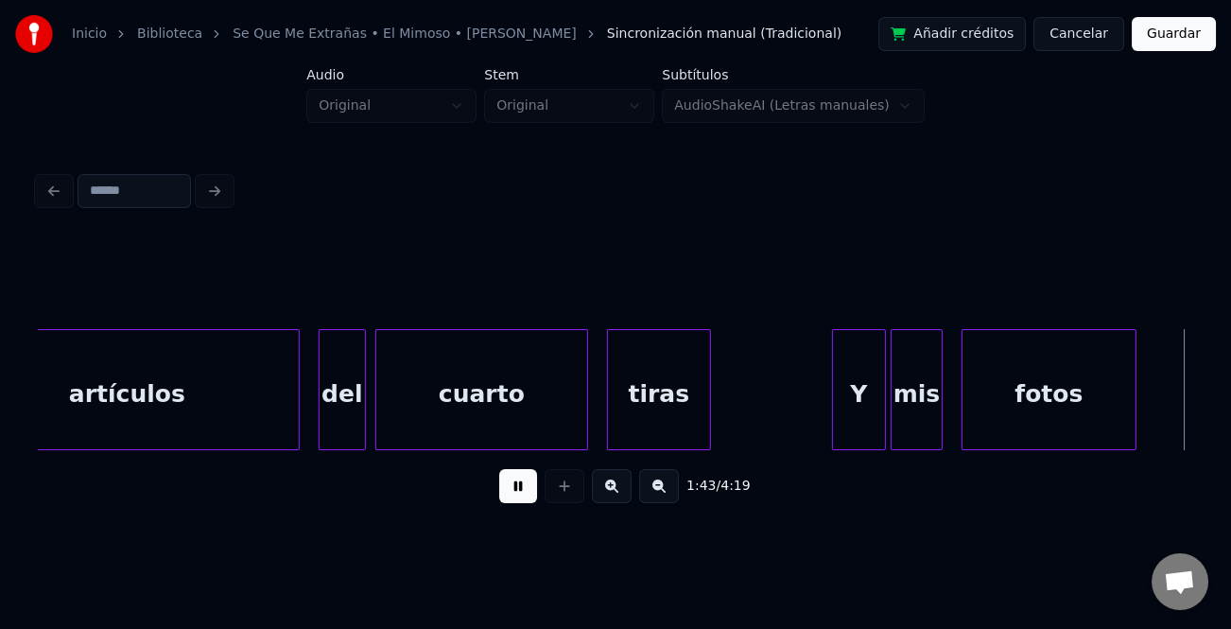
scroll to position [0, 24439]
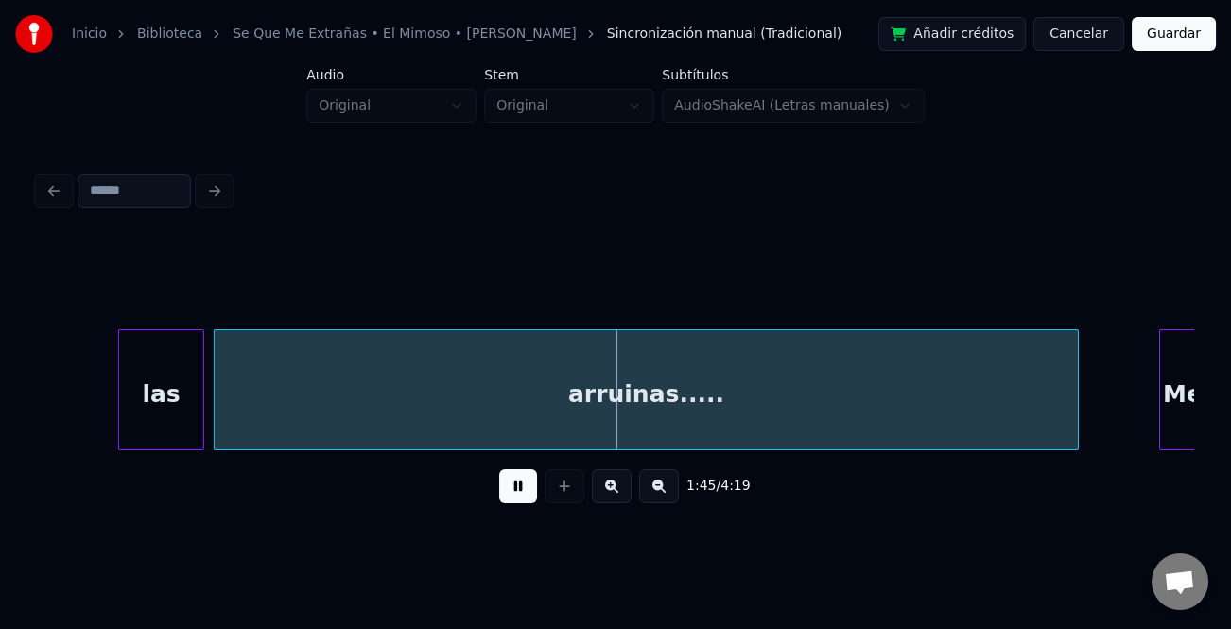
click at [123, 392] on div at bounding box center [122, 389] width 6 height 119
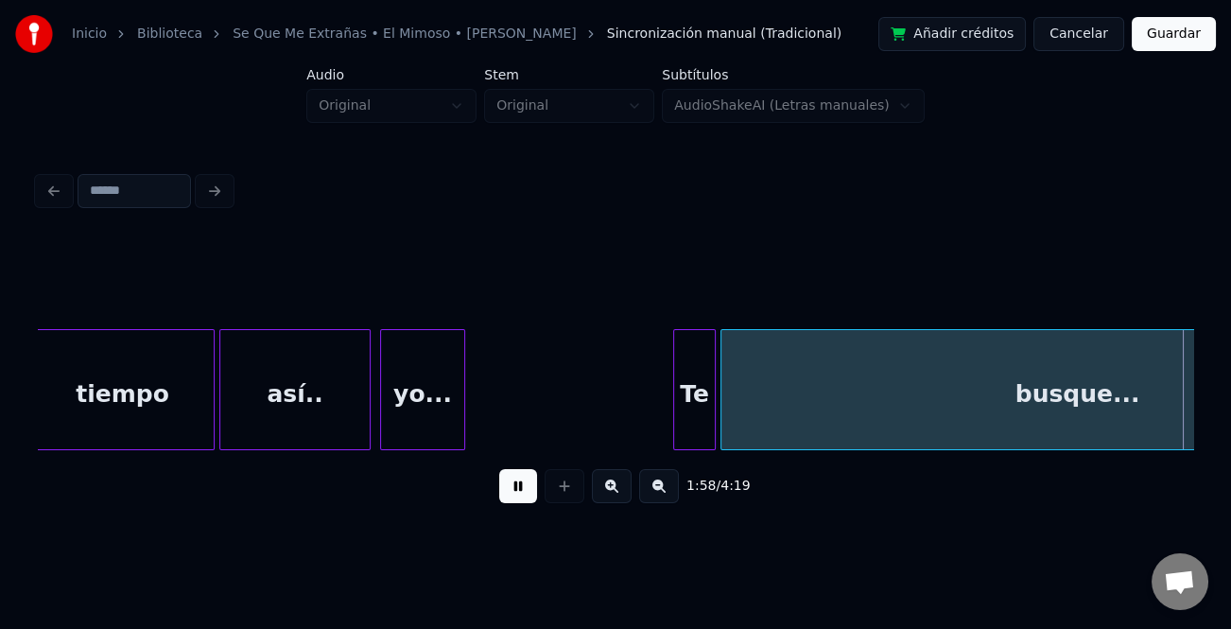
scroll to position [0, 27915]
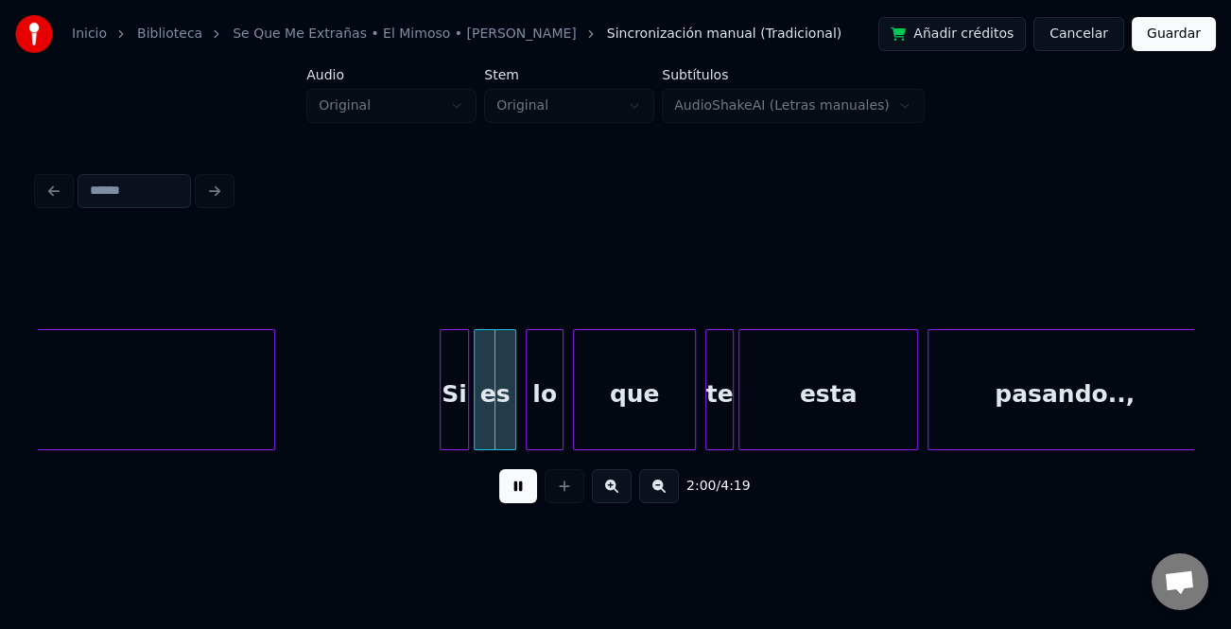
click at [442, 397] on div at bounding box center [444, 389] width 6 height 119
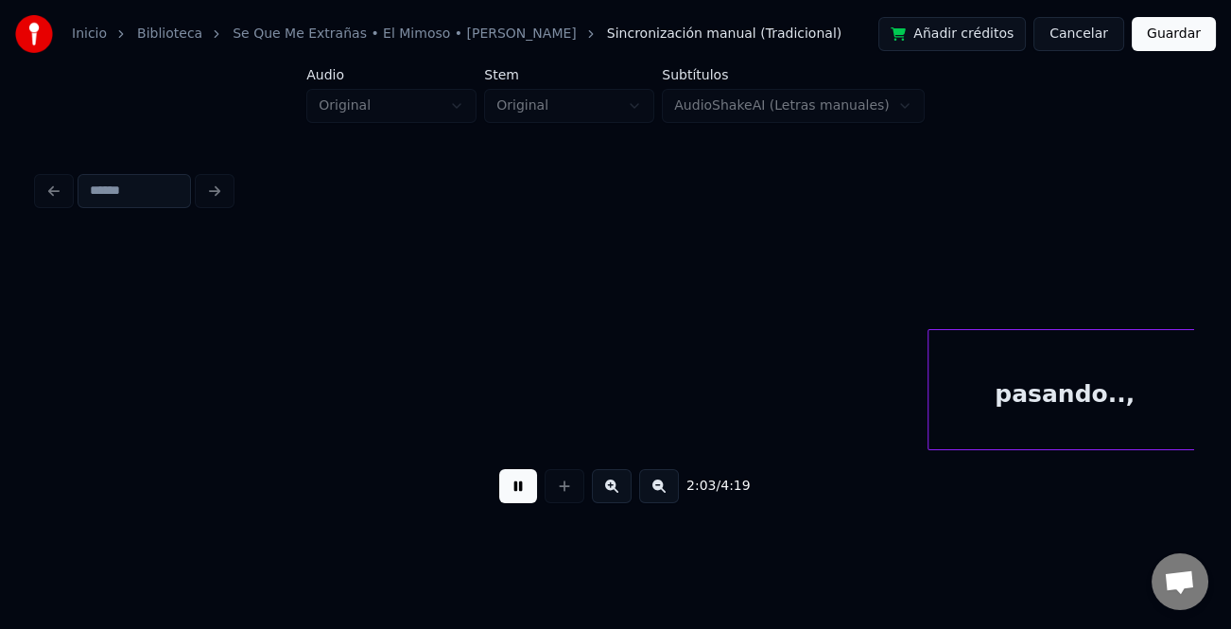
scroll to position [0, 29072]
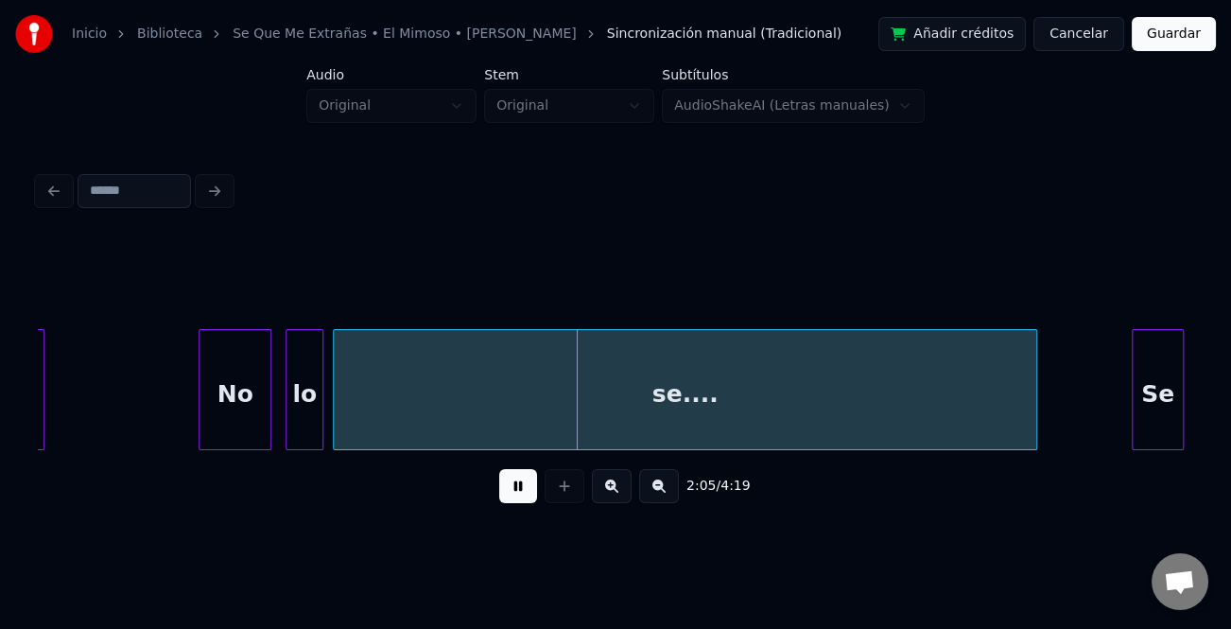
click at [200, 396] on div at bounding box center [203, 389] width 6 height 119
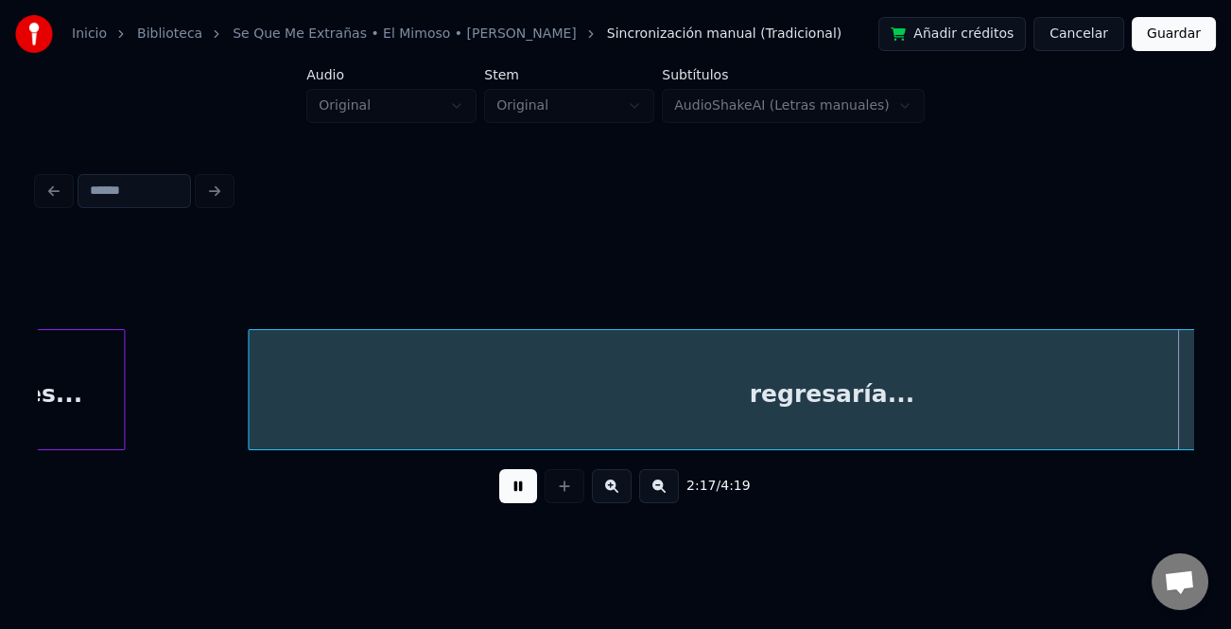
scroll to position [0, 32541]
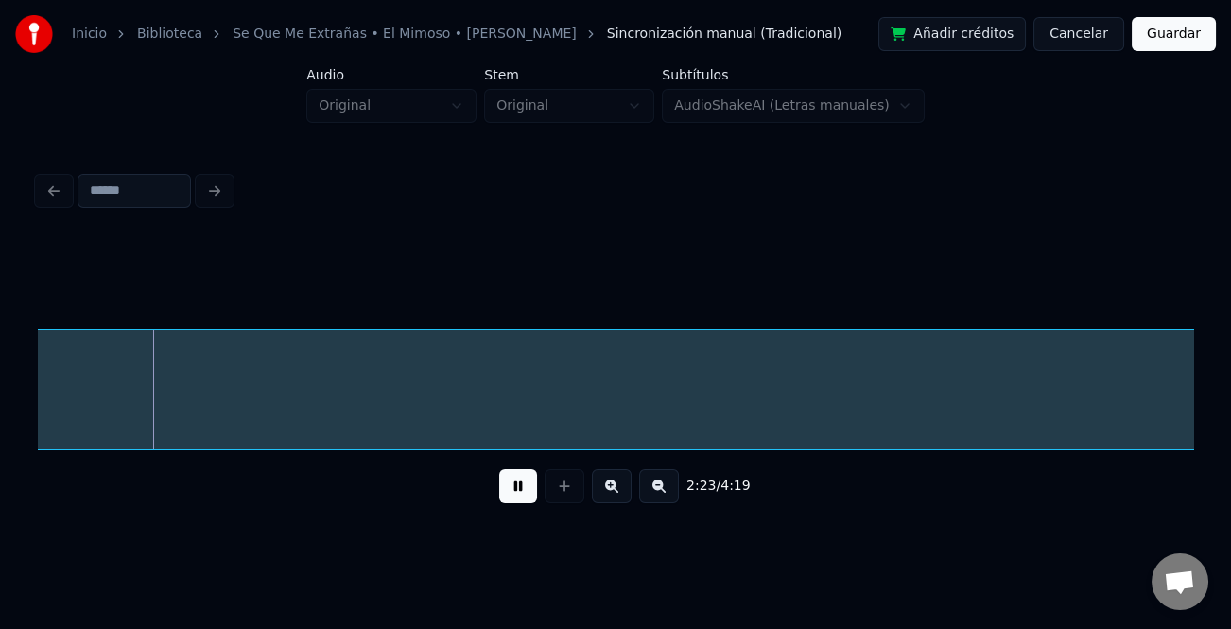
click at [656, 490] on button at bounding box center [659, 486] width 40 height 34
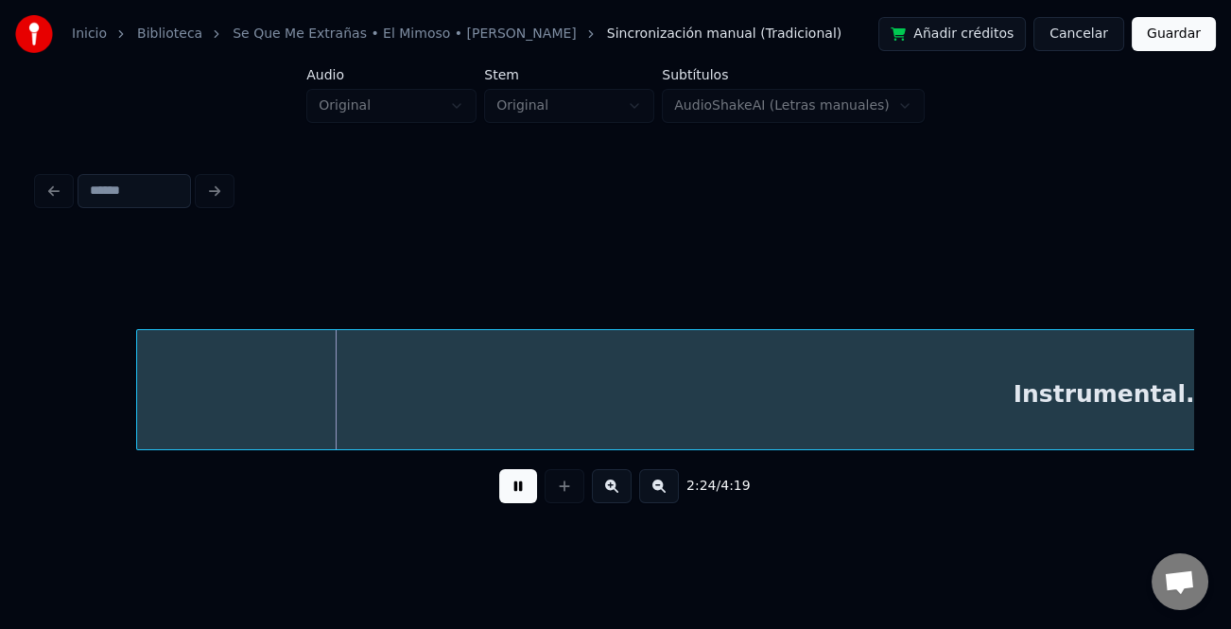
click at [656, 490] on button at bounding box center [659, 486] width 40 height 34
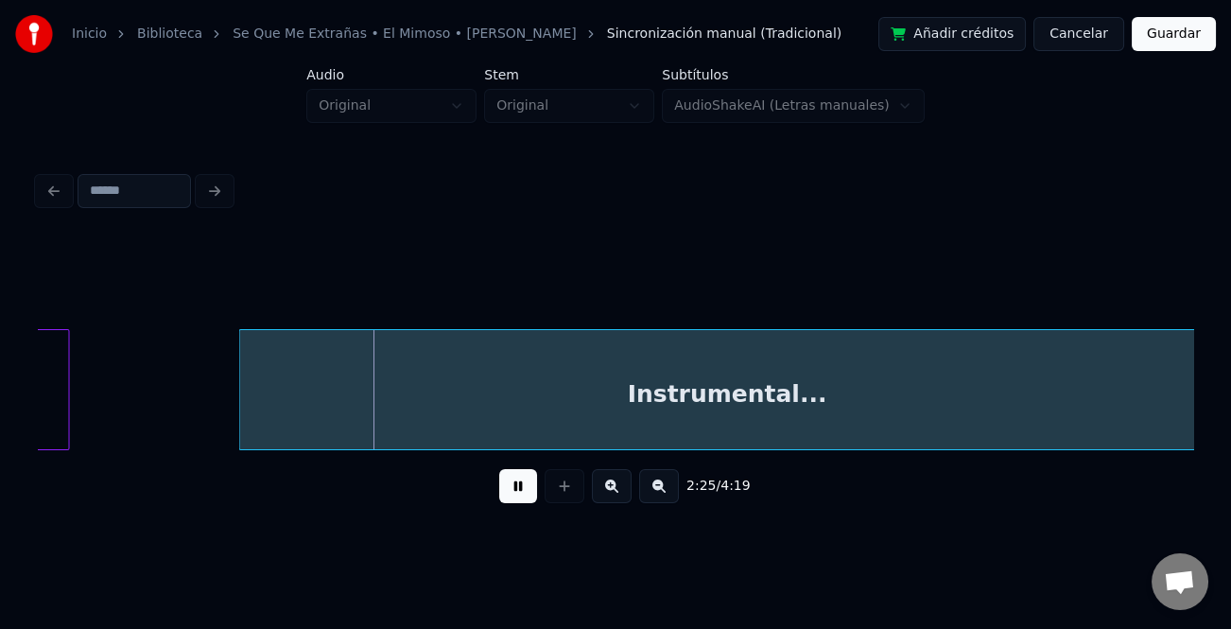
click at [656, 490] on button at bounding box center [659, 486] width 40 height 34
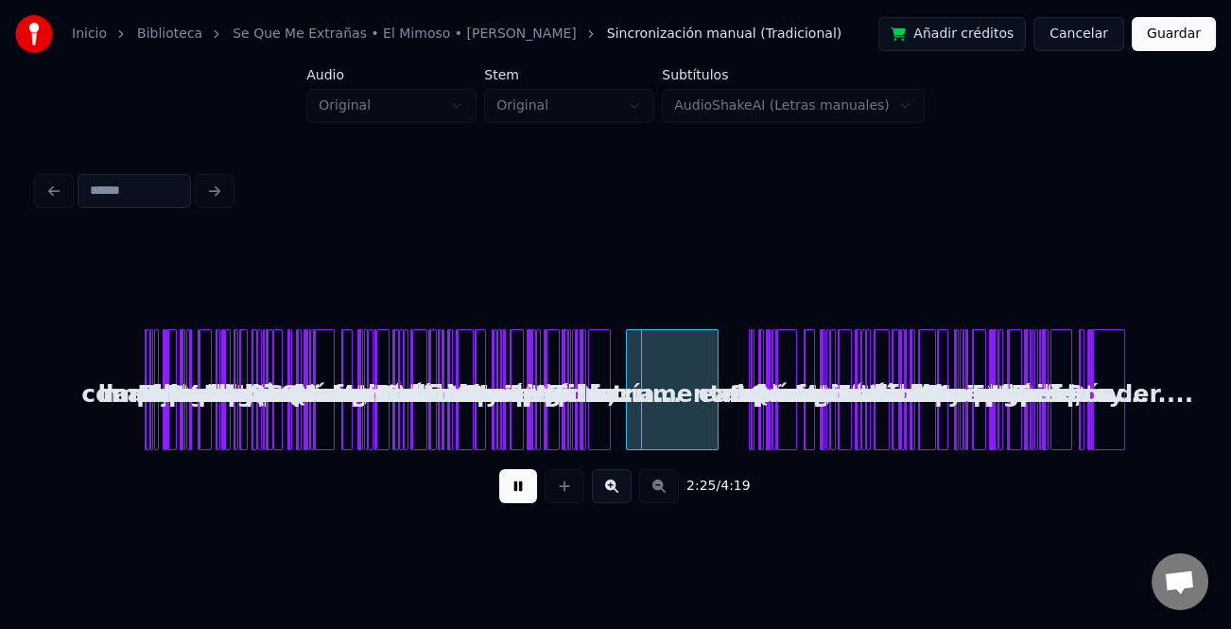
scroll to position [0, 0]
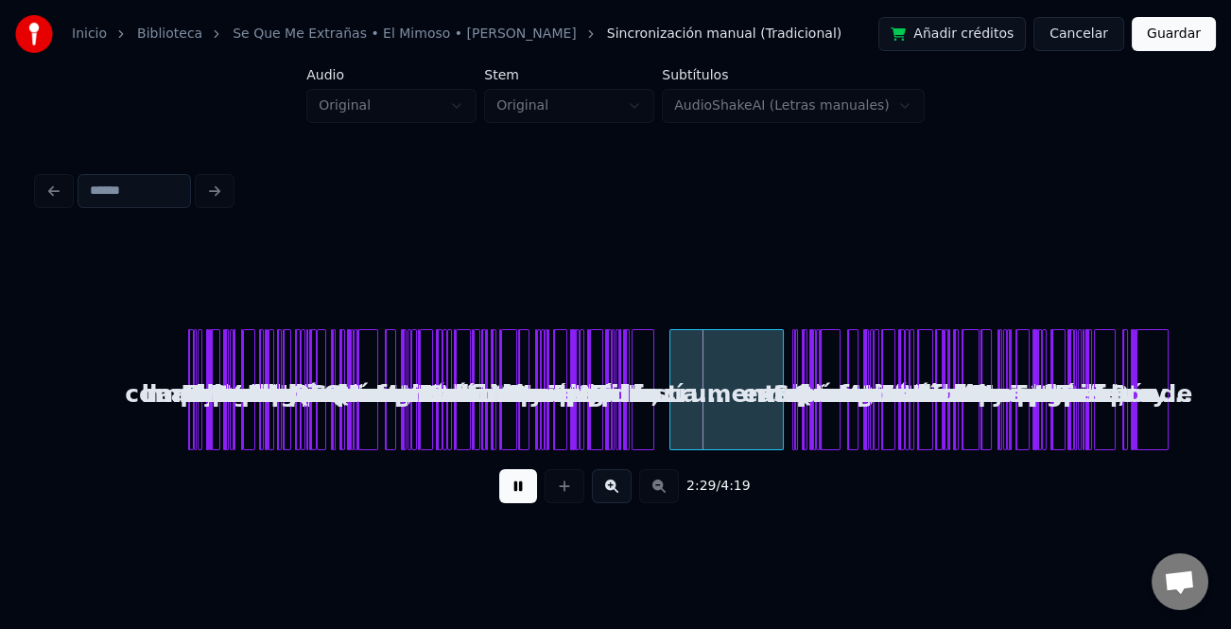
click at [781, 435] on div at bounding box center [780, 389] width 6 height 119
click at [670, 448] on div at bounding box center [671, 389] width 6 height 119
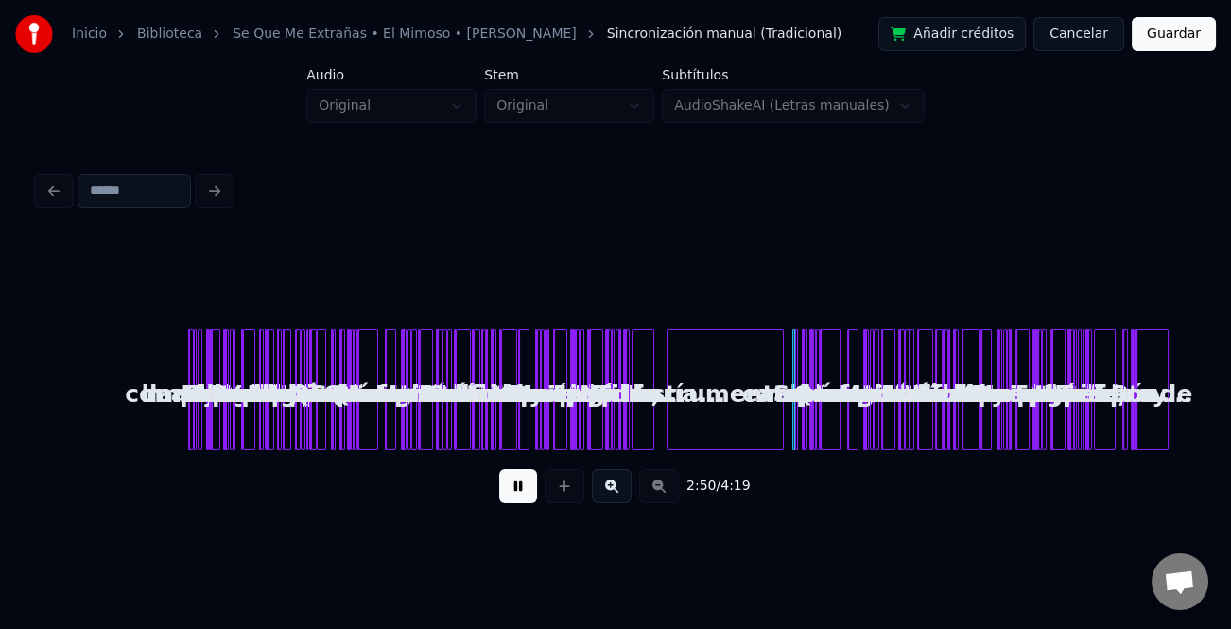
click at [609, 486] on button at bounding box center [612, 486] width 40 height 34
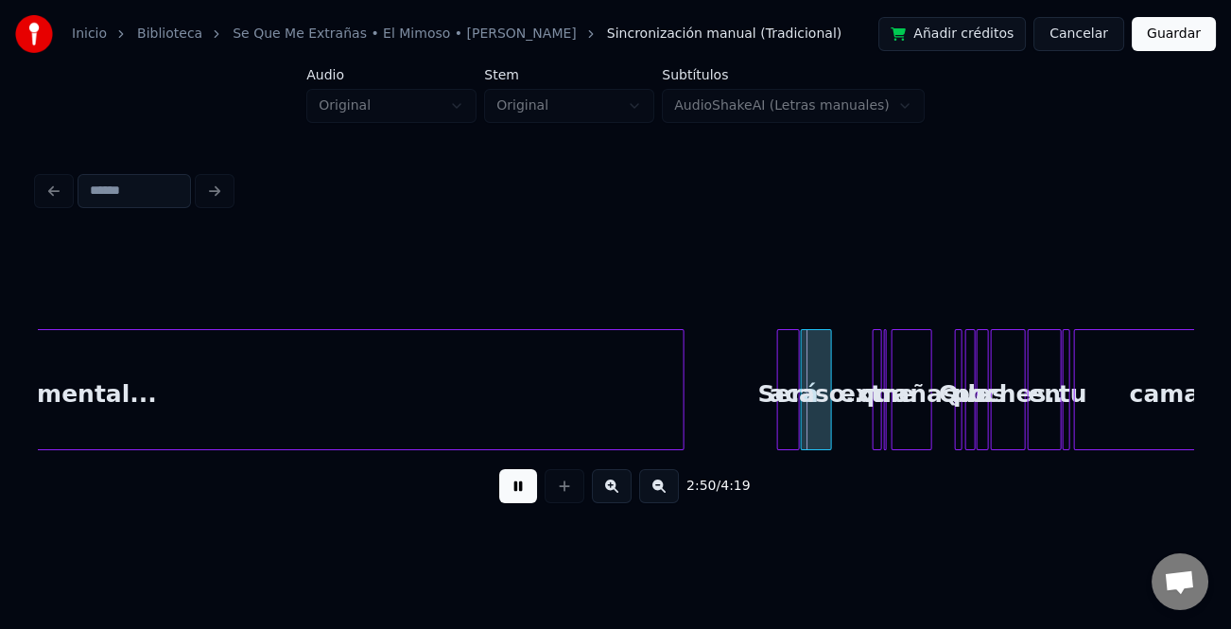
click at [609, 486] on button at bounding box center [612, 486] width 40 height 34
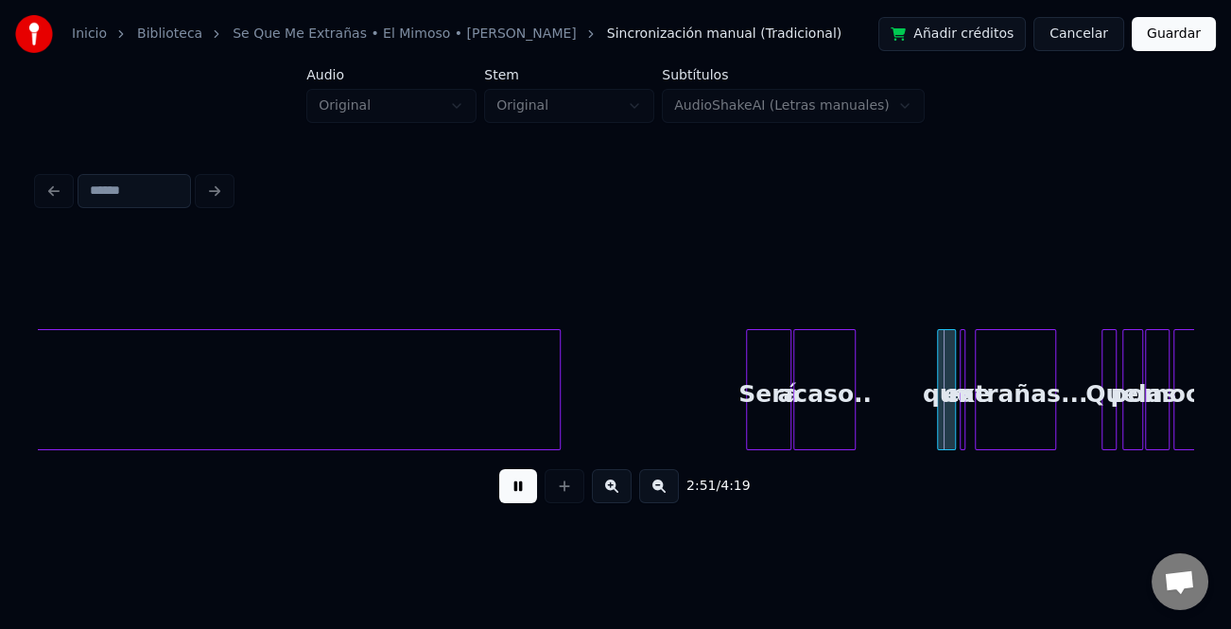
click at [615, 482] on button at bounding box center [612, 486] width 40 height 34
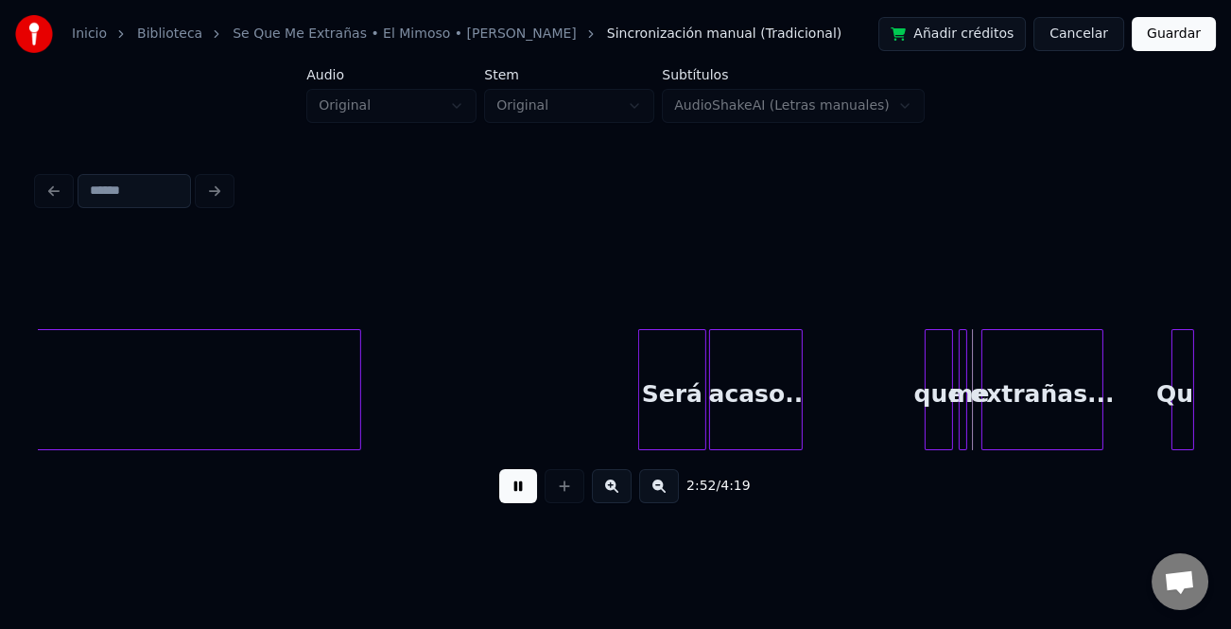
click at [615, 482] on button at bounding box center [612, 486] width 40 height 34
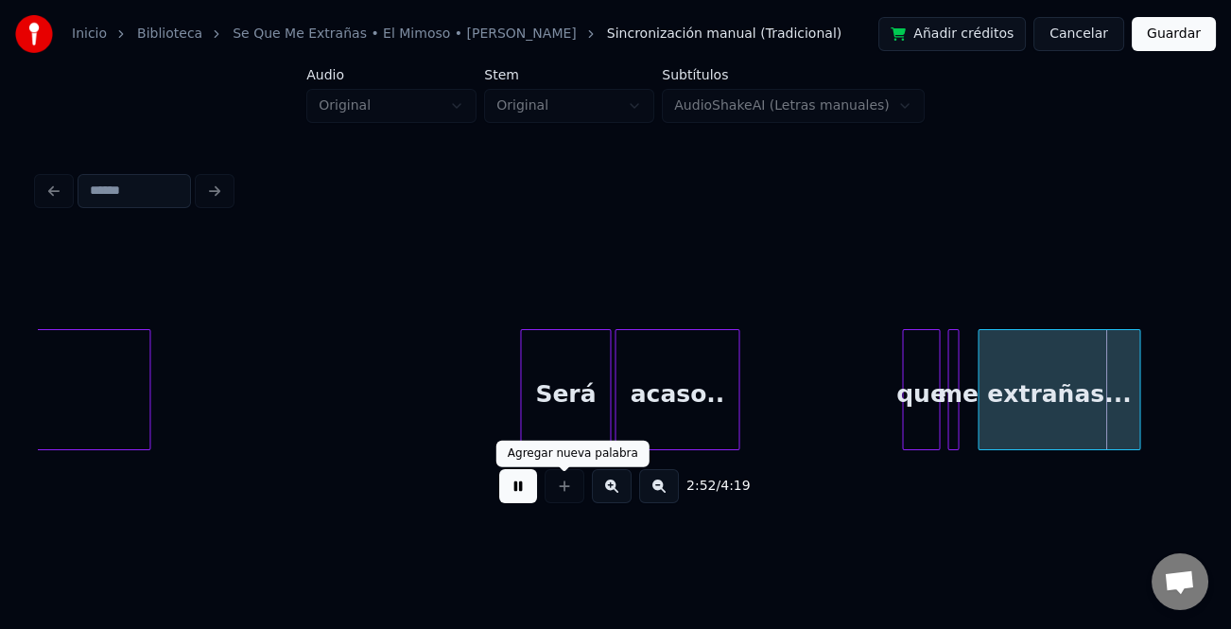
click at [531, 475] on div "2:52 / 4:19" at bounding box center [615, 486] width 1125 height 42
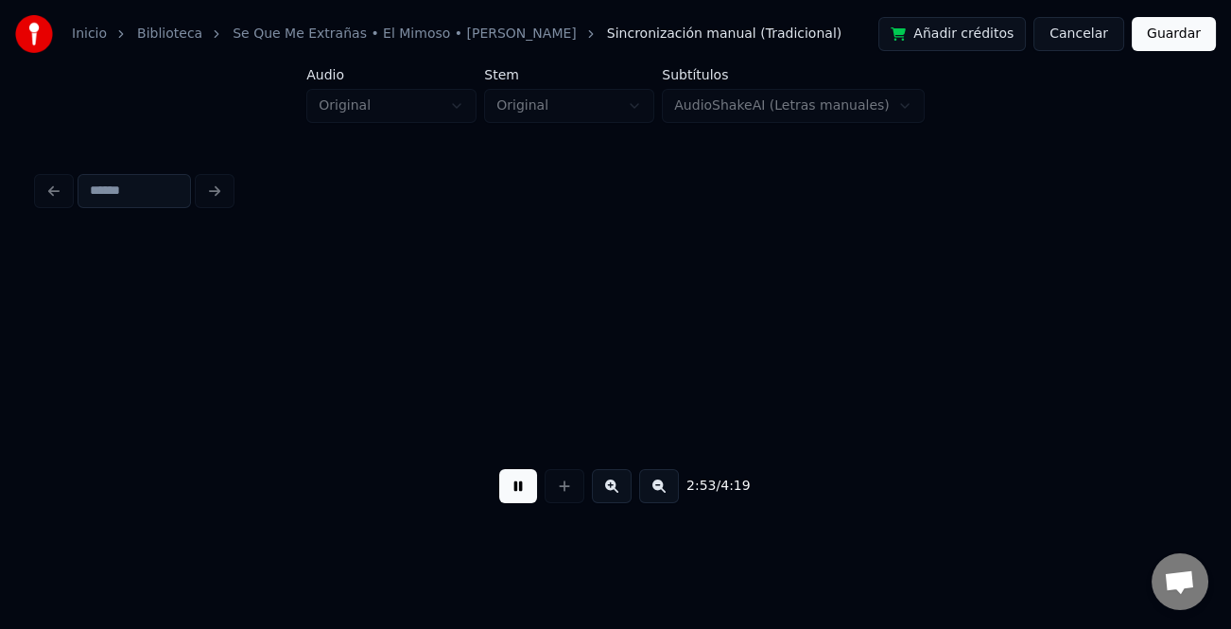
scroll to position [0, 32795]
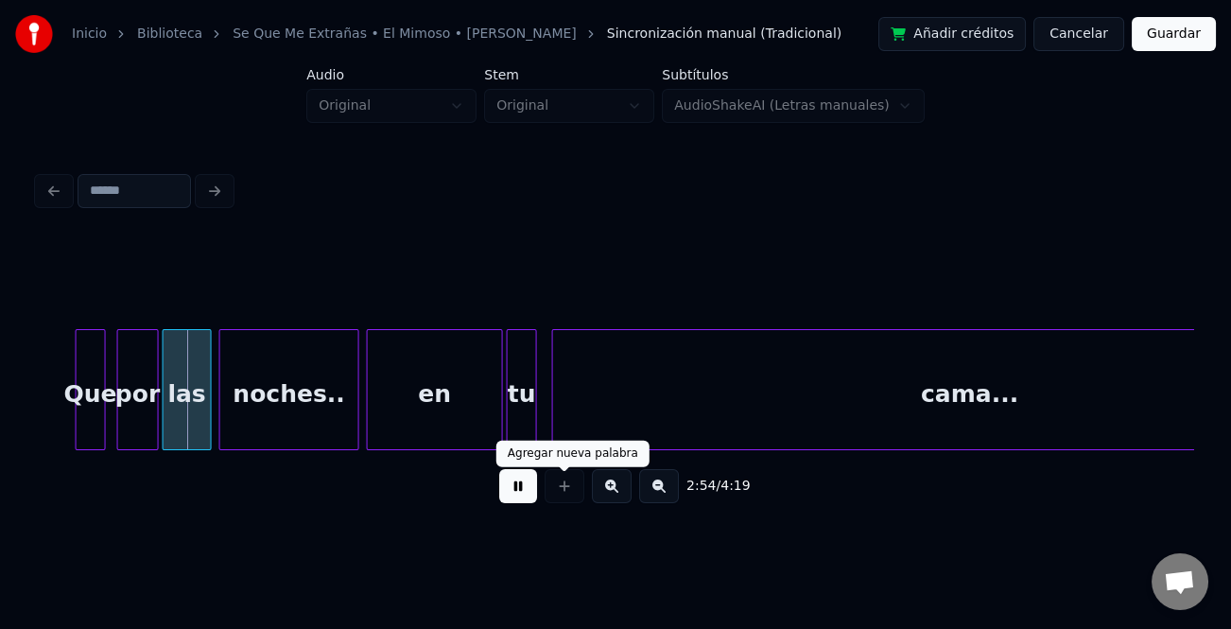
click at [548, 492] on div at bounding box center [564, 486] width 47 height 34
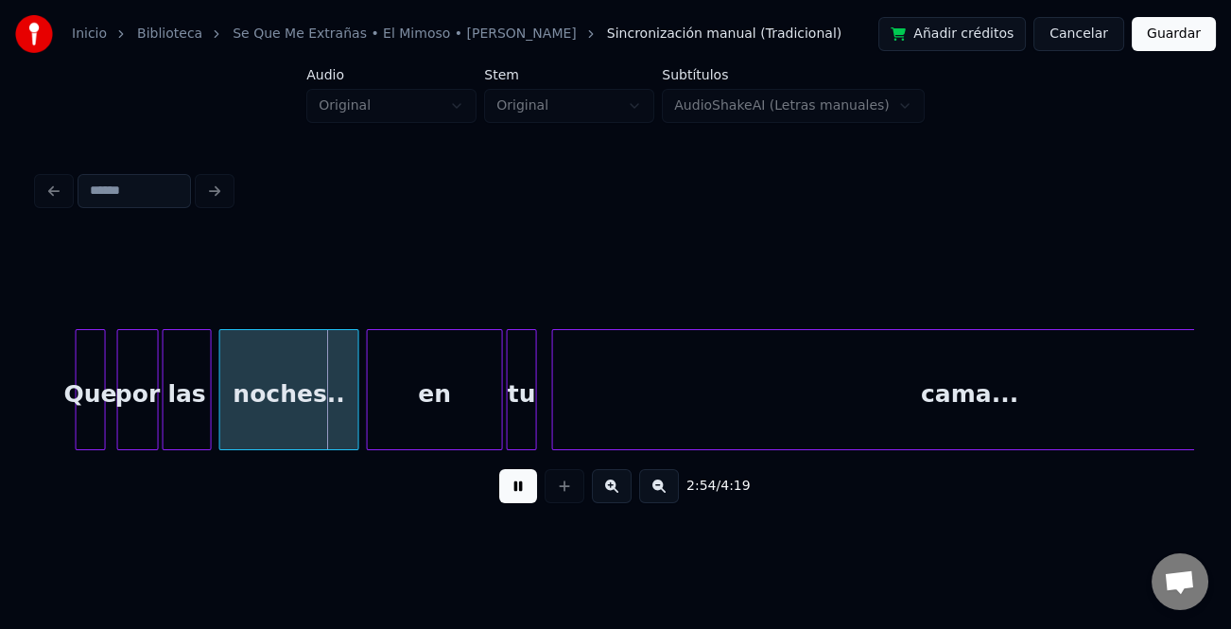
click at [526, 495] on button at bounding box center [518, 486] width 38 height 34
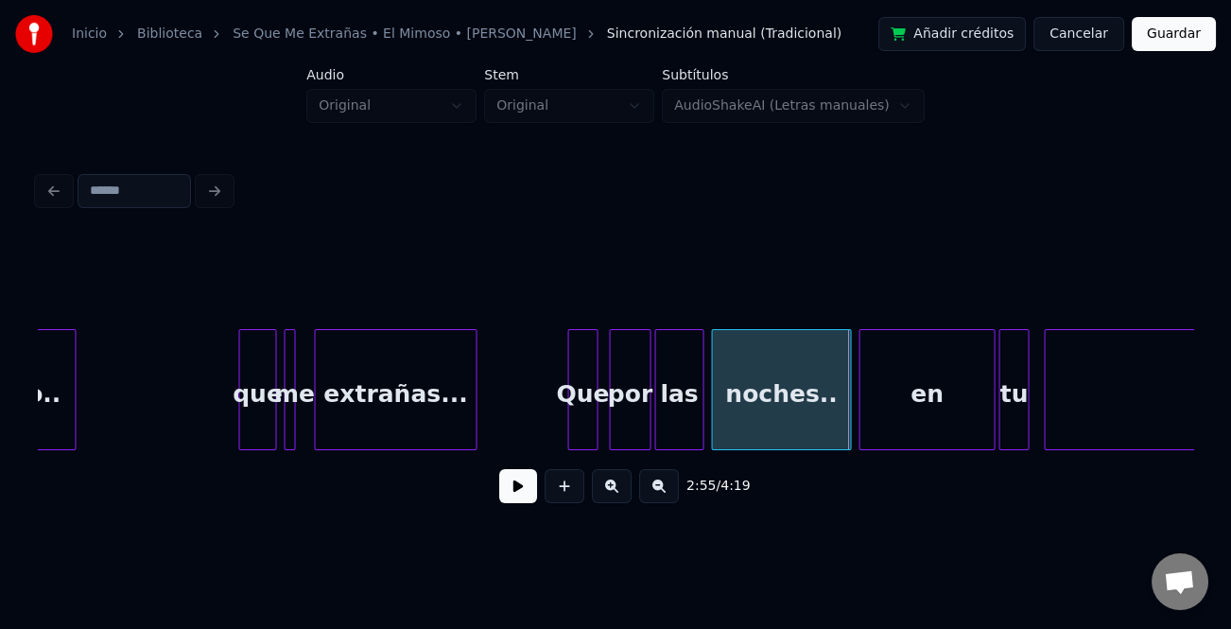
scroll to position [0, 32225]
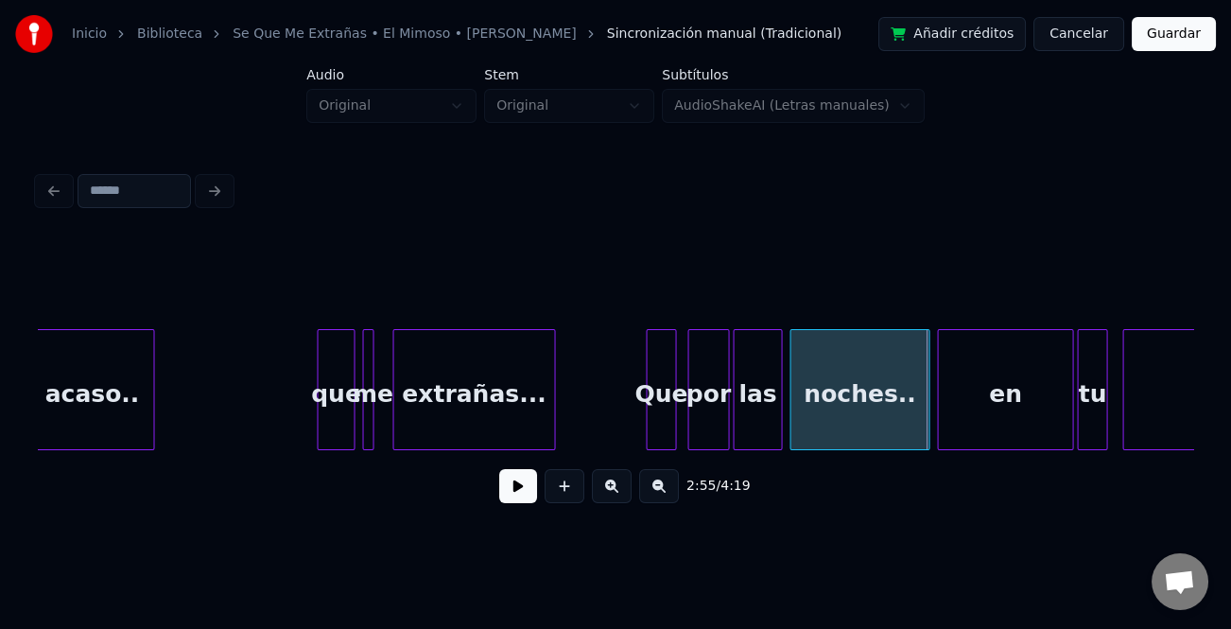
click at [330, 394] on div "que" at bounding box center [336, 394] width 36 height 129
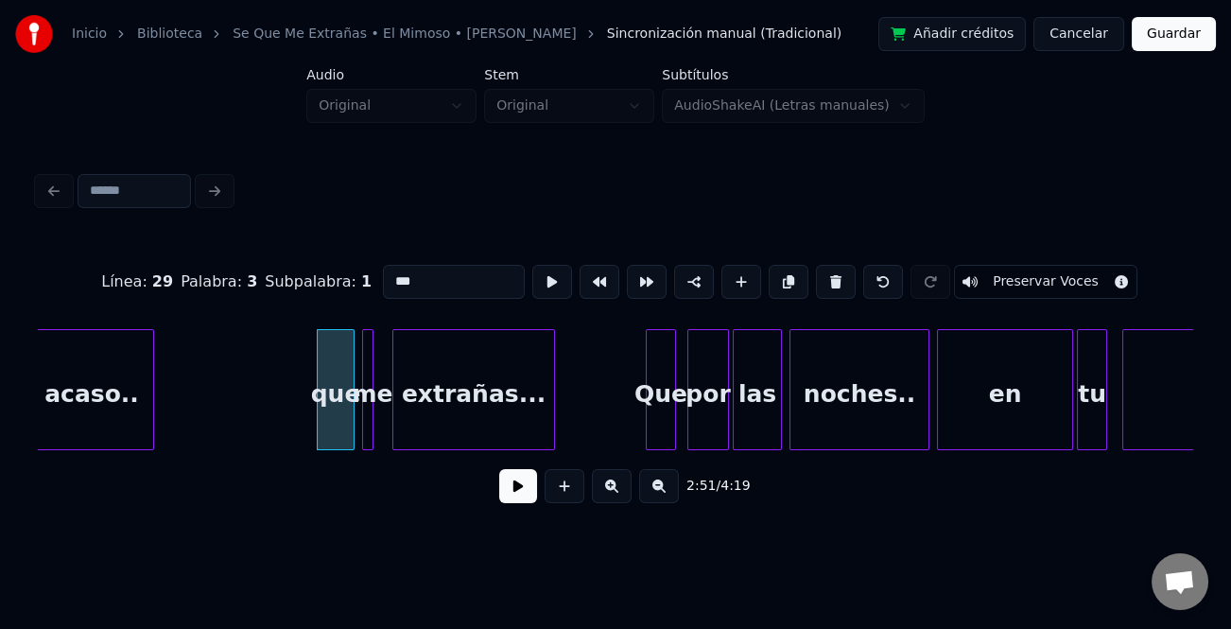
click at [392, 270] on input "***" at bounding box center [454, 282] width 142 height 34
type input "***"
click at [499, 490] on button at bounding box center [518, 486] width 38 height 34
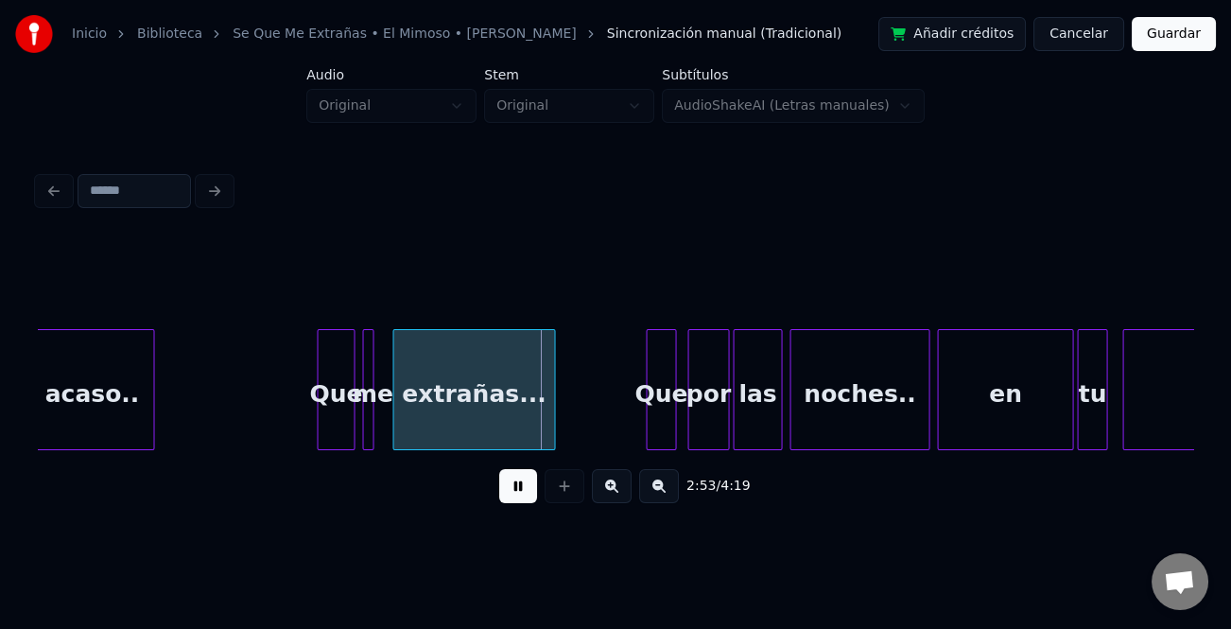
click at [607, 498] on button at bounding box center [612, 486] width 40 height 34
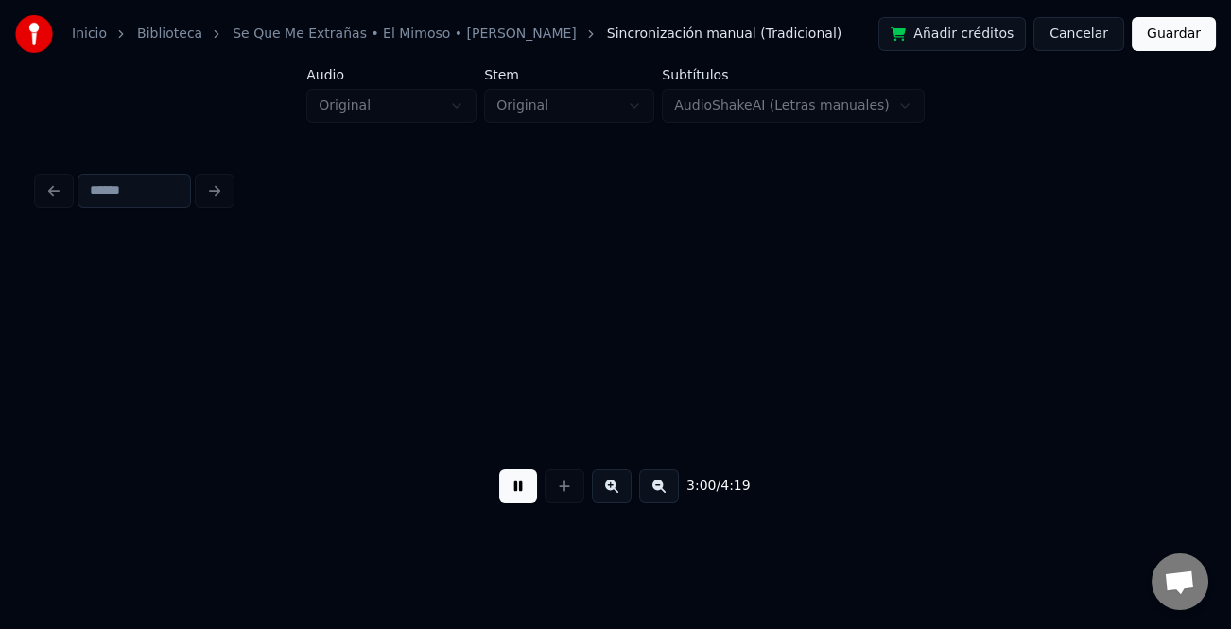
scroll to position [0, 42730]
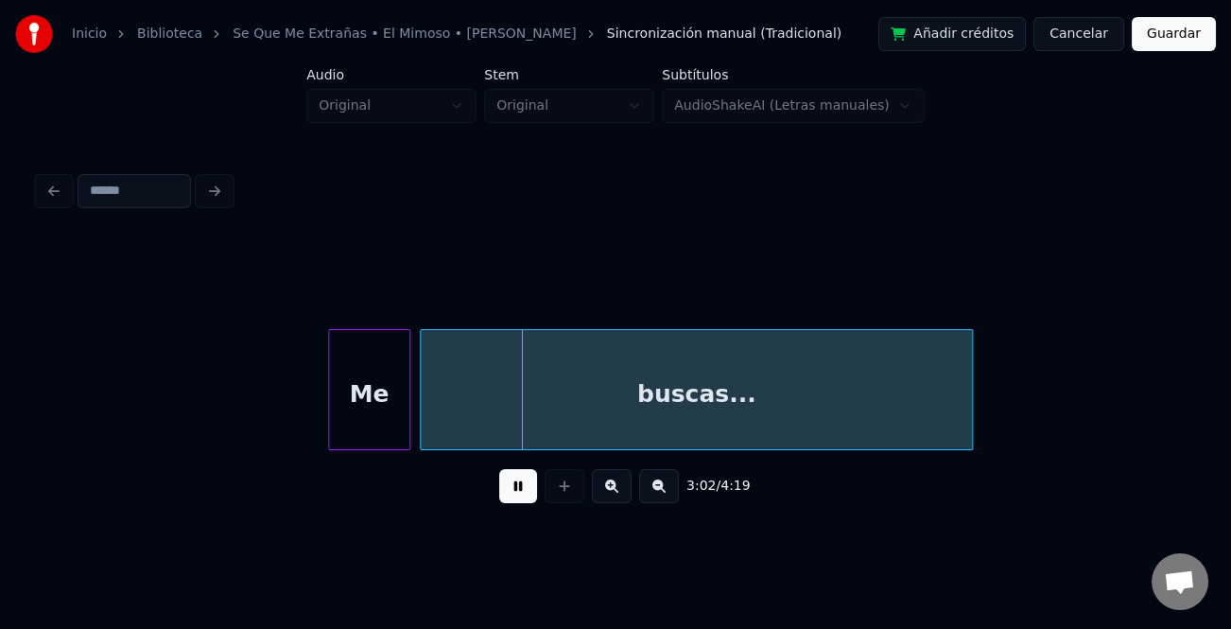
click at [333, 434] on div at bounding box center [332, 389] width 6 height 119
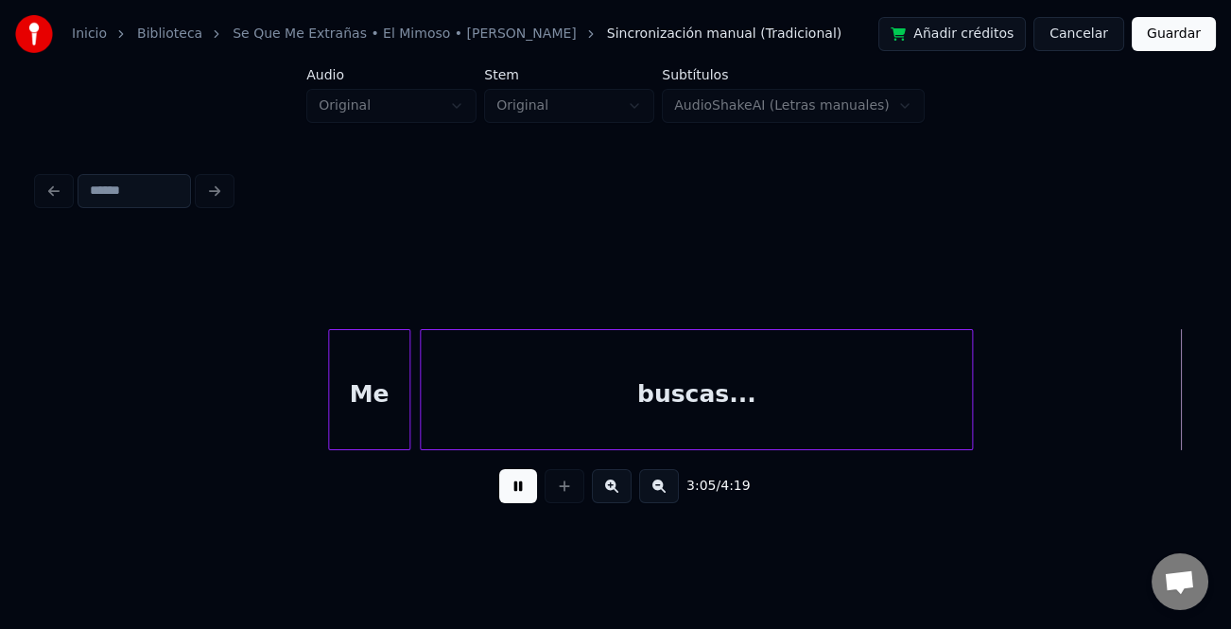
scroll to position [0, 43889]
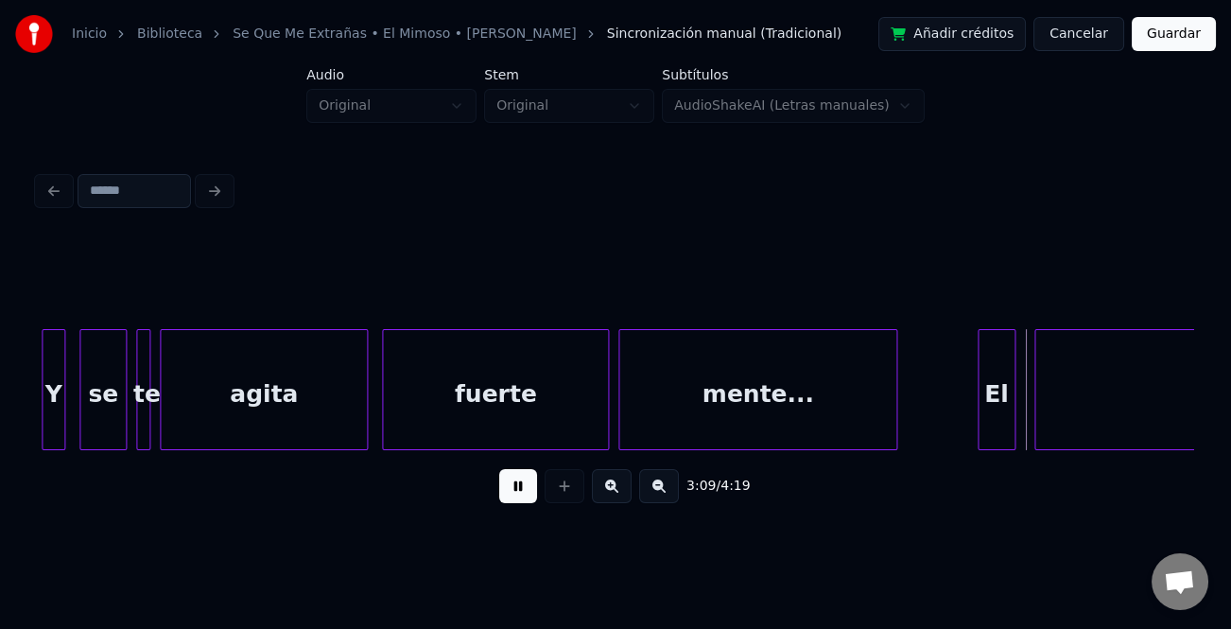
click at [983, 404] on div "El" at bounding box center [997, 394] width 36 height 129
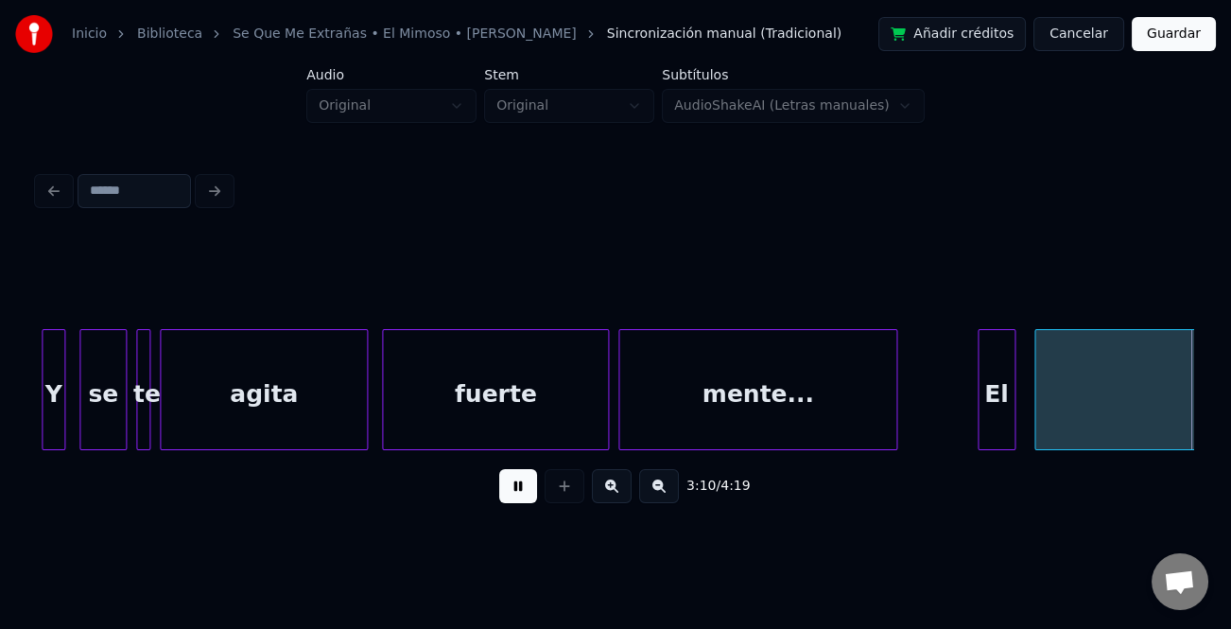
scroll to position [0, 45047]
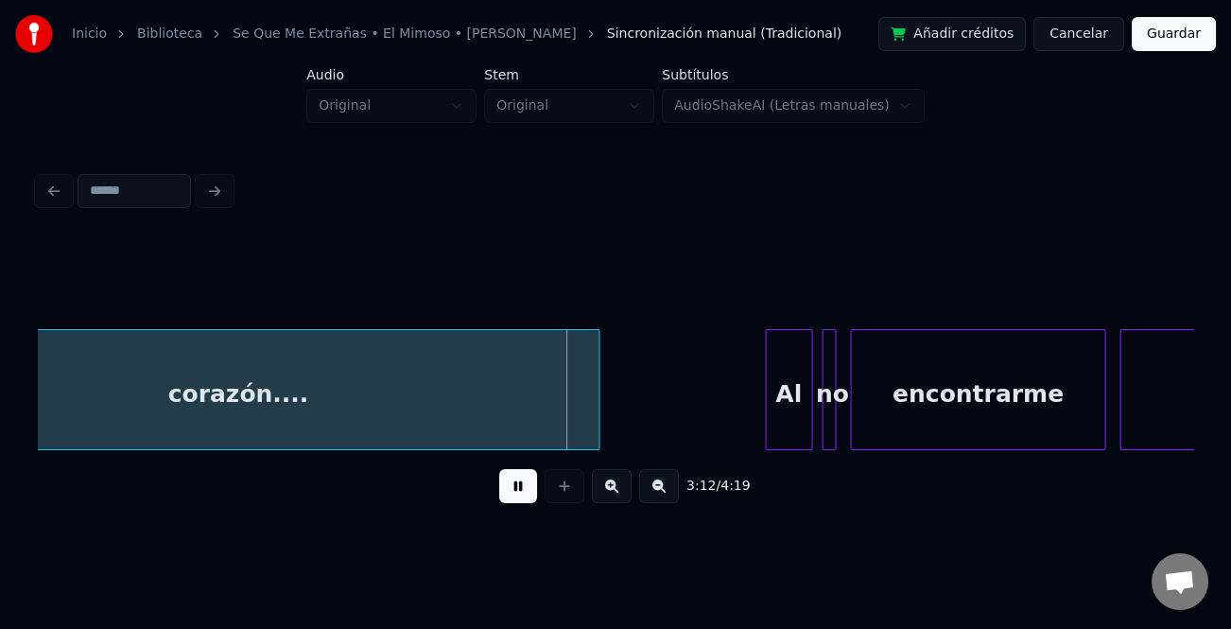
click at [766, 384] on div at bounding box center [769, 389] width 6 height 119
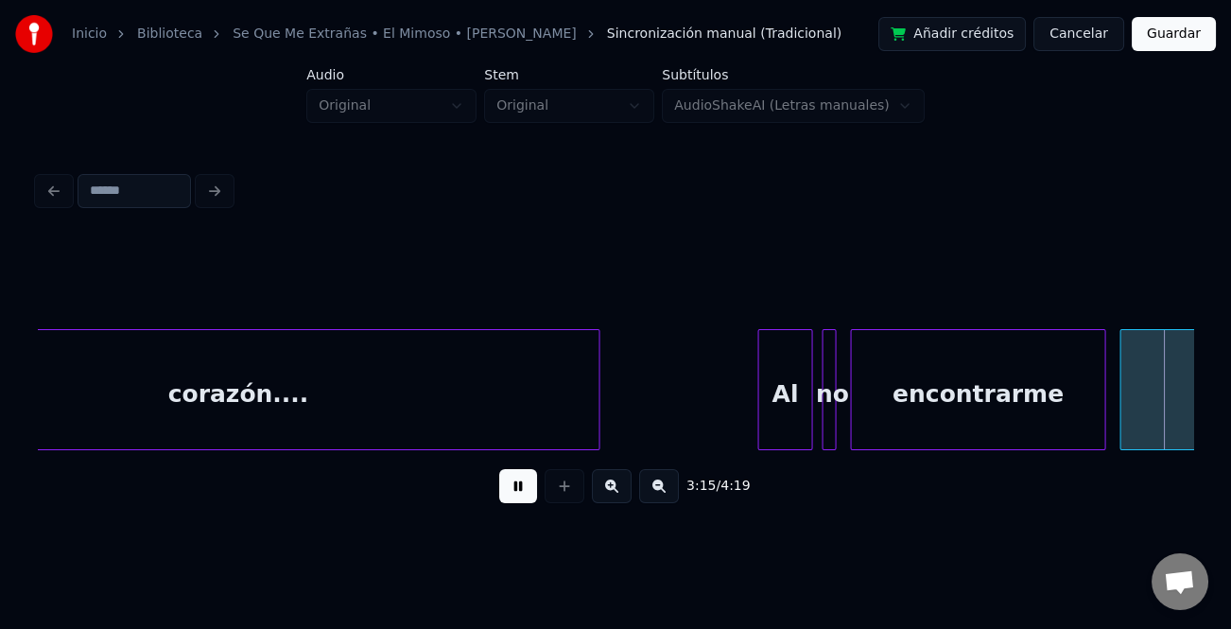
scroll to position [0, 46203]
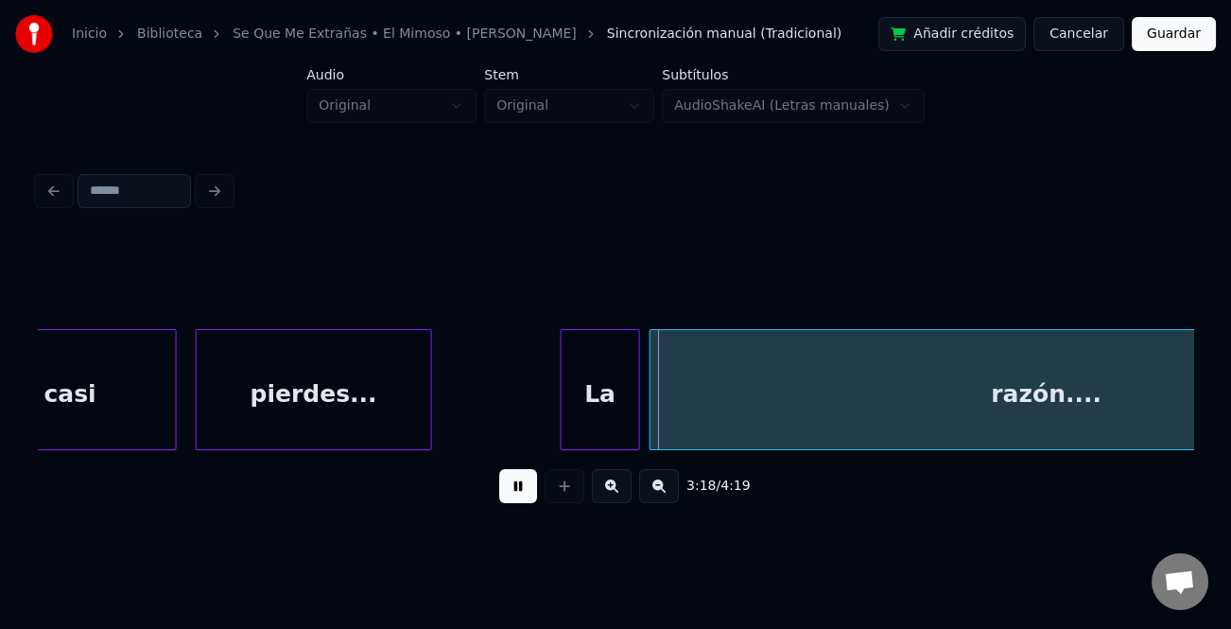
click at [562, 400] on div at bounding box center [565, 389] width 6 height 119
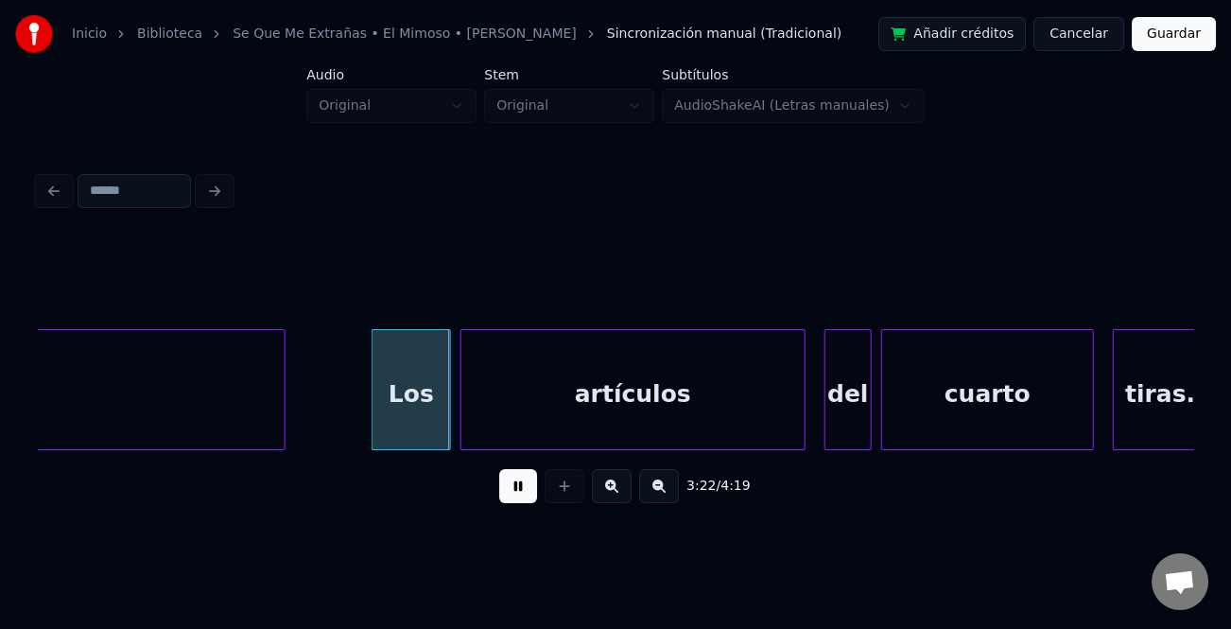
click at [374, 391] on div at bounding box center [376, 389] width 6 height 119
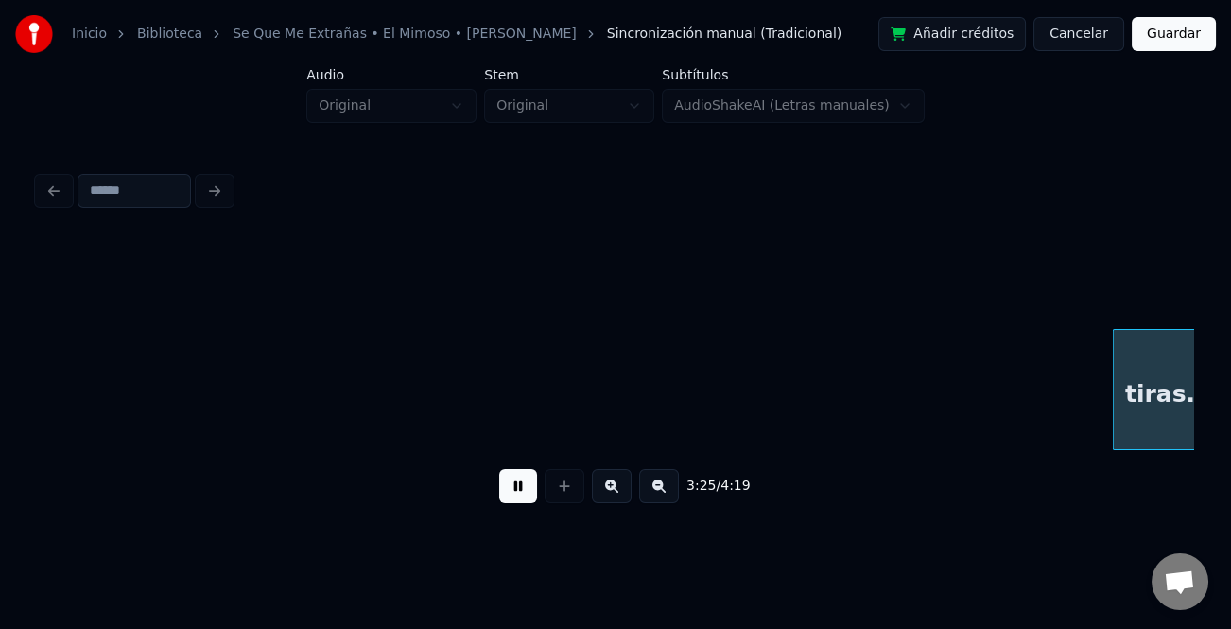
scroll to position [0, 48519]
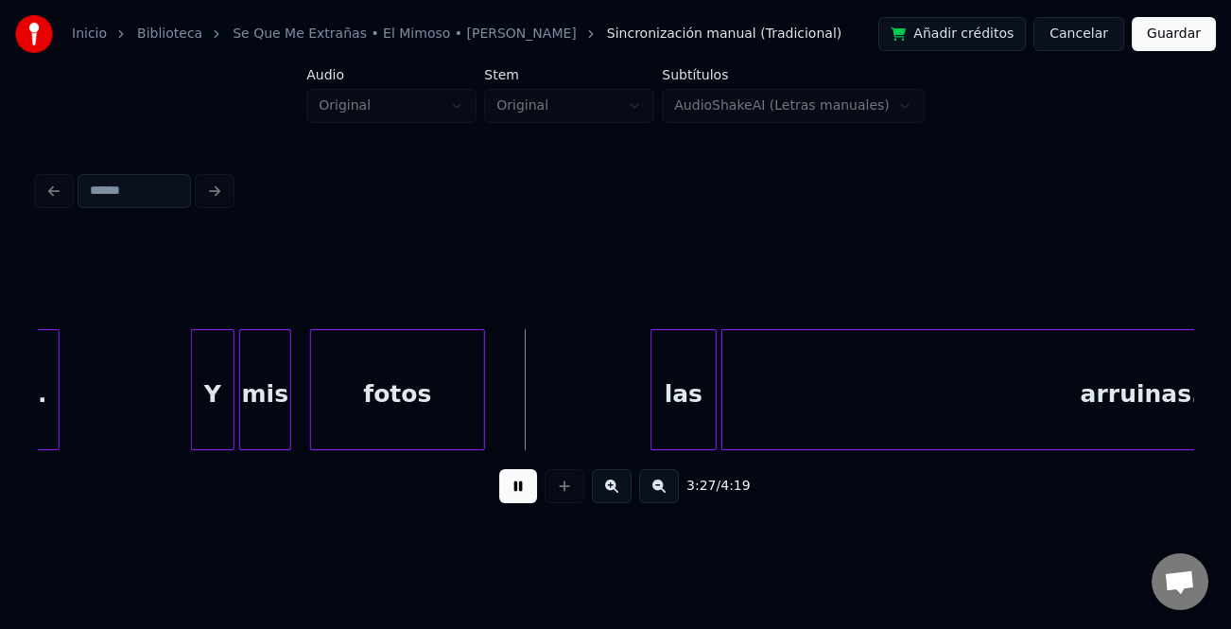
click at [192, 366] on div at bounding box center [195, 389] width 6 height 119
click at [636, 409] on div "las" at bounding box center [658, 394] width 64 height 129
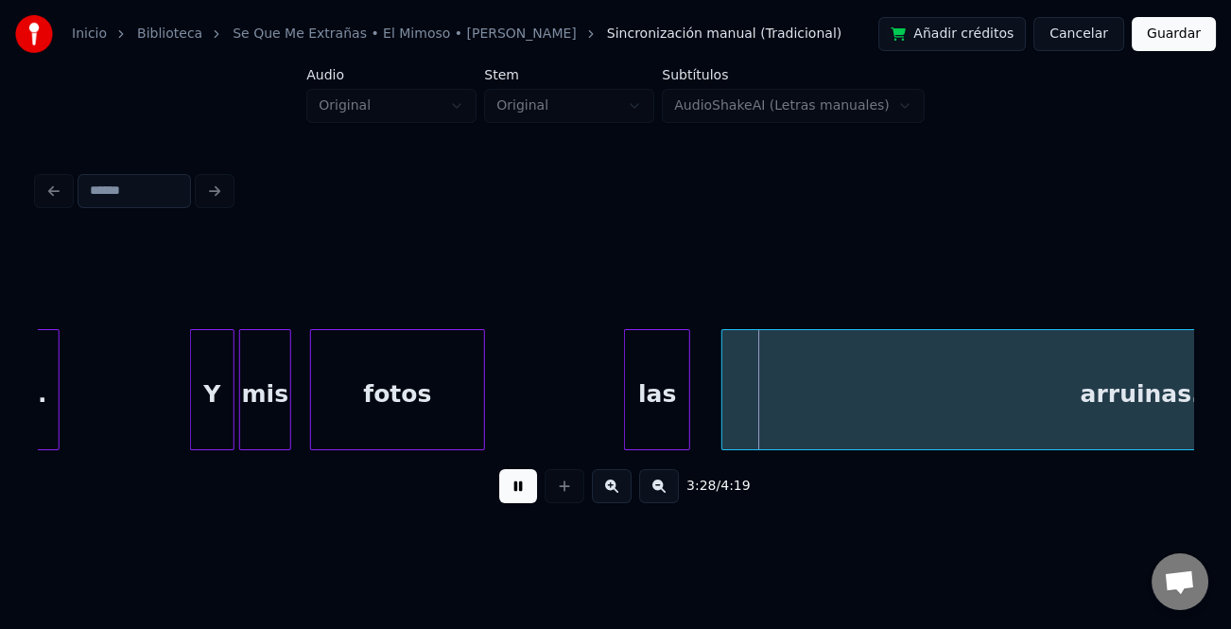
drag, startPoint x: 514, startPoint y: 486, endPoint x: 548, endPoint y: 479, distance: 34.7
click at [521, 487] on button at bounding box center [518, 486] width 38 height 34
click at [677, 382] on div "las" at bounding box center [657, 394] width 64 height 129
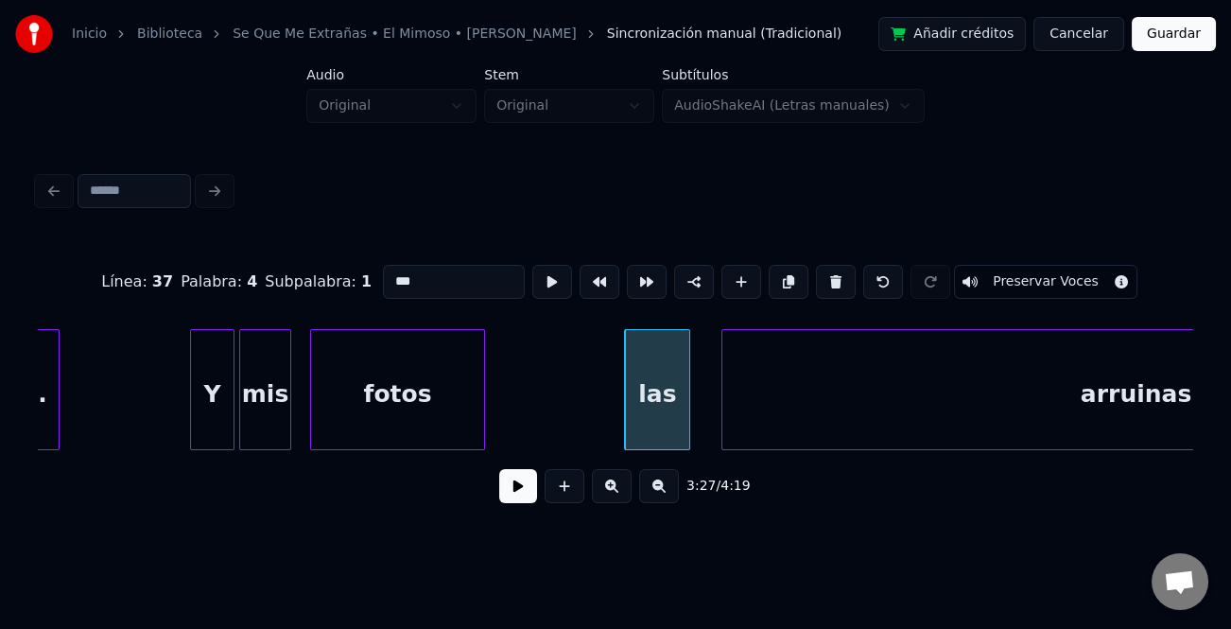
click at [389, 273] on input "***" at bounding box center [454, 282] width 142 height 34
click at [387, 273] on input "***" at bounding box center [454, 282] width 142 height 34
type input "***"
click at [525, 499] on button at bounding box center [518, 486] width 38 height 34
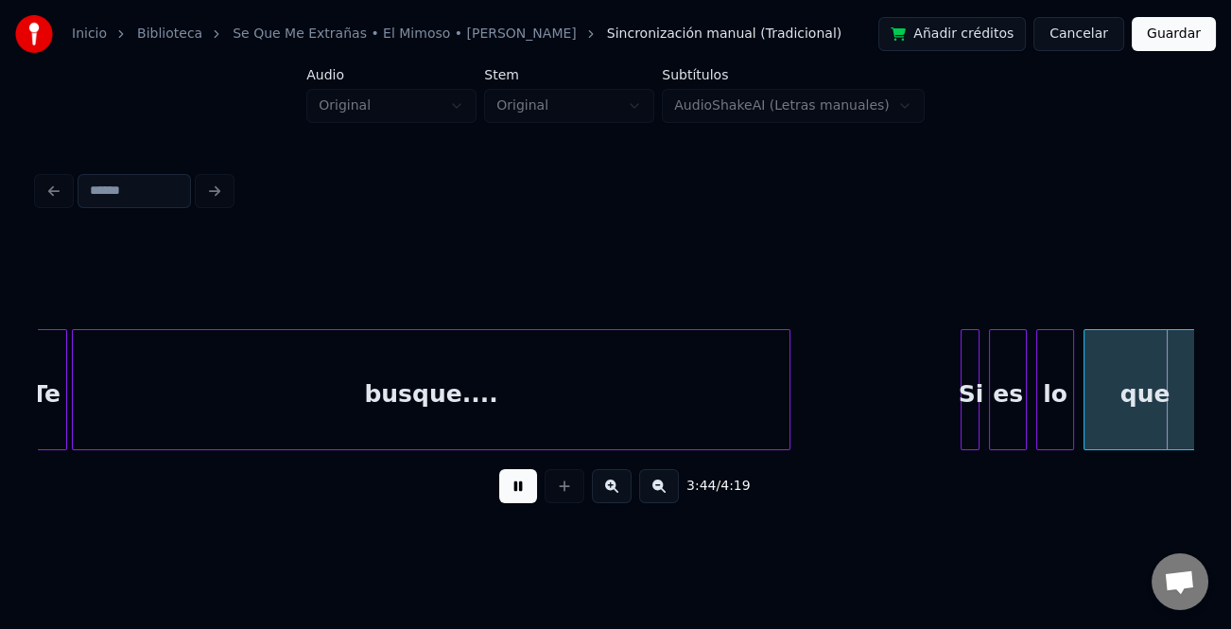
scroll to position [0, 53150]
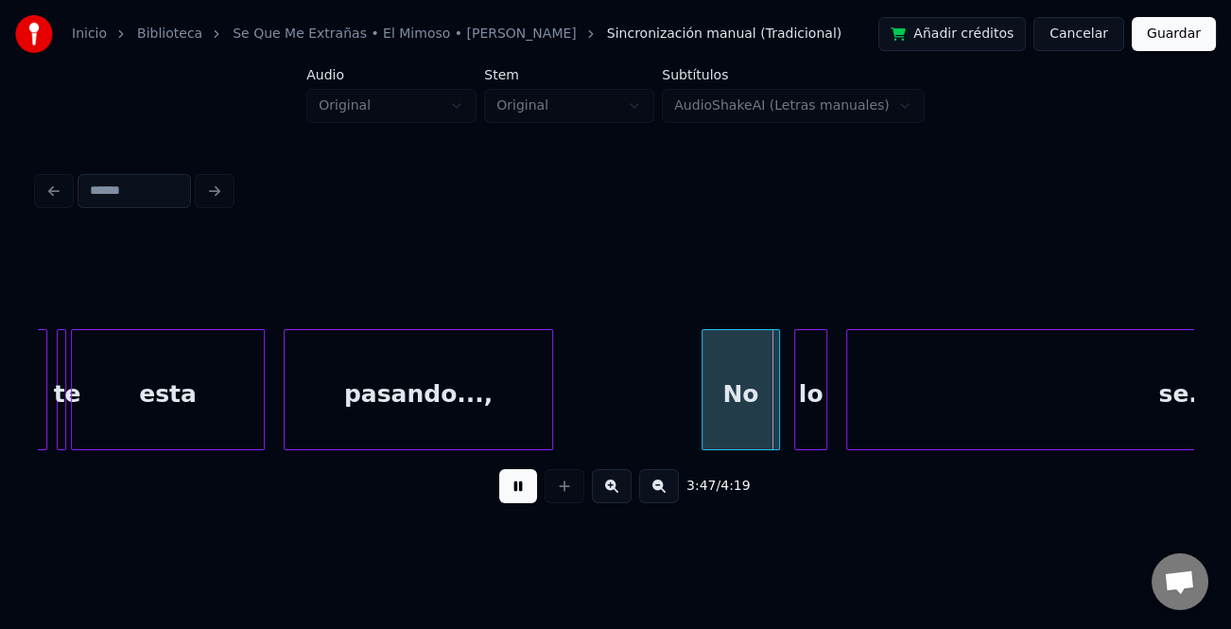
click at [705, 409] on div at bounding box center [706, 389] width 6 height 119
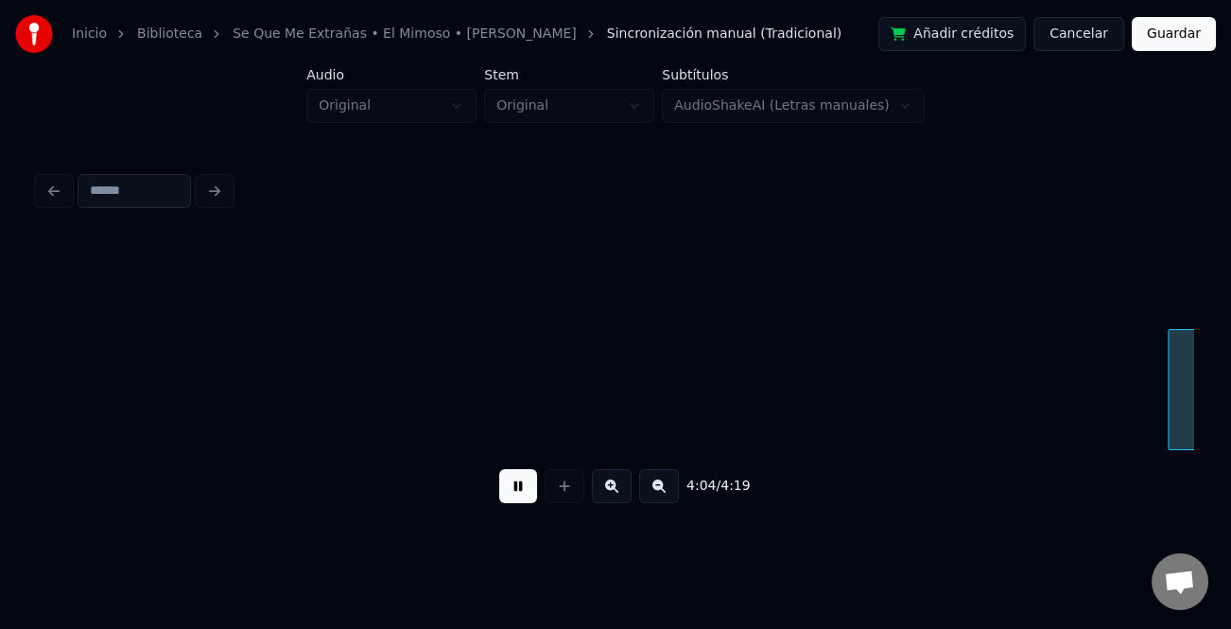
scroll to position [0, 57776]
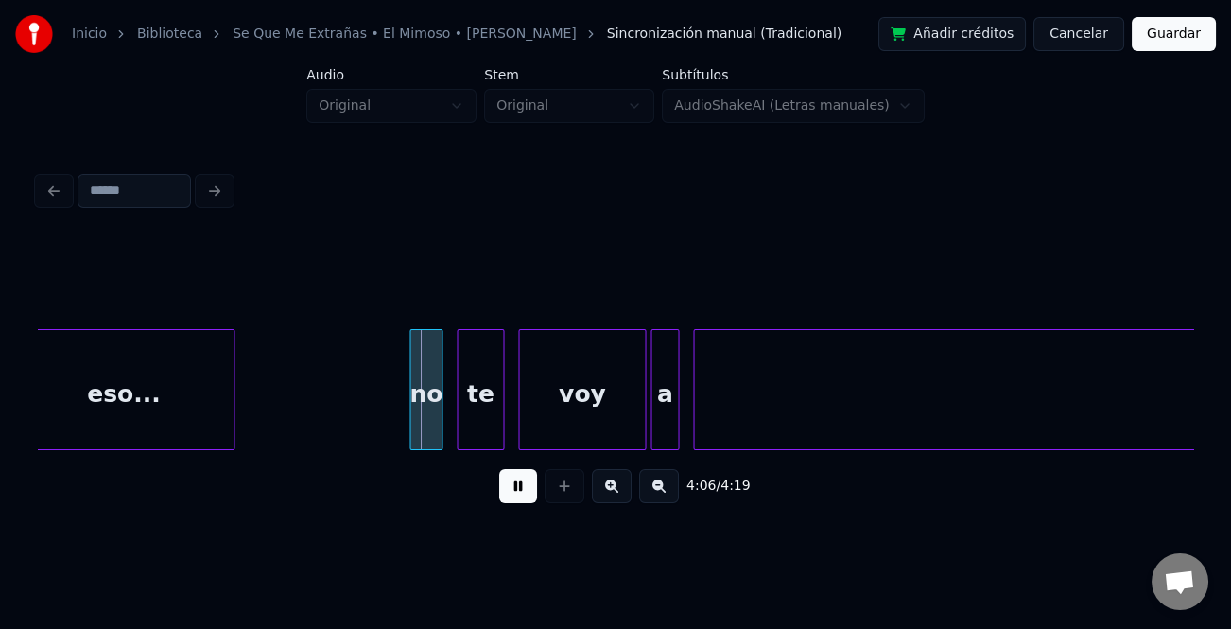
click at [514, 486] on button at bounding box center [518, 486] width 38 height 34
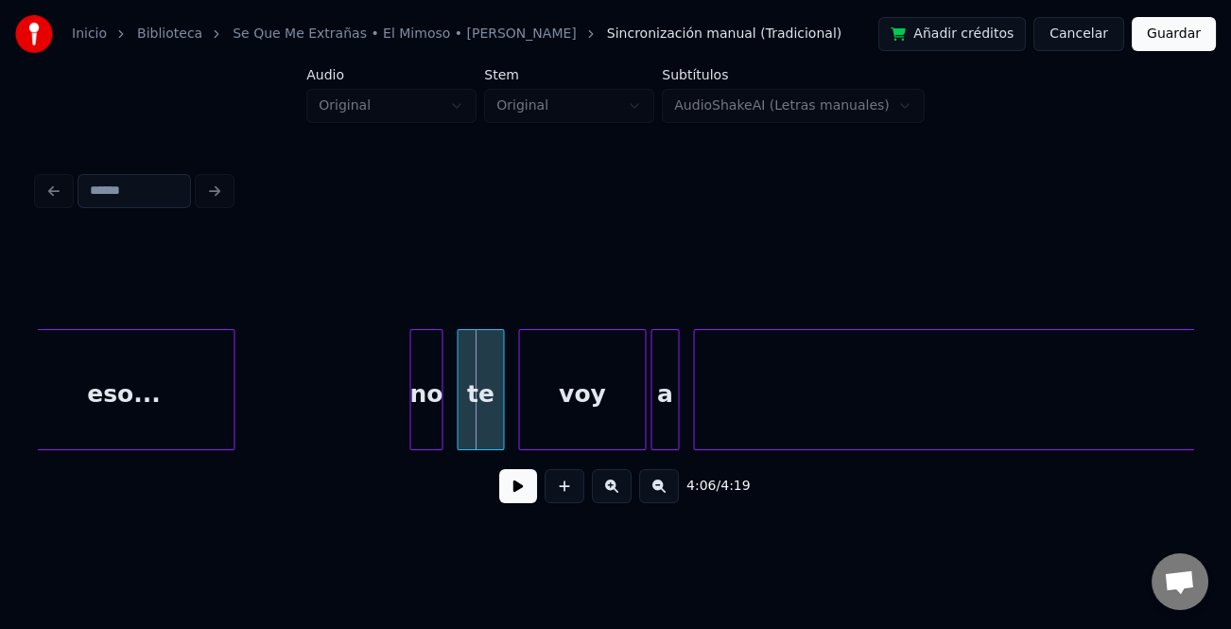
click at [430, 412] on div "no" at bounding box center [425, 394] width 31 height 129
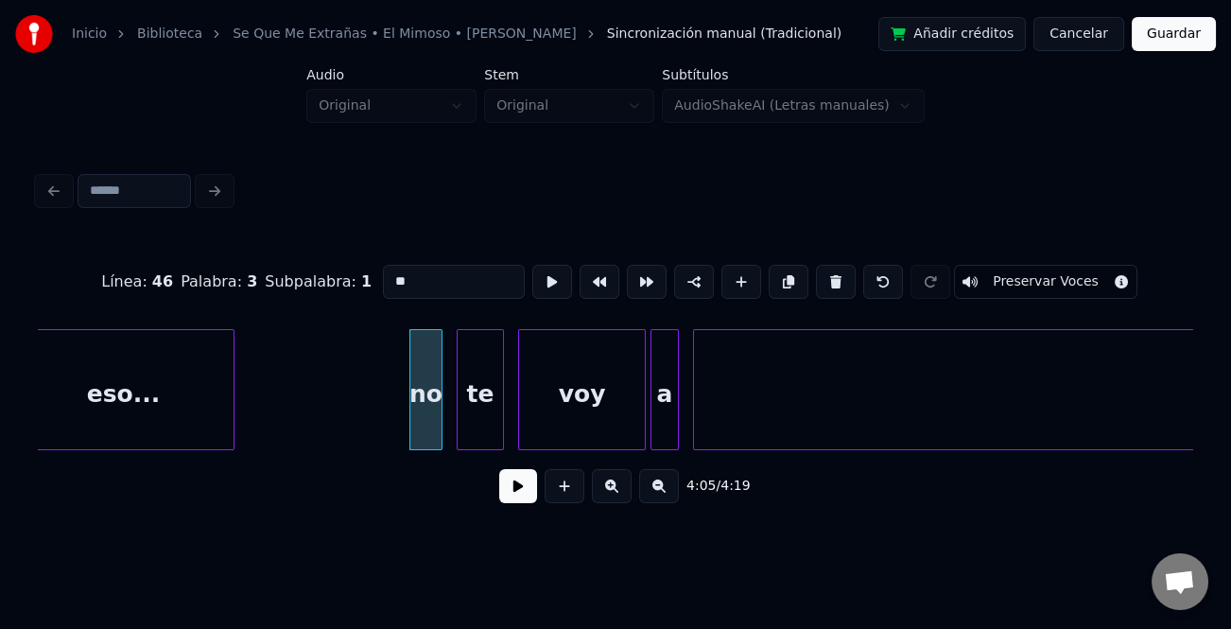
click at [391, 267] on input "**" at bounding box center [454, 282] width 142 height 34
type input "**"
click at [524, 503] on button at bounding box center [518, 486] width 38 height 34
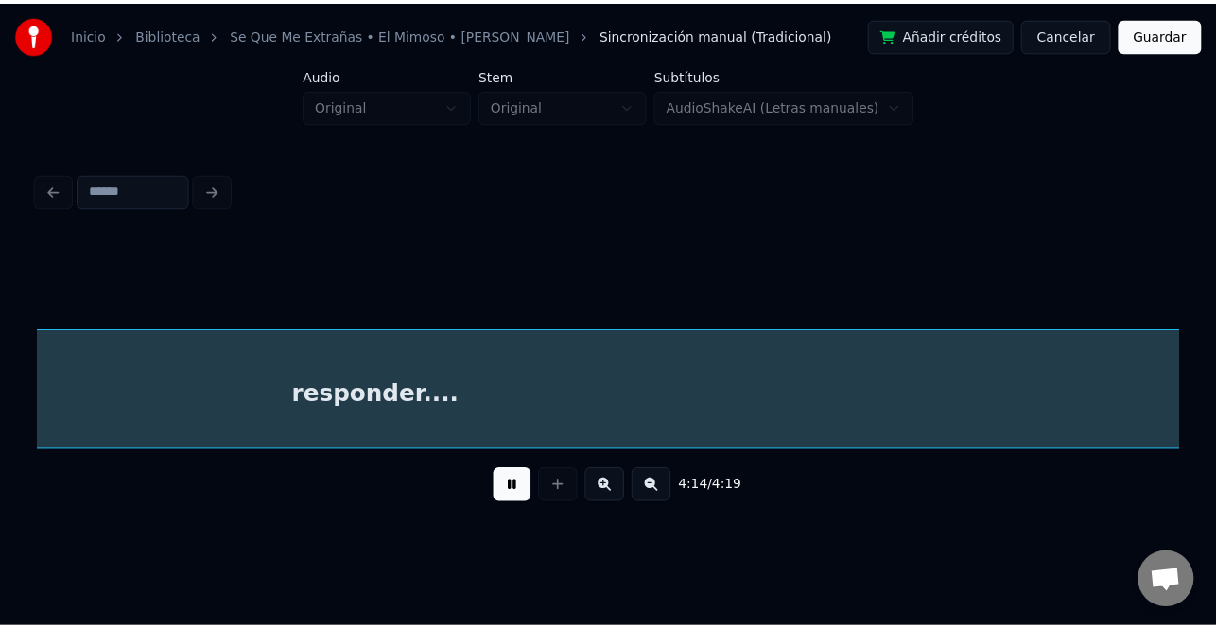
scroll to position [0, 60091]
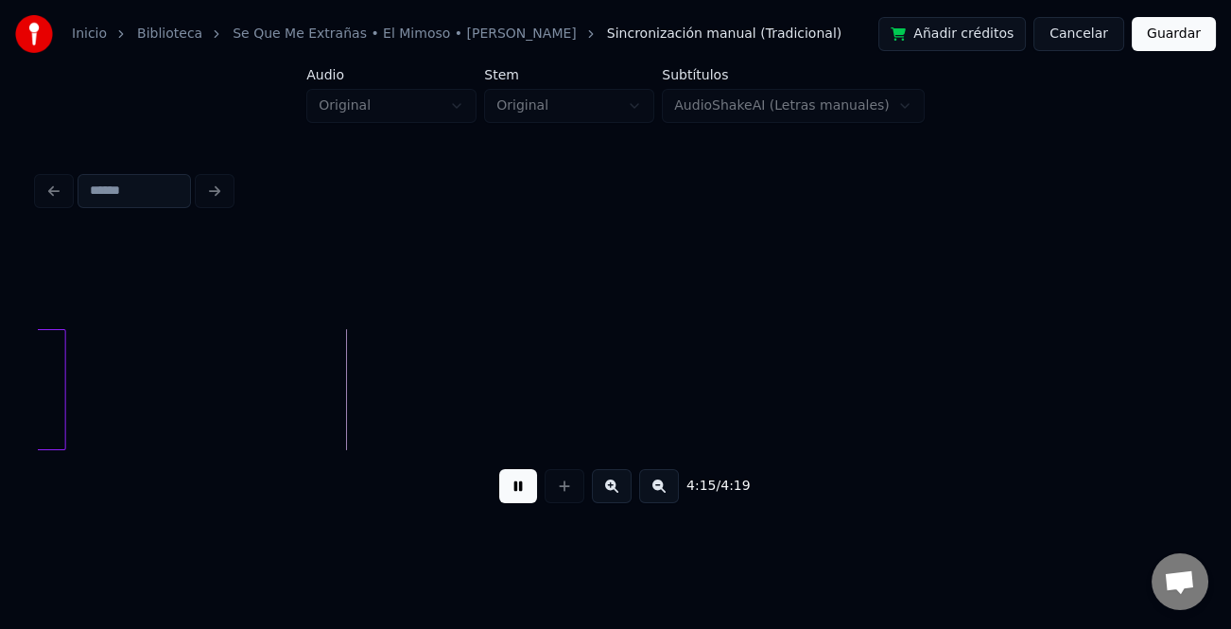
click at [1197, 38] on button "Guardar" at bounding box center [1174, 34] width 84 height 34
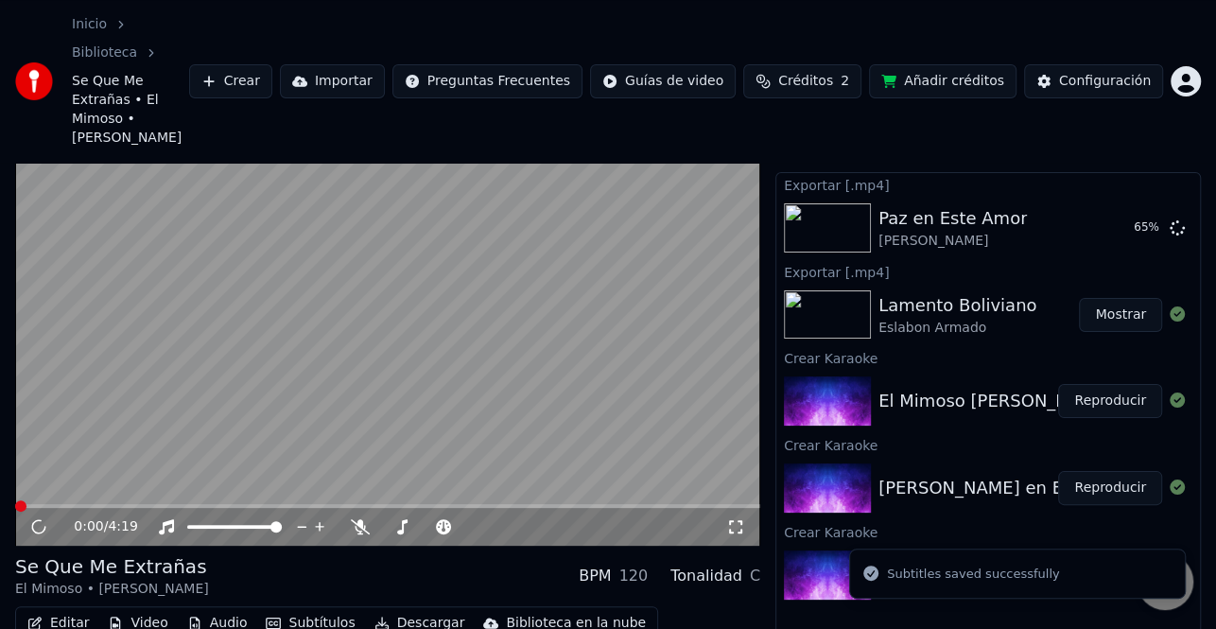
scroll to position [72, 0]
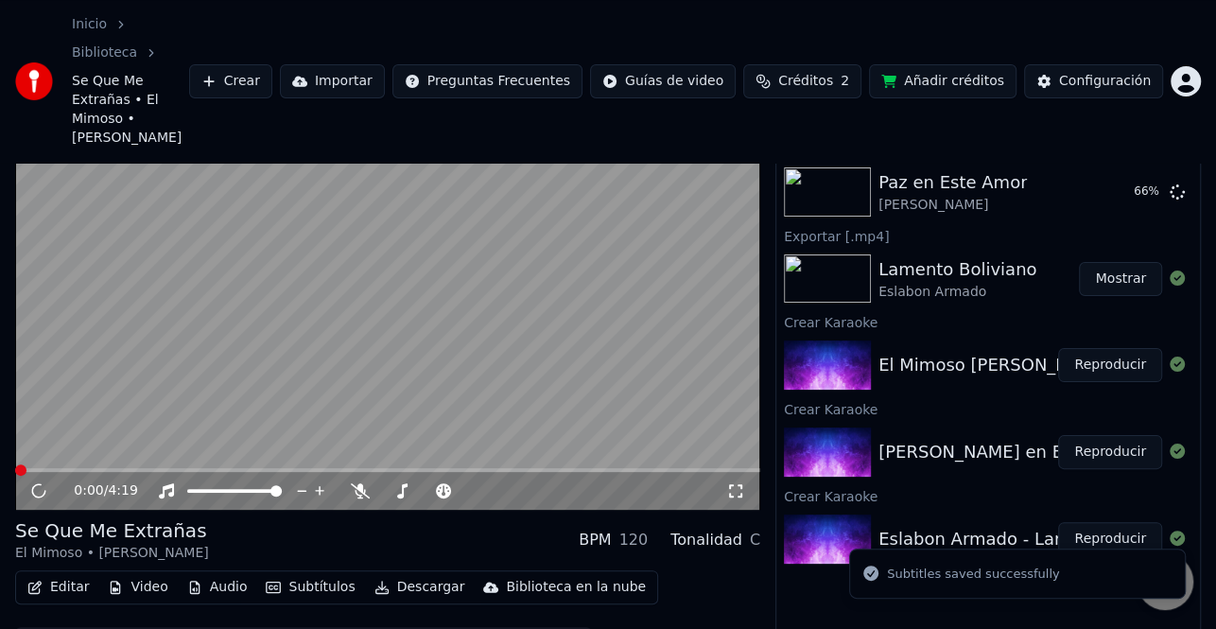
click at [421, 574] on button "Descargar" at bounding box center [420, 587] width 106 height 26
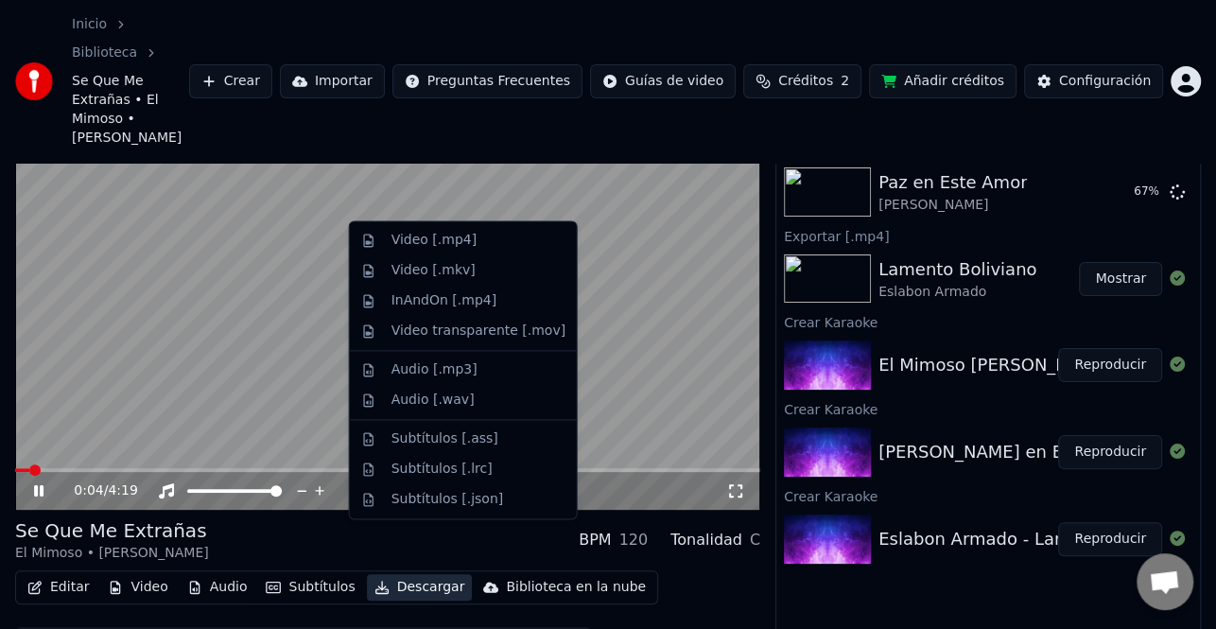
click at [685, 583] on div "Editar Video Audio Subtítulos Descargar Biblioteca en la nube Sincronización ma…" at bounding box center [387, 623] width 745 height 106
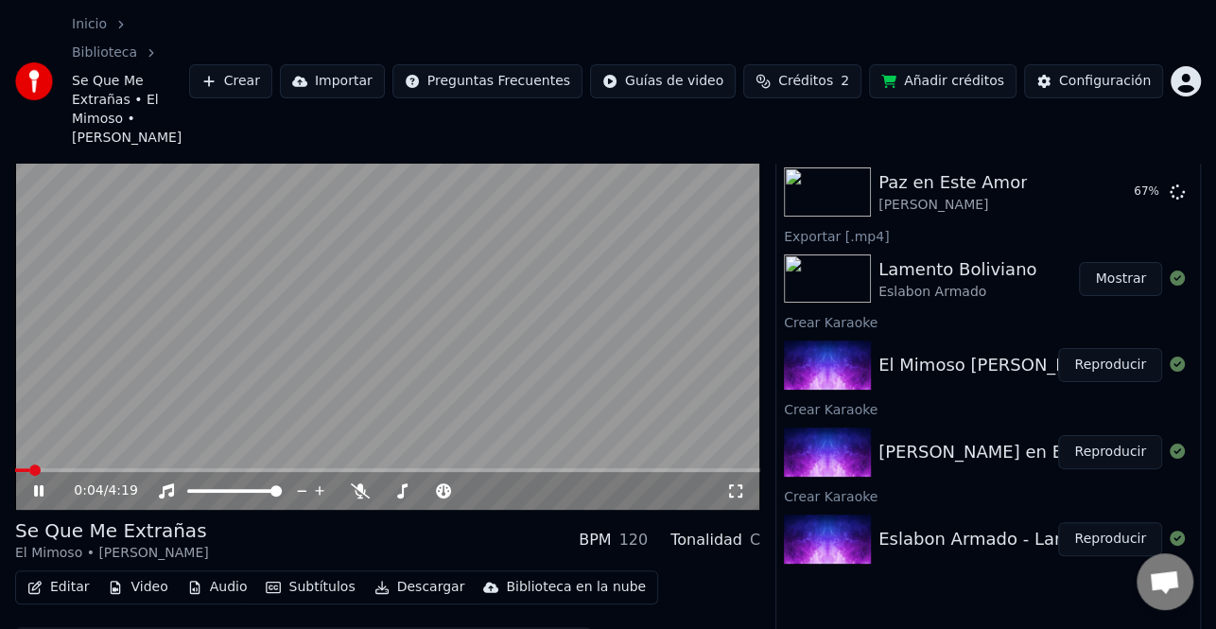
click at [411, 574] on button "Descargar" at bounding box center [420, 587] width 106 height 26
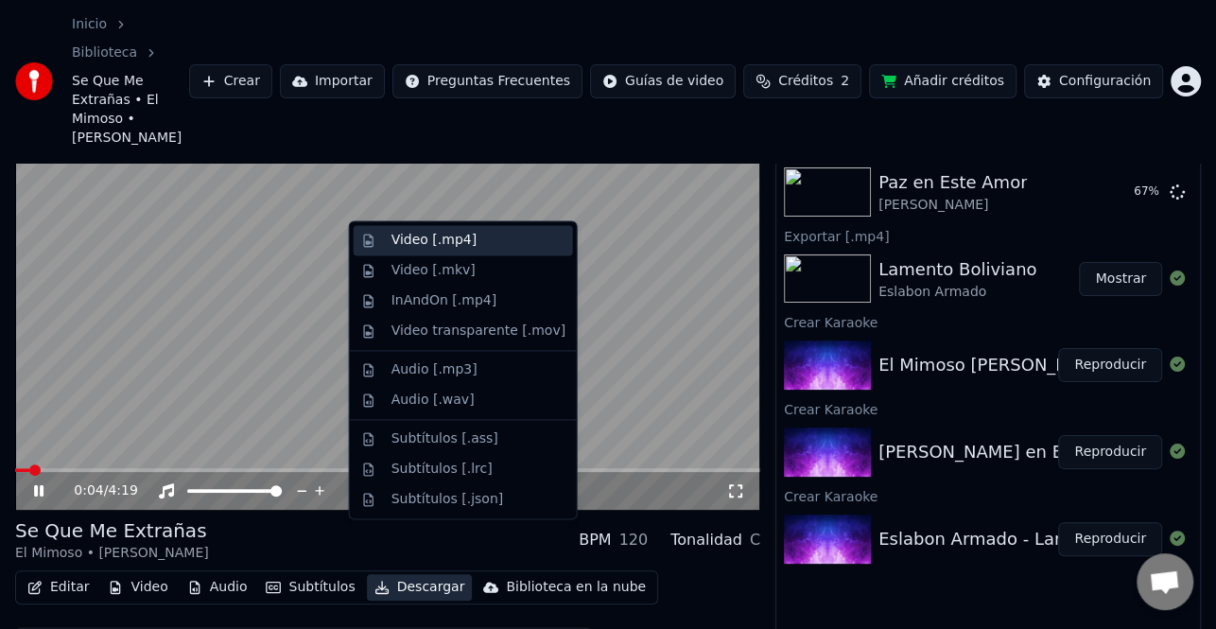
click at [464, 243] on div "Video [.mp4]" at bounding box center [433, 240] width 85 height 19
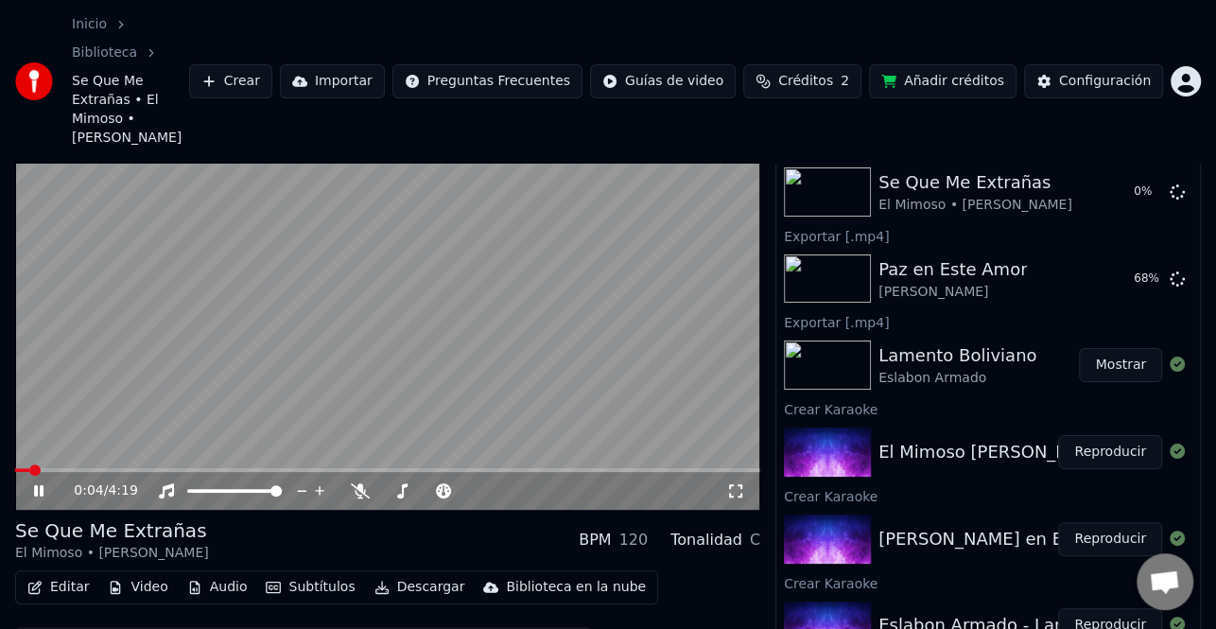
click at [1121, 348] on button "Mostrar" at bounding box center [1120, 365] width 83 height 34
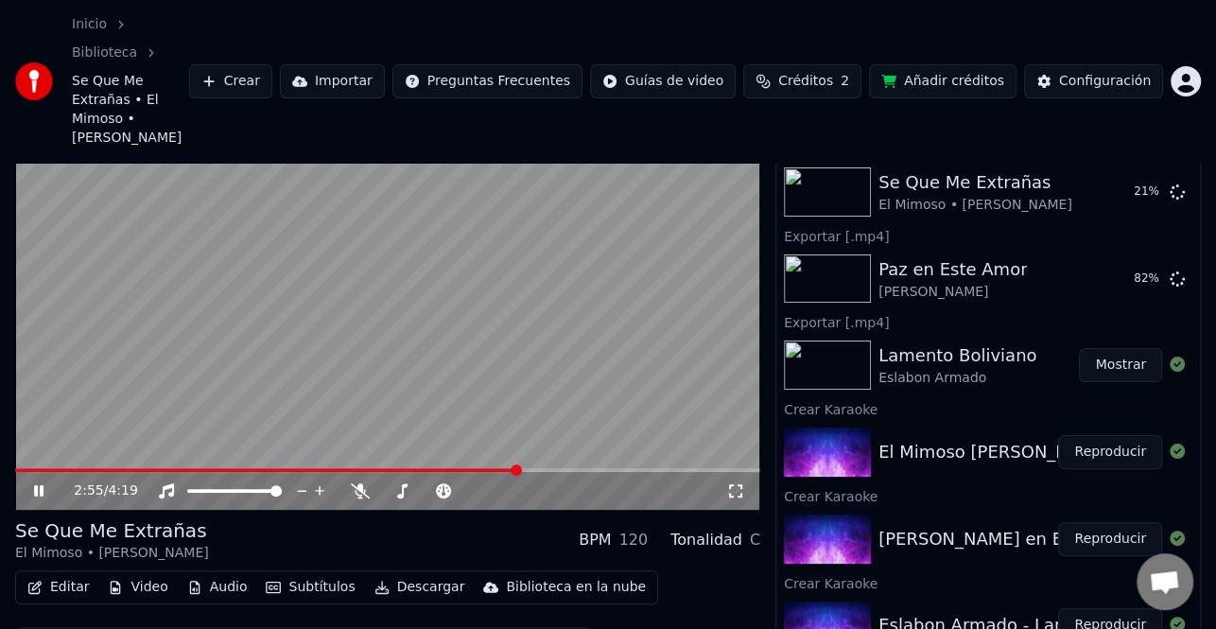
click at [38, 483] on icon at bounding box center [51, 490] width 43 height 15
